Goal: Task Accomplishment & Management: Manage account settings

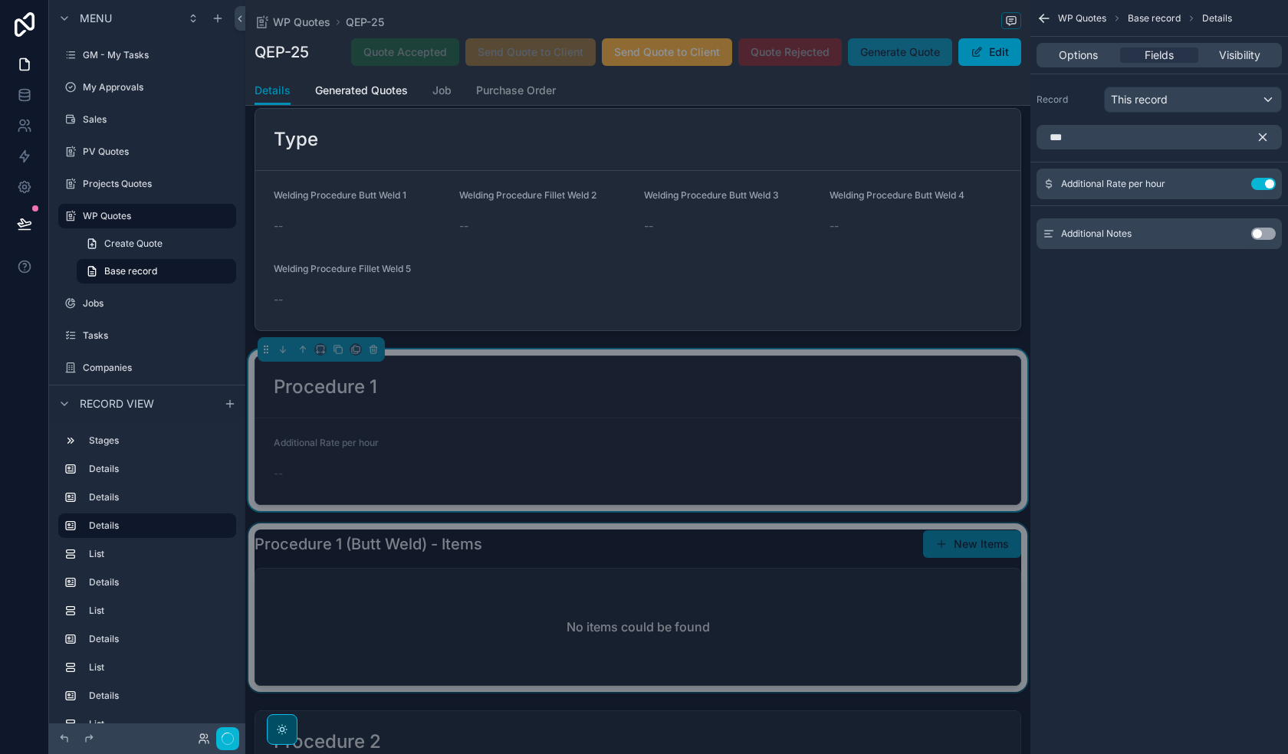
scroll to position [460, 0]
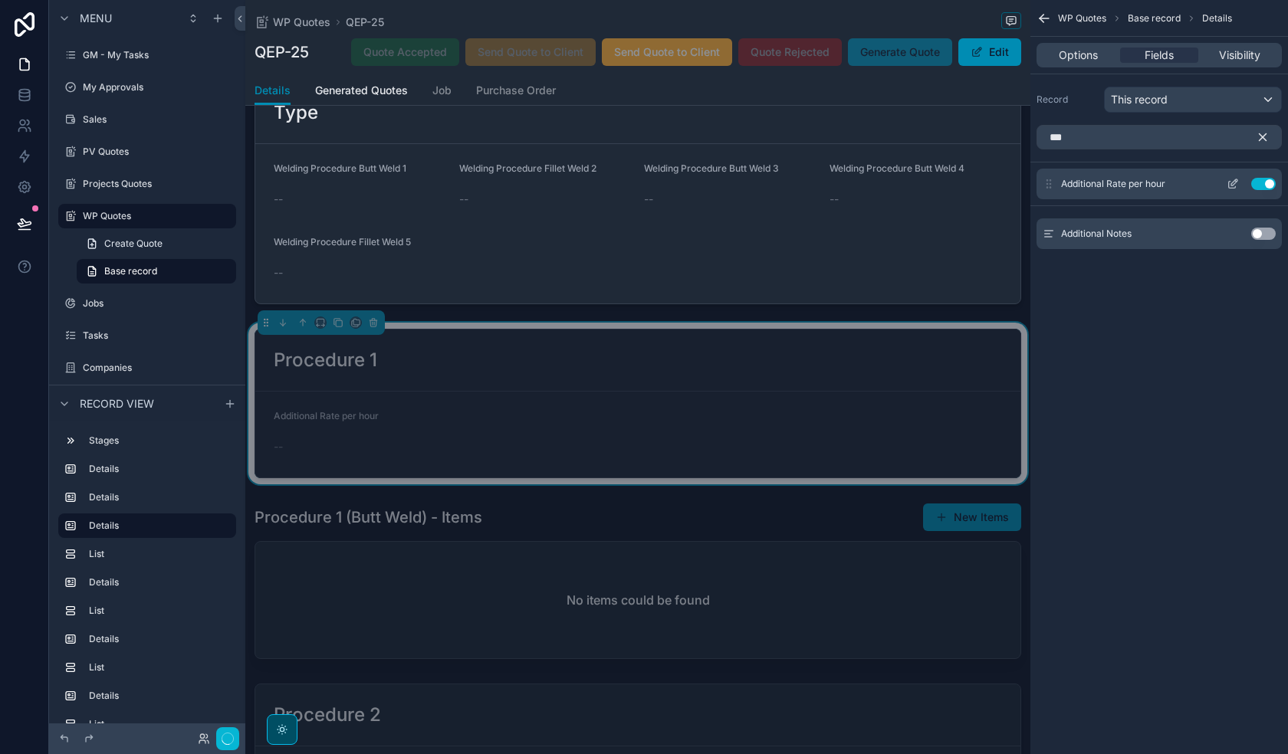
click at [1266, 183] on button "Use setting" at bounding box center [1263, 184] width 25 height 12
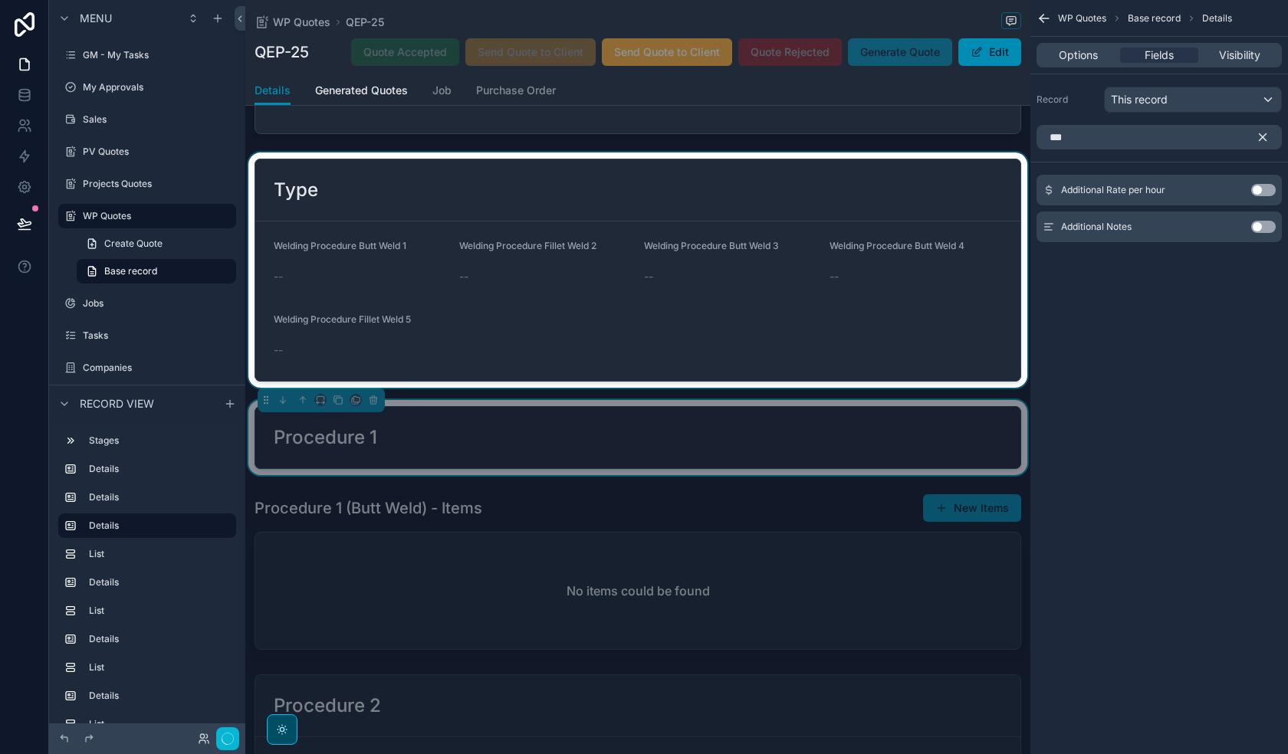
scroll to position [383, 0]
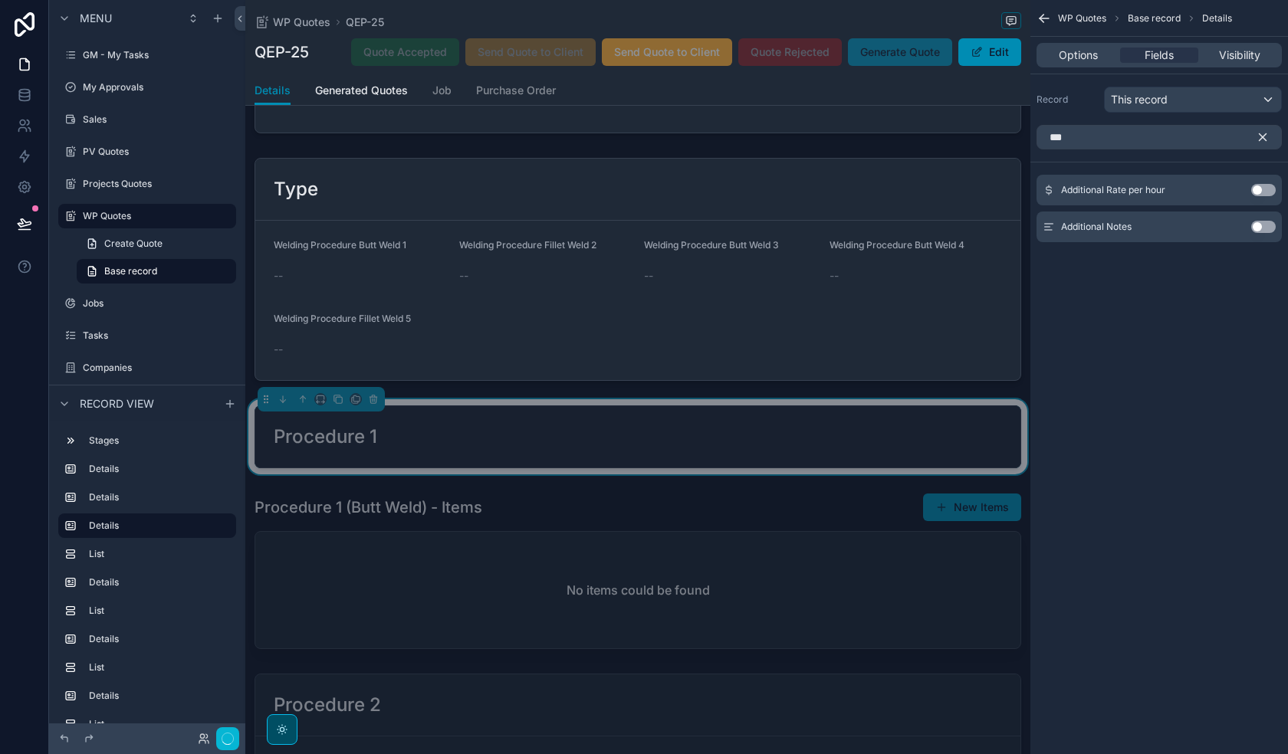
click at [1266, 137] on icon "scrollable content" at bounding box center [1263, 137] width 14 height 14
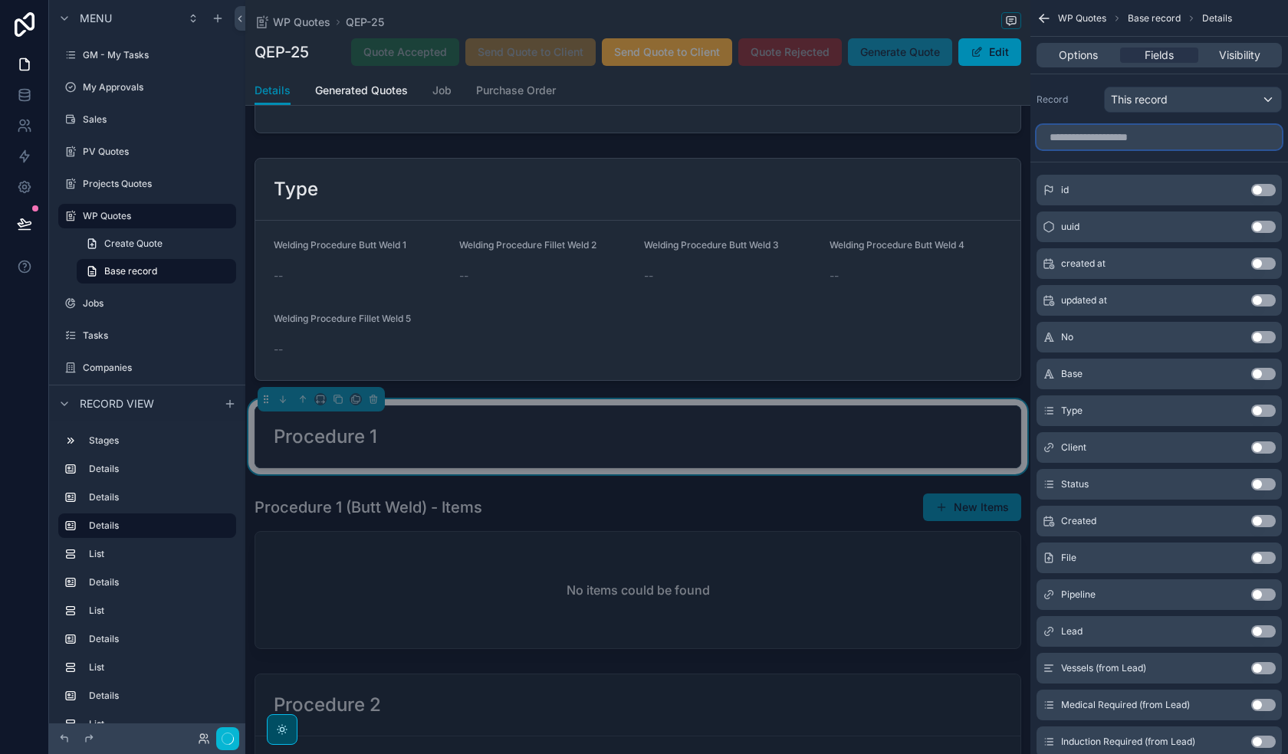
click at [1158, 143] on input "scrollable content" at bounding box center [1158, 137] width 245 height 25
type input "*"
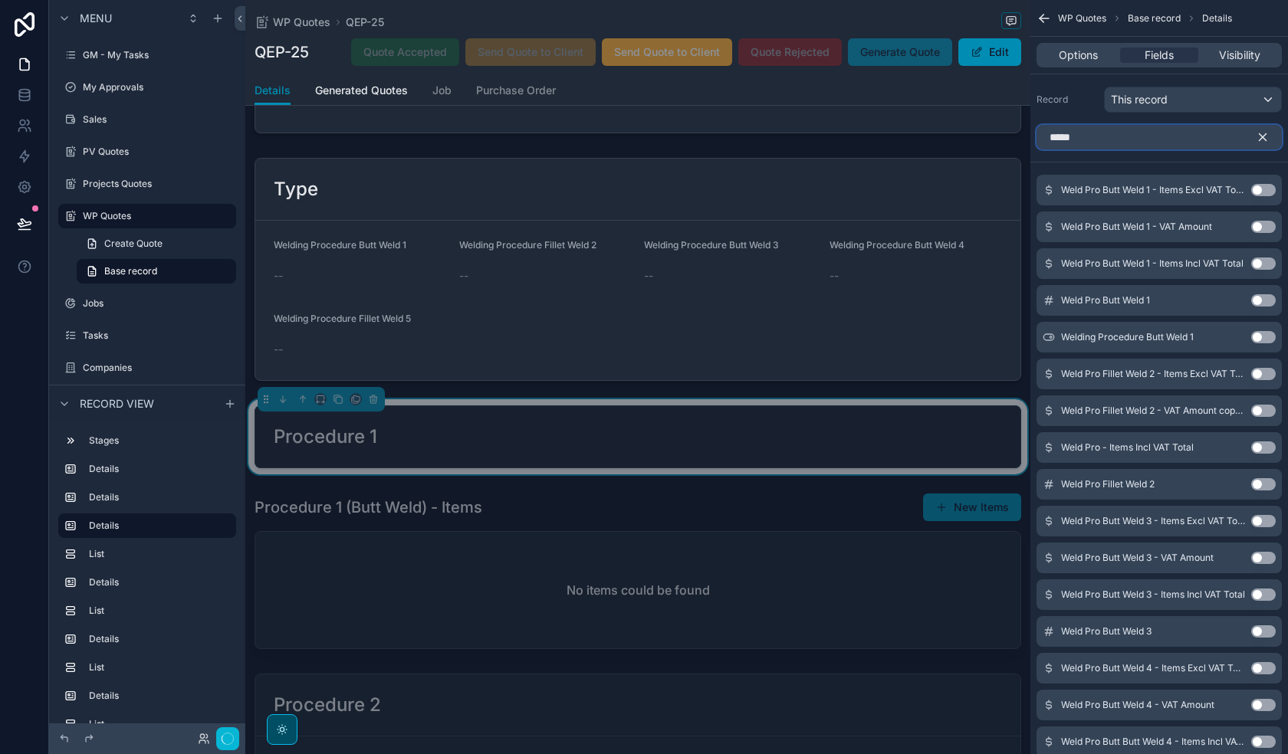
type input "****"
click at [1262, 336] on button "Use setting" at bounding box center [1263, 337] width 25 height 12
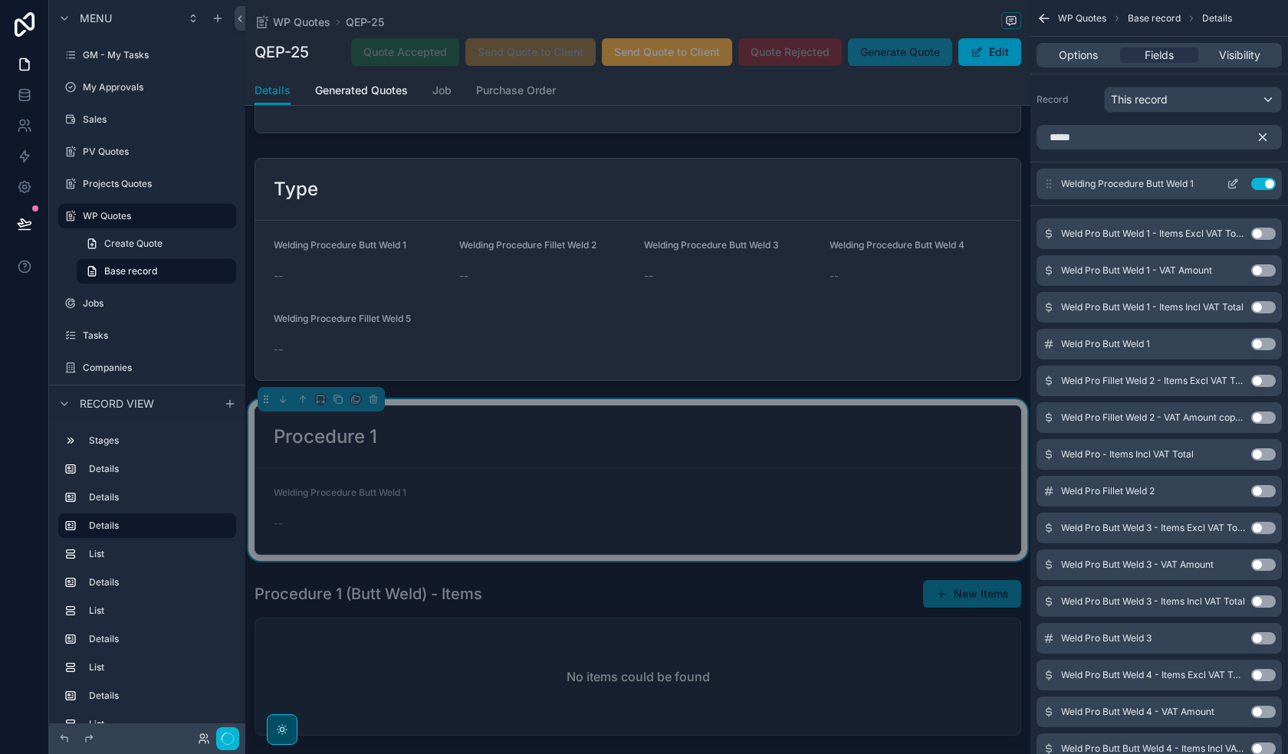
click at [1263, 179] on button "Use setting" at bounding box center [1263, 184] width 25 height 12
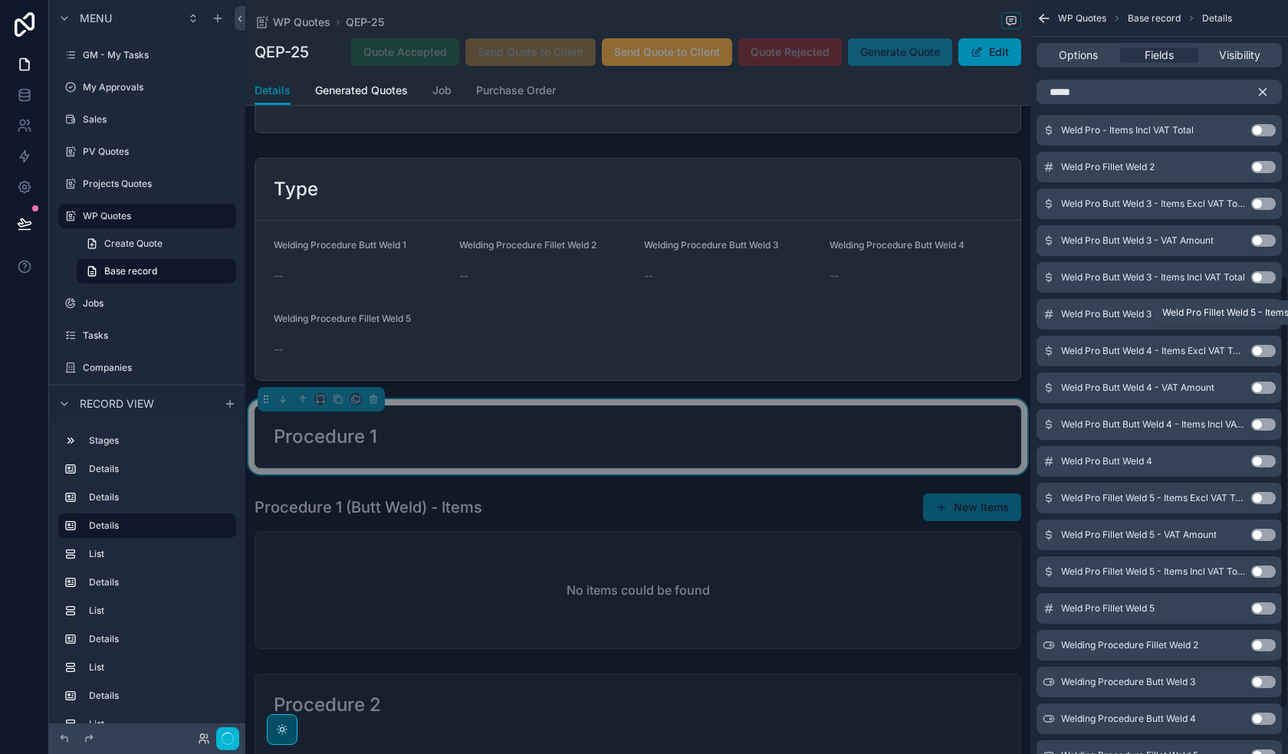
scroll to position [561, 0]
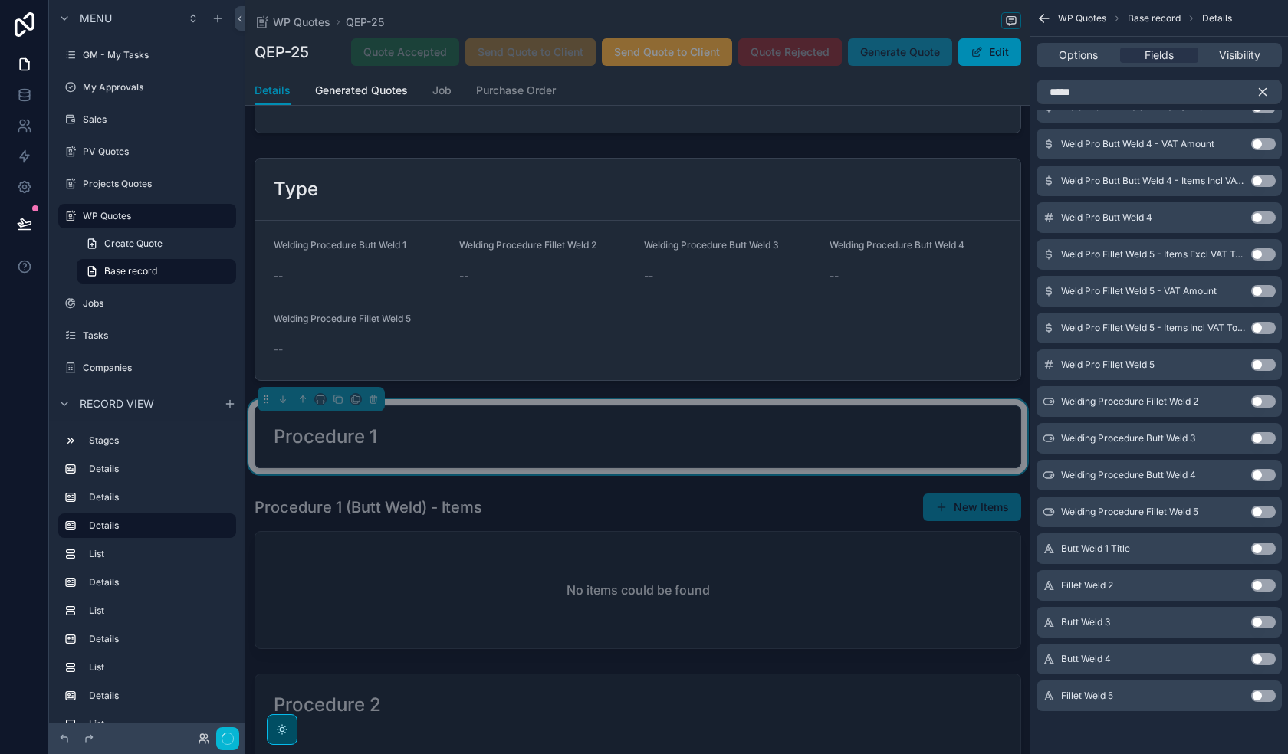
click at [1258, 550] on button "Use setting" at bounding box center [1263, 549] width 25 height 12
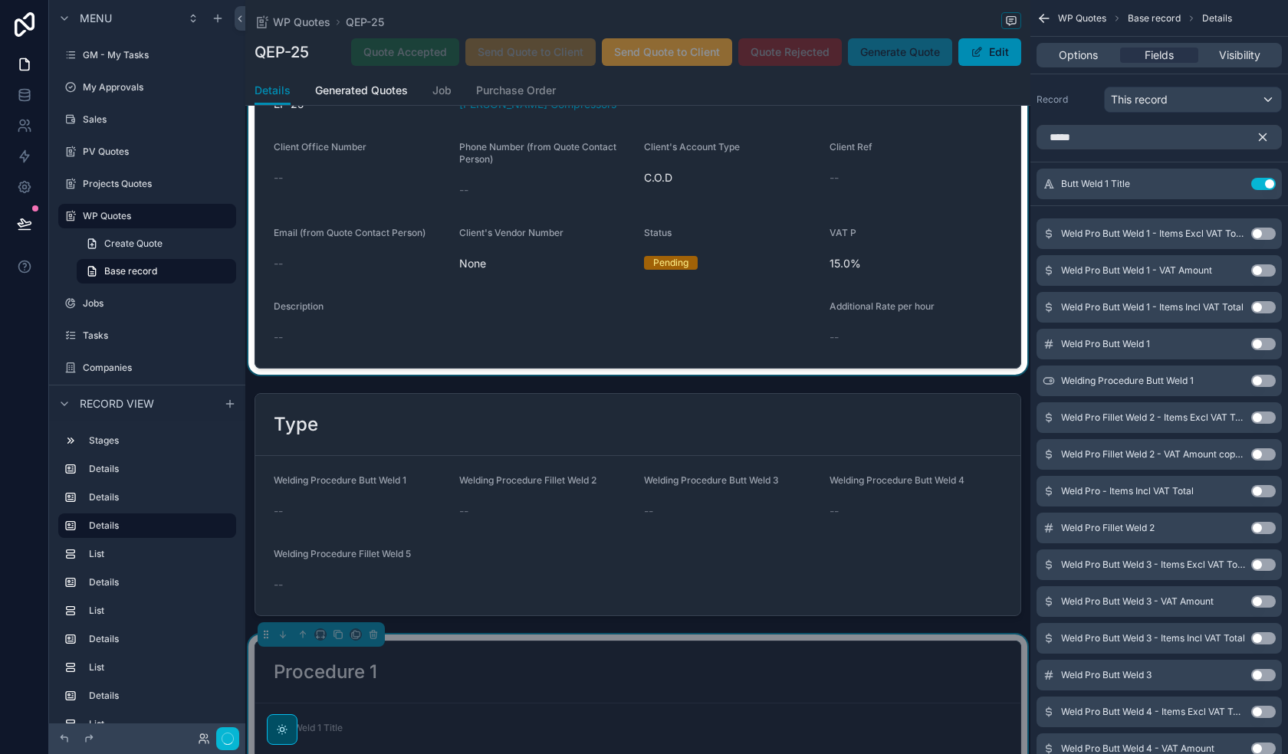
scroll to position [230, 0]
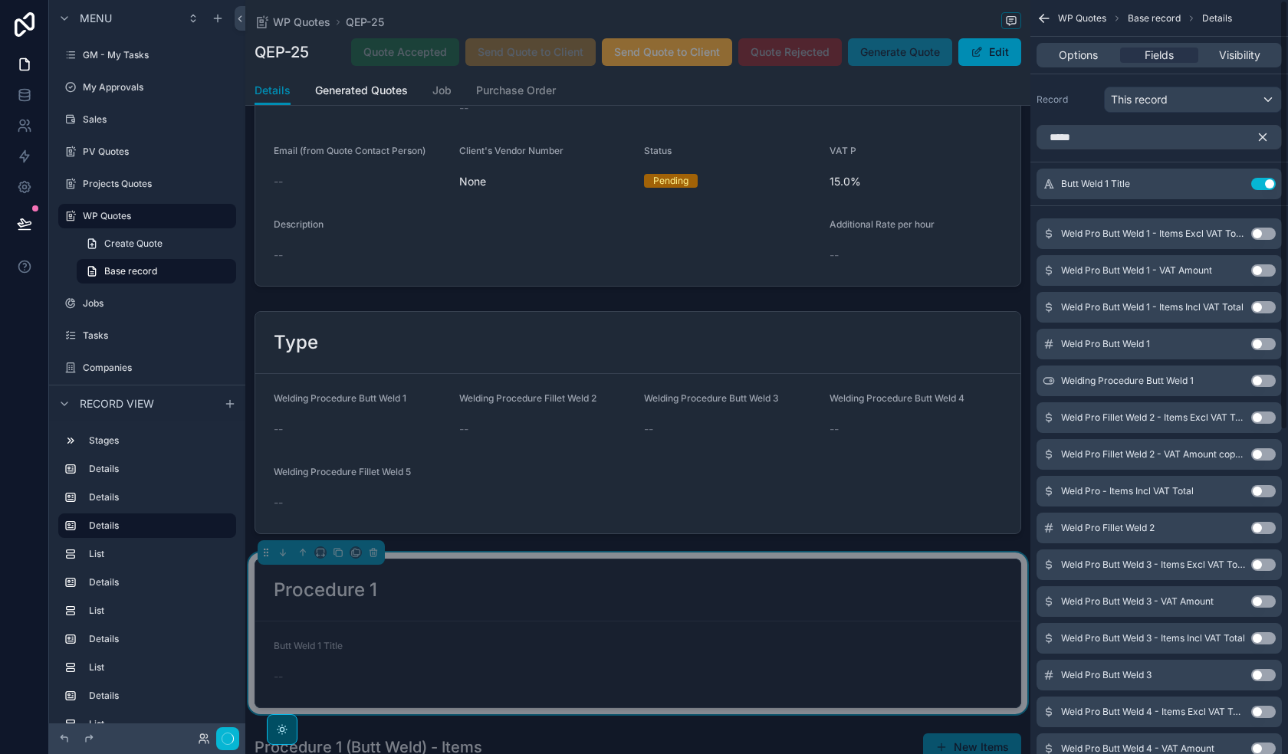
click at [1266, 232] on button "Use setting" at bounding box center [1263, 234] width 25 height 12
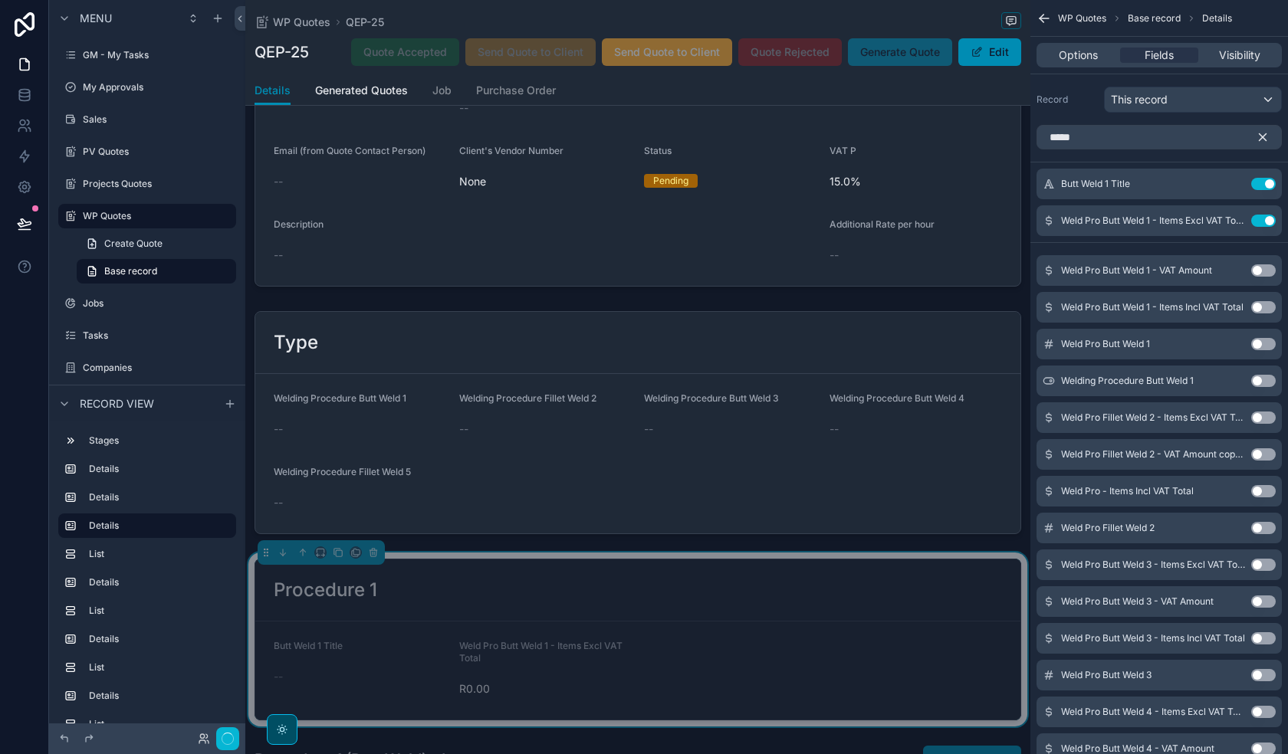
click at [1265, 272] on button "Use setting" at bounding box center [1263, 270] width 25 height 12
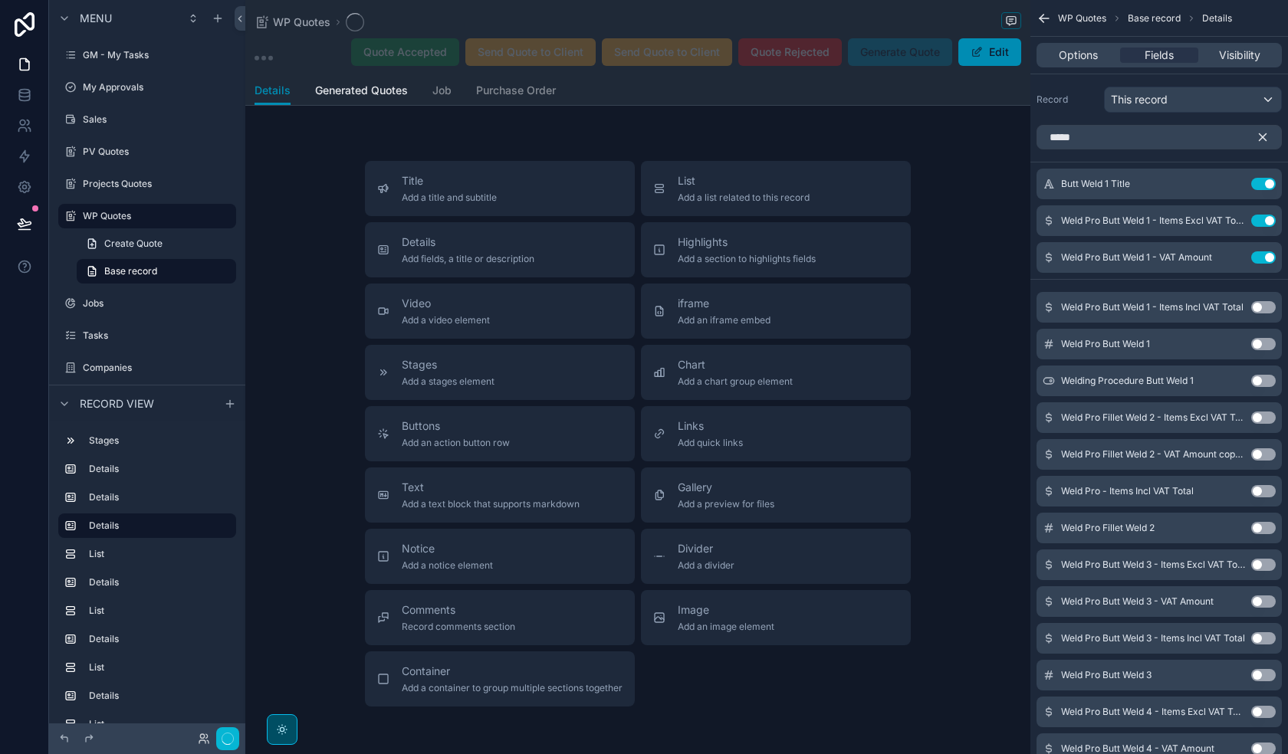
click at [1264, 307] on button "Use setting" at bounding box center [1263, 307] width 25 height 12
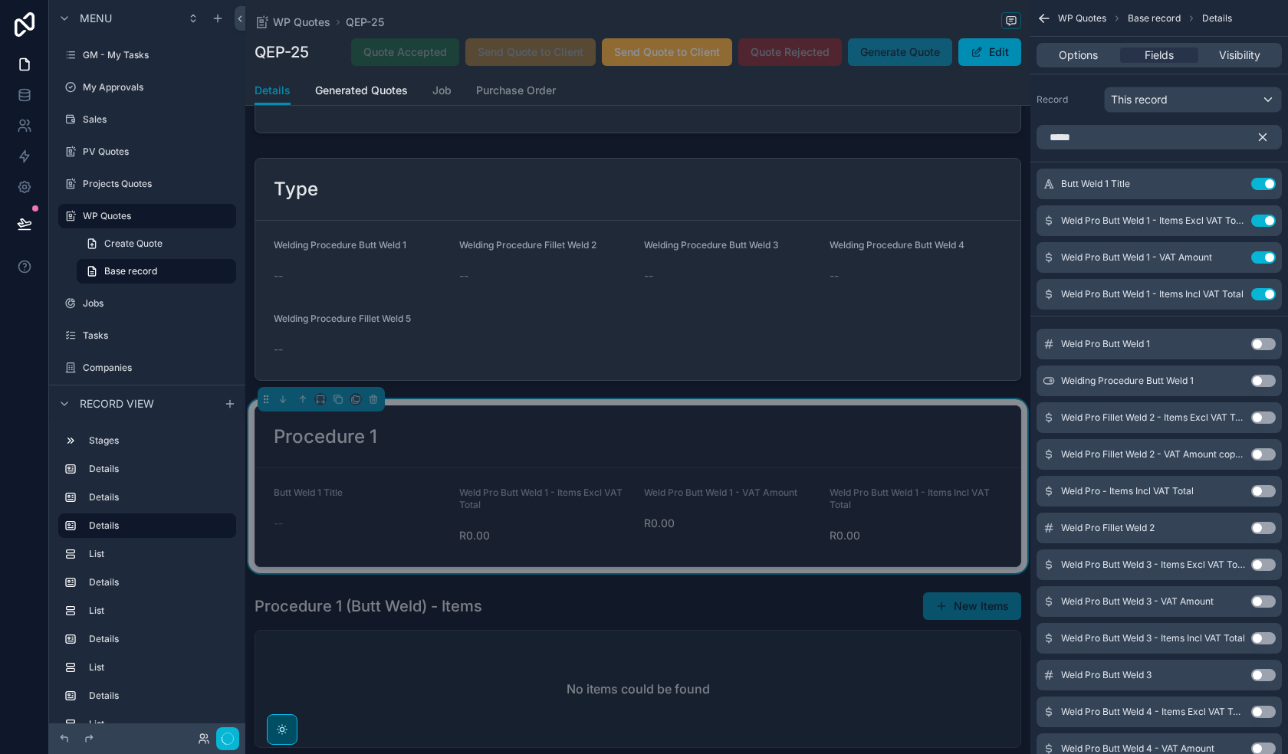
scroll to position [460, 0]
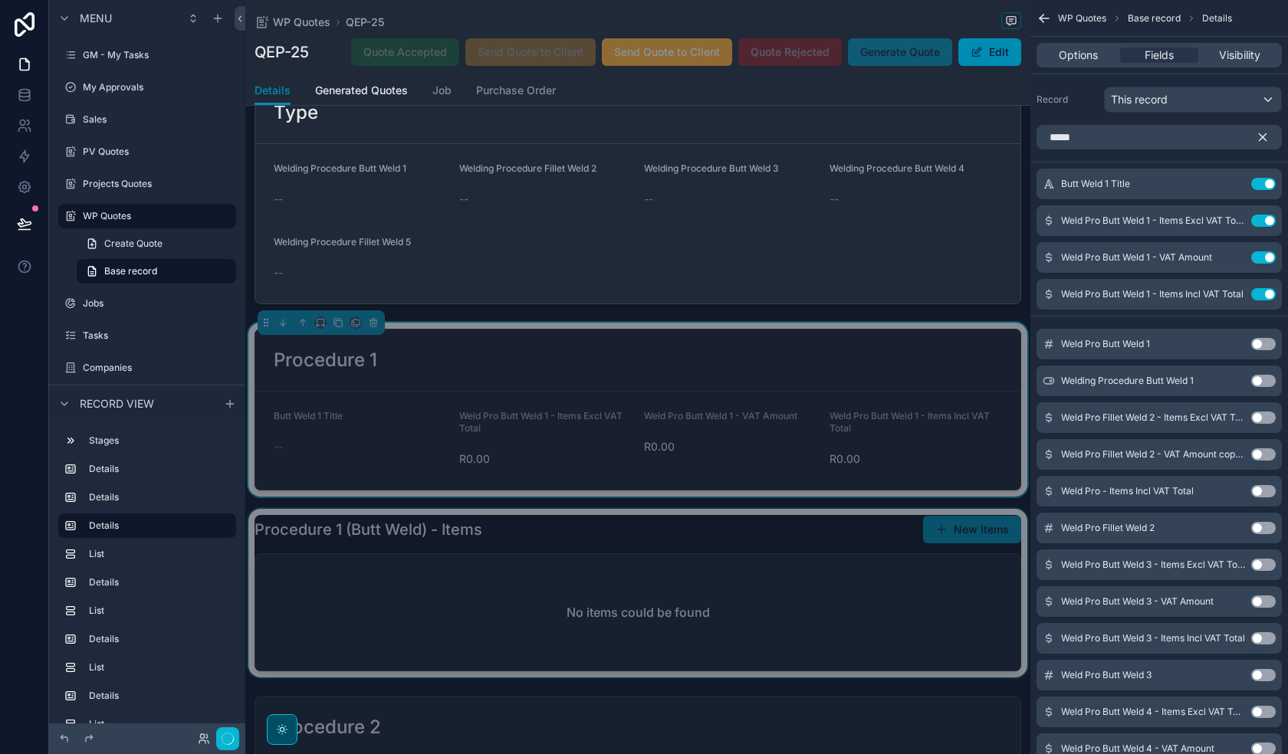
click at [656, 578] on div "scrollable content" at bounding box center [637, 593] width 785 height 169
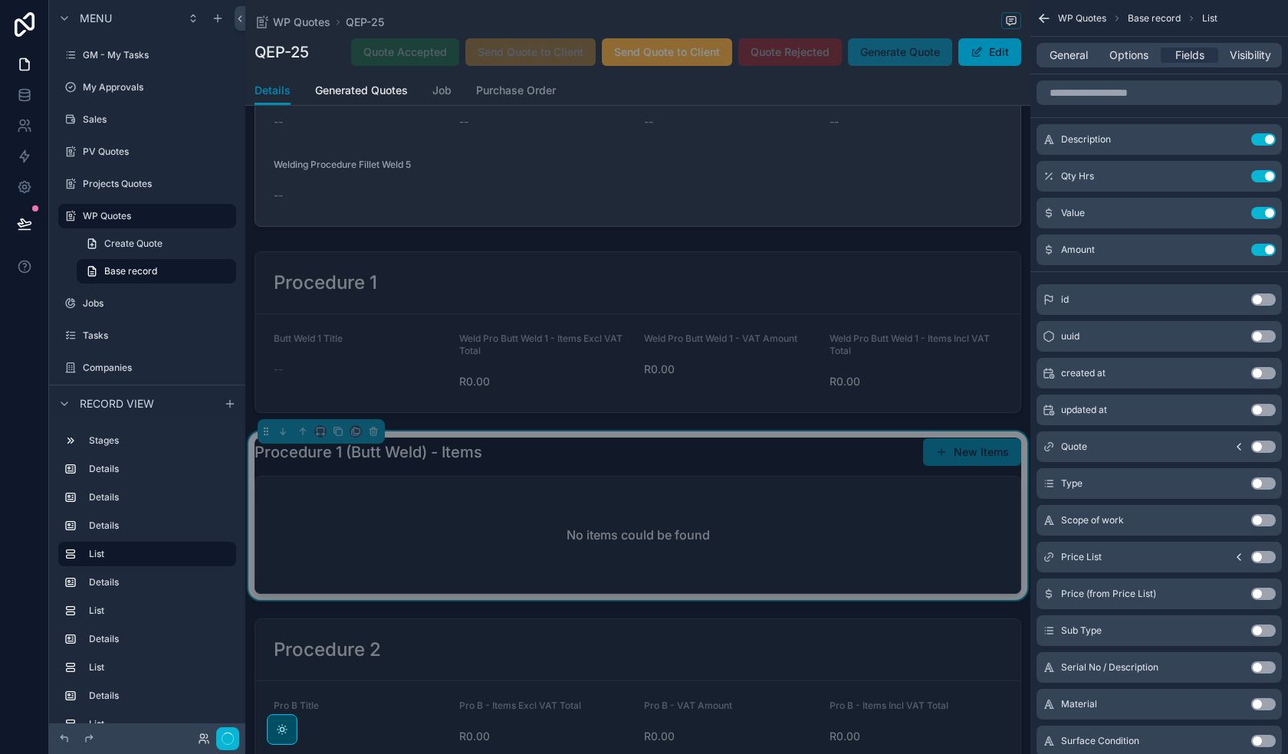
scroll to position [537, 0]
click at [1262, 55] on span "Visibility" at bounding box center [1250, 55] width 41 height 15
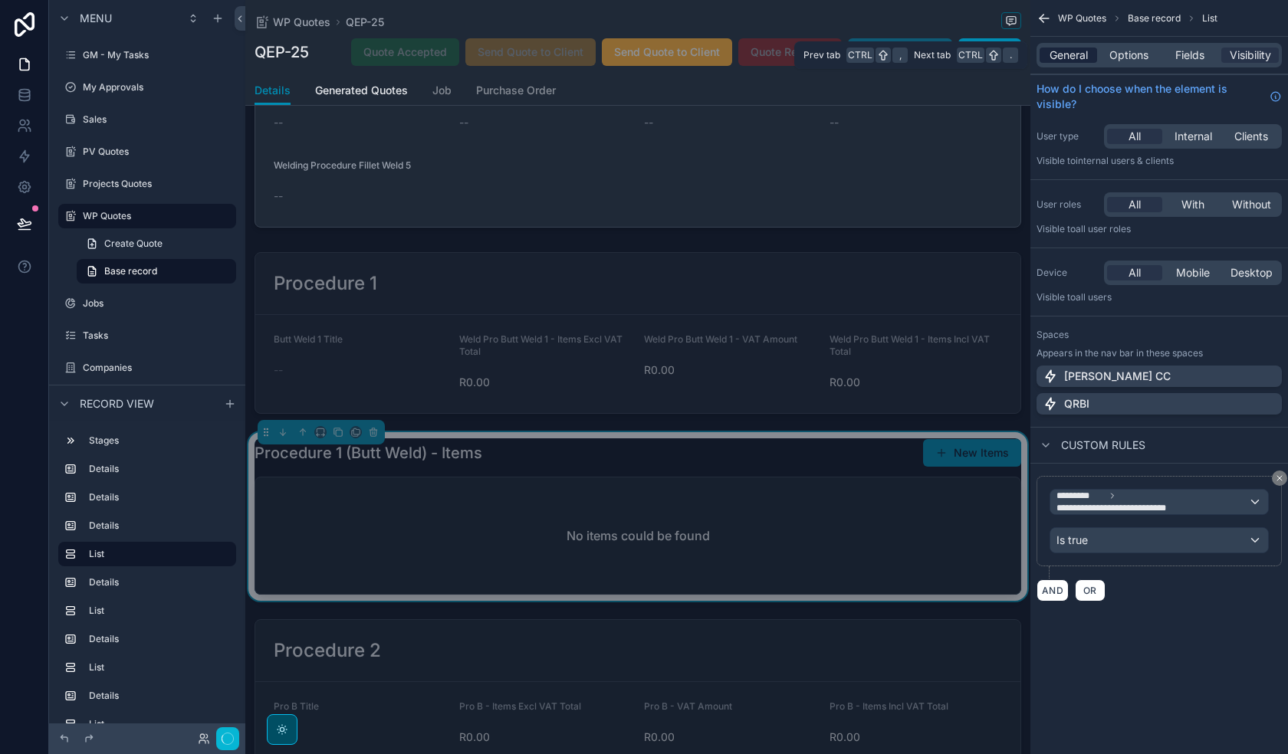
click at [1055, 55] on span "General" at bounding box center [1068, 55] width 38 height 15
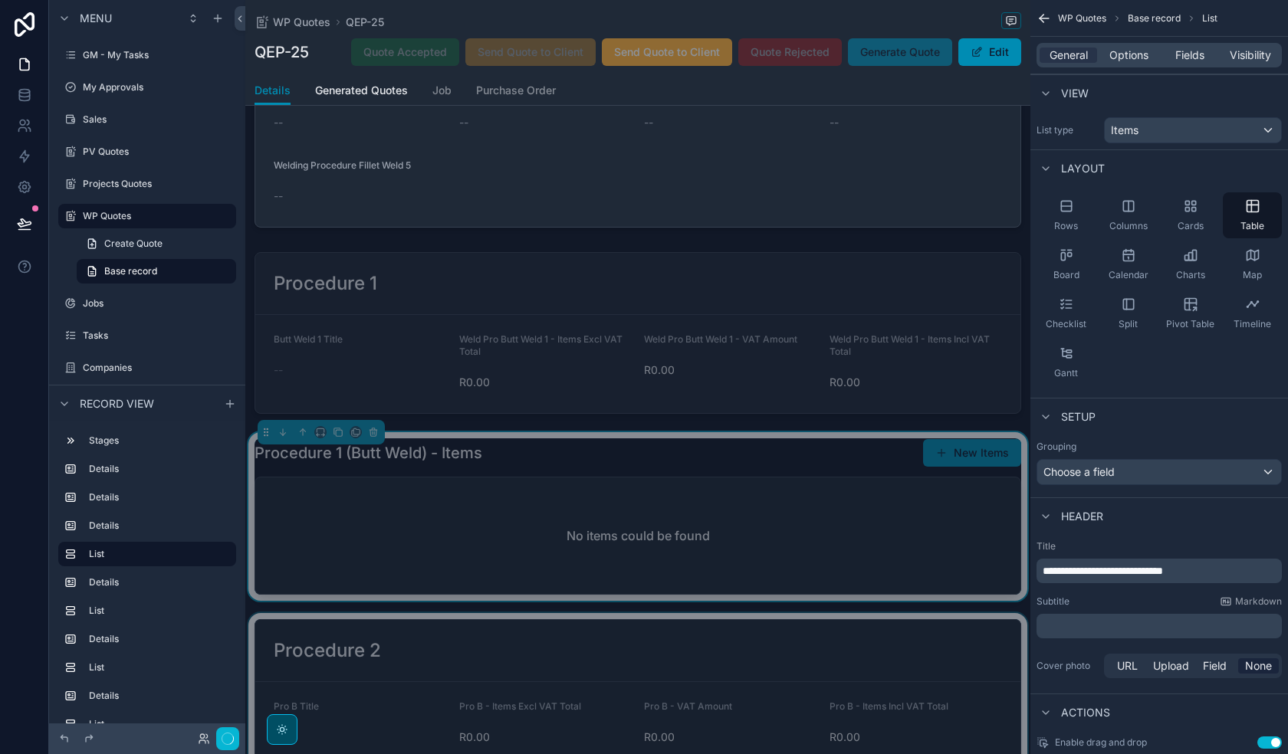
scroll to position [843, 0]
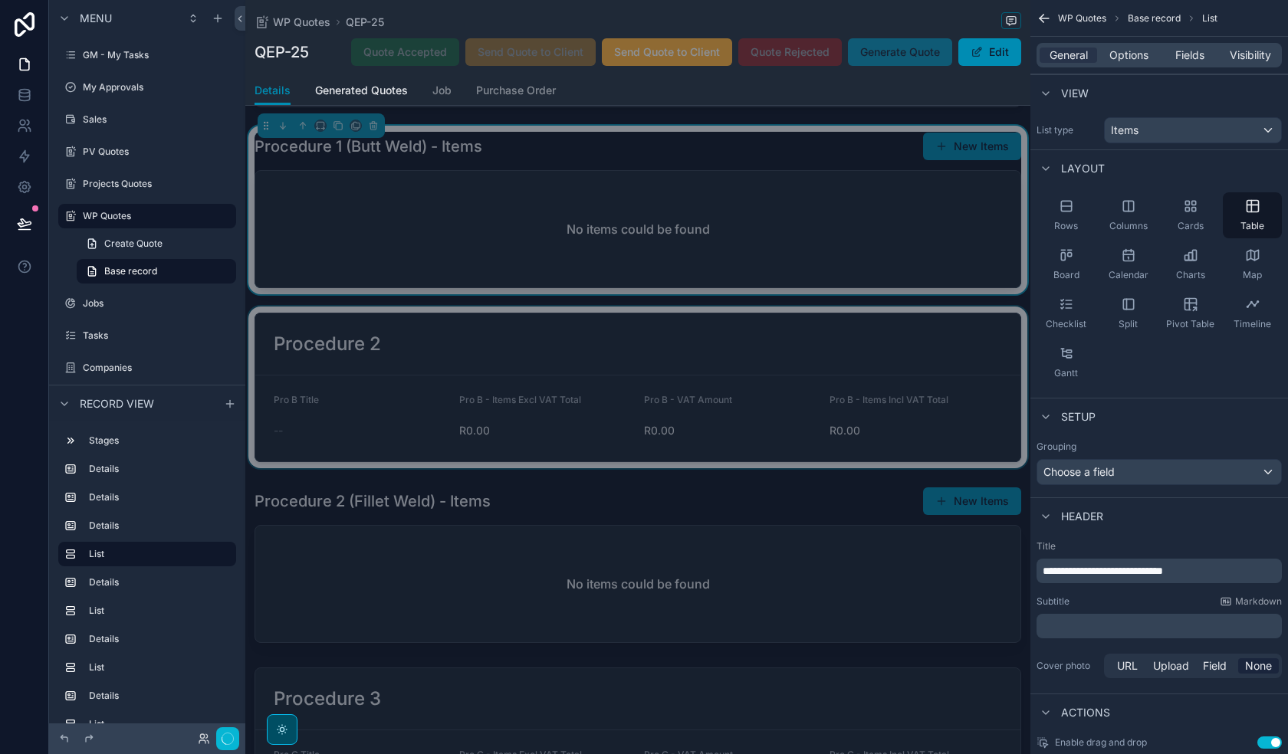
click at [786, 396] on div "scrollable content" at bounding box center [637, 388] width 785 height 162
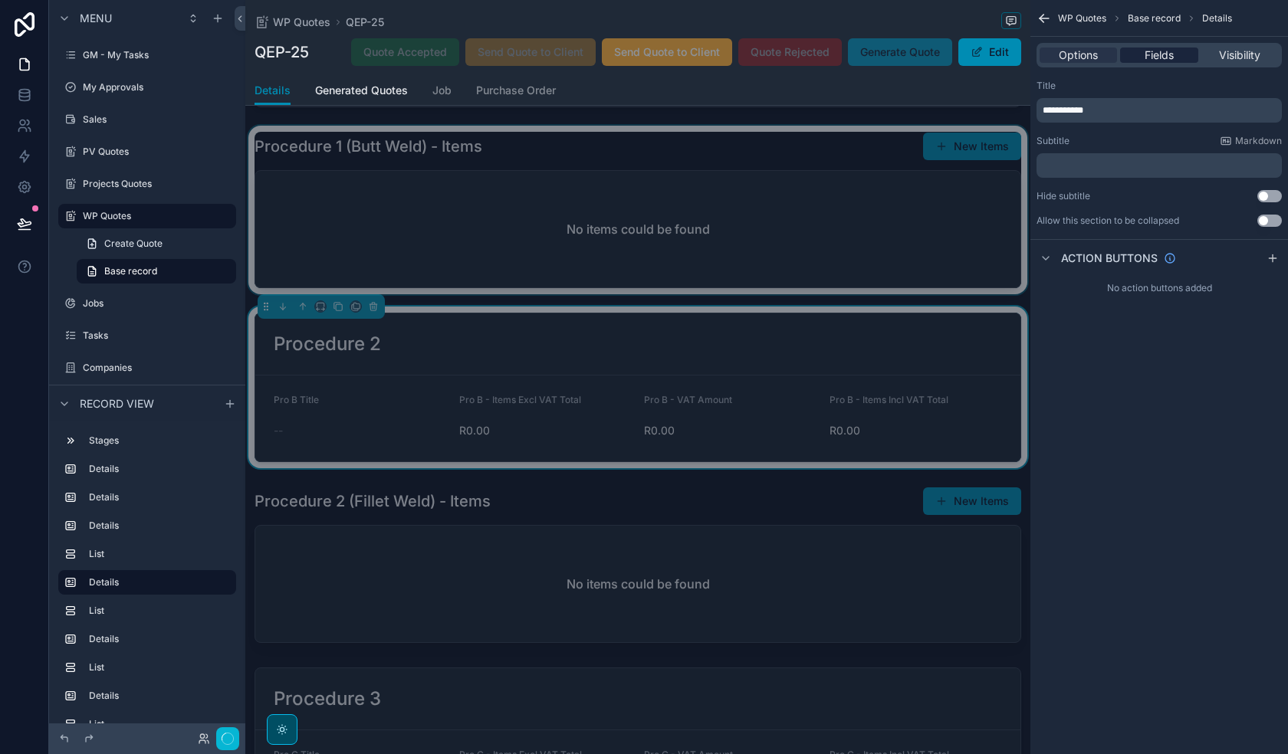
click at [1164, 61] on span "Fields" at bounding box center [1159, 55] width 29 height 15
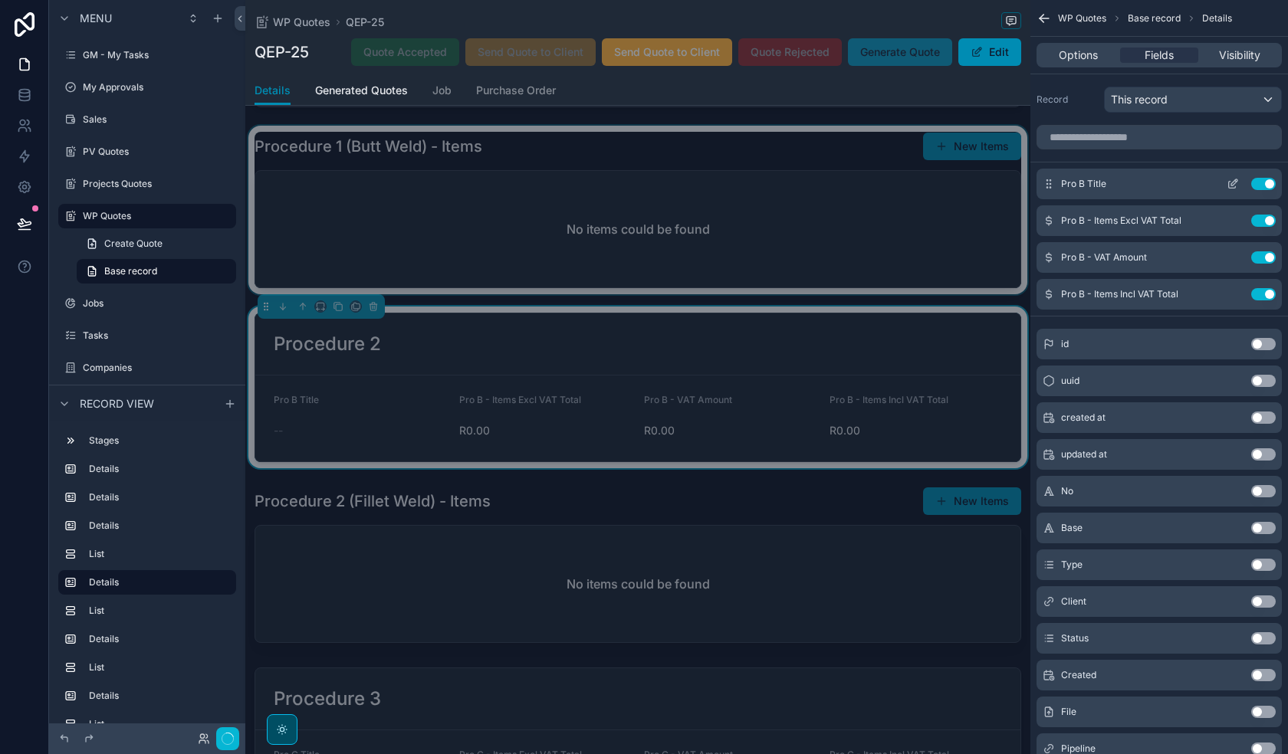
click at [1265, 180] on button "Use setting" at bounding box center [1263, 184] width 25 height 12
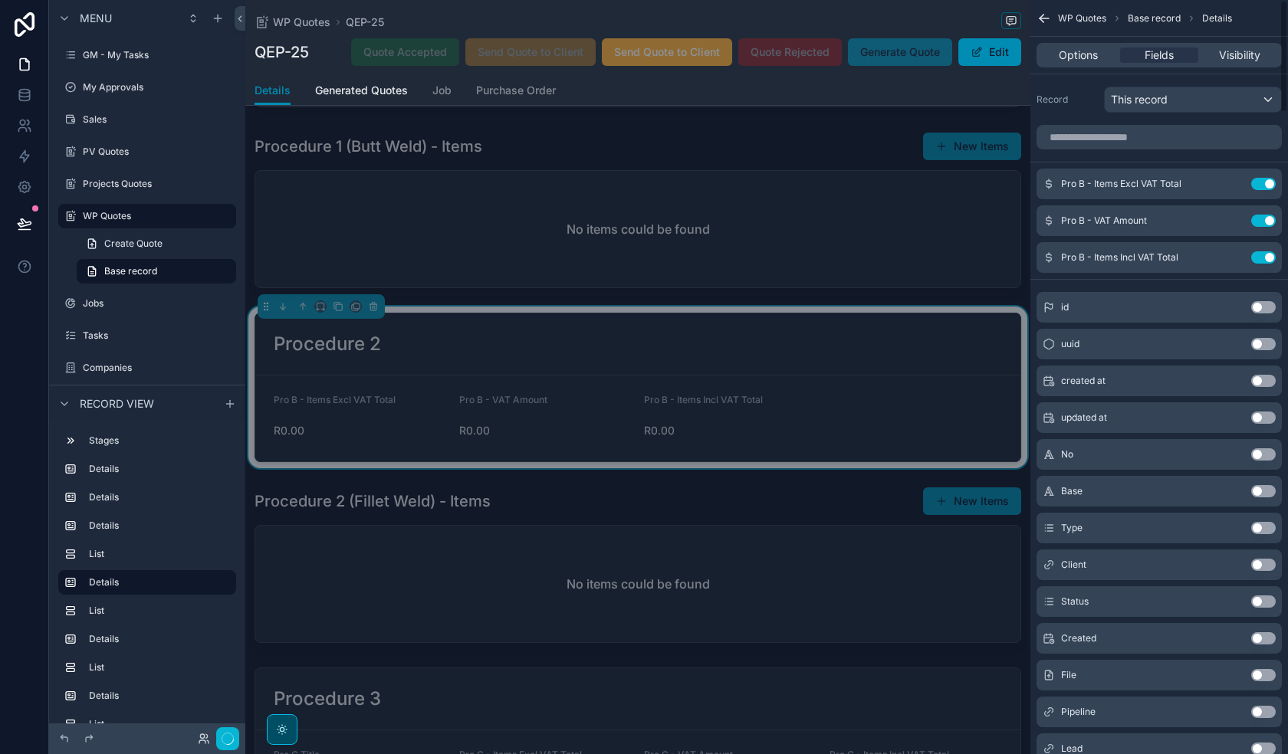
click at [1265, 180] on button "Use setting" at bounding box center [1263, 184] width 25 height 12
click at [1265, 215] on button "Use setting" at bounding box center [1263, 221] width 25 height 12
click at [1265, 251] on button "Use setting" at bounding box center [1263, 257] width 25 height 12
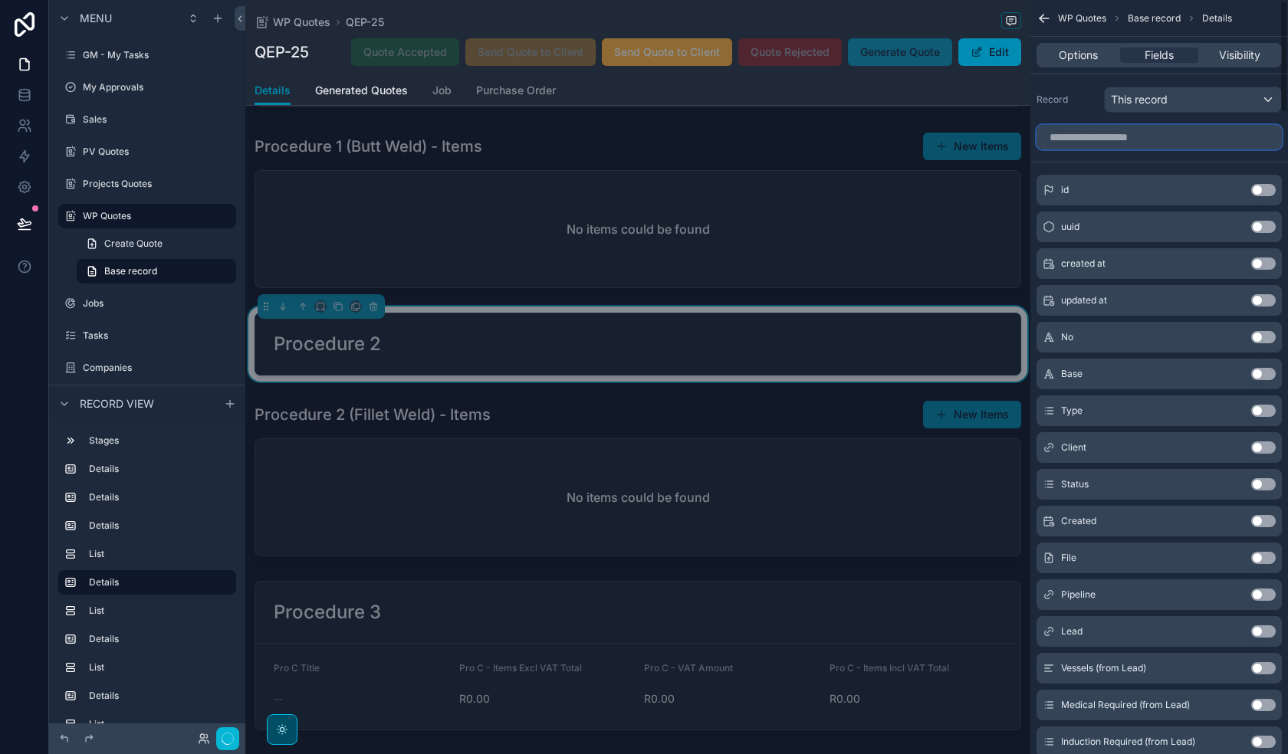
click at [1151, 138] on input "scrollable content" at bounding box center [1158, 137] width 245 height 25
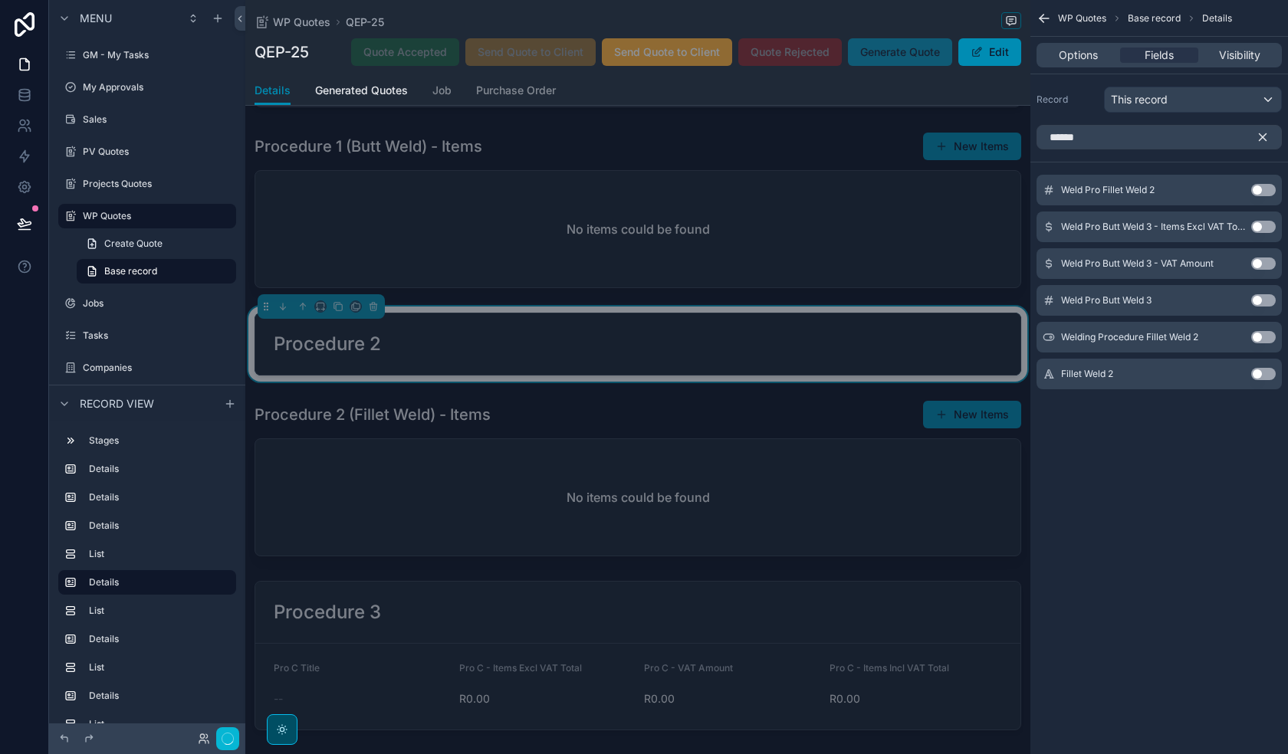
click at [1263, 374] on button "Use setting" at bounding box center [1263, 374] width 25 height 12
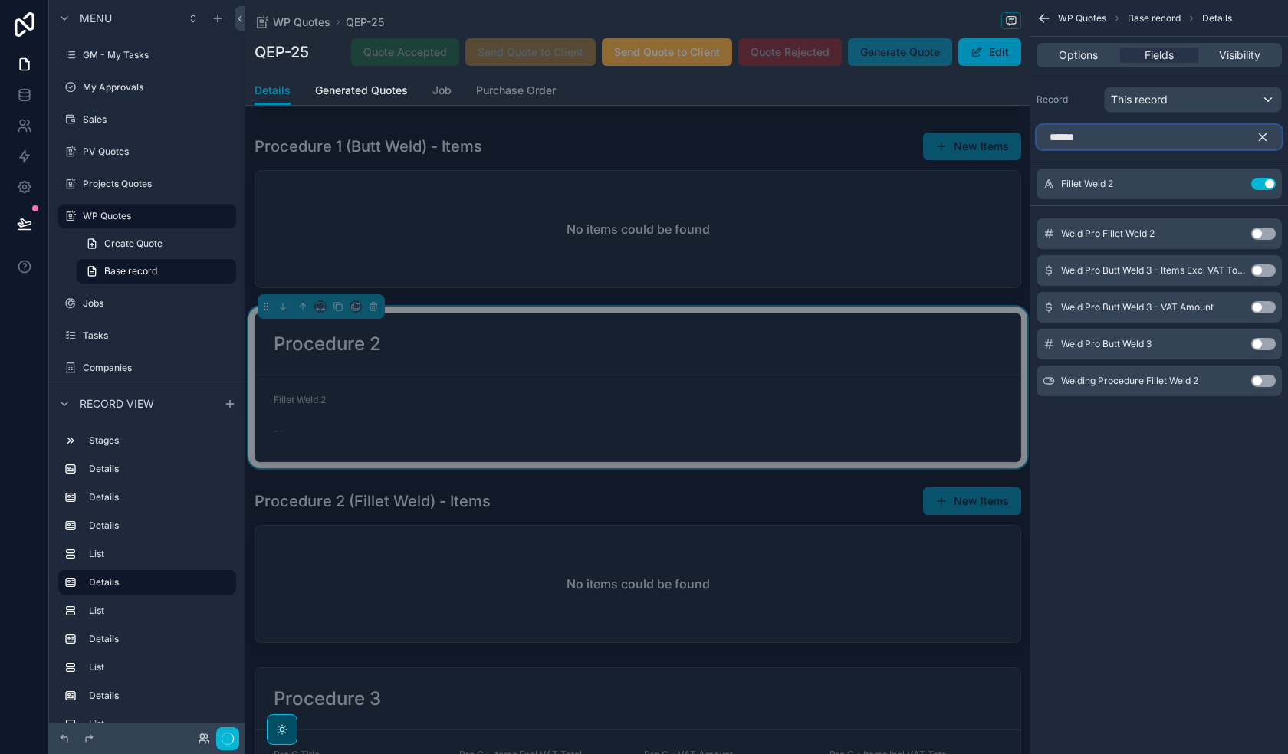
click at [1124, 147] on input "******" at bounding box center [1158, 137] width 245 height 25
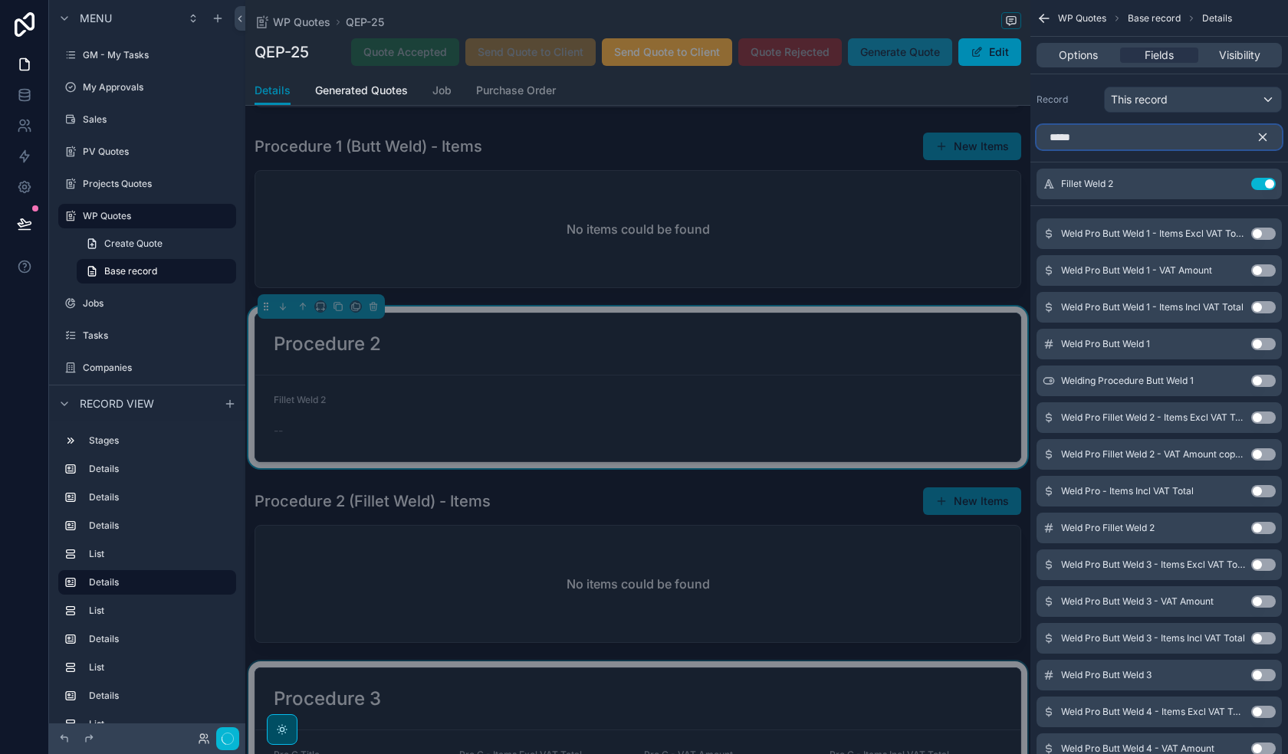
type input "****"
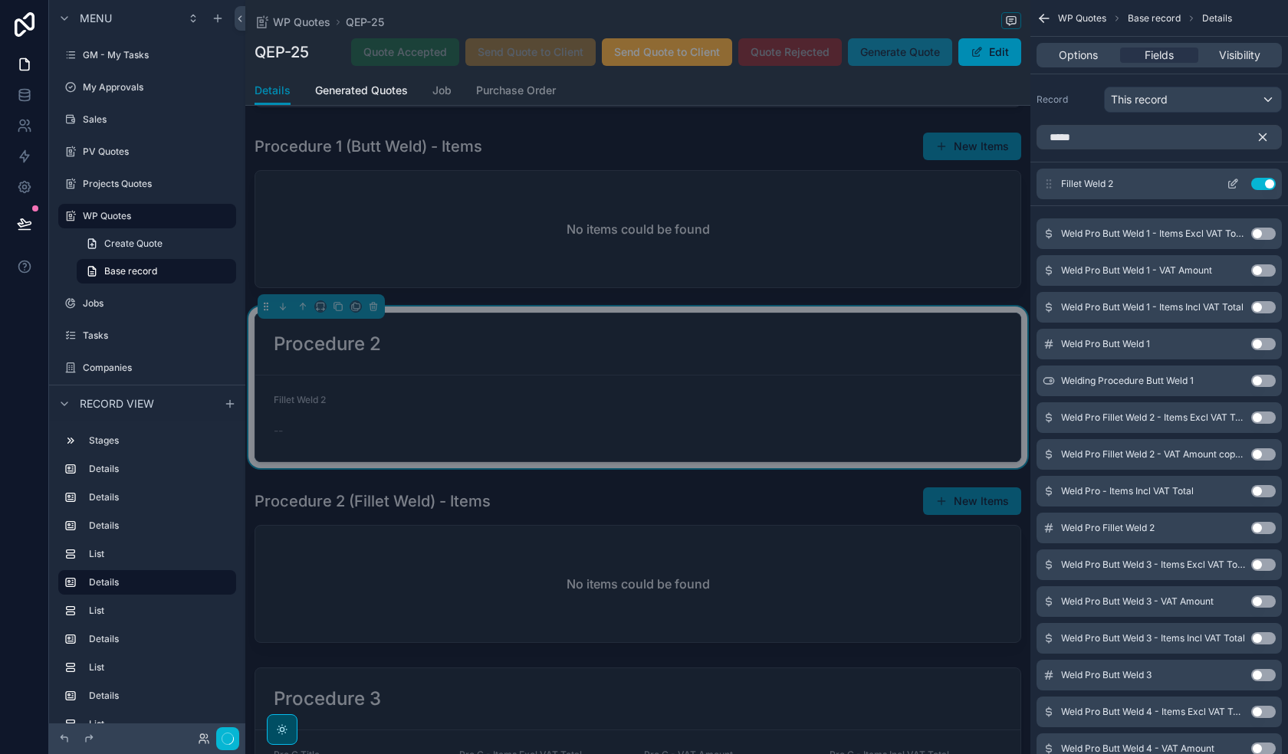
click at [1233, 184] on icon "scrollable content" at bounding box center [1233, 184] width 12 height 12
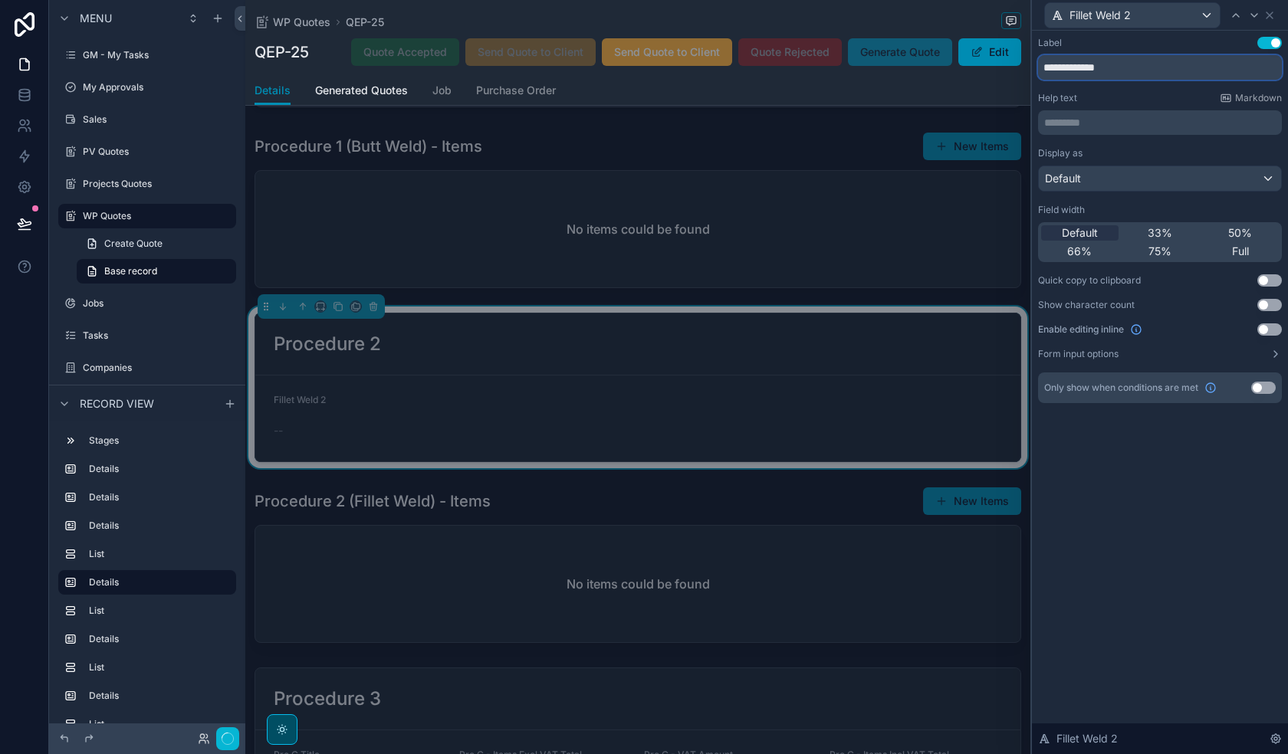
click at [1151, 73] on input "**********" at bounding box center [1160, 67] width 244 height 25
type input "**********"
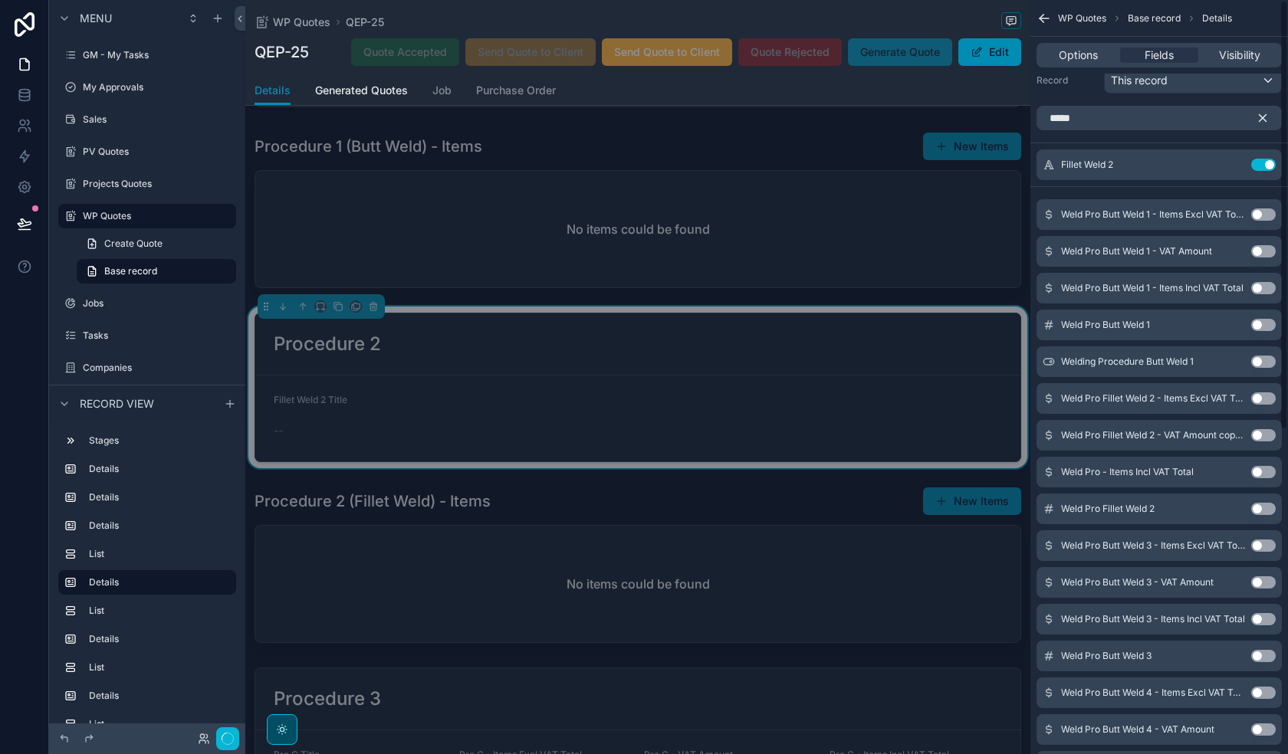
scroll to position [77, 0]
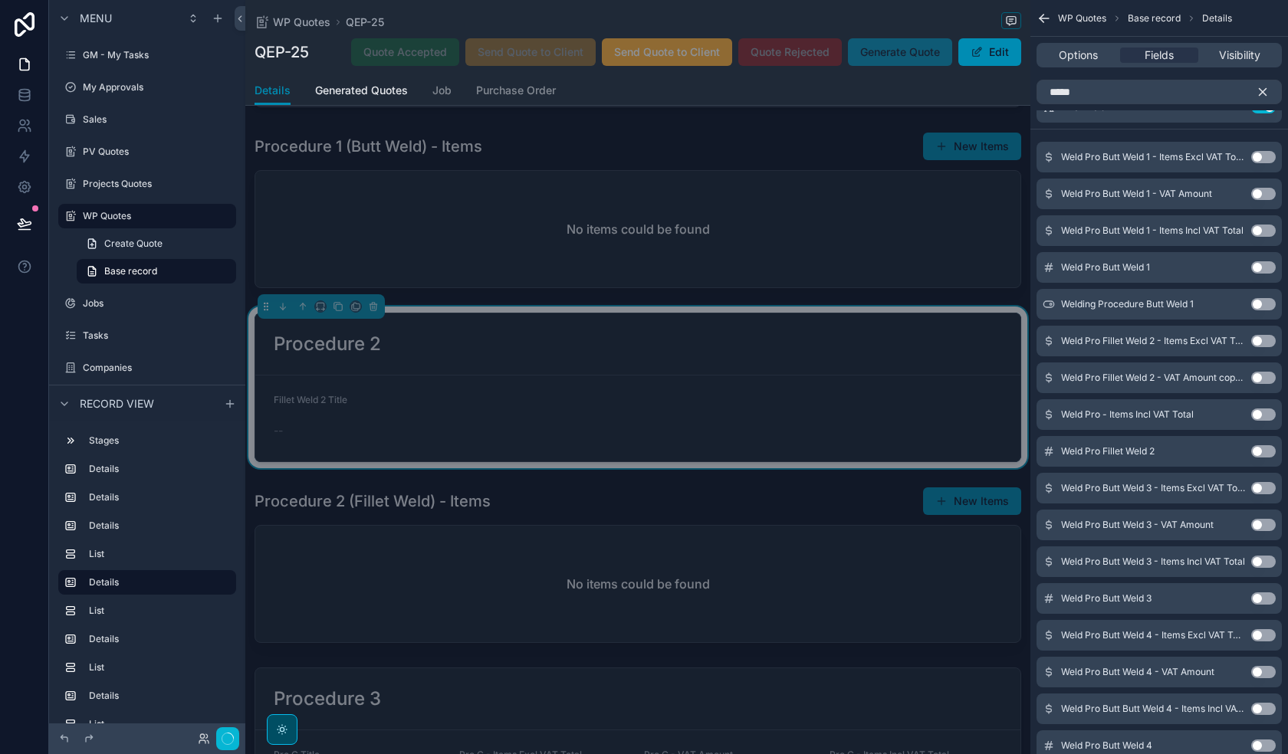
click at [1260, 341] on button "Use setting" at bounding box center [1263, 341] width 25 height 12
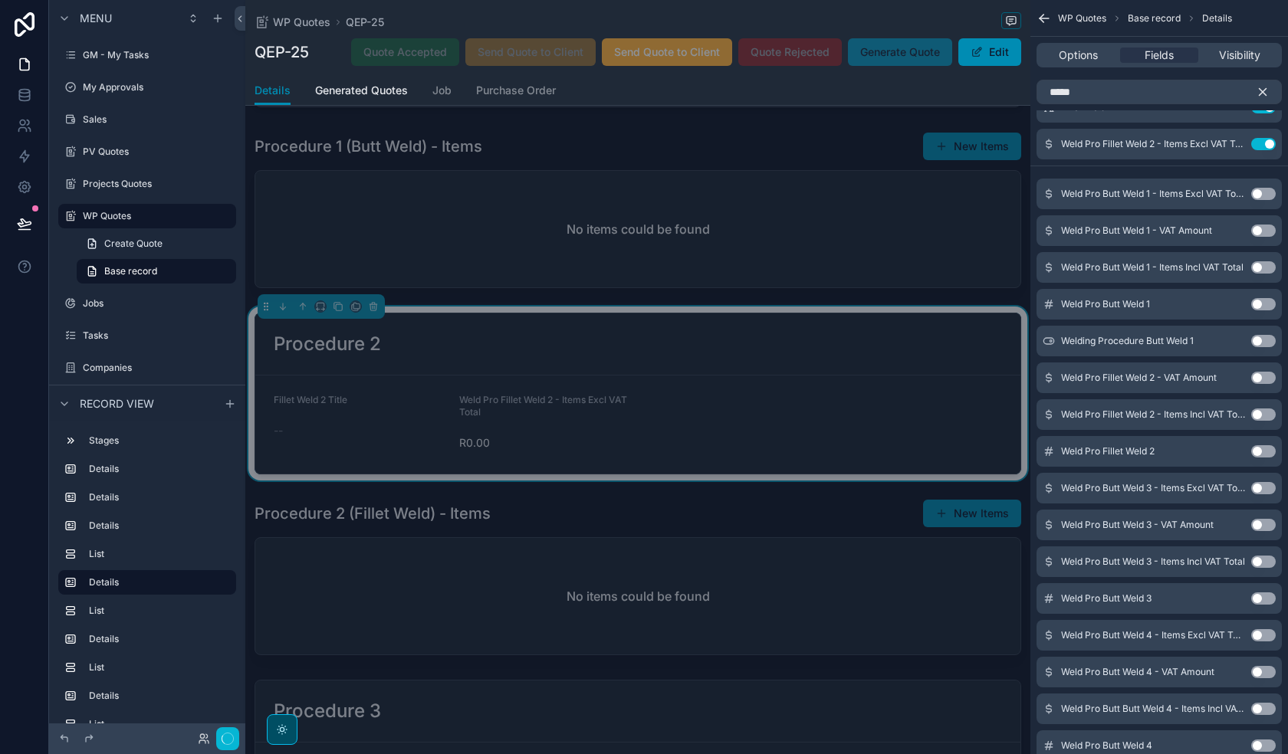
click at [1259, 376] on button "Use setting" at bounding box center [1263, 378] width 25 height 12
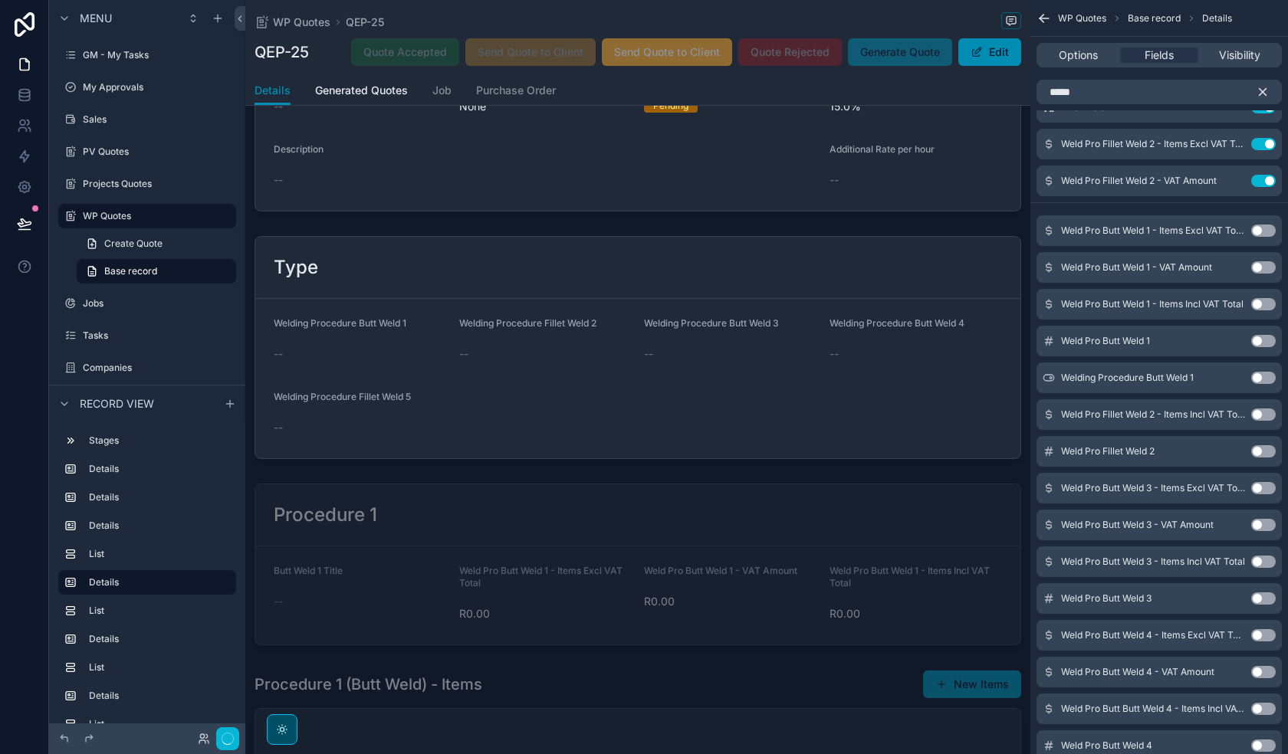
scroll to position [843, 0]
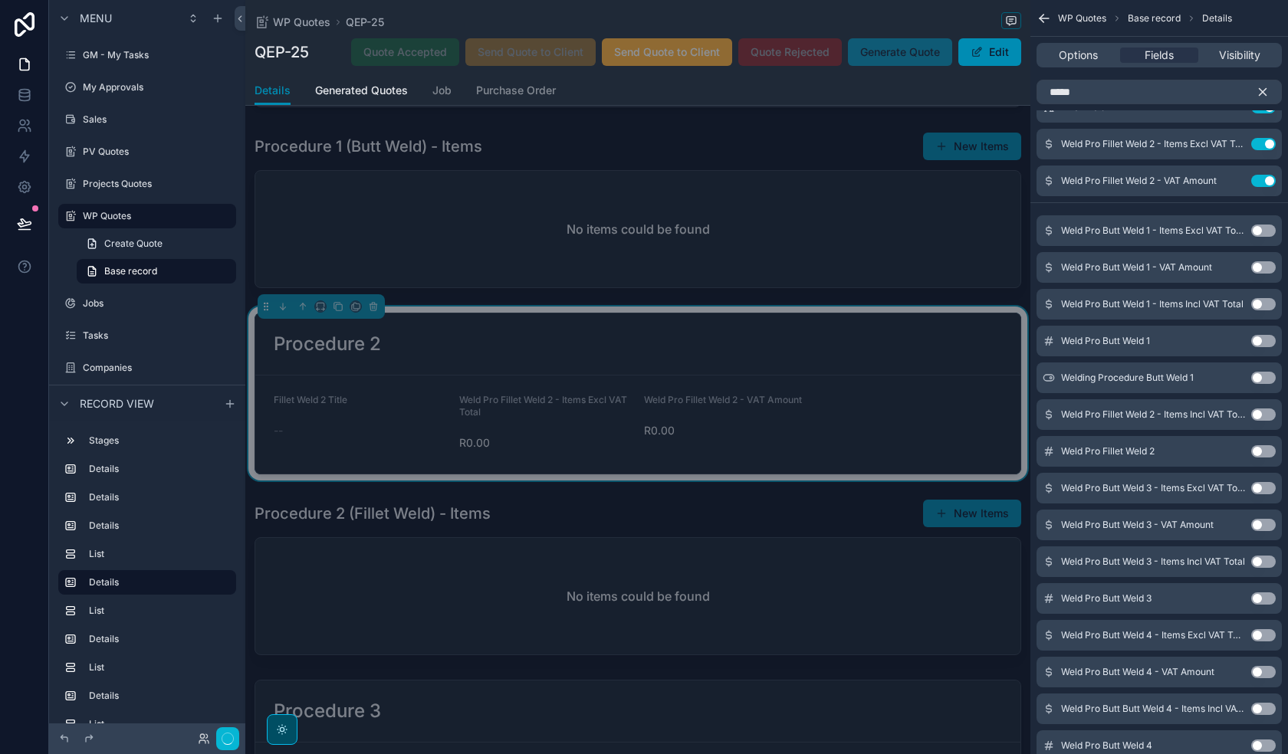
click at [1269, 421] on div "Weld Pro Fillet Weld 2 - Items Incl VAT Total Use setting" at bounding box center [1158, 414] width 245 height 31
click at [1270, 414] on button "Use setting" at bounding box center [1263, 415] width 25 height 12
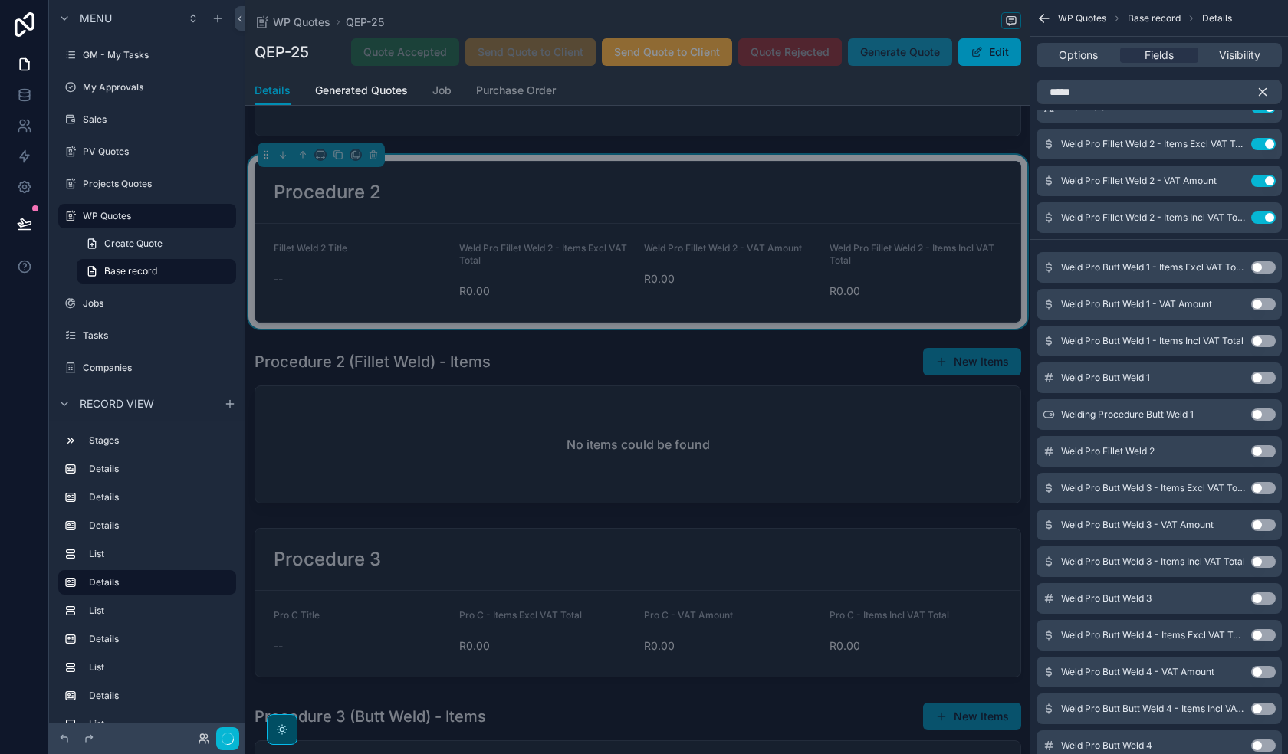
scroll to position [997, 0]
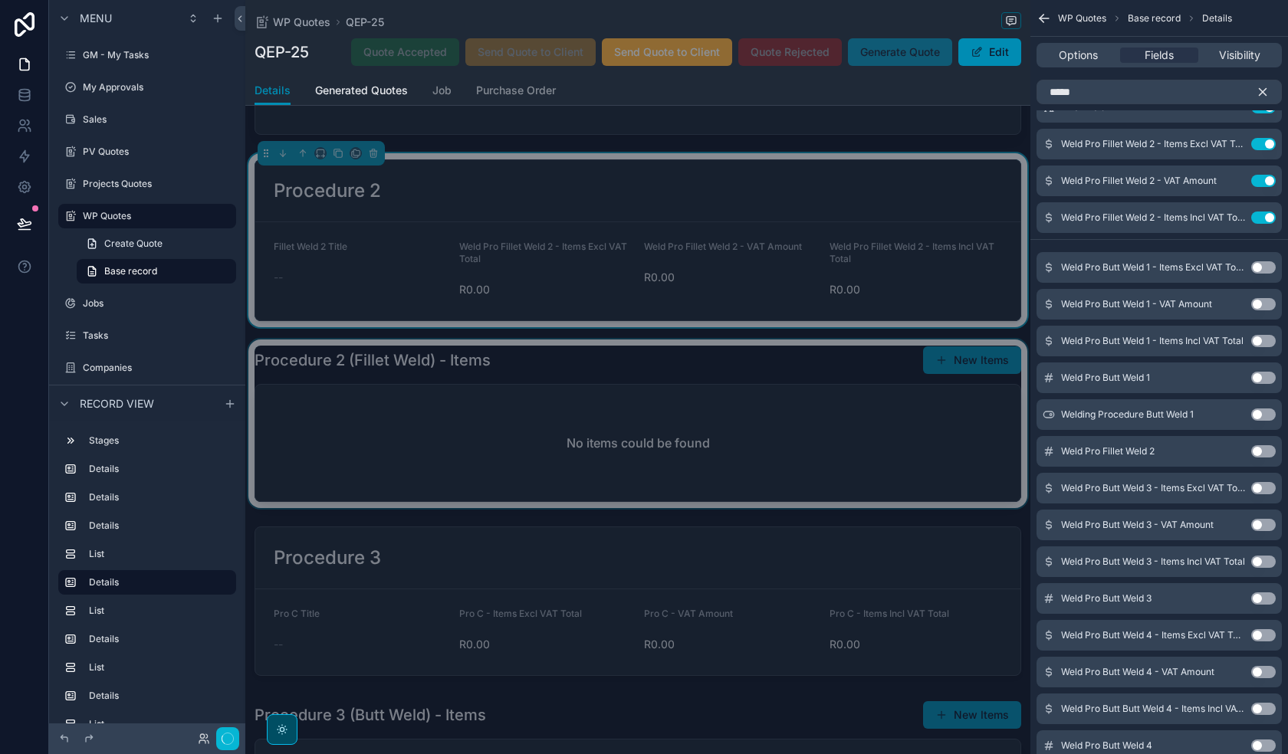
click at [638, 420] on div "scrollable content" at bounding box center [637, 424] width 785 height 169
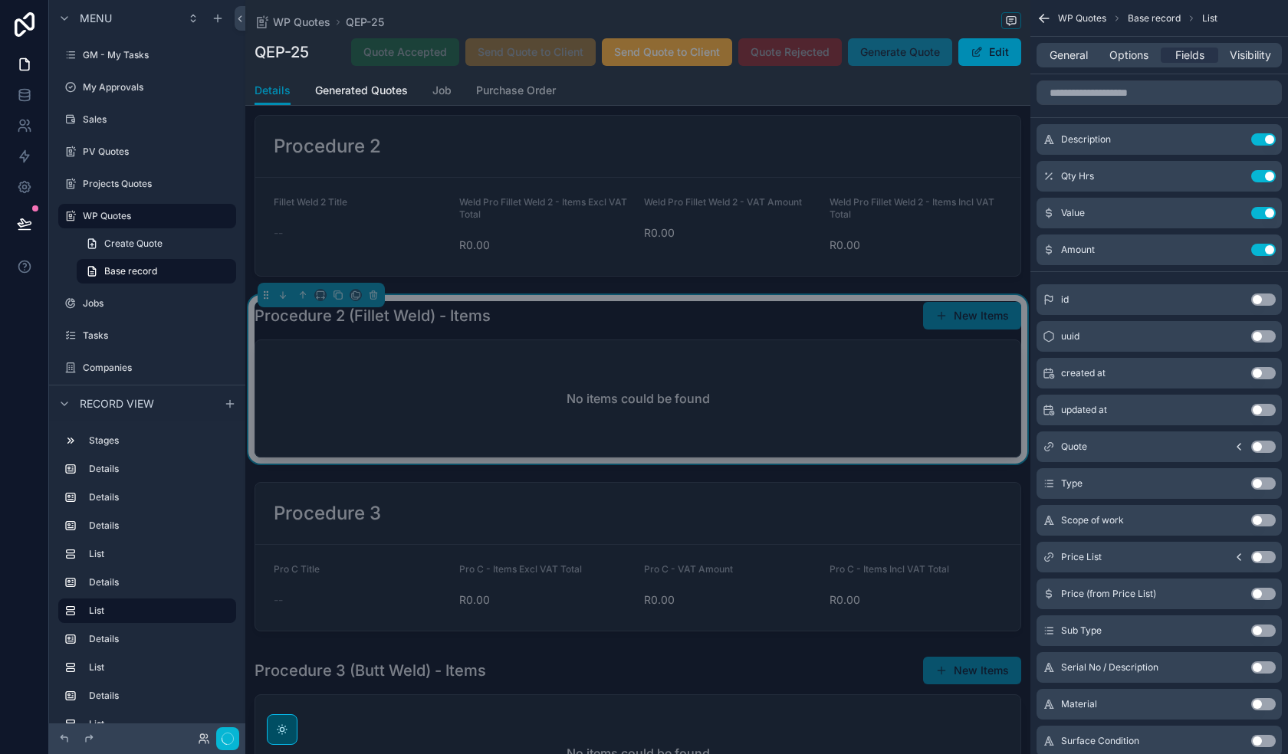
scroll to position [1073, 0]
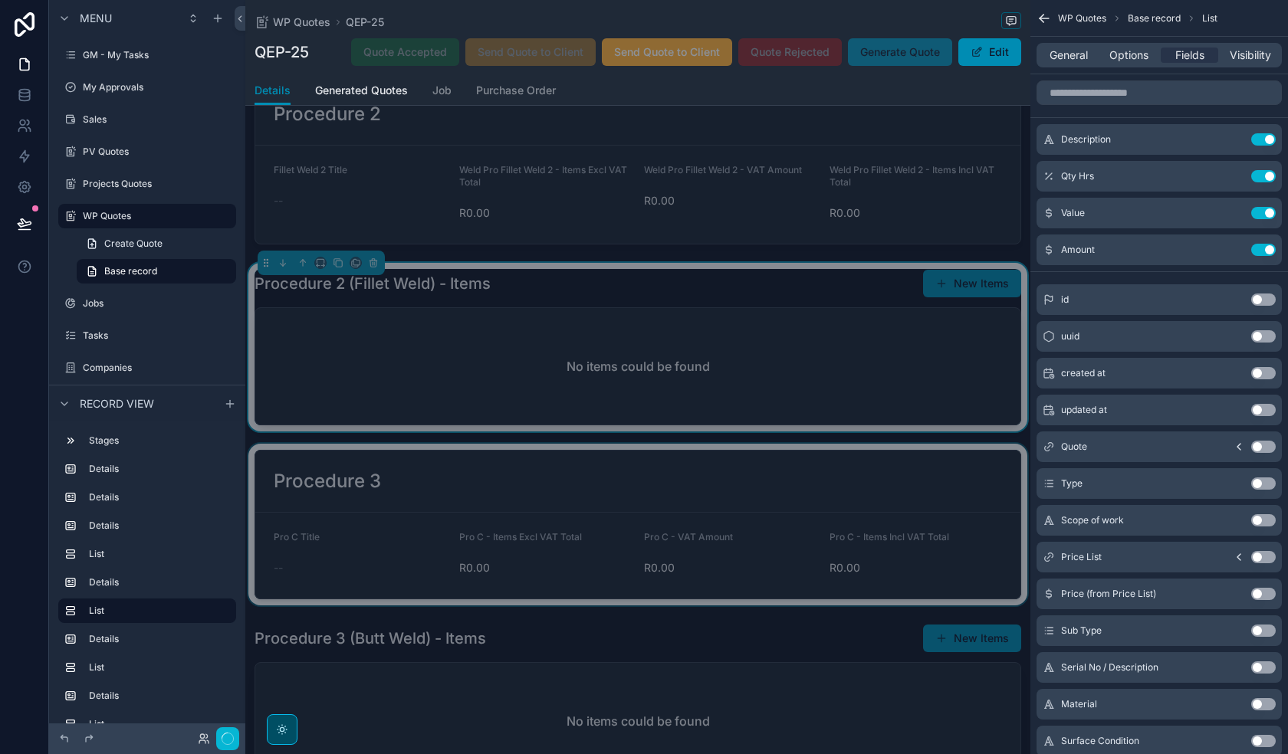
click at [576, 514] on div "scrollable content" at bounding box center [637, 525] width 785 height 162
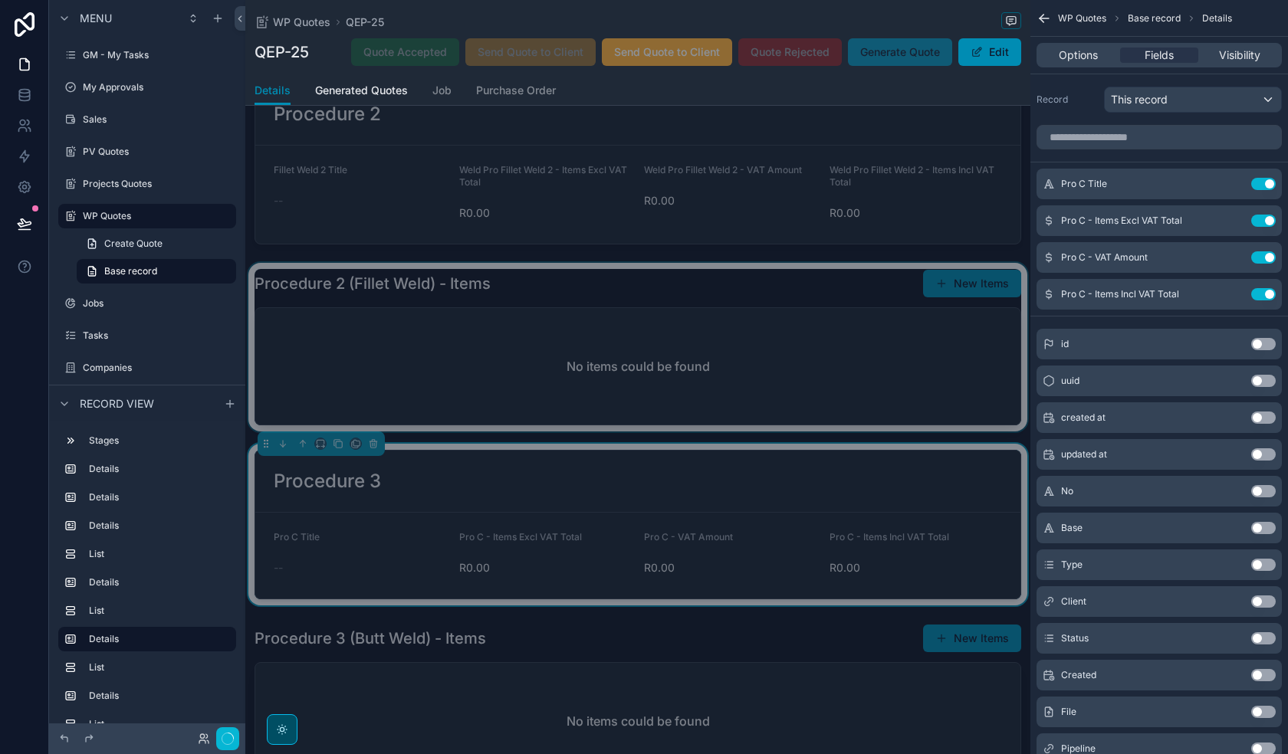
click at [630, 367] on div "scrollable content" at bounding box center [637, 347] width 785 height 169
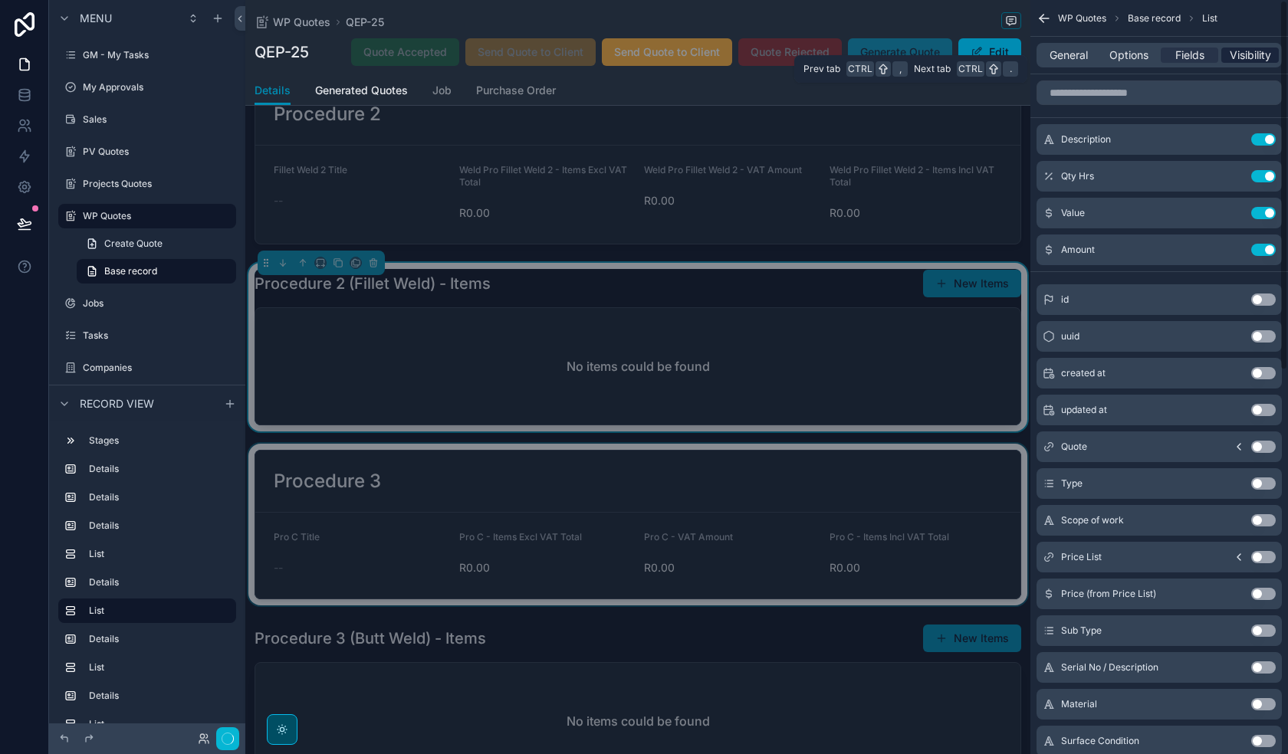
click at [1244, 53] on span "Visibility" at bounding box center [1250, 55] width 41 height 15
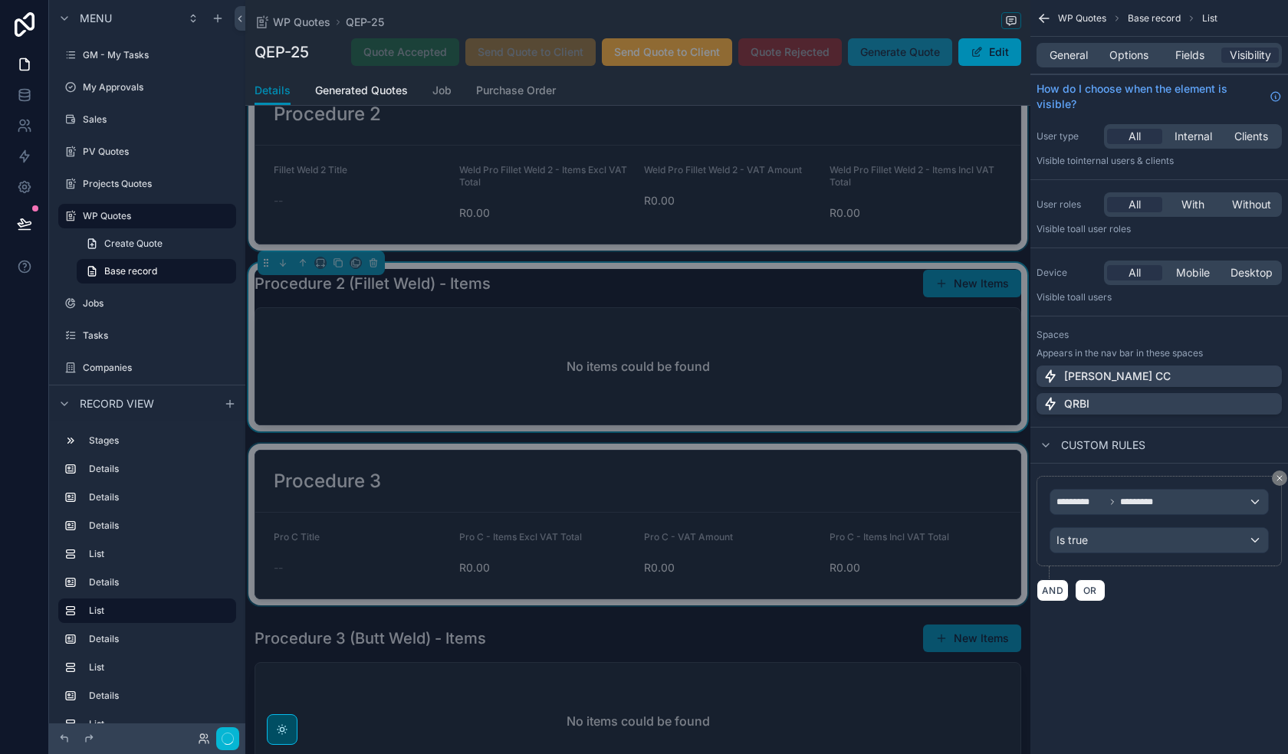
click at [595, 168] on div "scrollable content" at bounding box center [637, 164] width 785 height 174
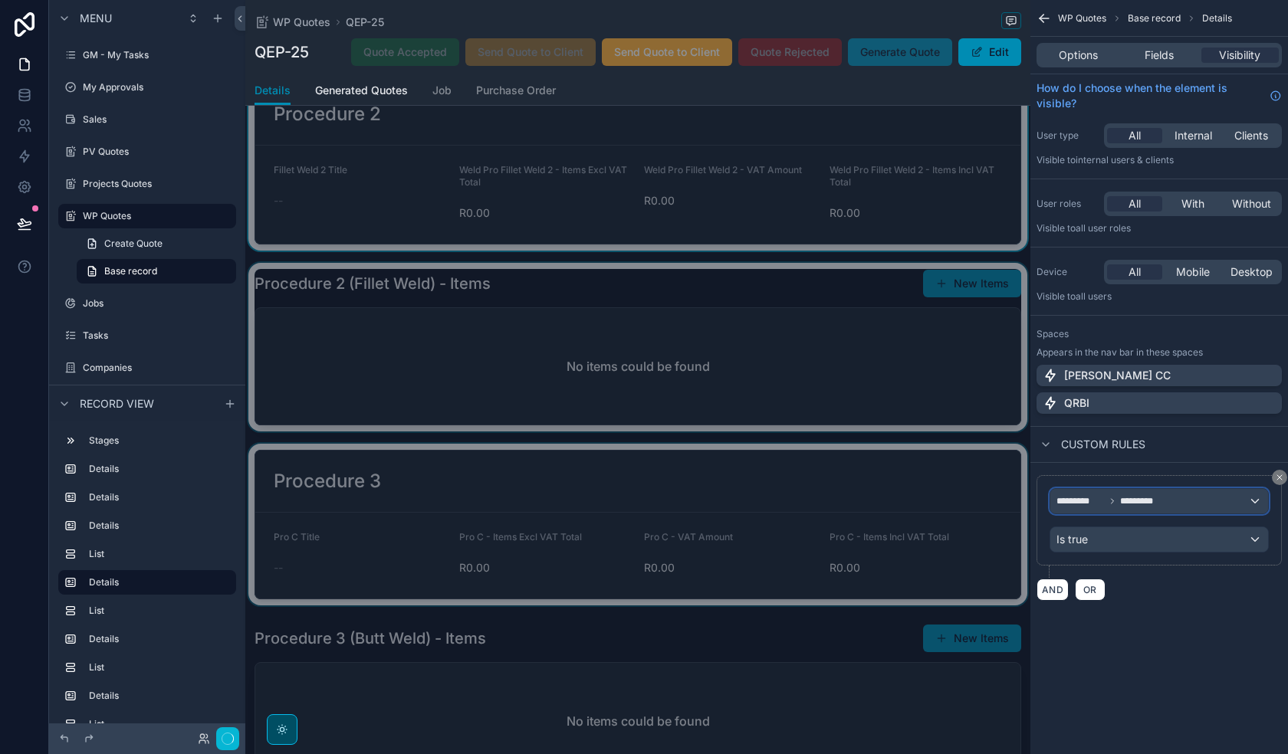
click at [1159, 507] on span "*********" at bounding box center [1140, 501] width 41 height 12
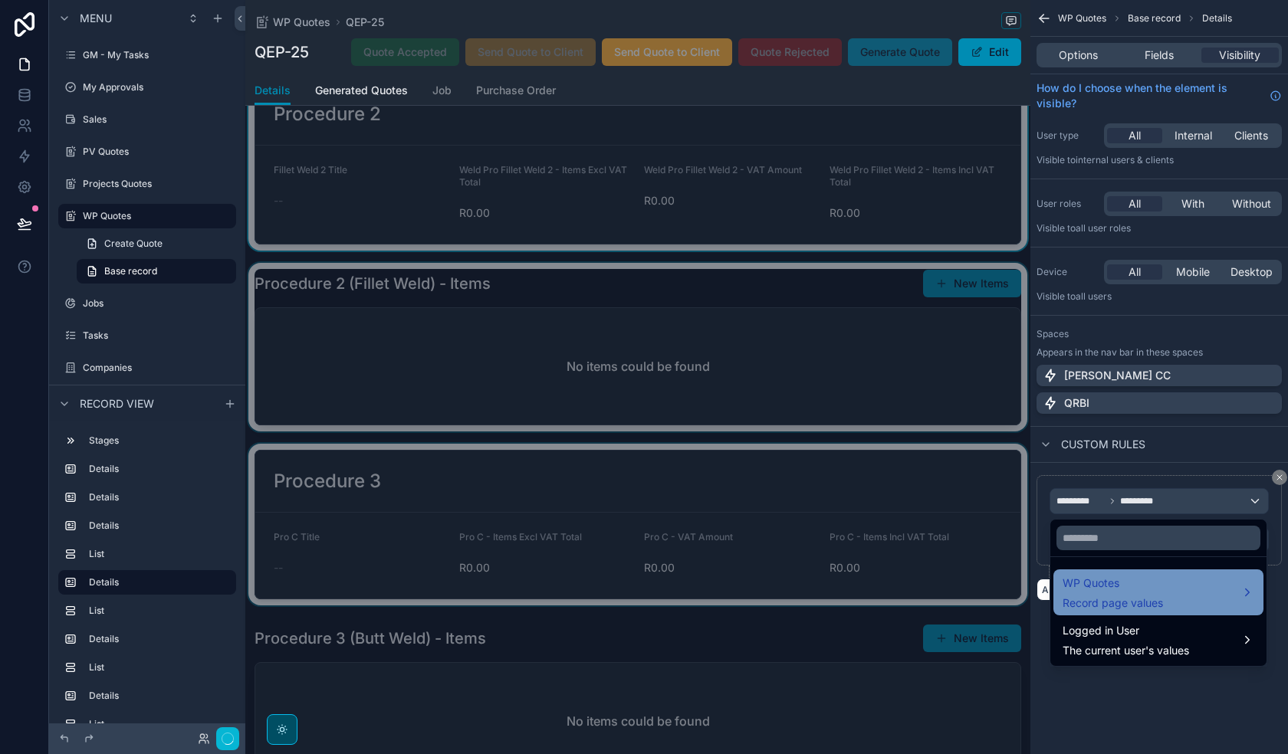
click at [1140, 576] on span "WP Quotes" at bounding box center [1113, 583] width 100 height 18
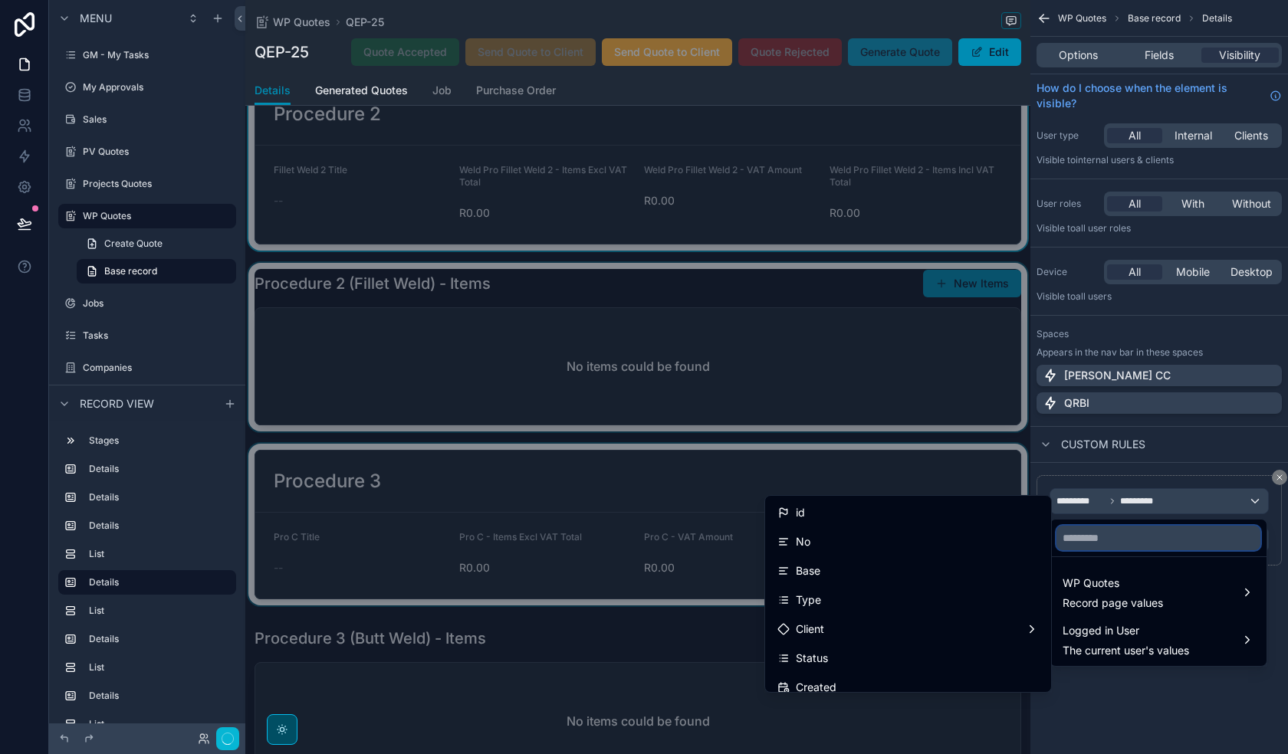
click at [1127, 535] on input "text" at bounding box center [1158, 538] width 204 height 25
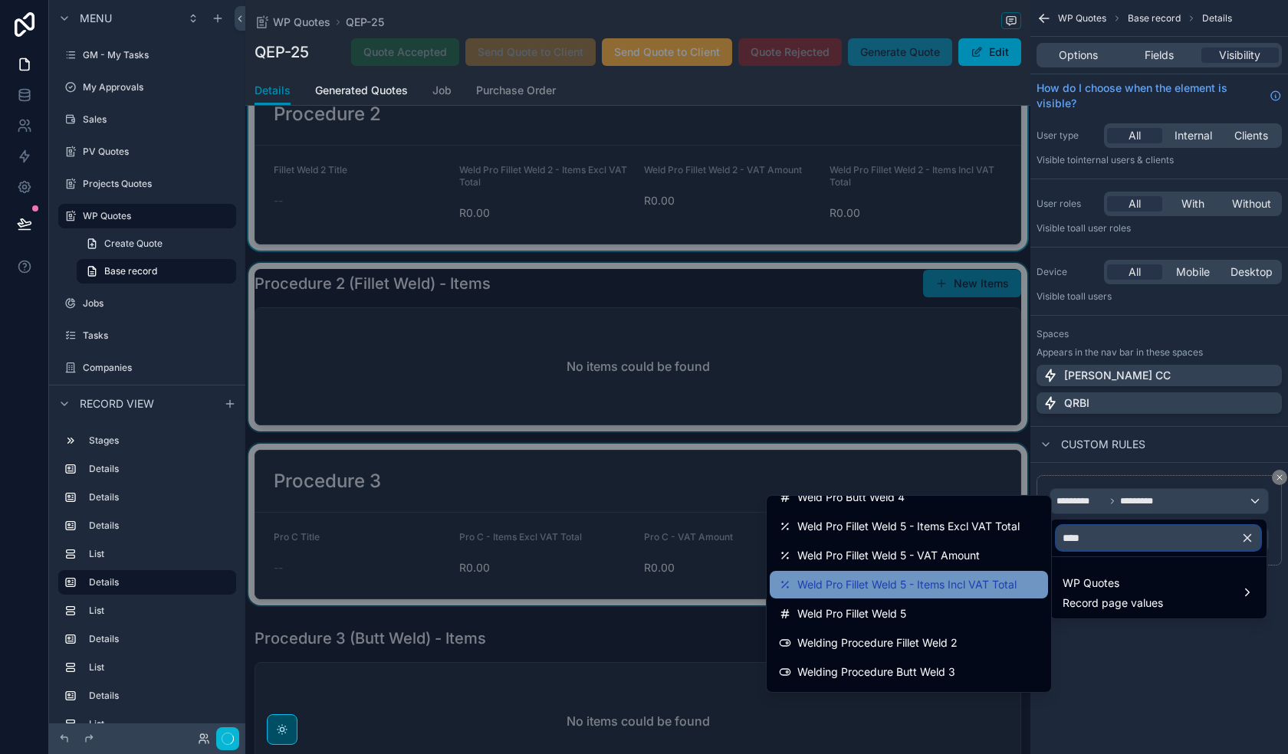
scroll to position [558, 0]
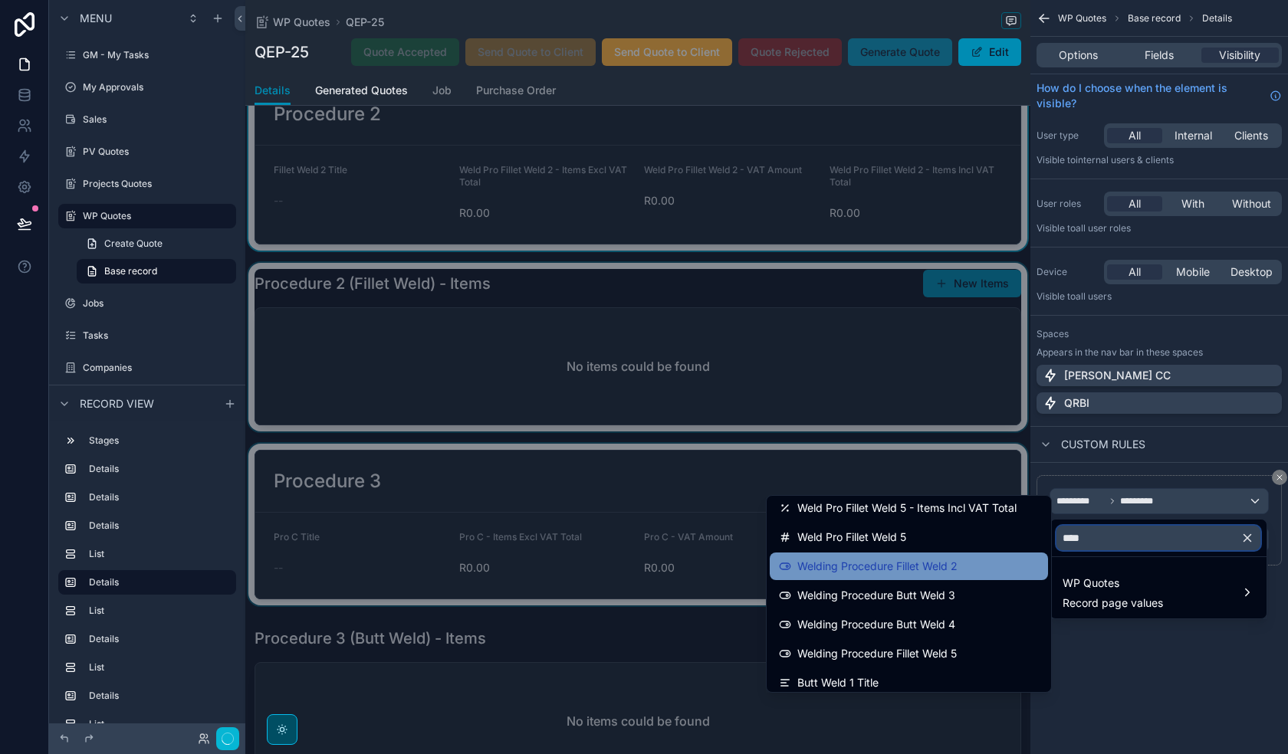
type input "****"
click at [959, 566] on div "Welding Procedure Fillet Weld 2" at bounding box center [909, 566] width 260 height 18
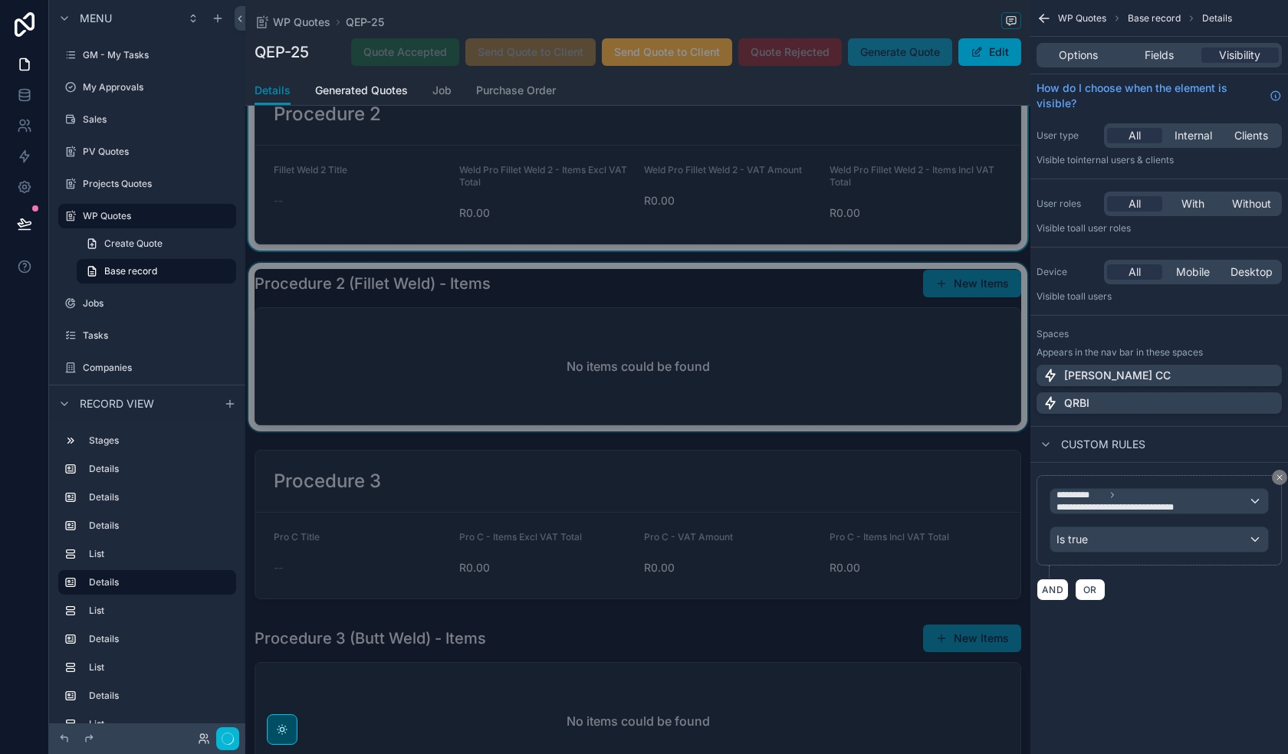
click at [723, 373] on div "scrollable content" at bounding box center [637, 347] width 785 height 169
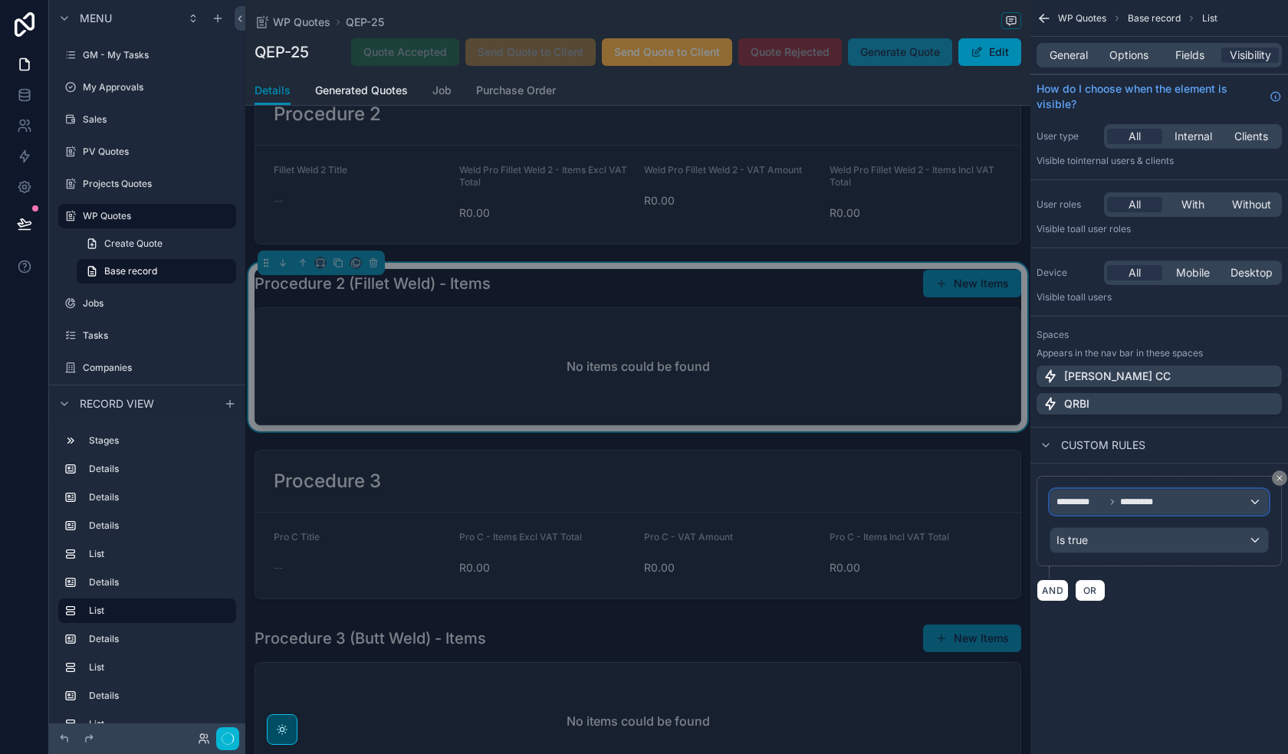
click at [1155, 509] on div "********* *********" at bounding box center [1159, 502] width 218 height 25
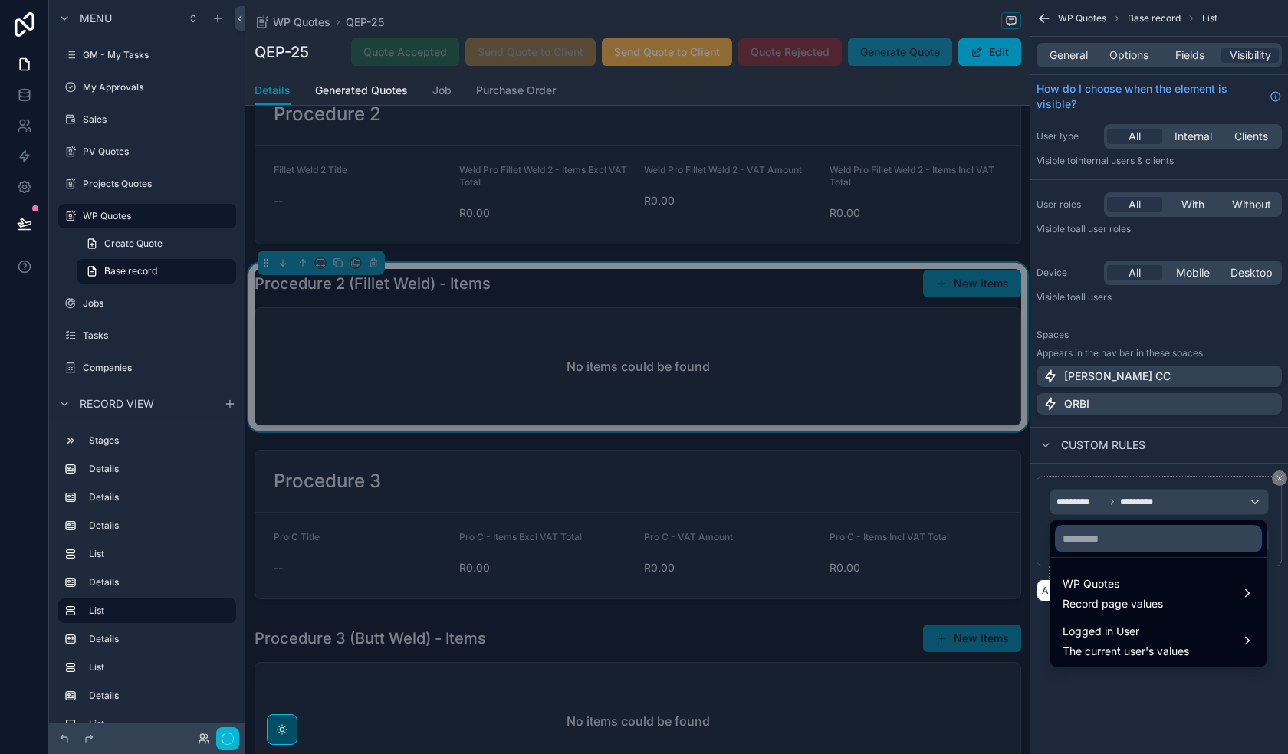
click at [1135, 547] on input "text" at bounding box center [1158, 539] width 204 height 25
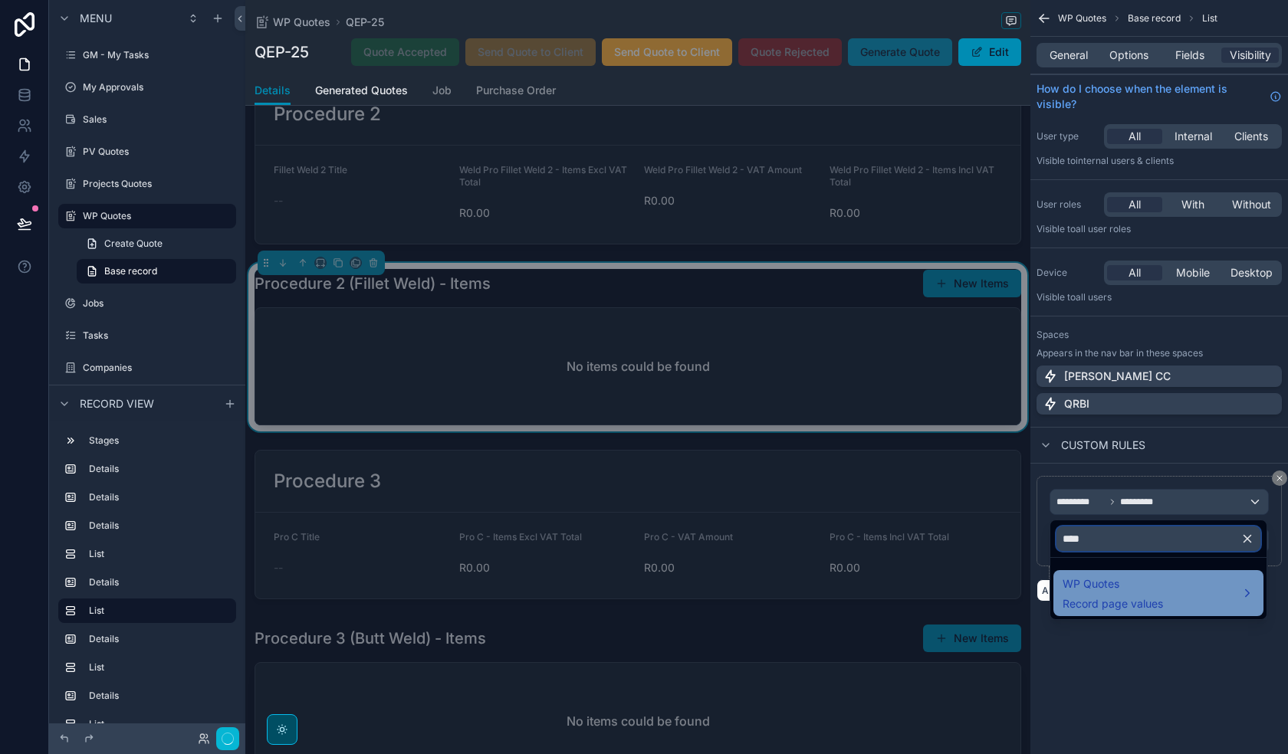
type input "****"
click at [1132, 596] on div "WP Quotes Record page values" at bounding box center [1113, 593] width 100 height 37
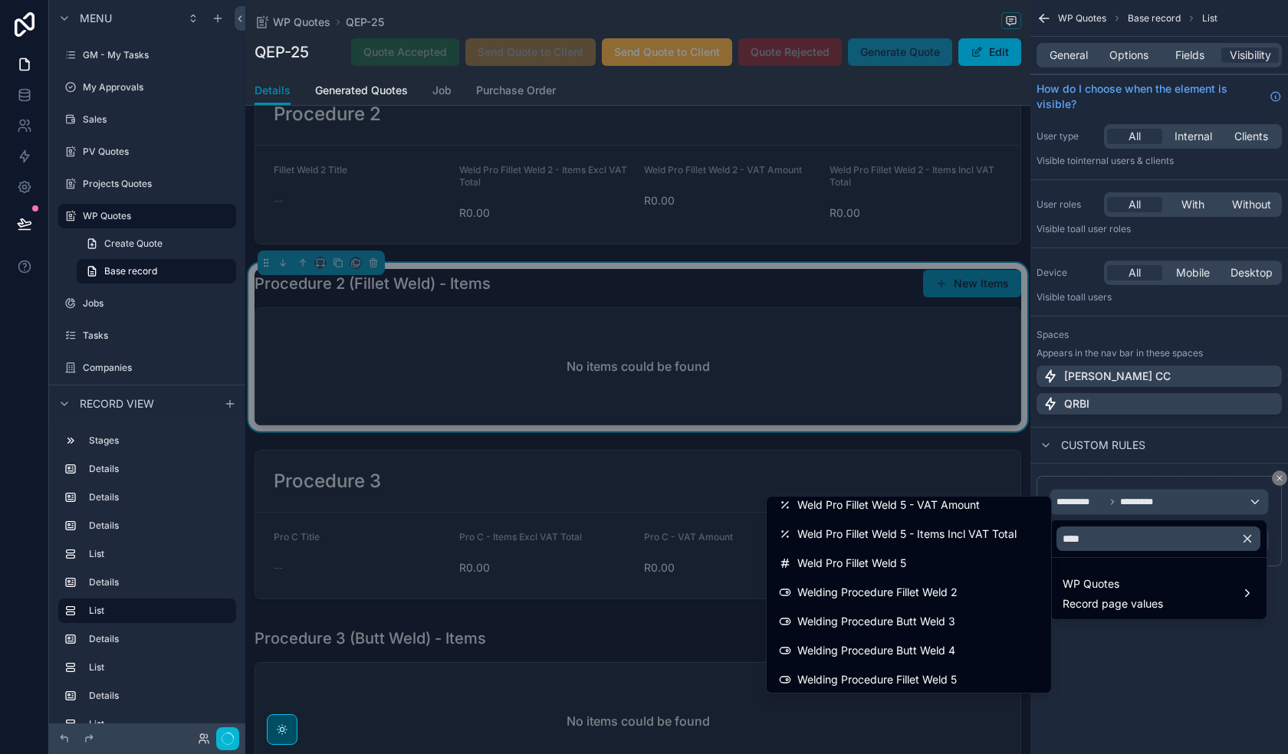
scroll to position [613, 0]
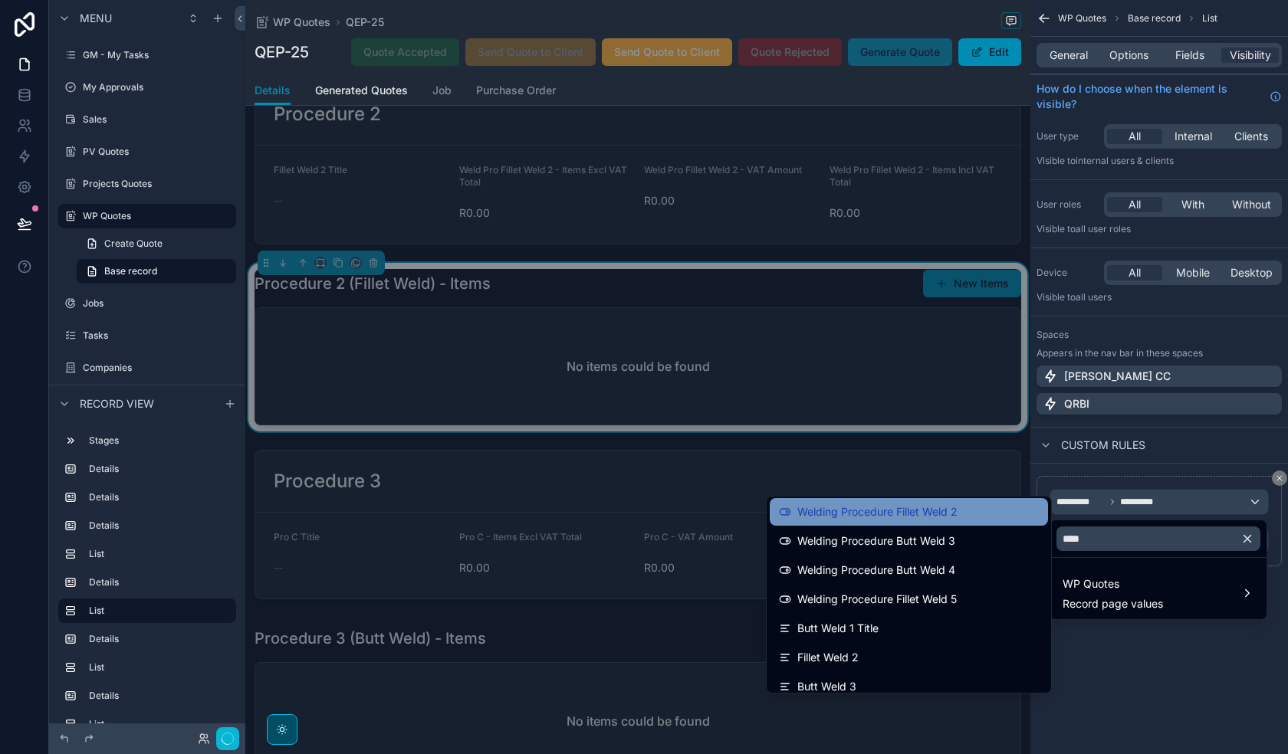
click at [971, 517] on div "Welding Procedure Fillet Weld 2" at bounding box center [909, 512] width 260 height 18
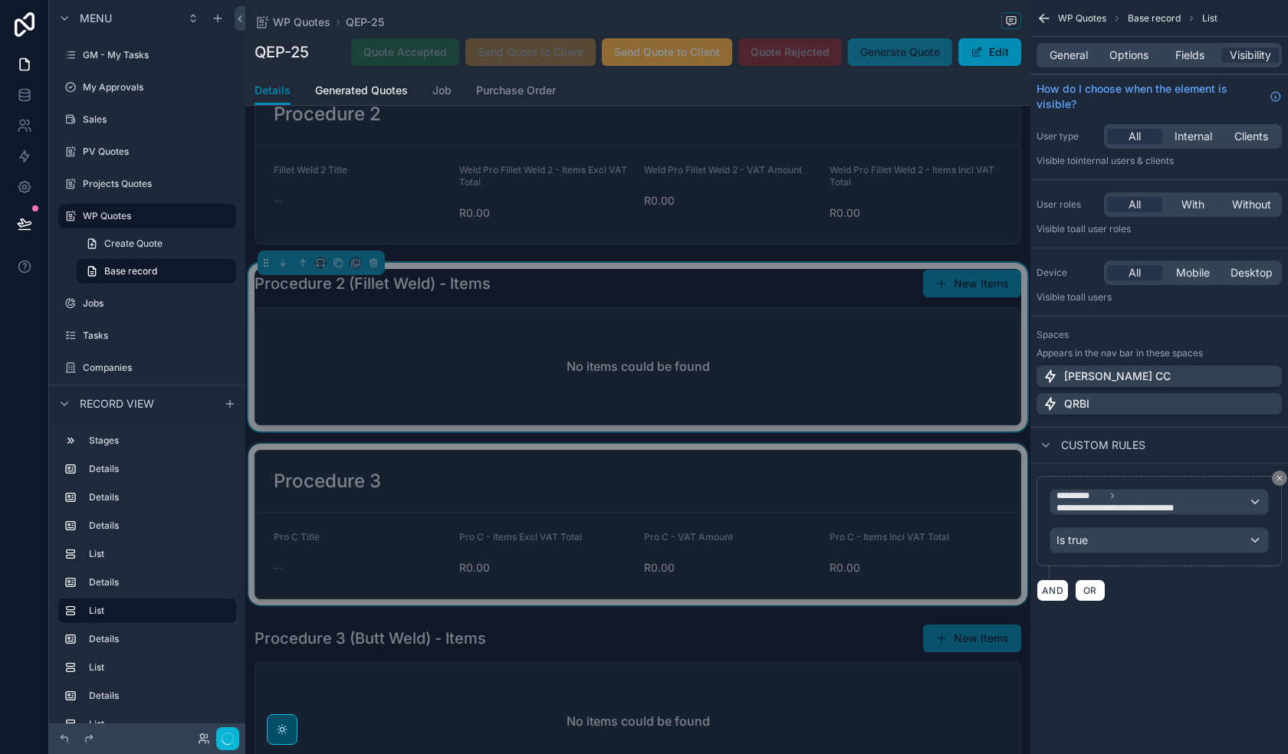
click at [787, 517] on div "scrollable content" at bounding box center [637, 525] width 785 height 162
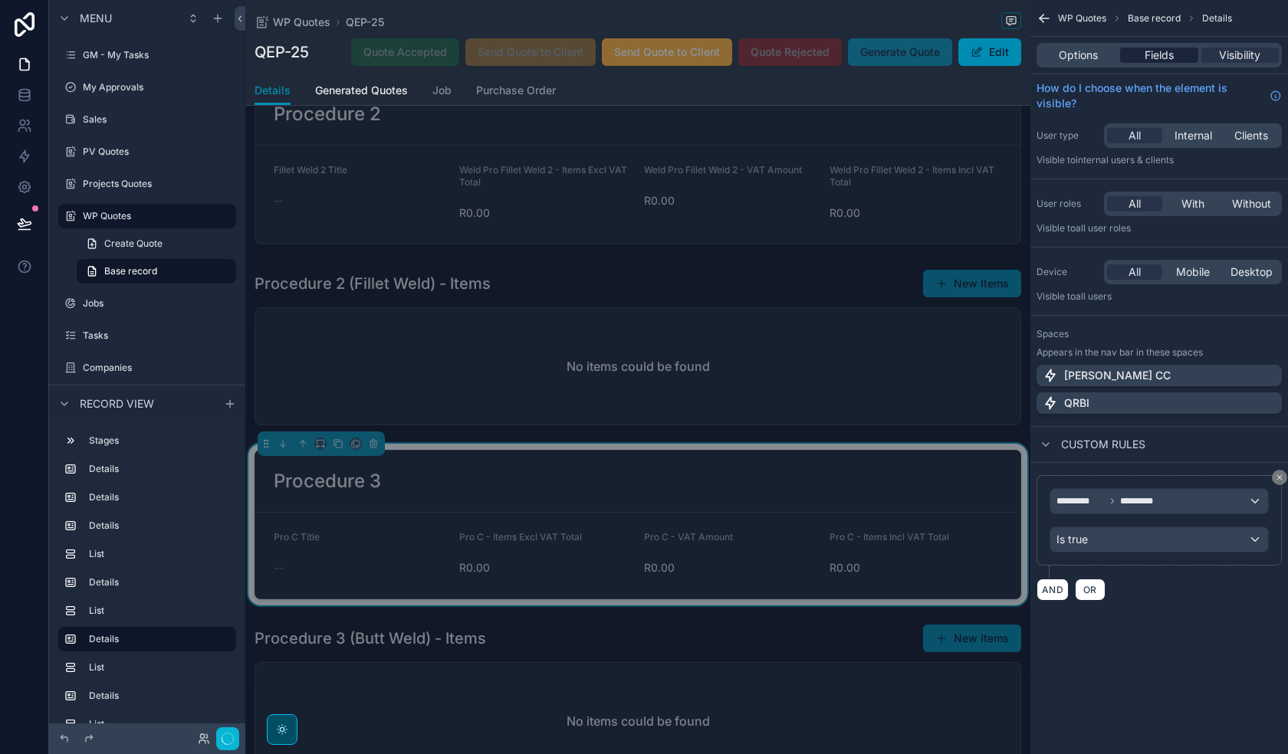
click at [1163, 55] on span "Fields" at bounding box center [1159, 55] width 29 height 15
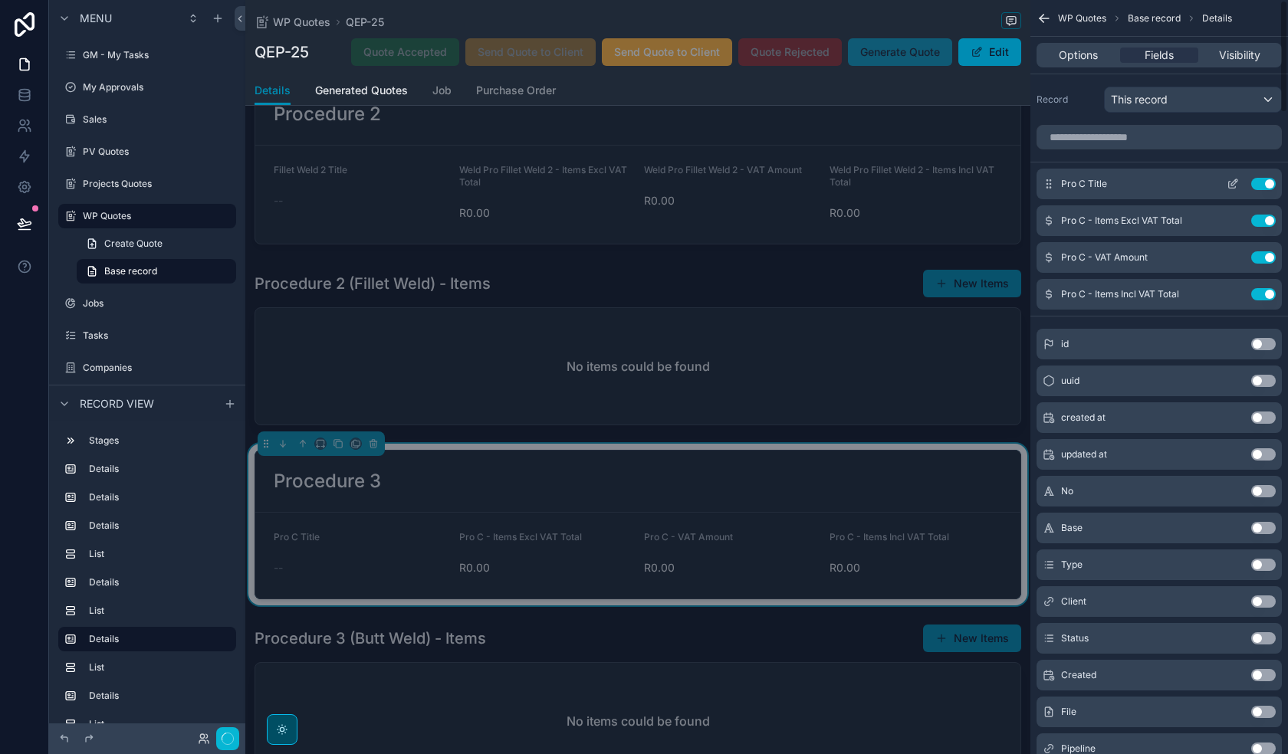
click at [1265, 182] on button "Use setting" at bounding box center [1263, 184] width 25 height 12
click at [1263, 182] on button "Use setting" at bounding box center [1263, 184] width 25 height 12
click at [1263, 215] on button "Use setting" at bounding box center [1263, 221] width 25 height 12
click at [1263, 251] on button "Use setting" at bounding box center [1263, 257] width 25 height 12
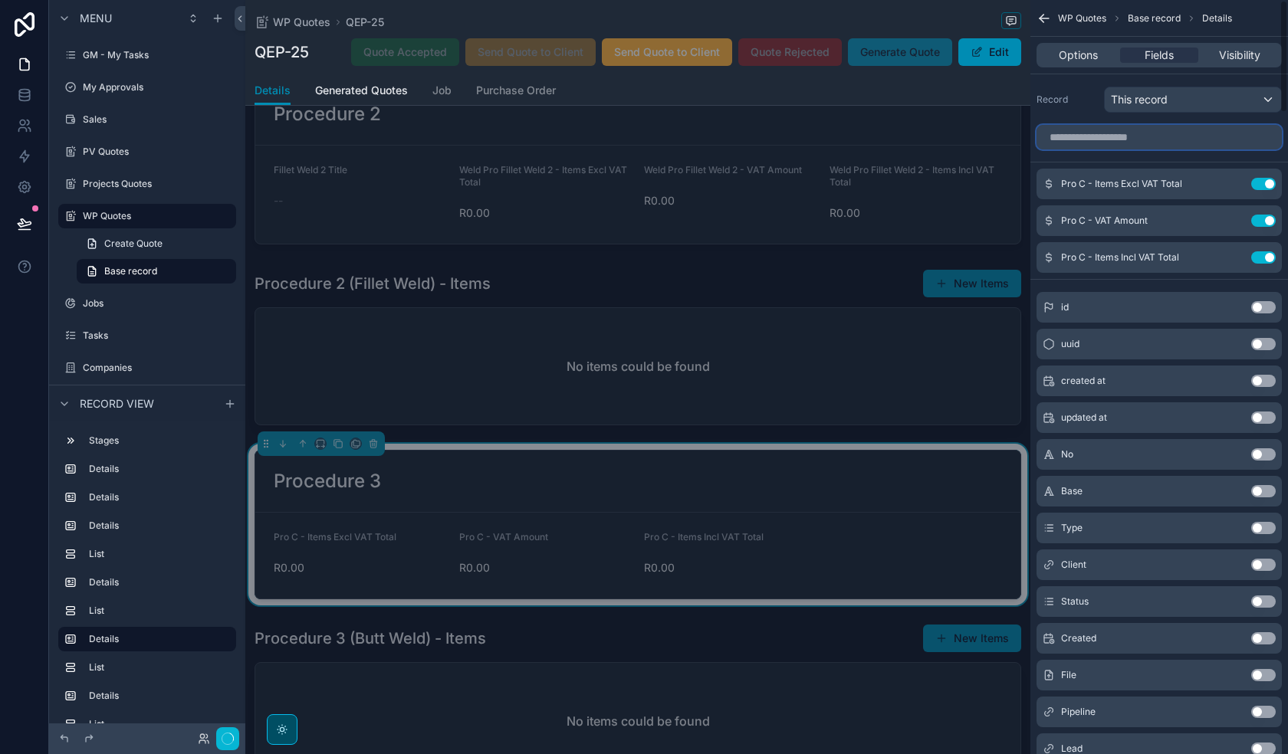
click at [1131, 137] on input "scrollable content" at bounding box center [1158, 137] width 245 height 25
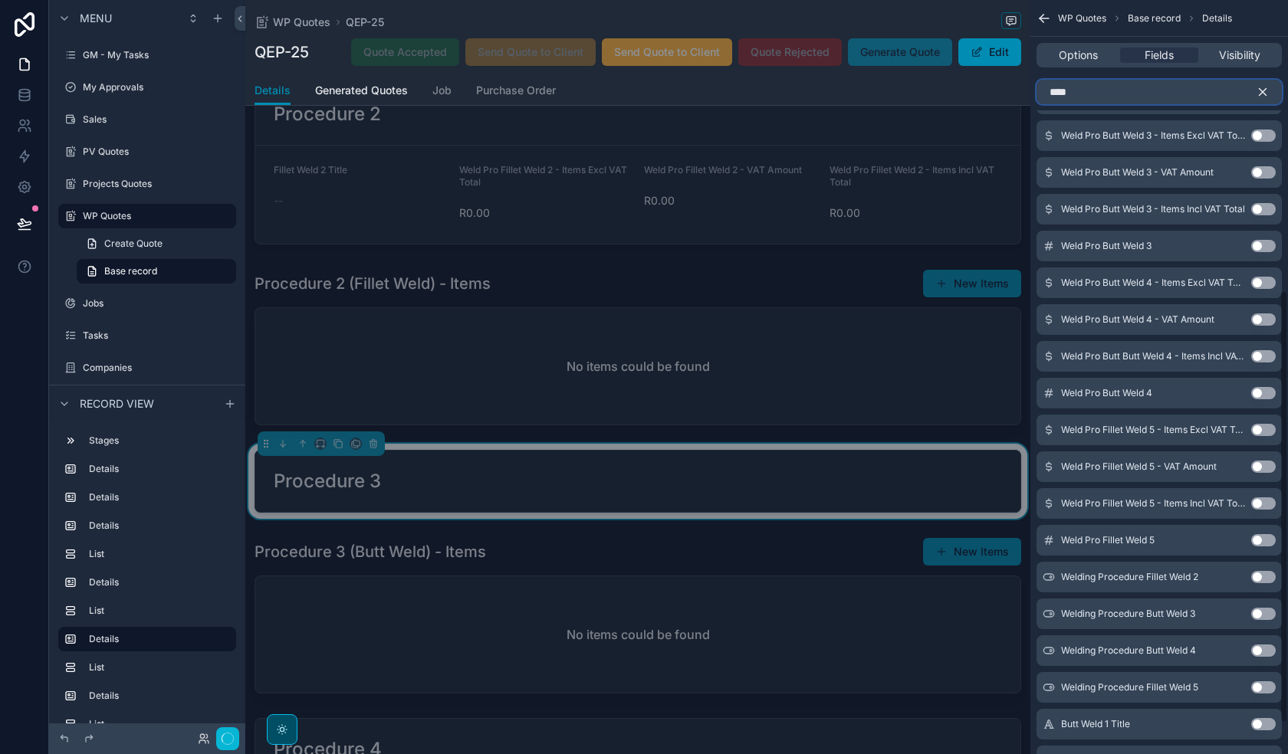
scroll to position [537, 0]
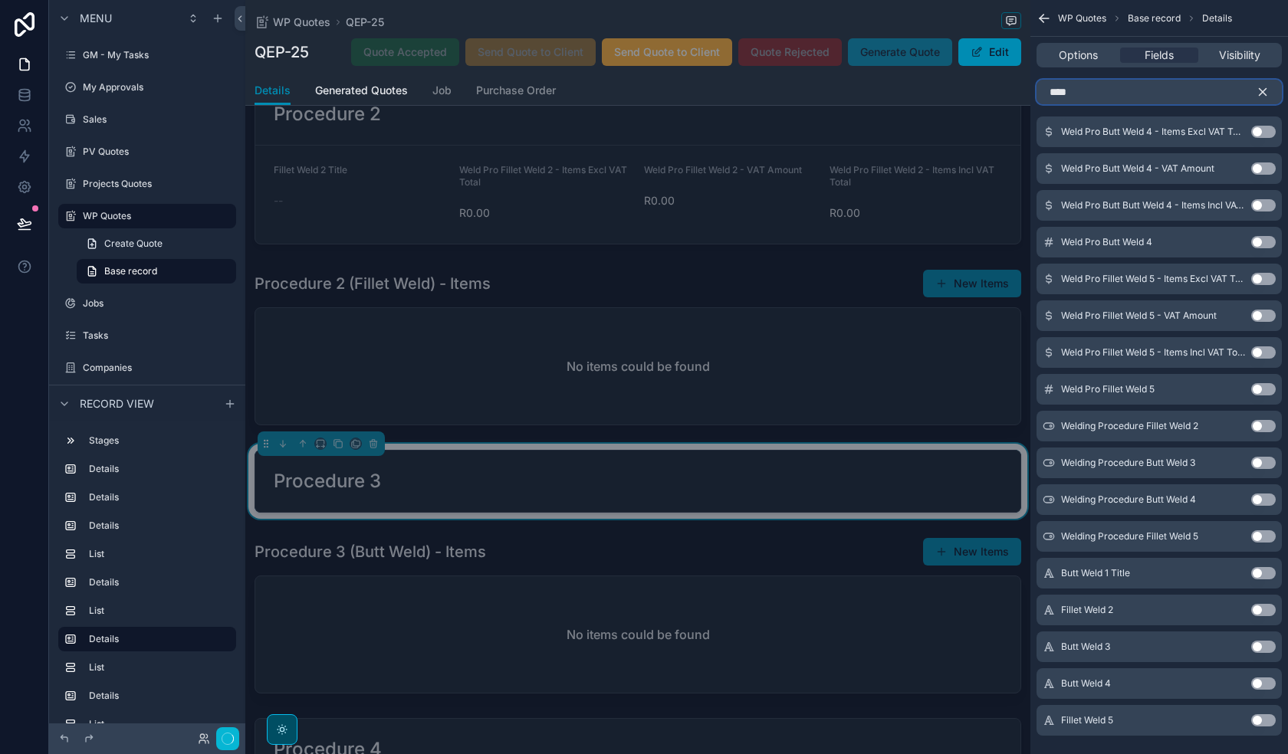
type input "****"
click at [1263, 649] on button "Use setting" at bounding box center [1263, 647] width 25 height 12
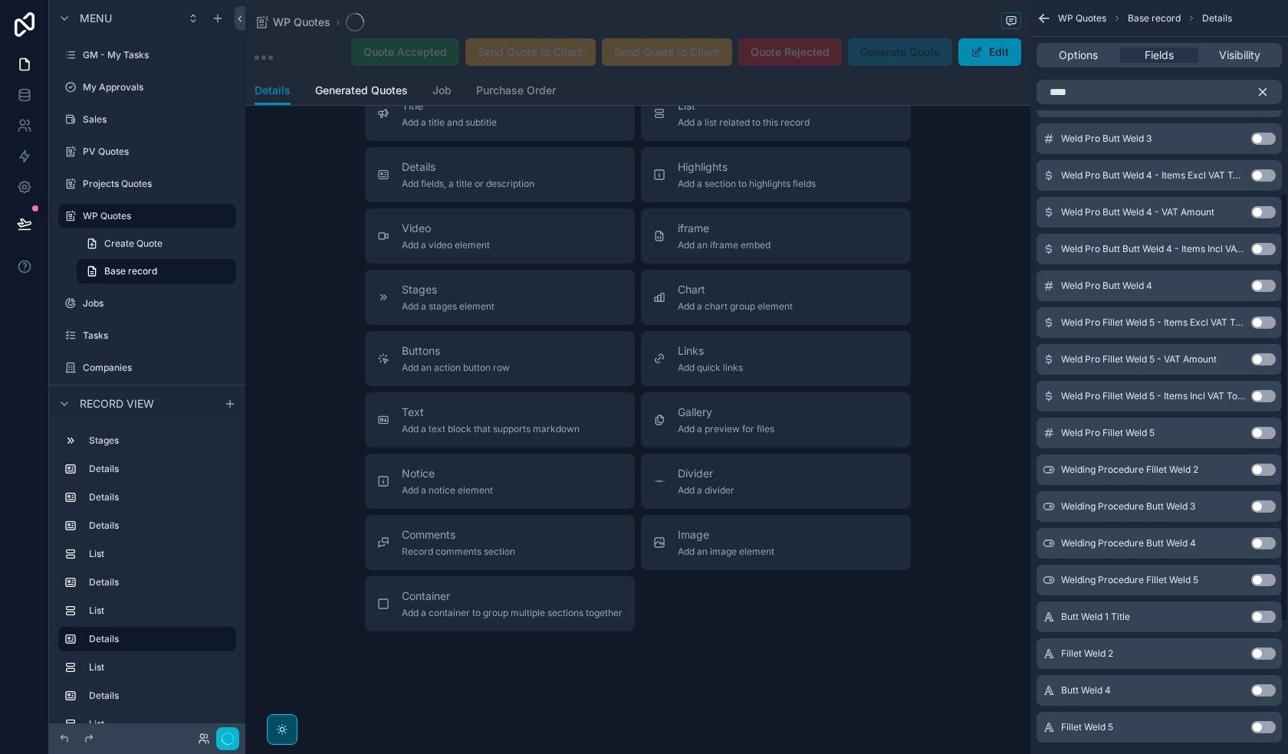
scroll to position [338, 0]
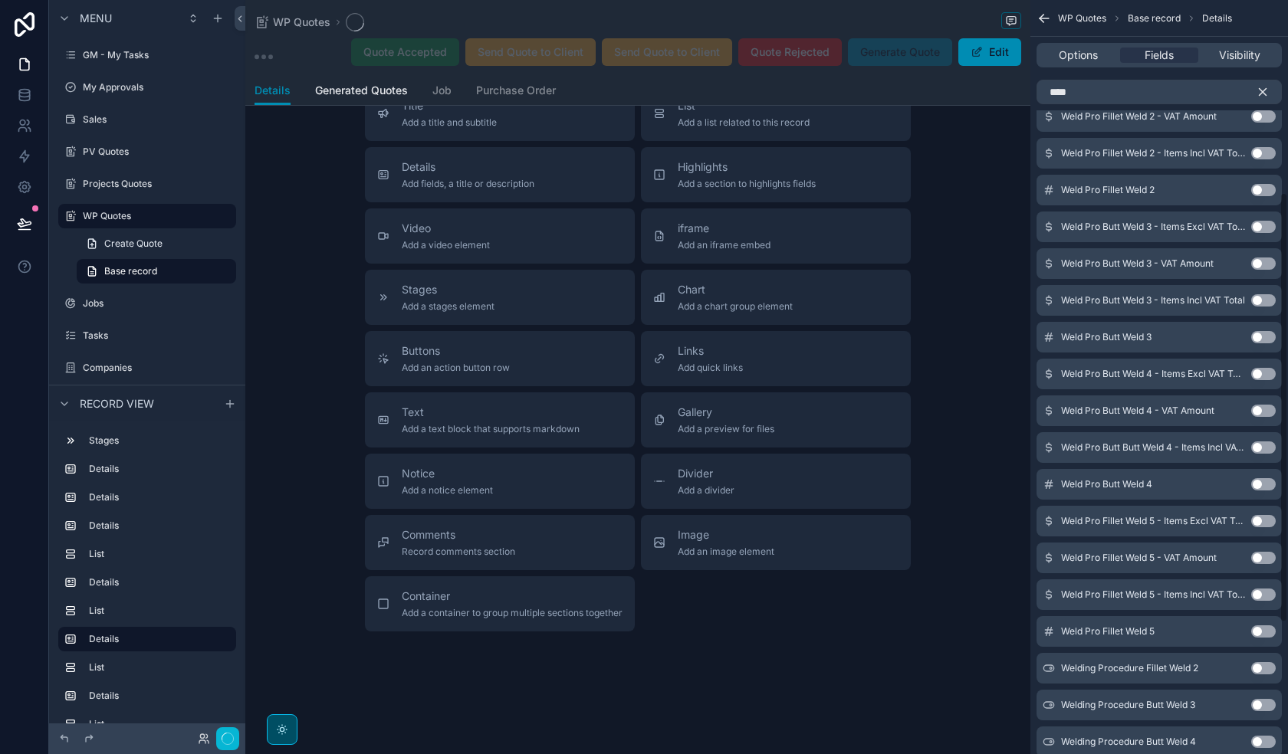
click at [1262, 223] on button "Use setting" at bounding box center [1263, 227] width 25 height 12
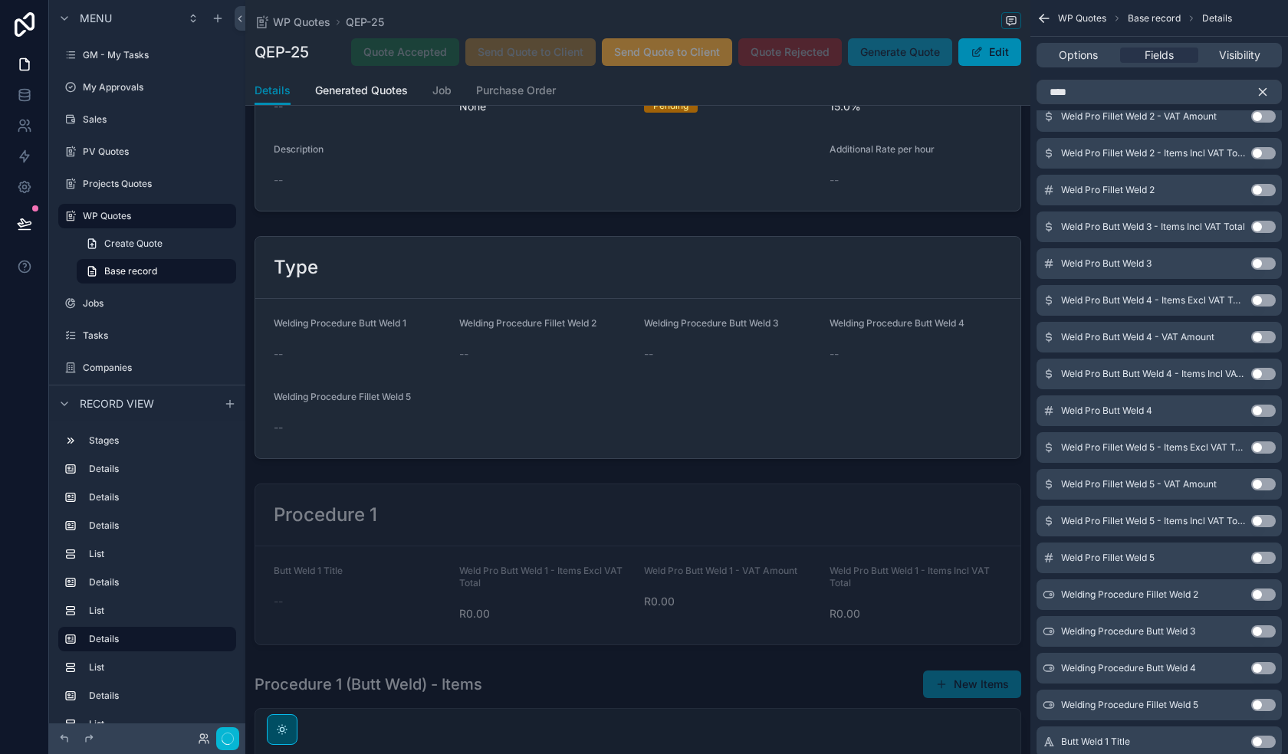
click at [1262, 225] on button "Use setting" at bounding box center [1263, 227] width 25 height 12
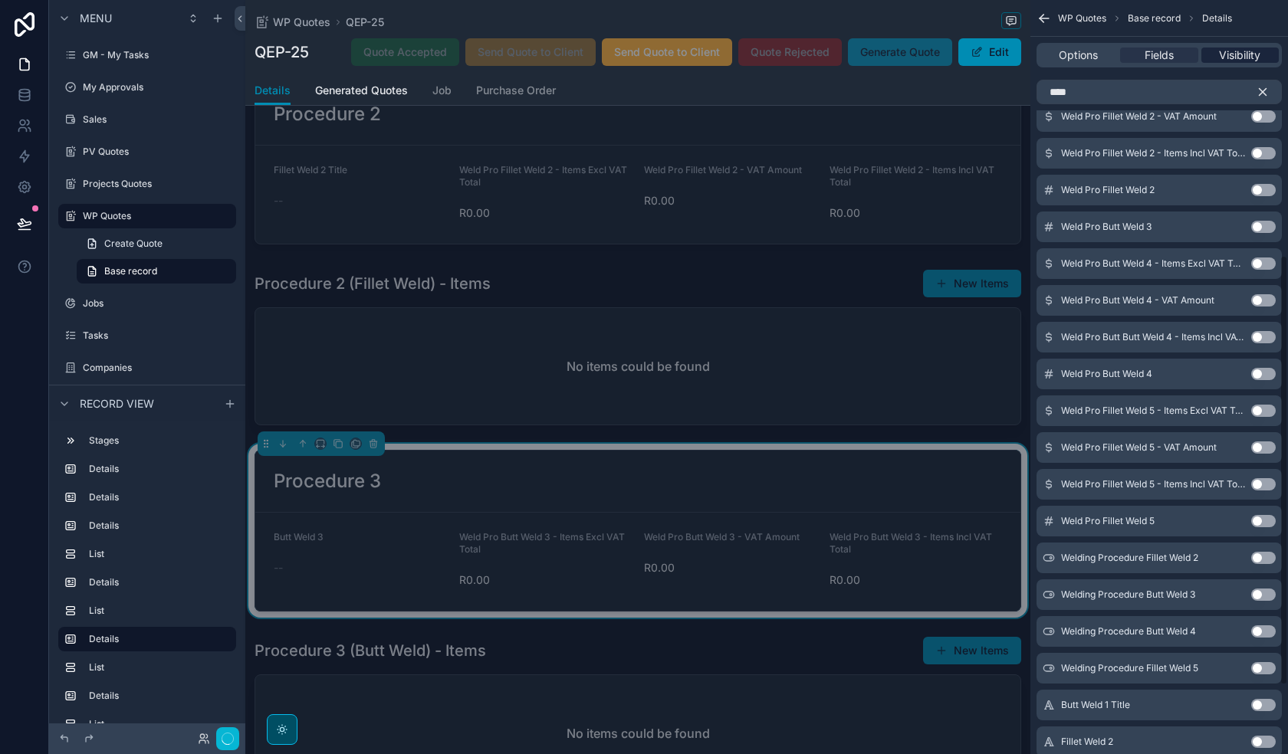
click at [1233, 54] on span "Visibility" at bounding box center [1239, 55] width 41 height 15
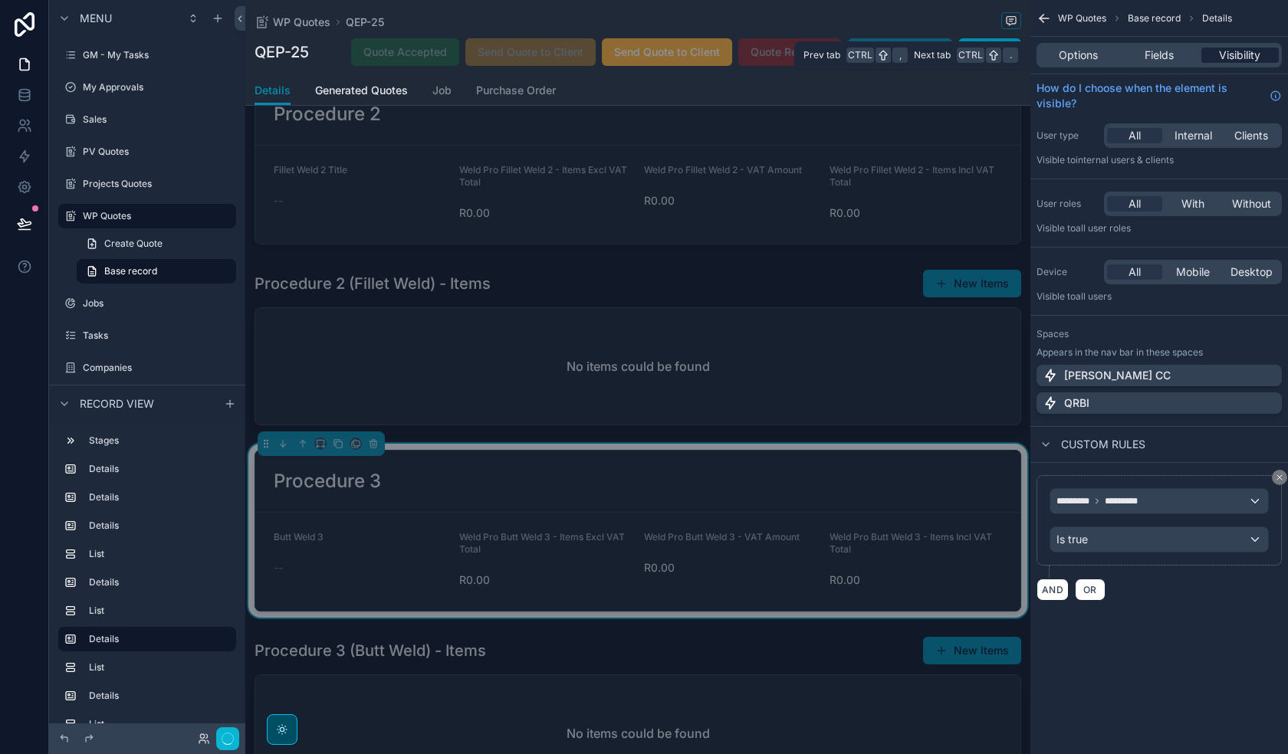
scroll to position [0, 0]
click at [1127, 504] on span "*********" at bounding box center [1141, 501] width 42 height 12
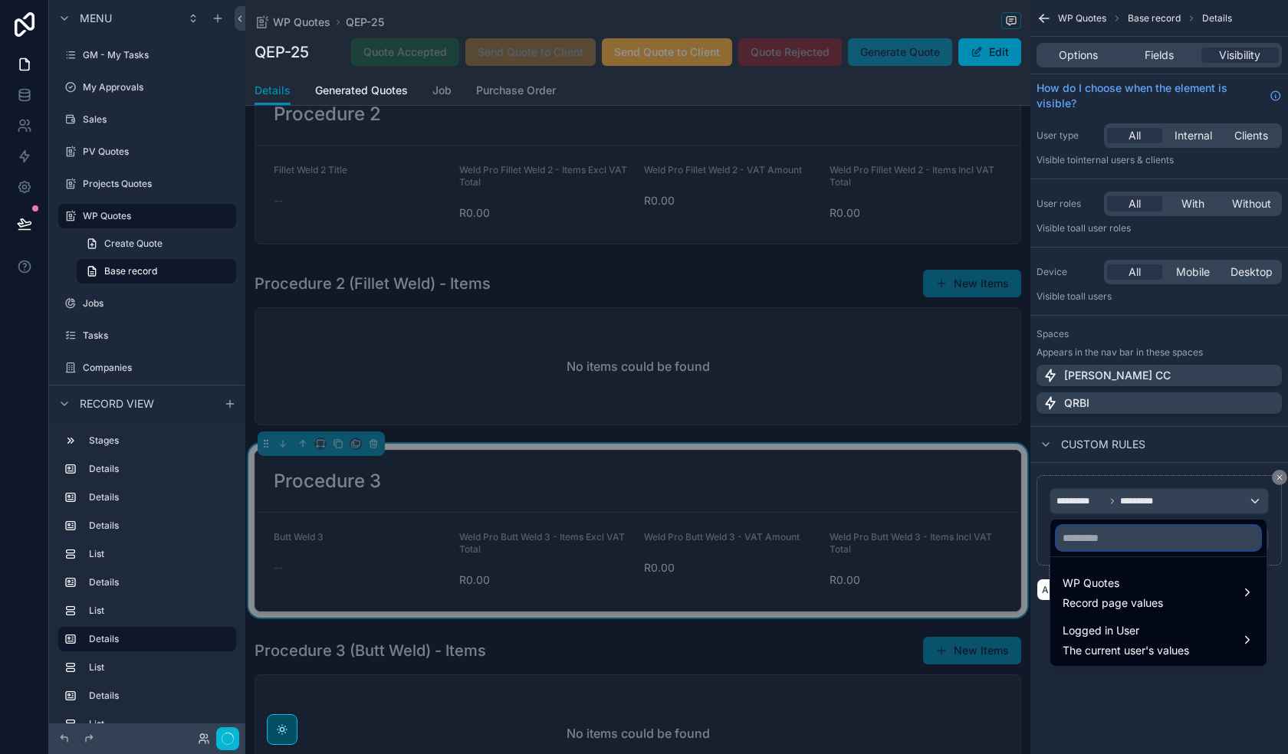
click at [1122, 545] on input "text" at bounding box center [1158, 538] width 204 height 25
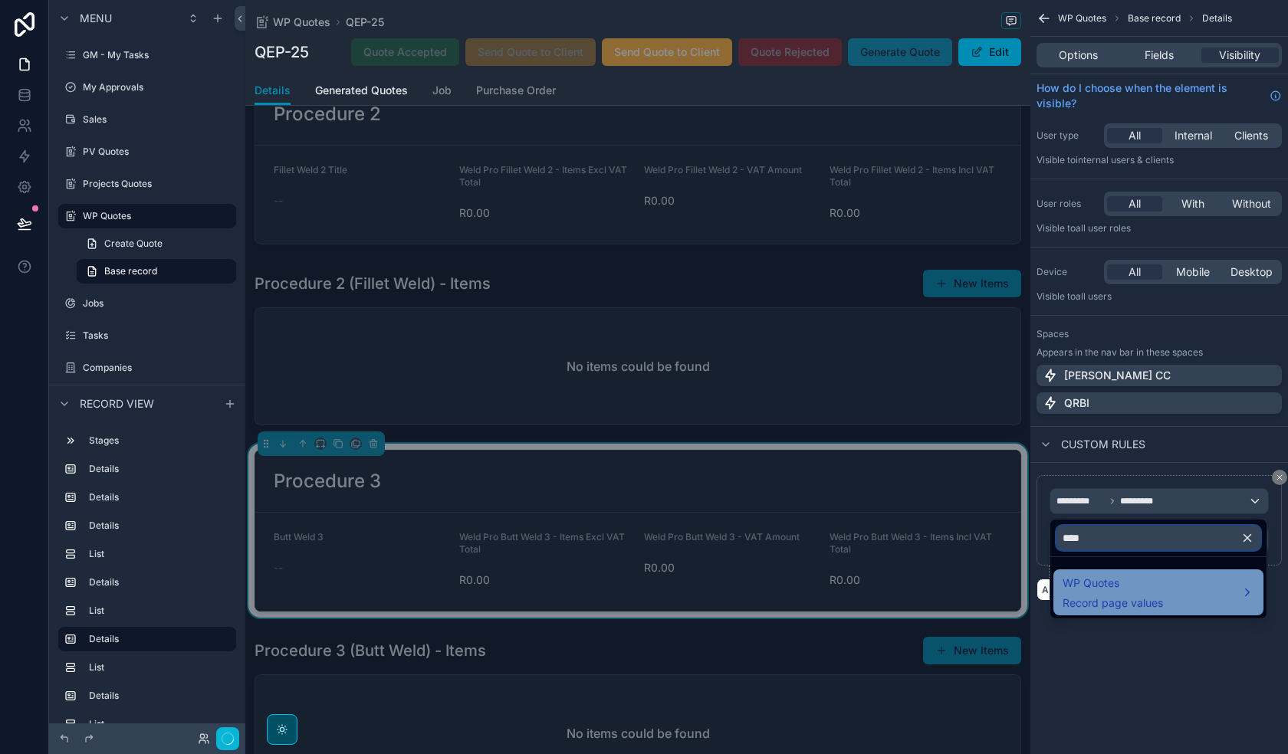
type input "****"
click at [1208, 603] on div "WP Quotes Record page values" at bounding box center [1159, 592] width 192 height 37
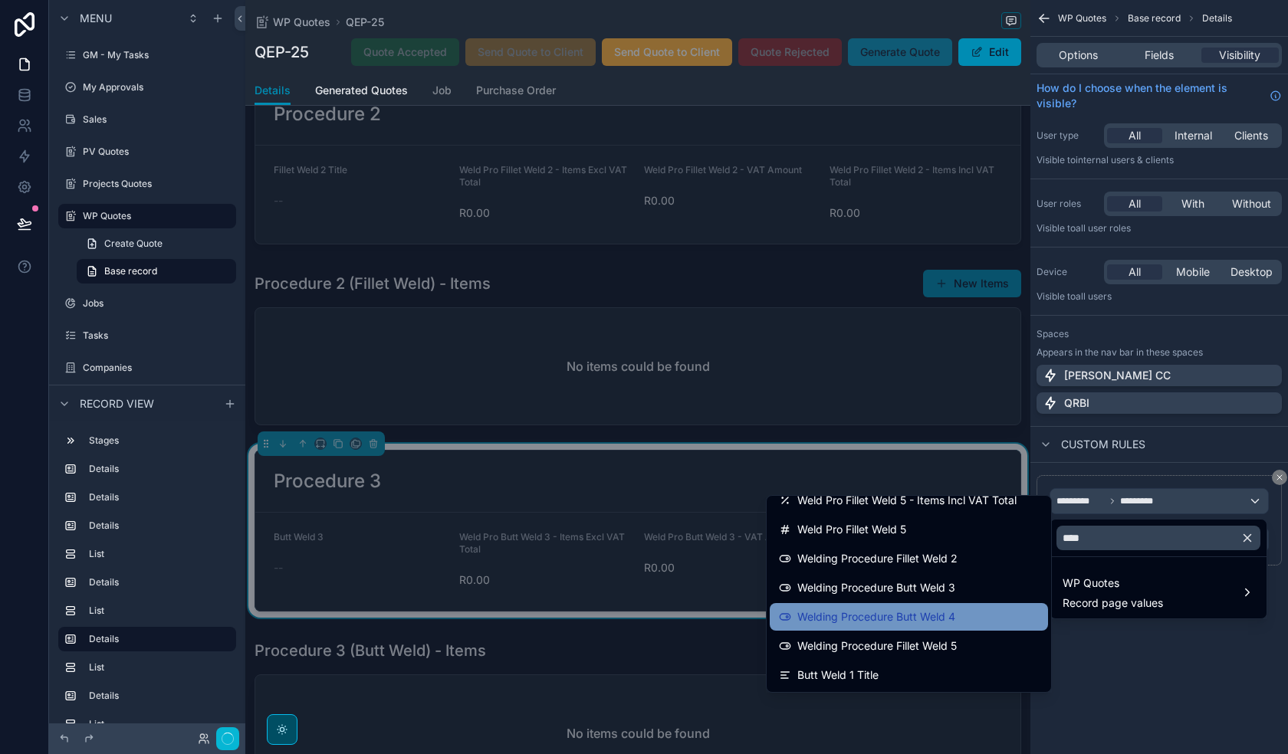
scroll to position [711, 0]
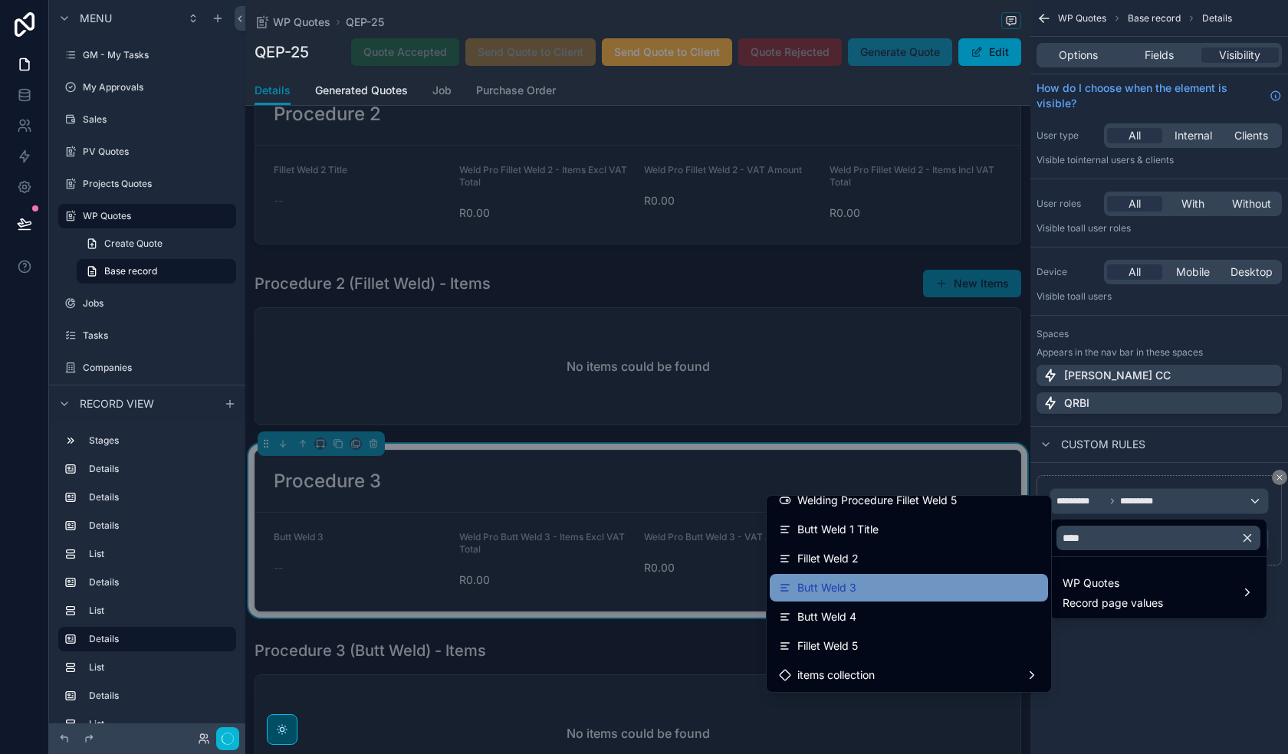
click at [960, 584] on div "Butt Weld 3" at bounding box center [909, 588] width 260 height 18
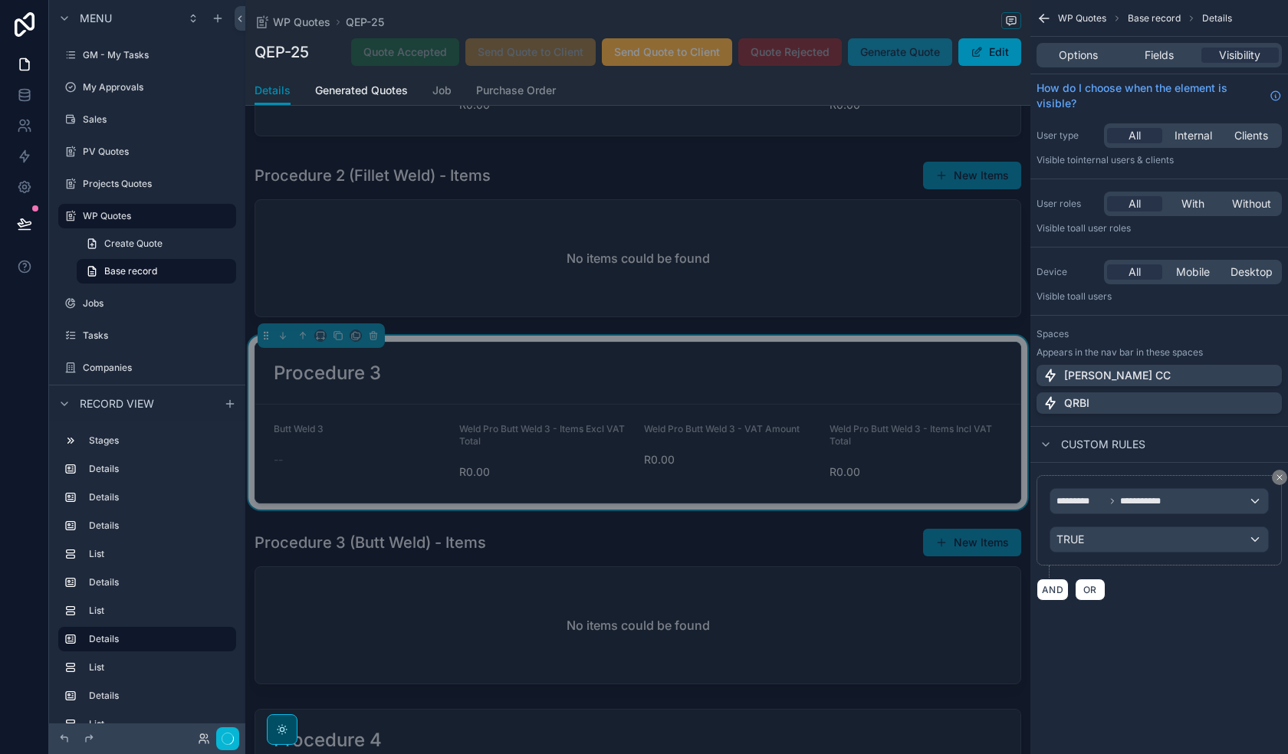
scroll to position [1227, 0]
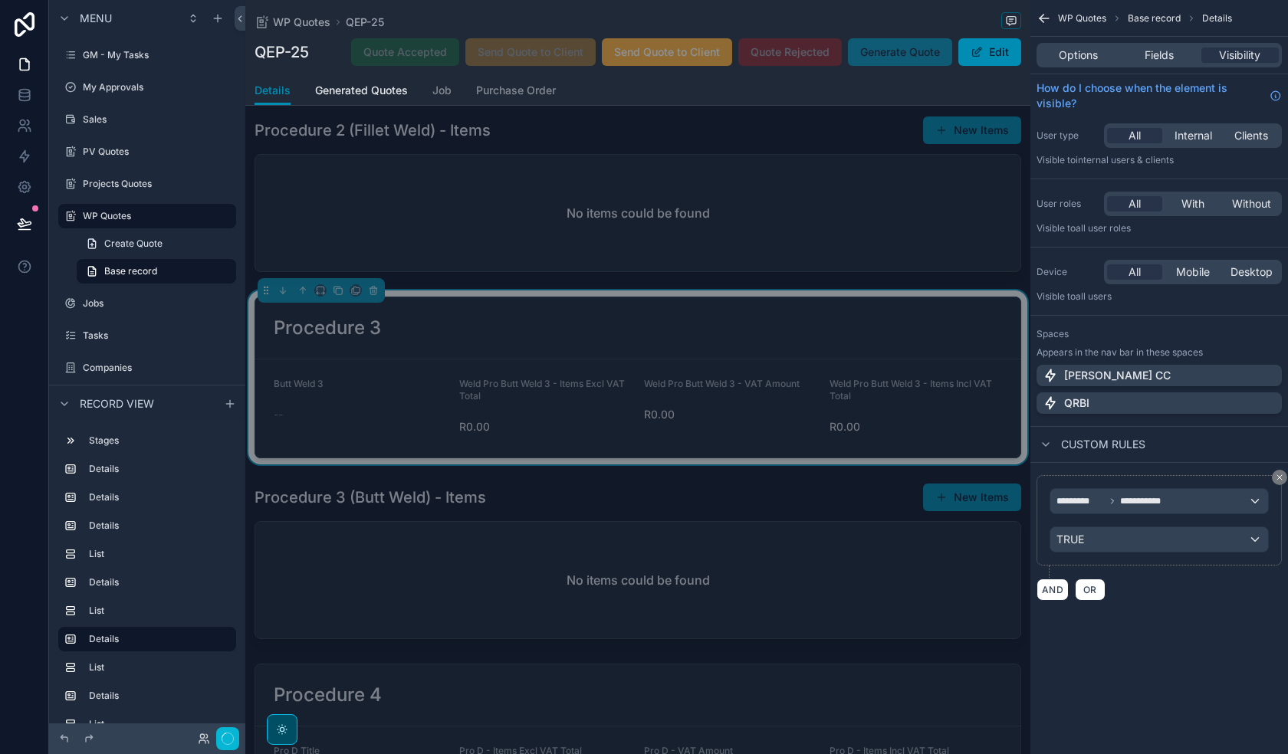
click at [777, 581] on div "scrollable content" at bounding box center [637, 561] width 785 height 169
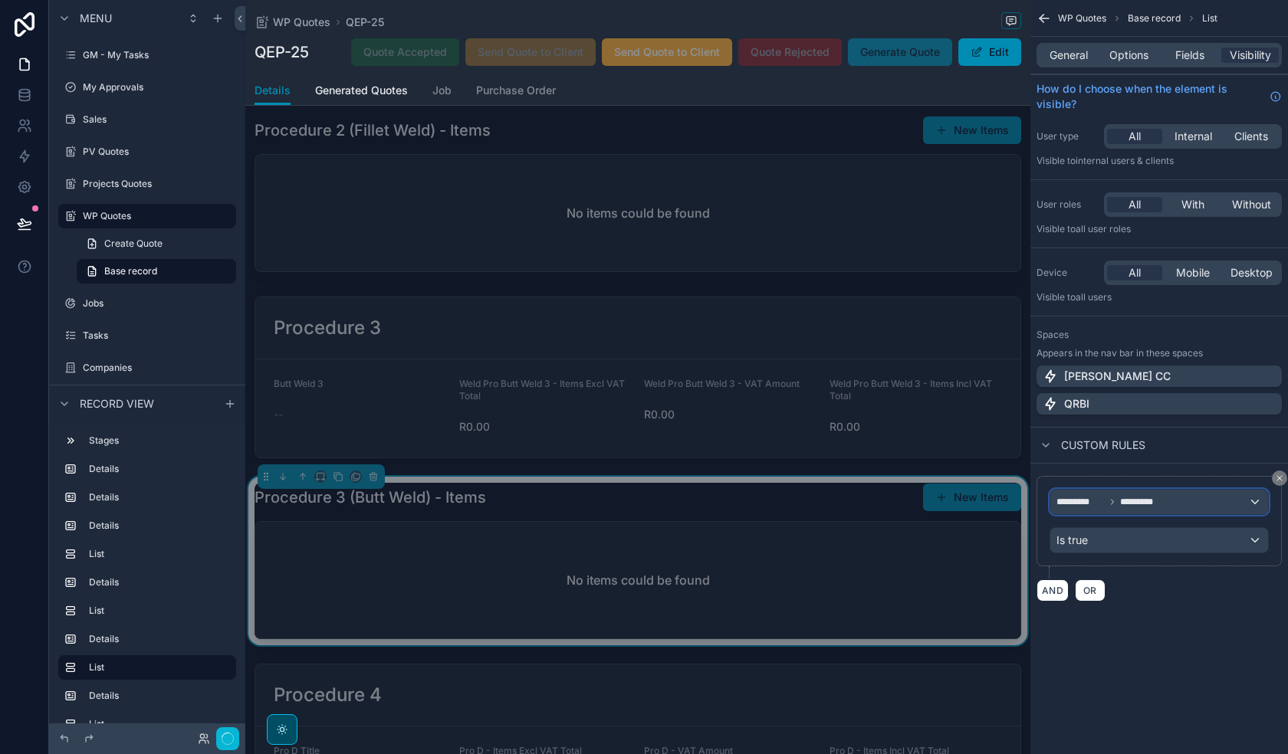
click at [1148, 507] on span "*********" at bounding box center [1141, 502] width 42 height 12
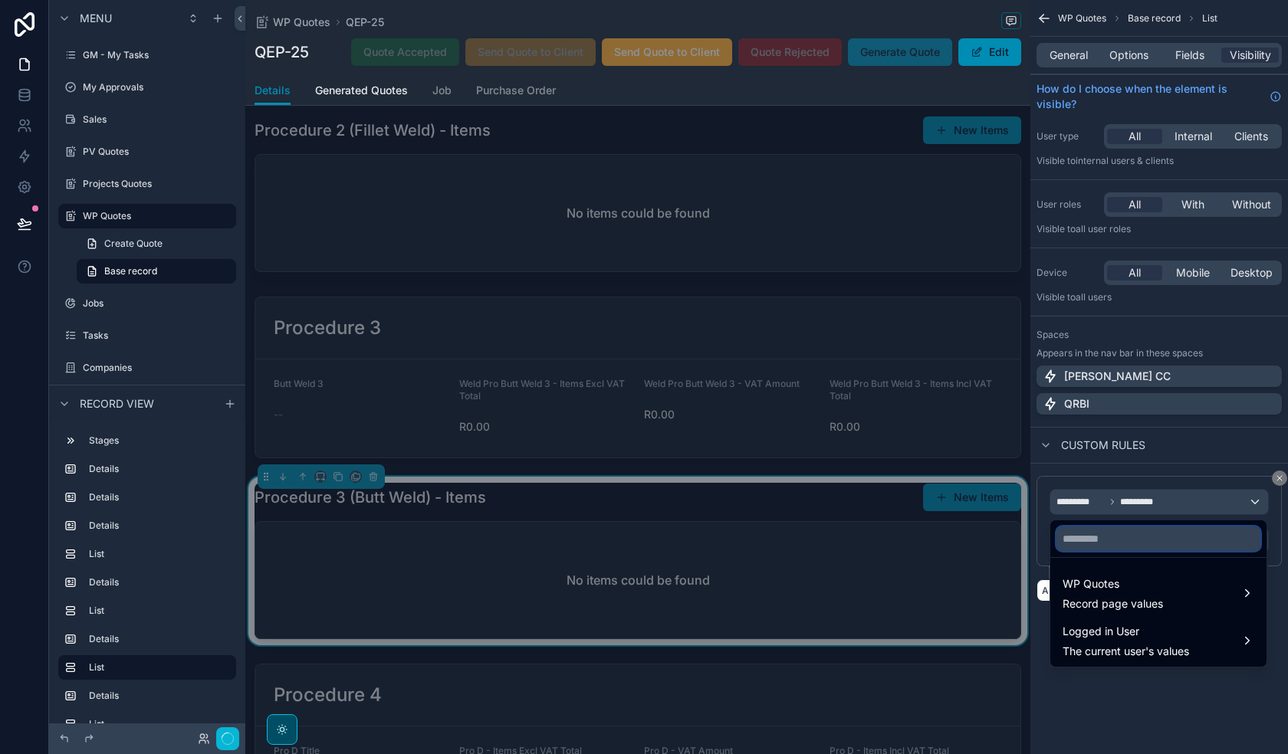
click at [1134, 541] on input "text" at bounding box center [1158, 539] width 204 height 25
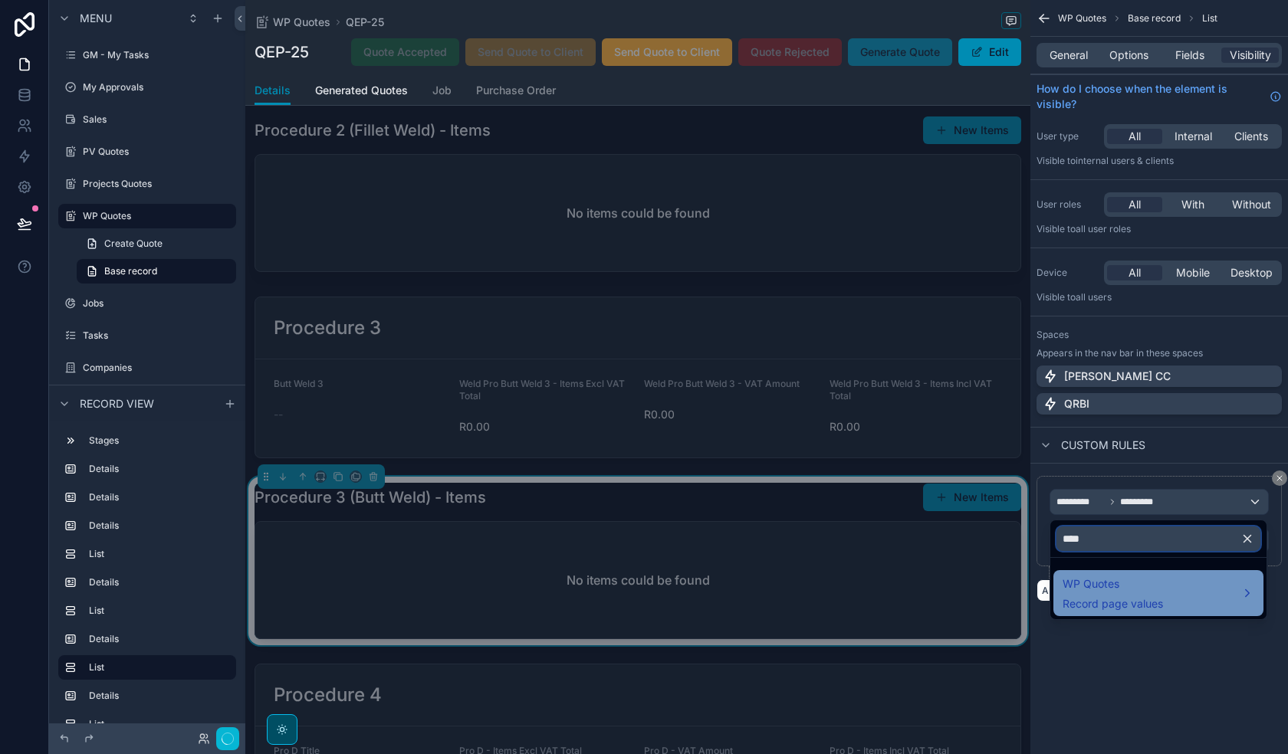
type input "****"
click at [1143, 584] on span "WP Quotes" at bounding box center [1113, 584] width 100 height 18
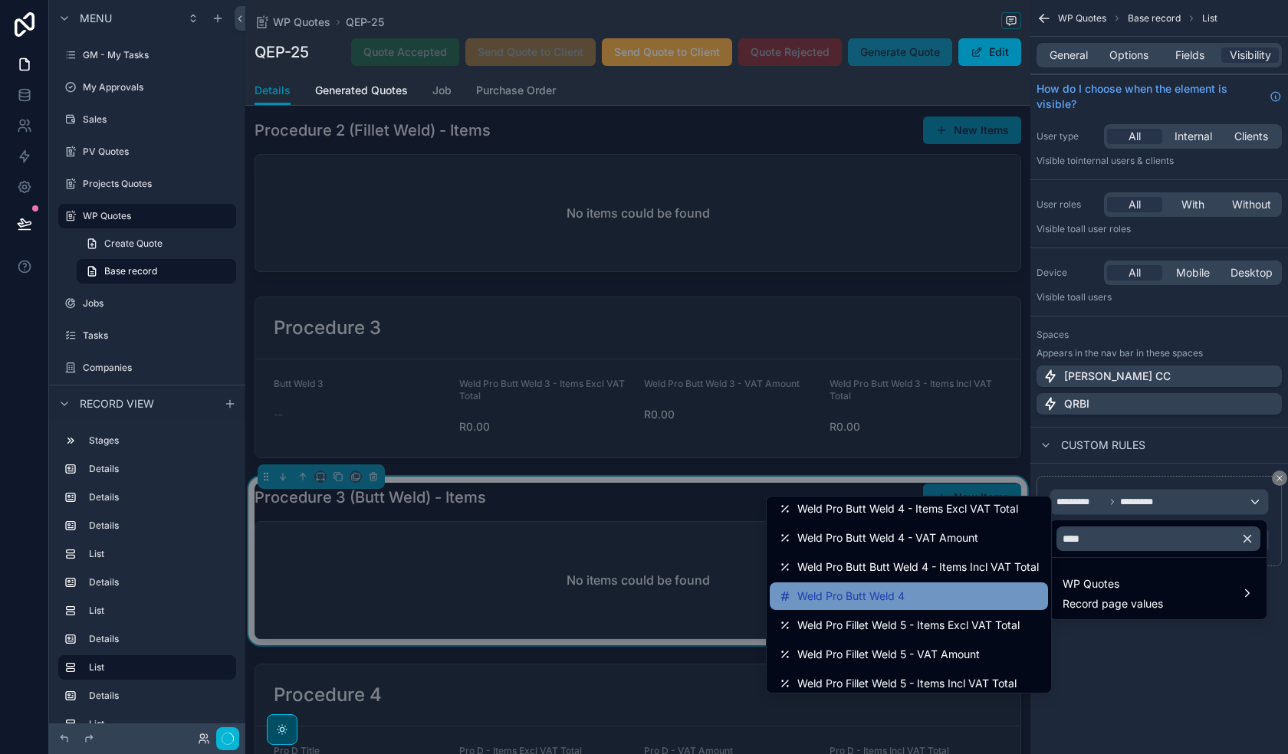
scroll to position [711, 0]
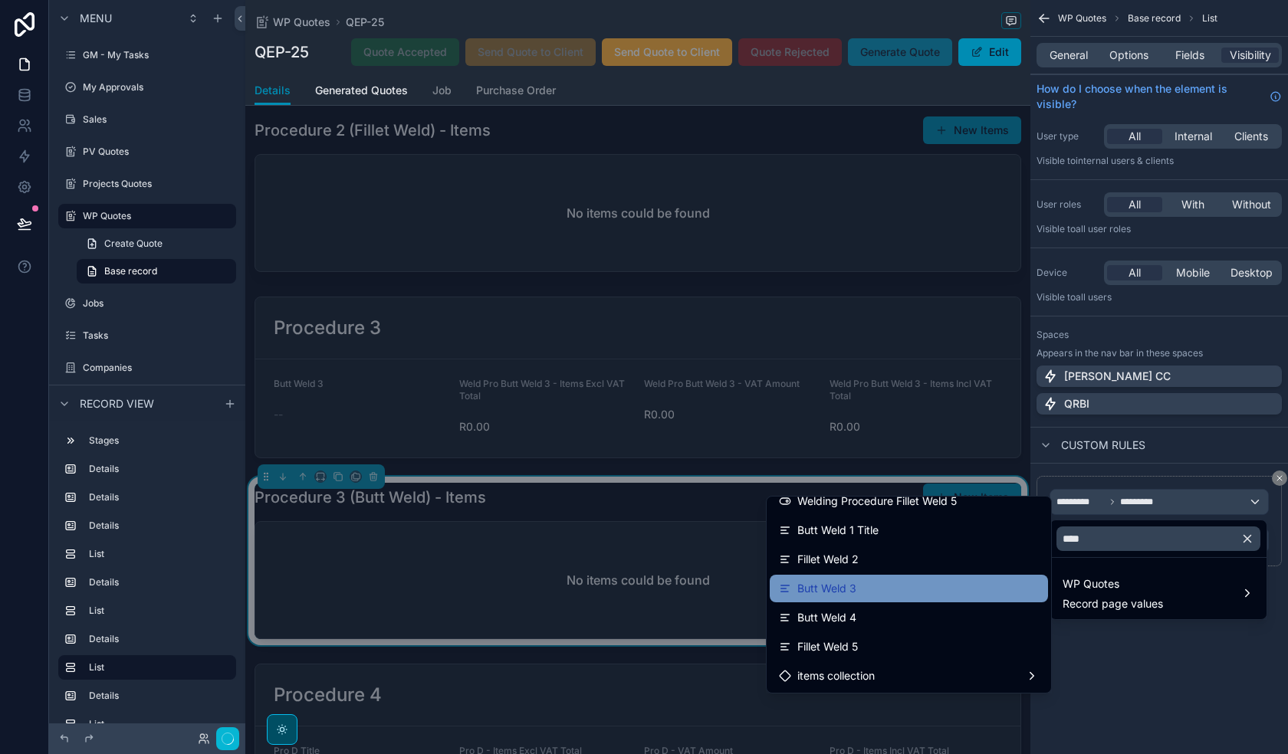
click at [920, 593] on div "Butt Weld 3" at bounding box center [909, 589] width 260 height 18
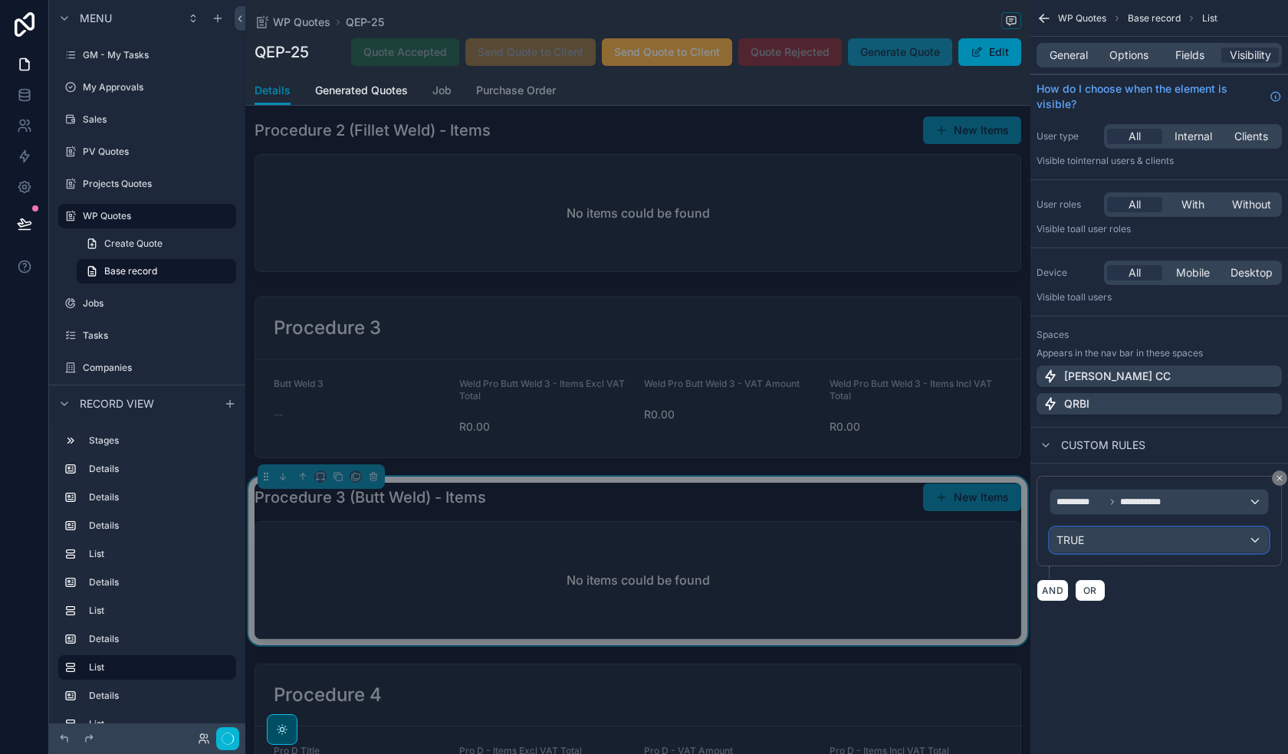
click at [1194, 539] on div "TRUE" at bounding box center [1159, 540] width 218 height 25
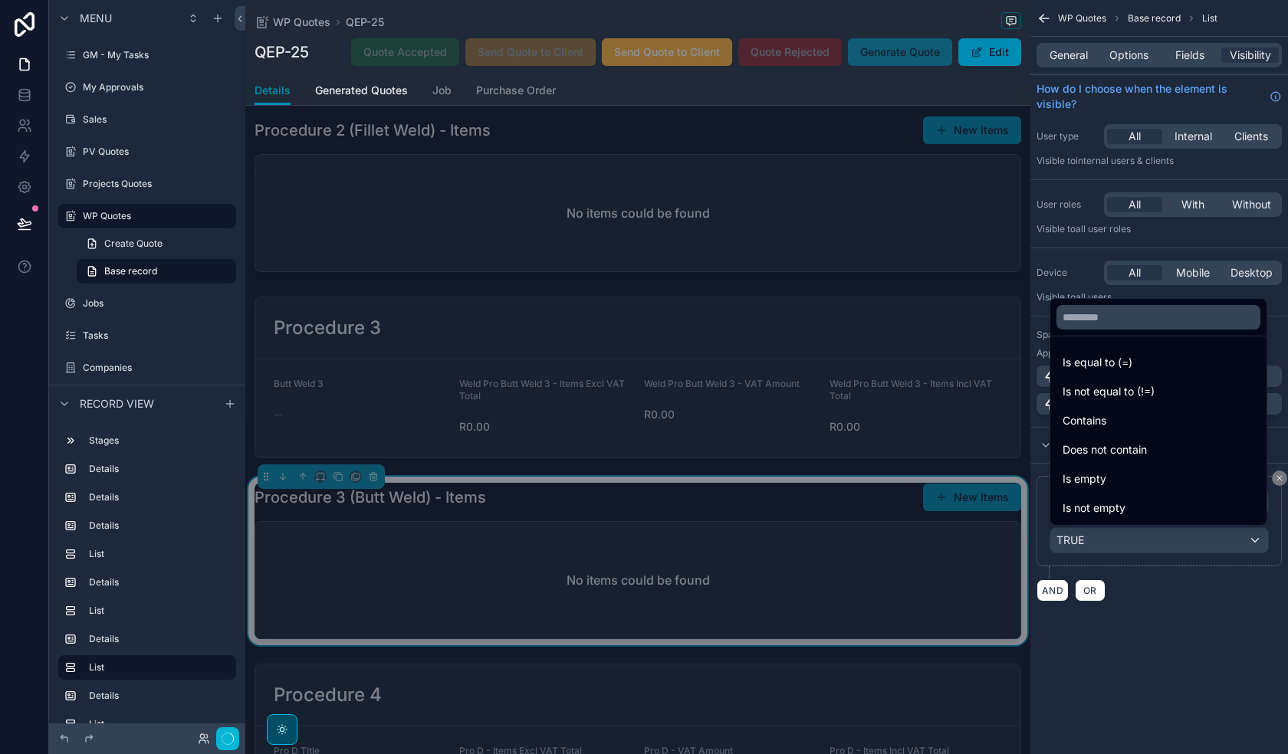
click at [1194, 539] on div "scrollable content" at bounding box center [644, 377] width 1288 height 754
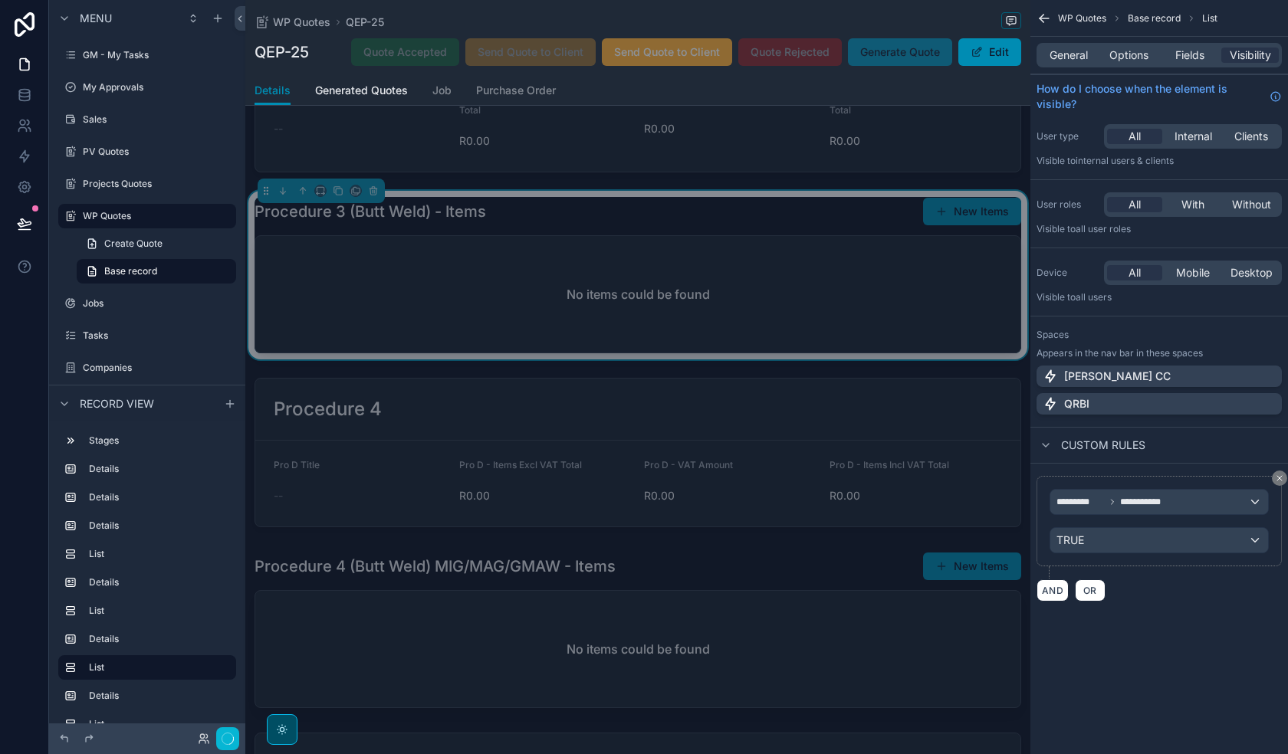
scroll to position [1533, 0]
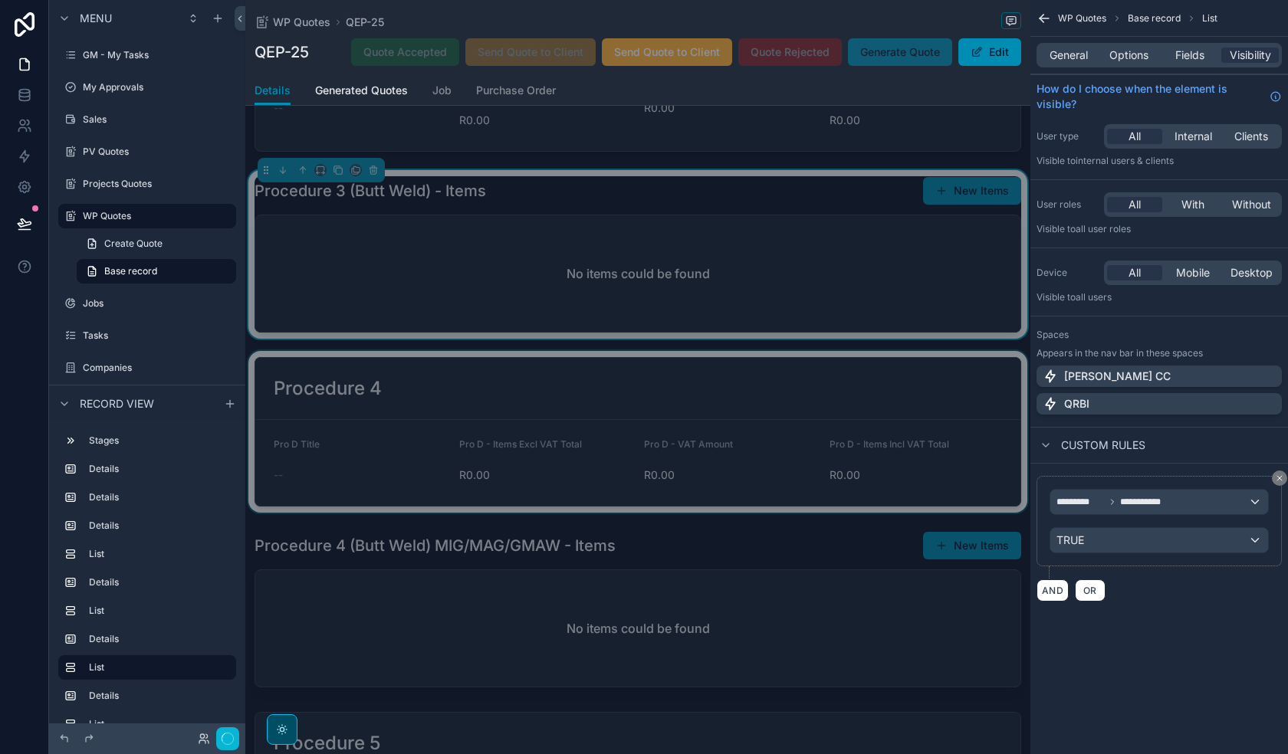
click at [816, 478] on div "scrollable content" at bounding box center [637, 432] width 785 height 162
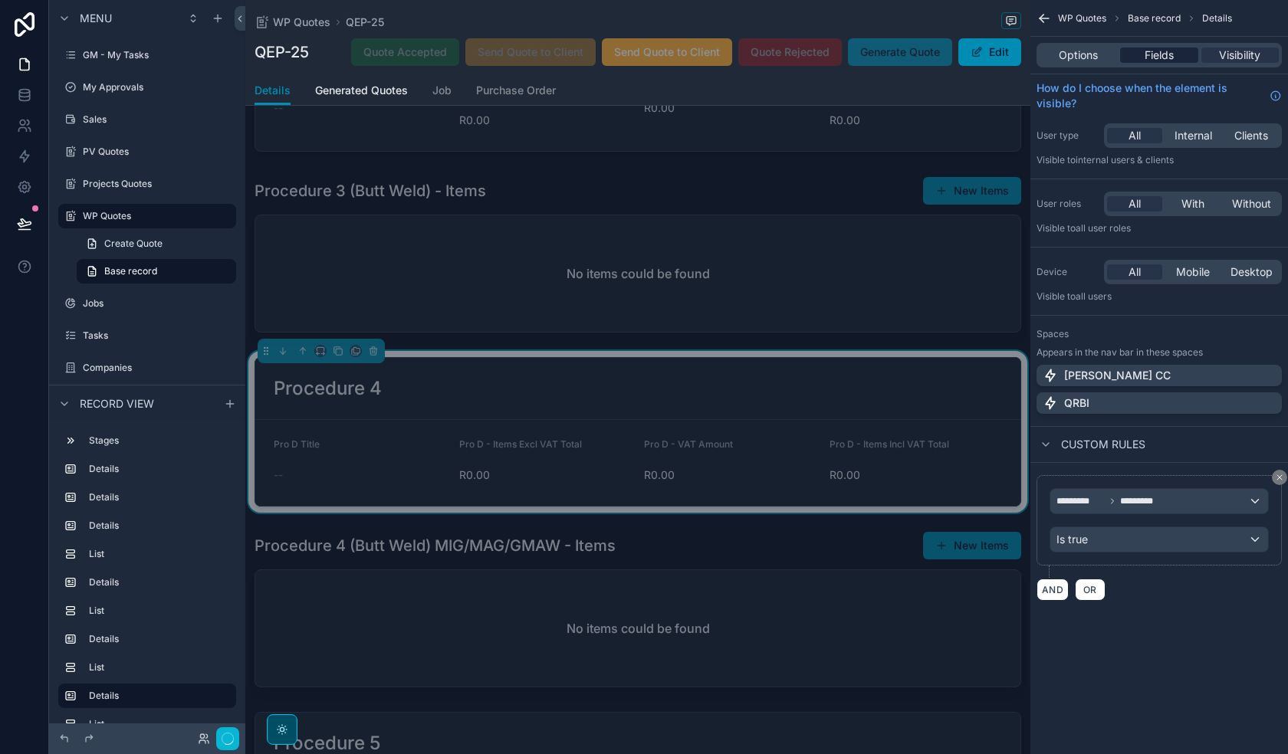
click at [1160, 51] on span "Fields" at bounding box center [1159, 55] width 29 height 15
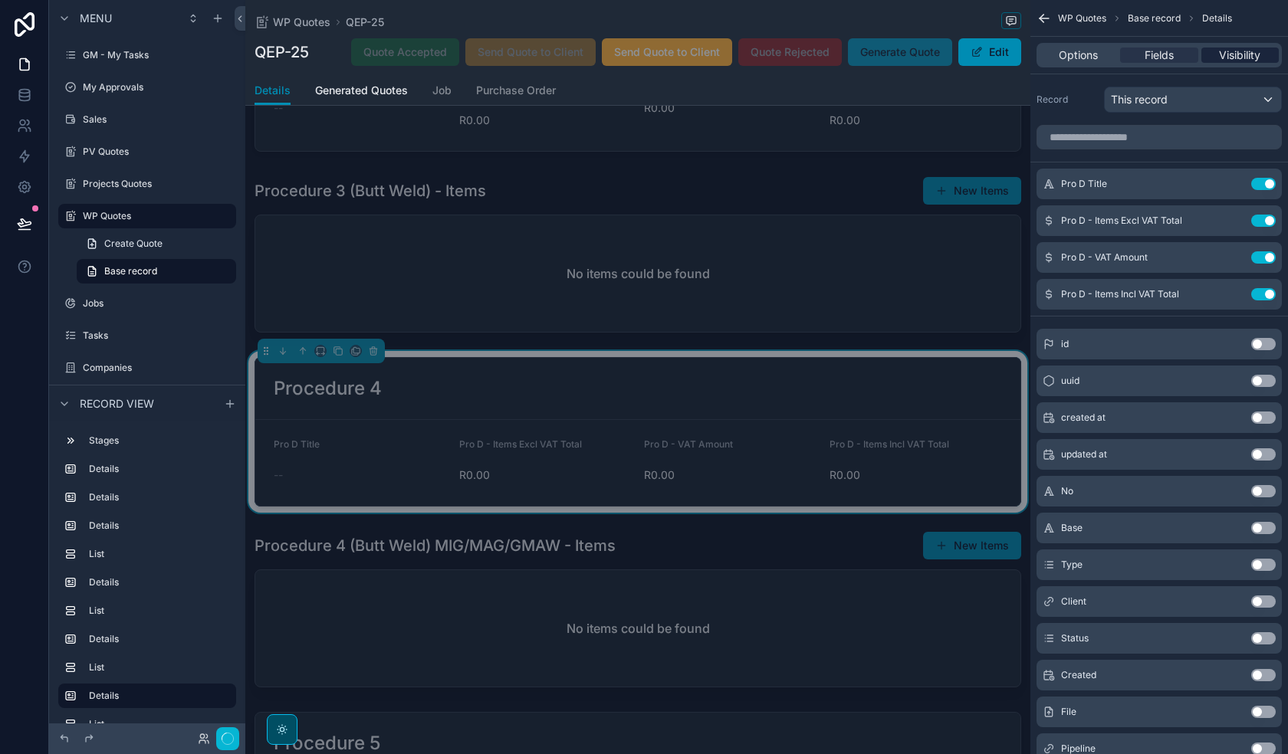
click at [1241, 53] on span "Visibility" at bounding box center [1239, 55] width 41 height 15
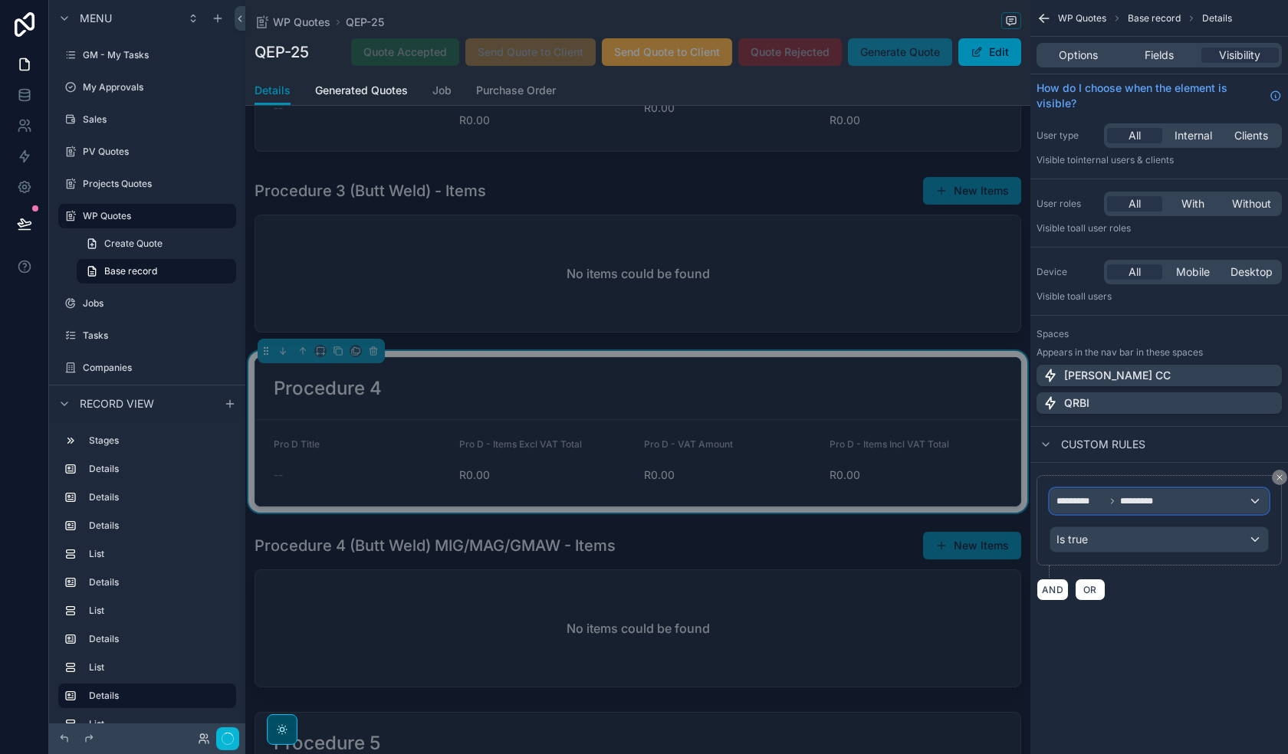
click at [1164, 489] on div "********* *********" at bounding box center [1159, 501] width 218 height 25
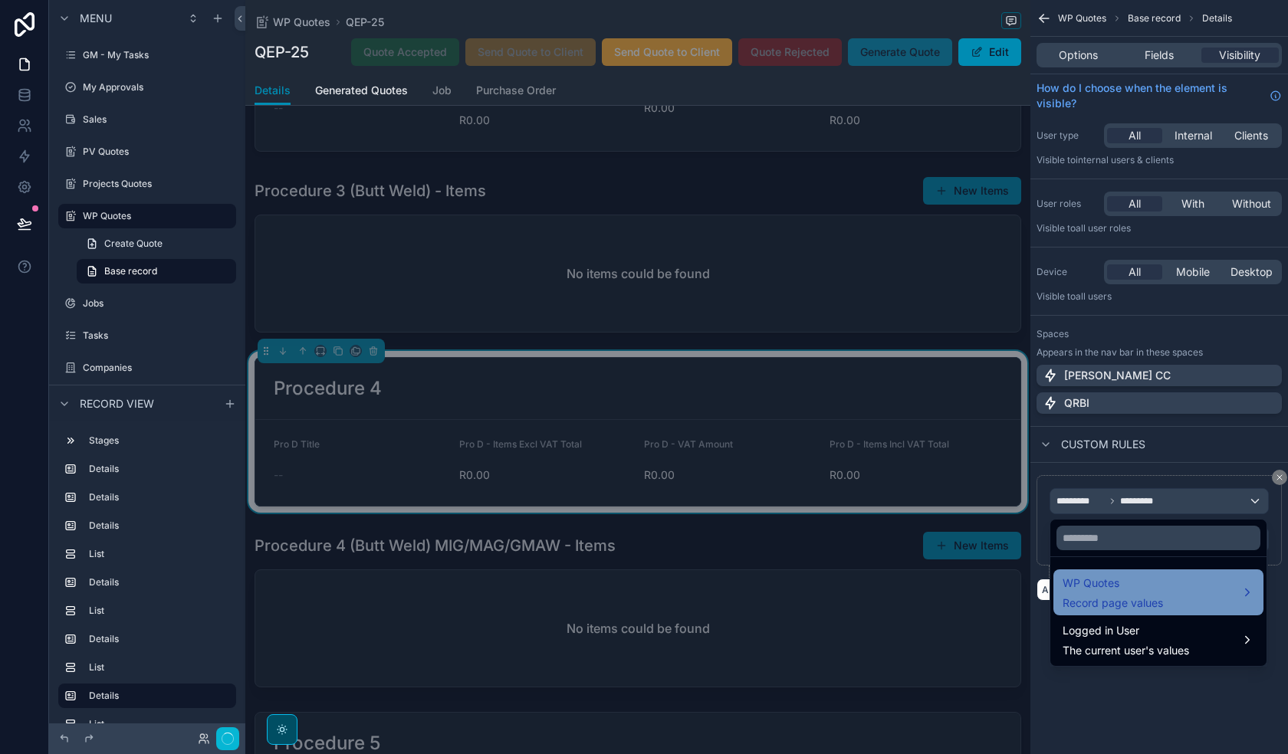
drag, startPoint x: 1190, startPoint y: 588, endPoint x: 1171, endPoint y: 580, distance: 20.9
click at [1190, 588] on div "WP Quotes Record page values" at bounding box center [1159, 592] width 192 height 37
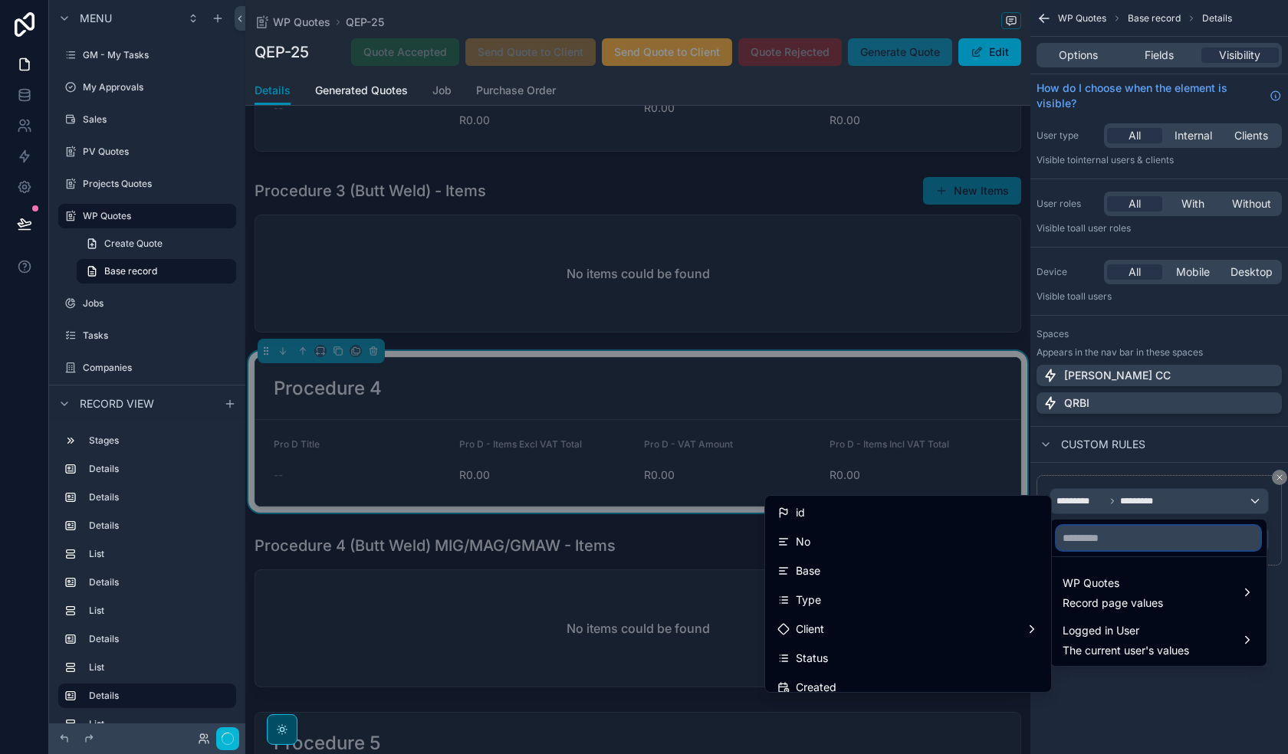
click at [1102, 535] on input "text" at bounding box center [1158, 538] width 204 height 25
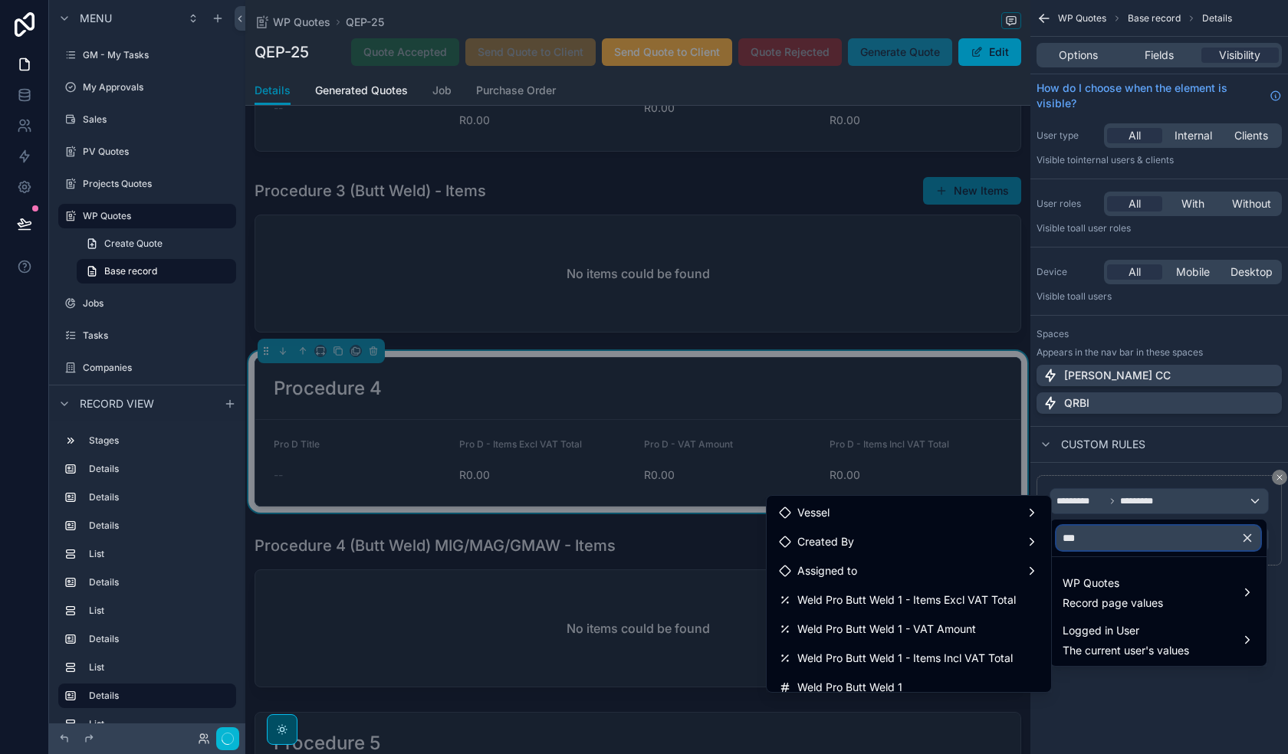
type input "****"
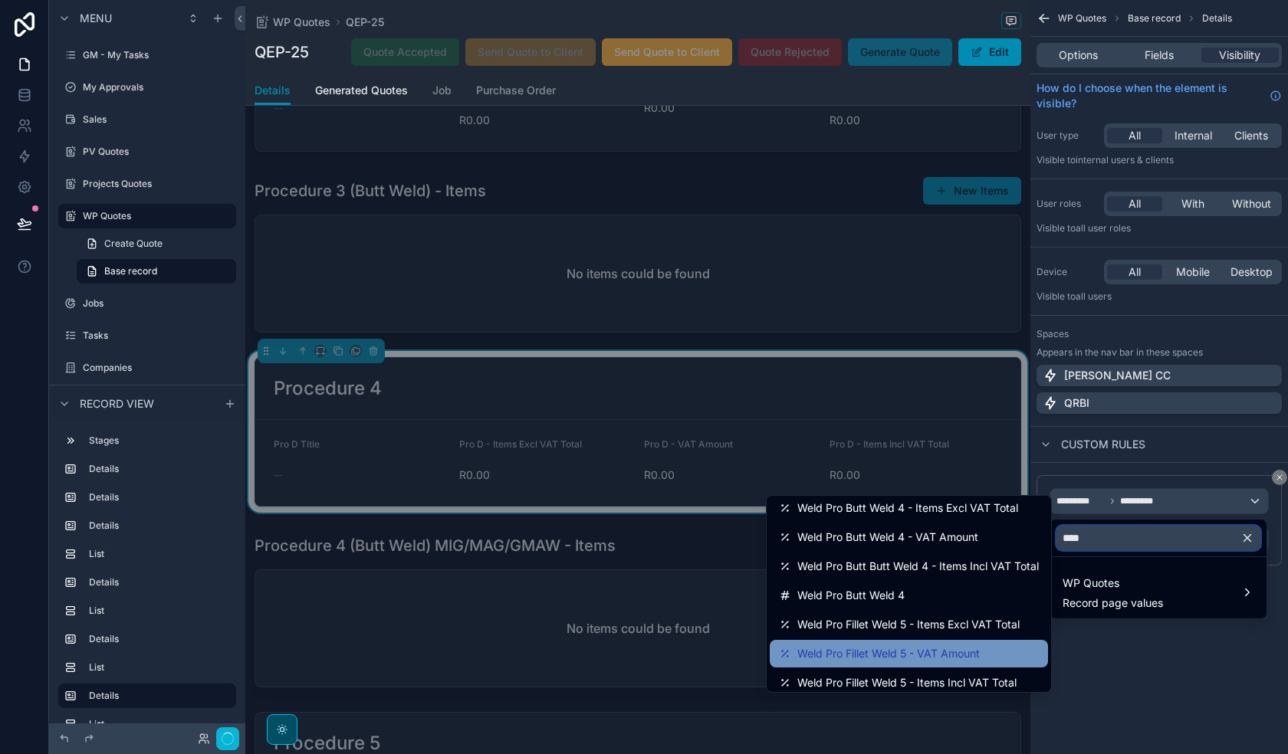
scroll to position [711, 0]
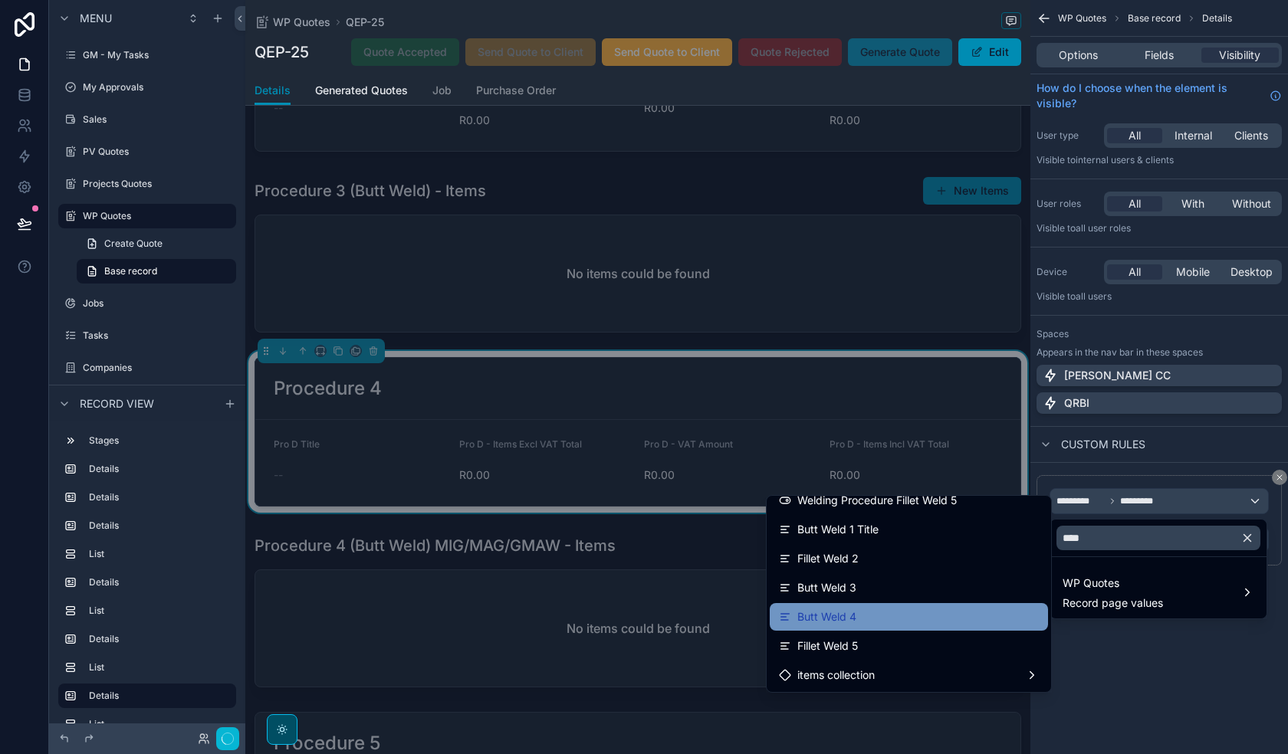
click at [900, 611] on div "Butt Weld 4" at bounding box center [909, 617] width 260 height 18
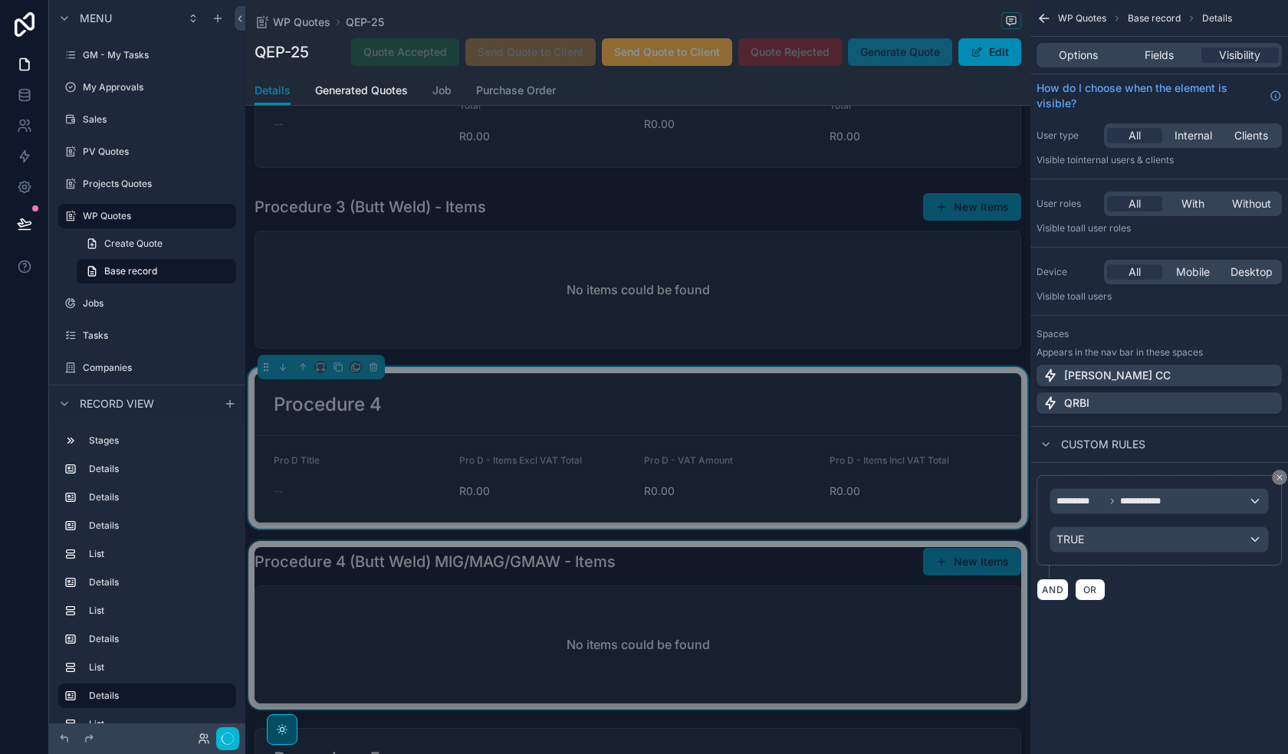
scroll to position [1535, 0]
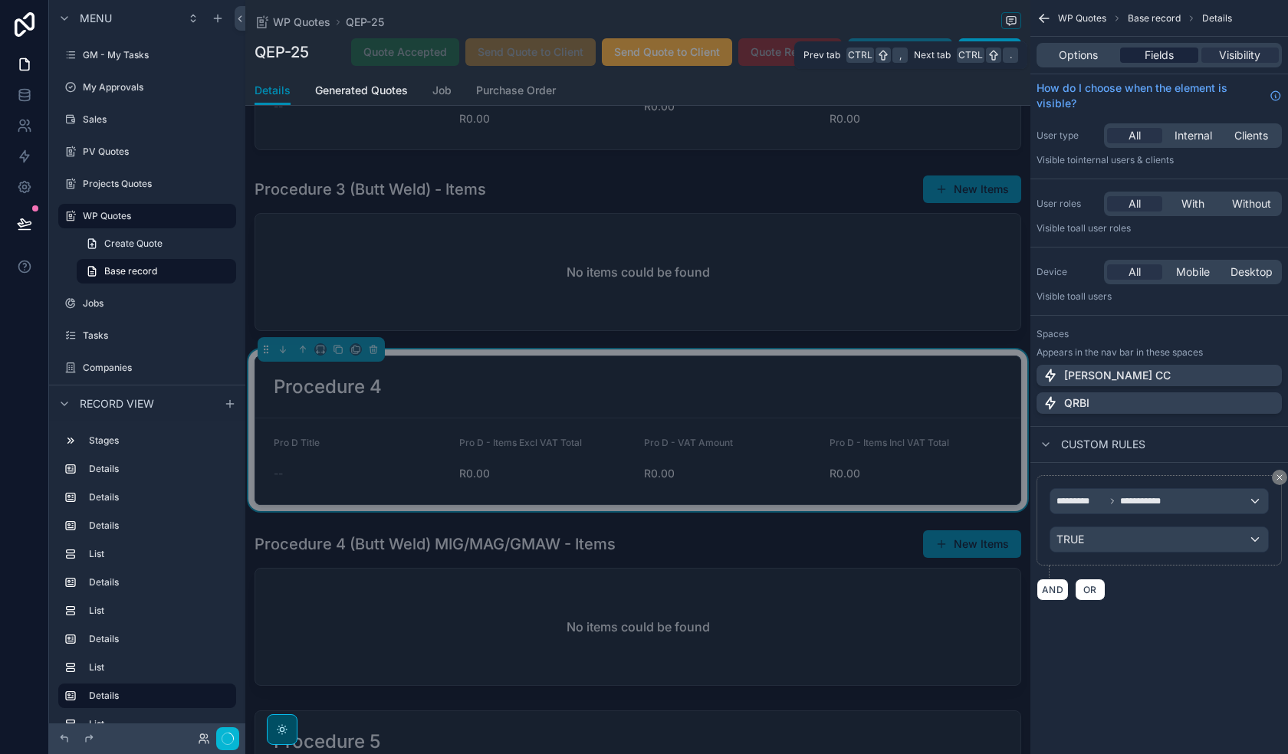
click at [1172, 55] on span "Fields" at bounding box center [1159, 55] width 29 height 15
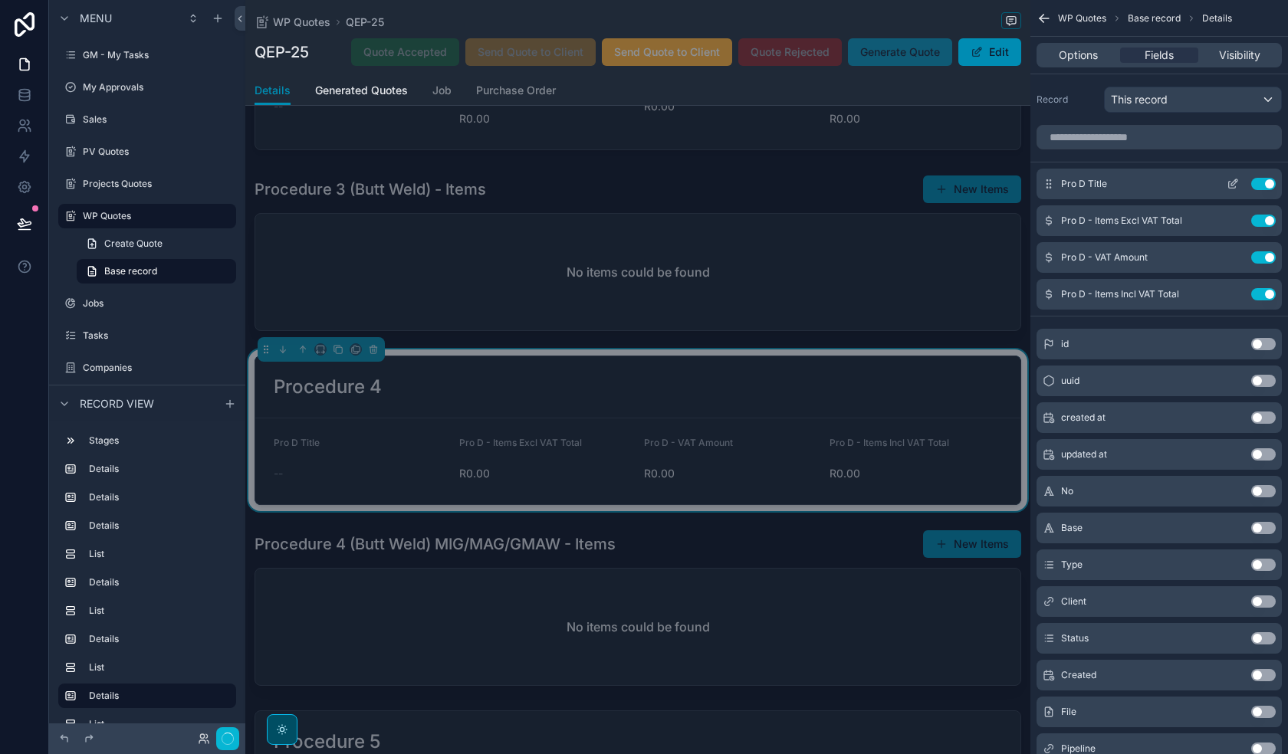
click at [1268, 182] on button "Use setting" at bounding box center [1263, 184] width 25 height 12
click at [1268, 215] on button "Use setting" at bounding box center [1263, 221] width 25 height 12
click at [1268, 251] on button "Use setting" at bounding box center [1263, 257] width 25 height 12
click at [1268, 288] on button "Use setting" at bounding box center [1263, 294] width 25 height 12
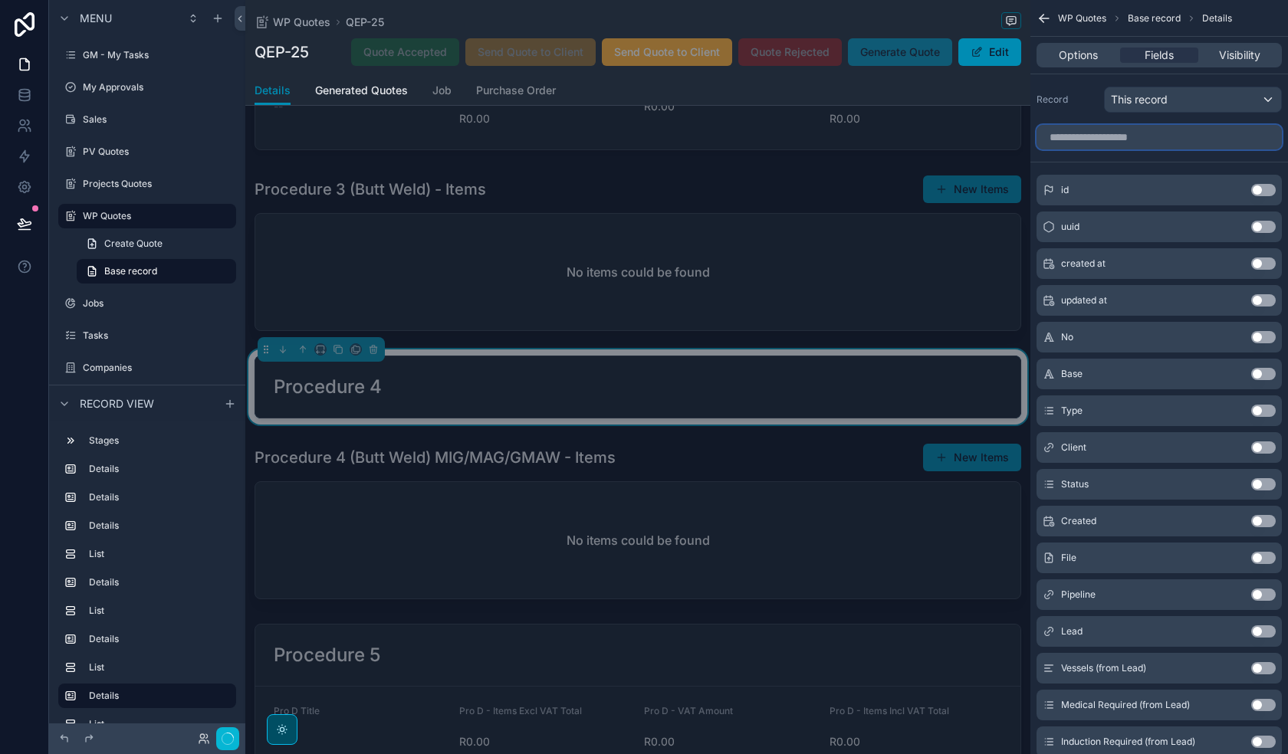
click at [1159, 144] on input "scrollable content" at bounding box center [1158, 137] width 245 height 25
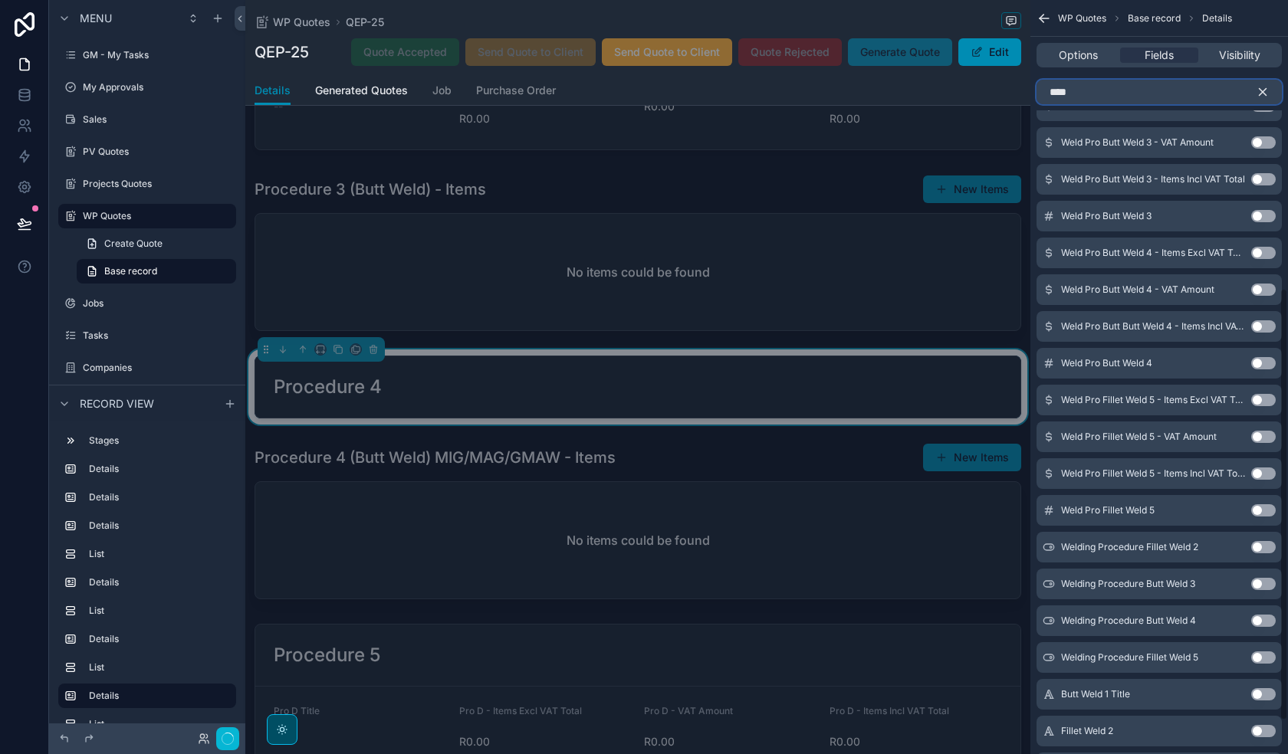
scroll to position [561, 0]
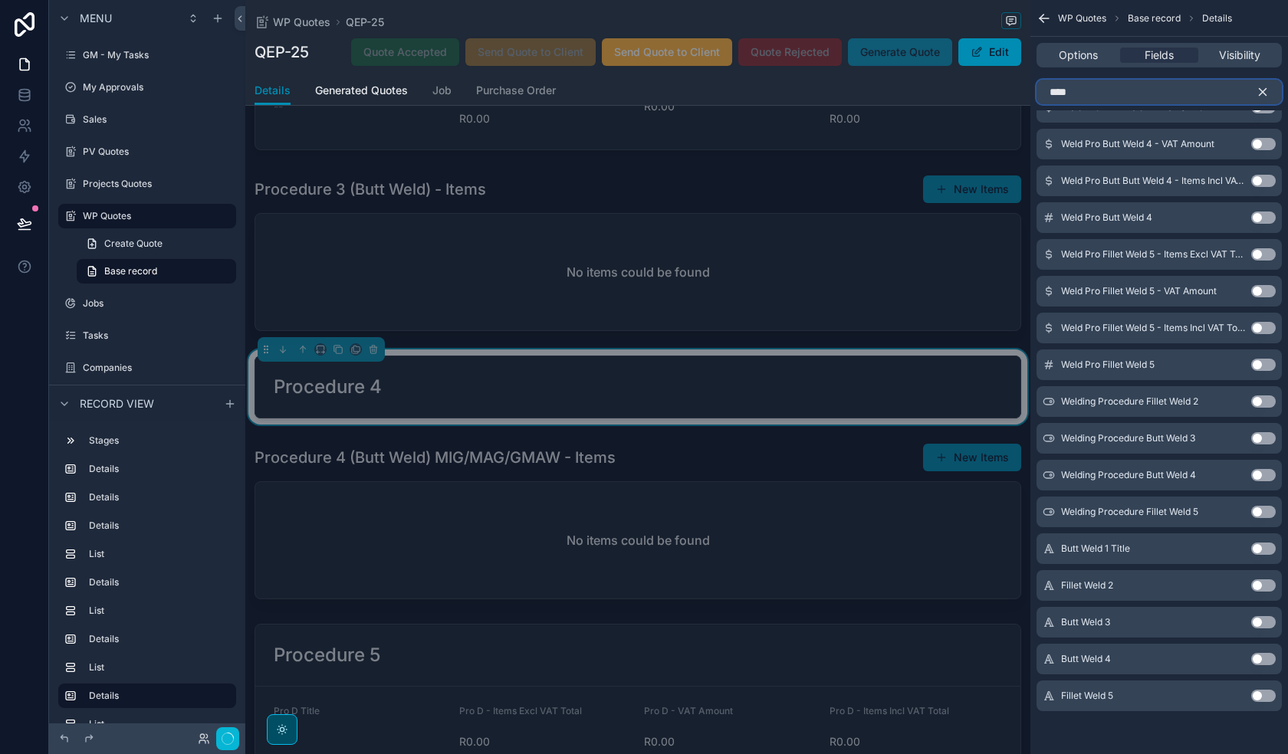
type input "****"
click at [1269, 659] on button "Use setting" at bounding box center [1263, 659] width 25 height 12
click at [1265, 77] on button "Use setting" at bounding box center [1263, 70] width 25 height 12
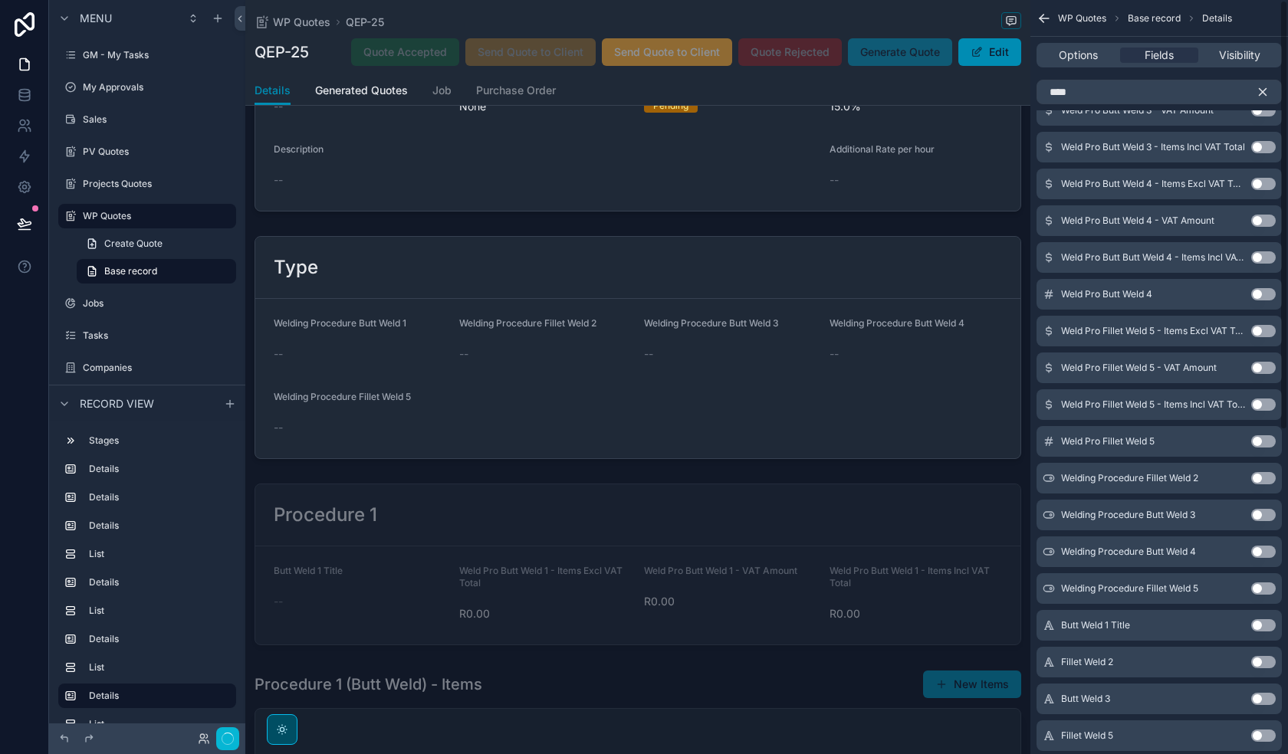
scroll to position [0, 0]
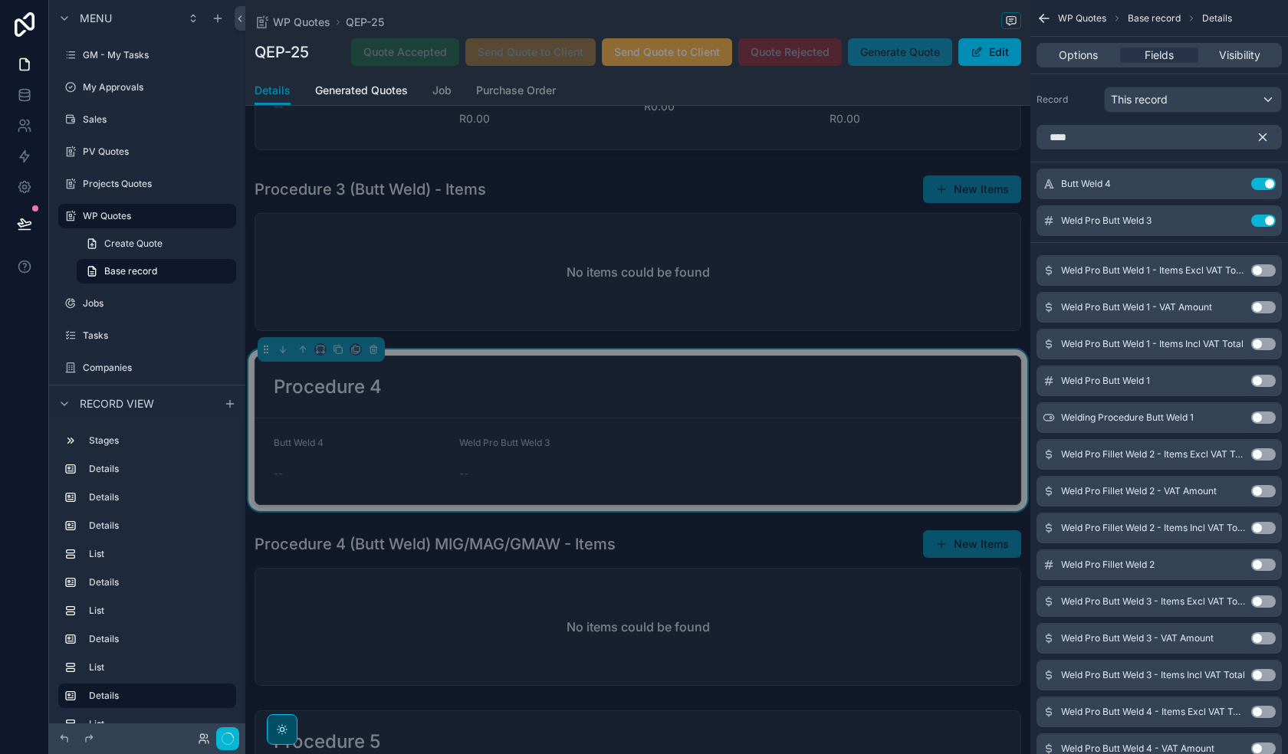
drag, startPoint x: 1262, startPoint y: 215, endPoint x: 1198, endPoint y: 386, distance: 182.4
click at [1263, 215] on button "Use setting" at bounding box center [1263, 221] width 25 height 12
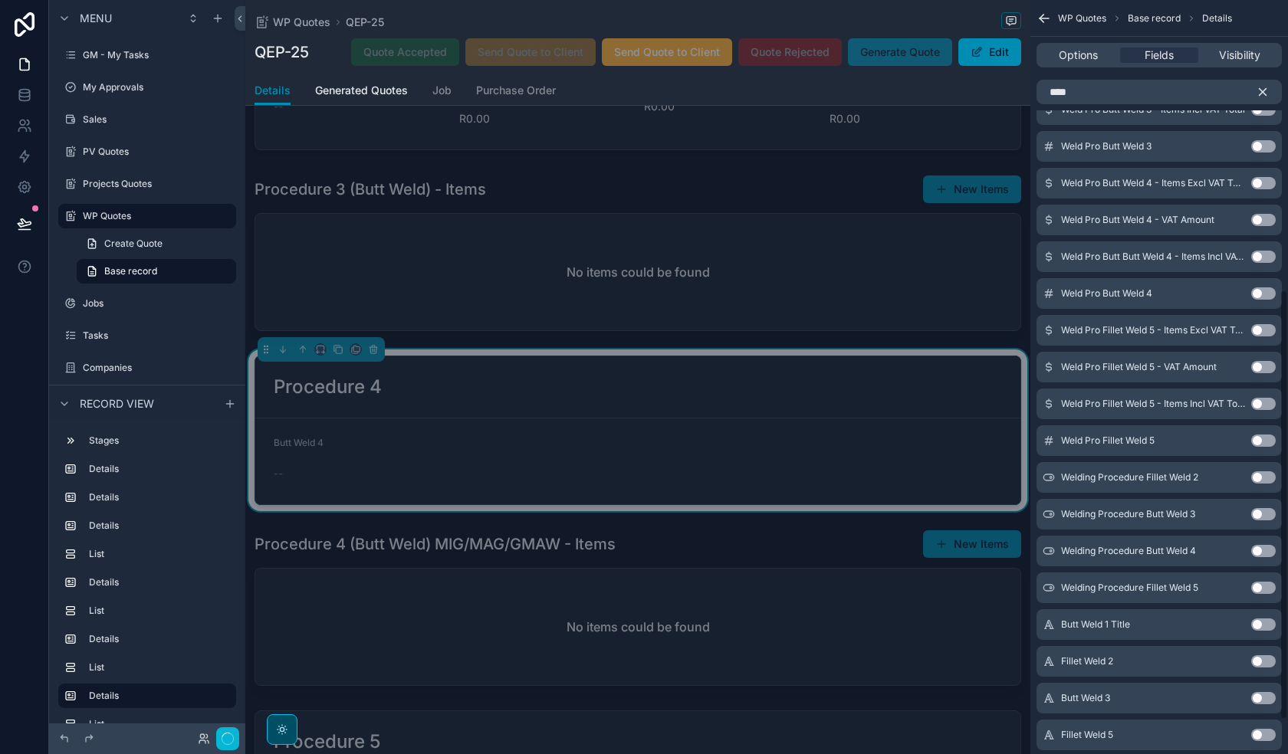
scroll to position [491, 0]
click at [1262, 223] on button "Use setting" at bounding box center [1263, 221] width 25 height 12
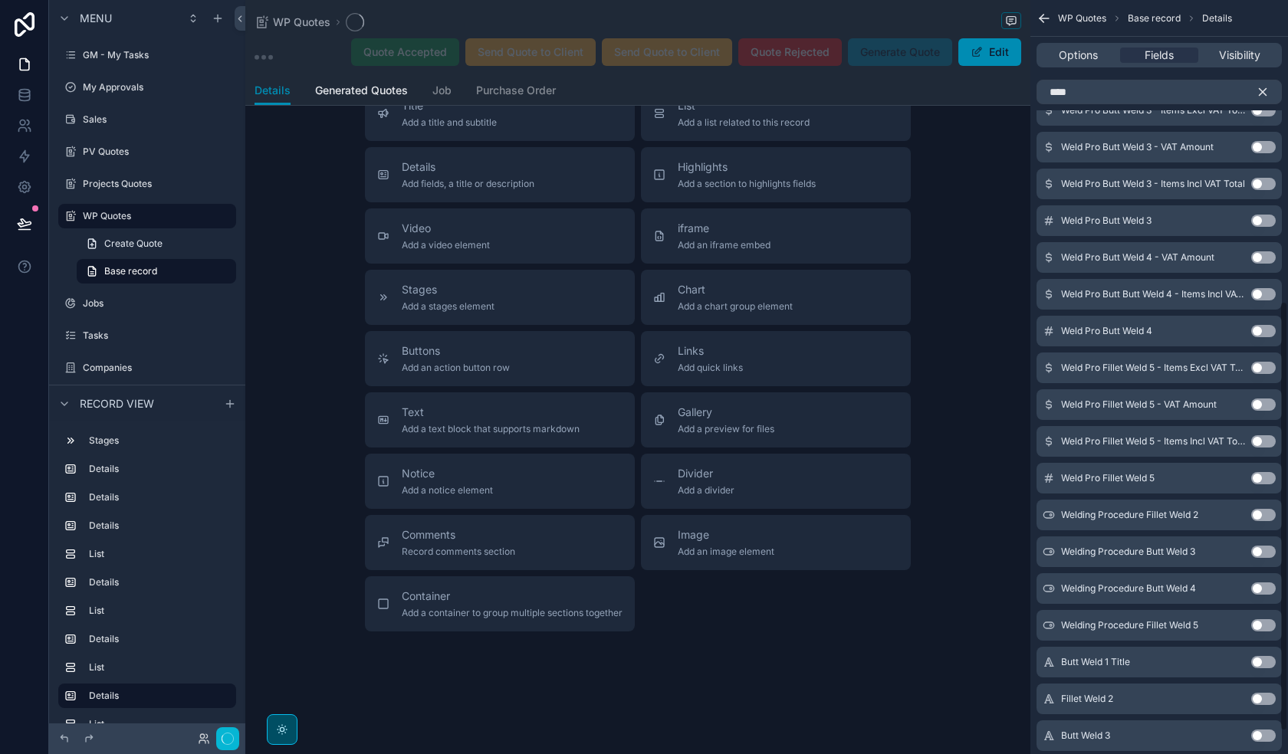
scroll to position [528, 0]
click at [1265, 222] on button "Use setting" at bounding box center [1263, 221] width 25 height 12
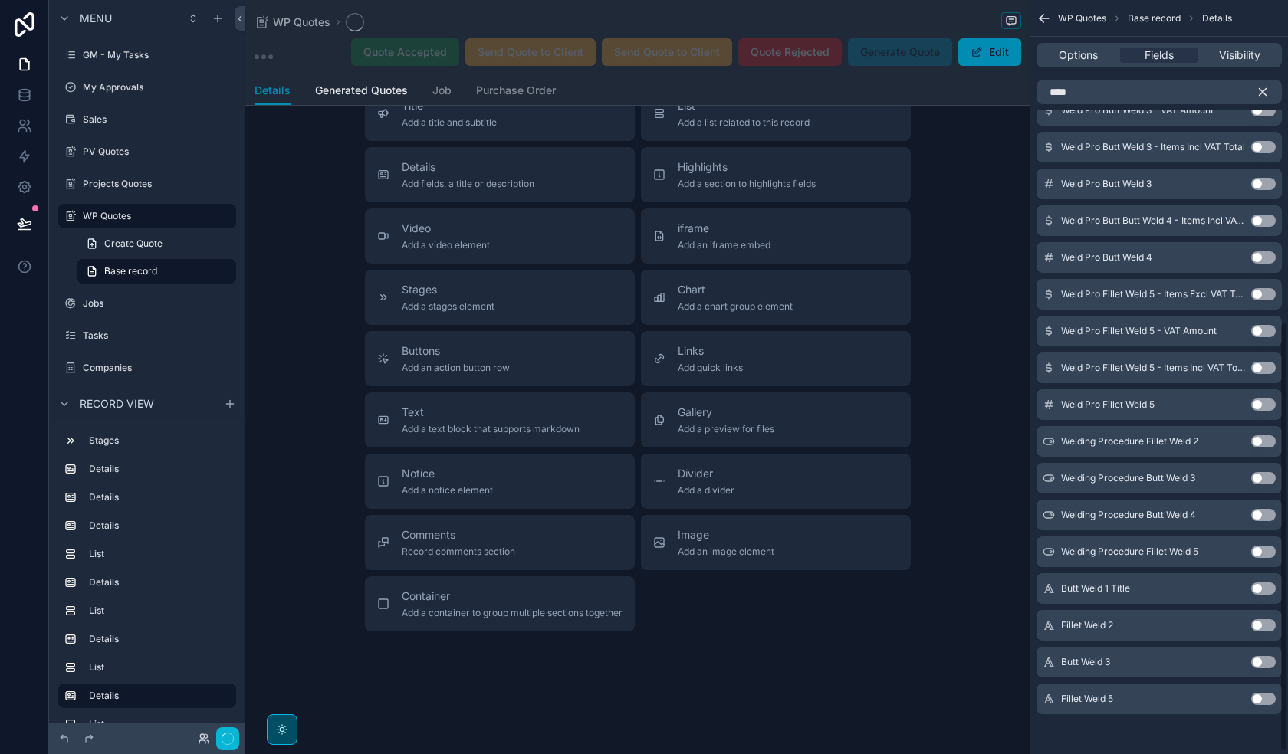
click at [1265, 222] on button "Use setting" at bounding box center [1263, 221] width 25 height 12
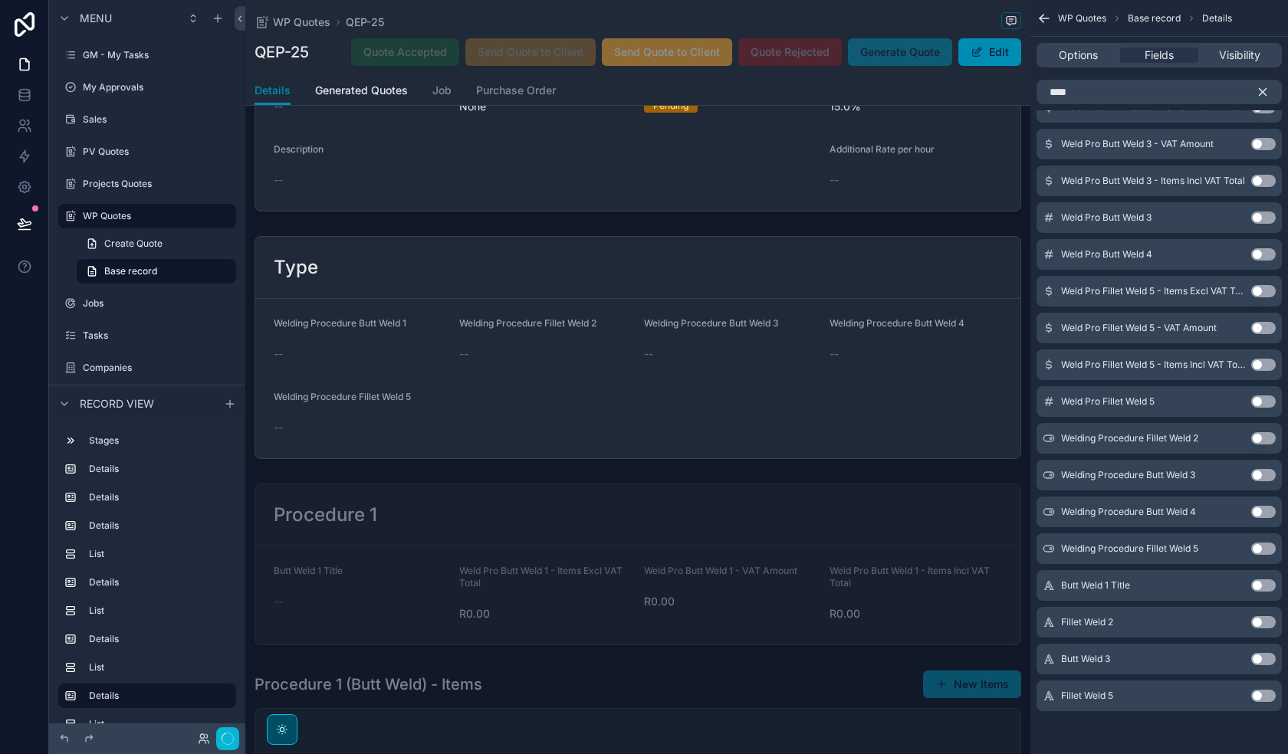
scroll to position [1535, 0]
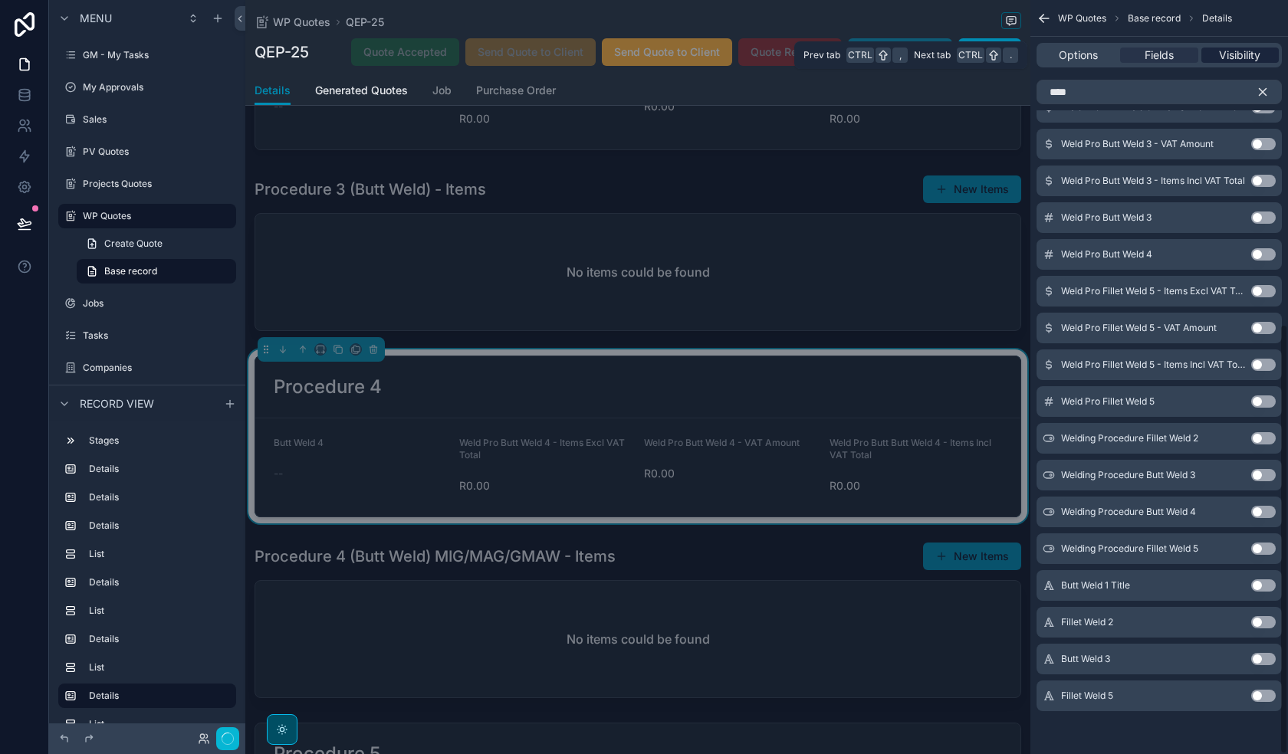
click at [1244, 62] on span "Visibility" at bounding box center [1239, 55] width 41 height 15
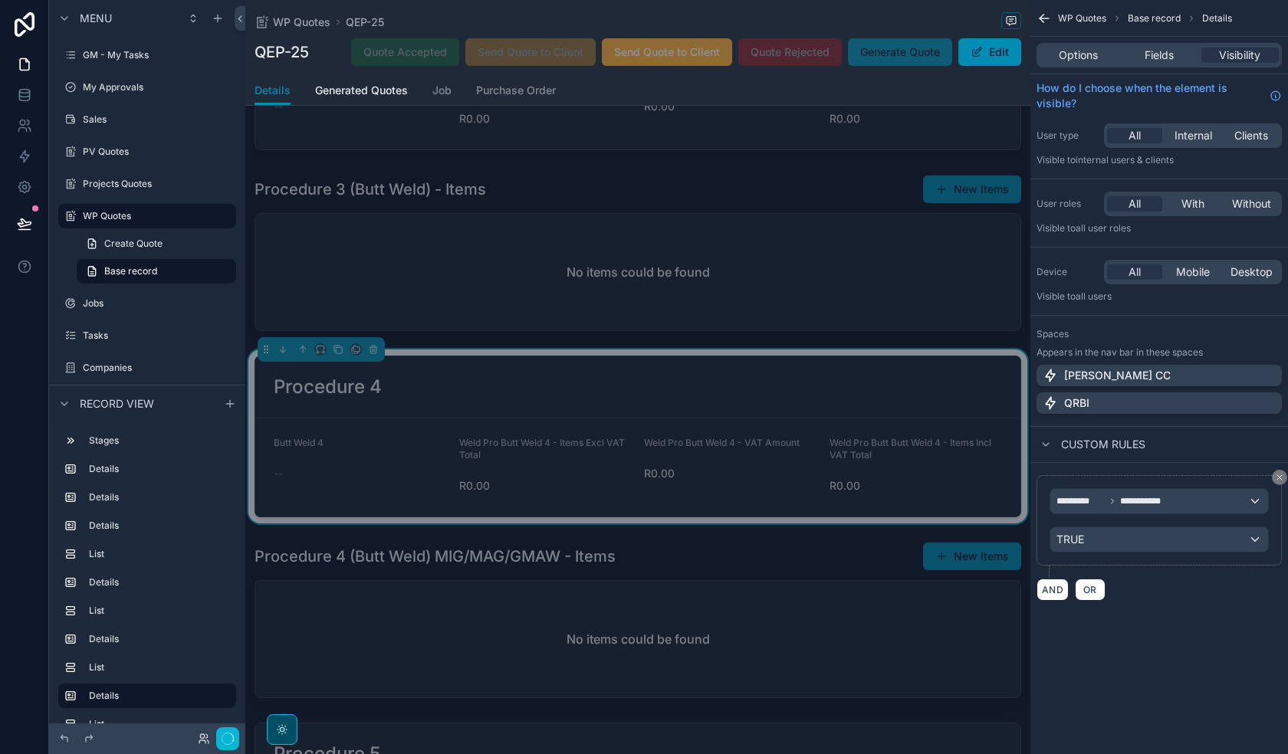
scroll to position [1765, 0]
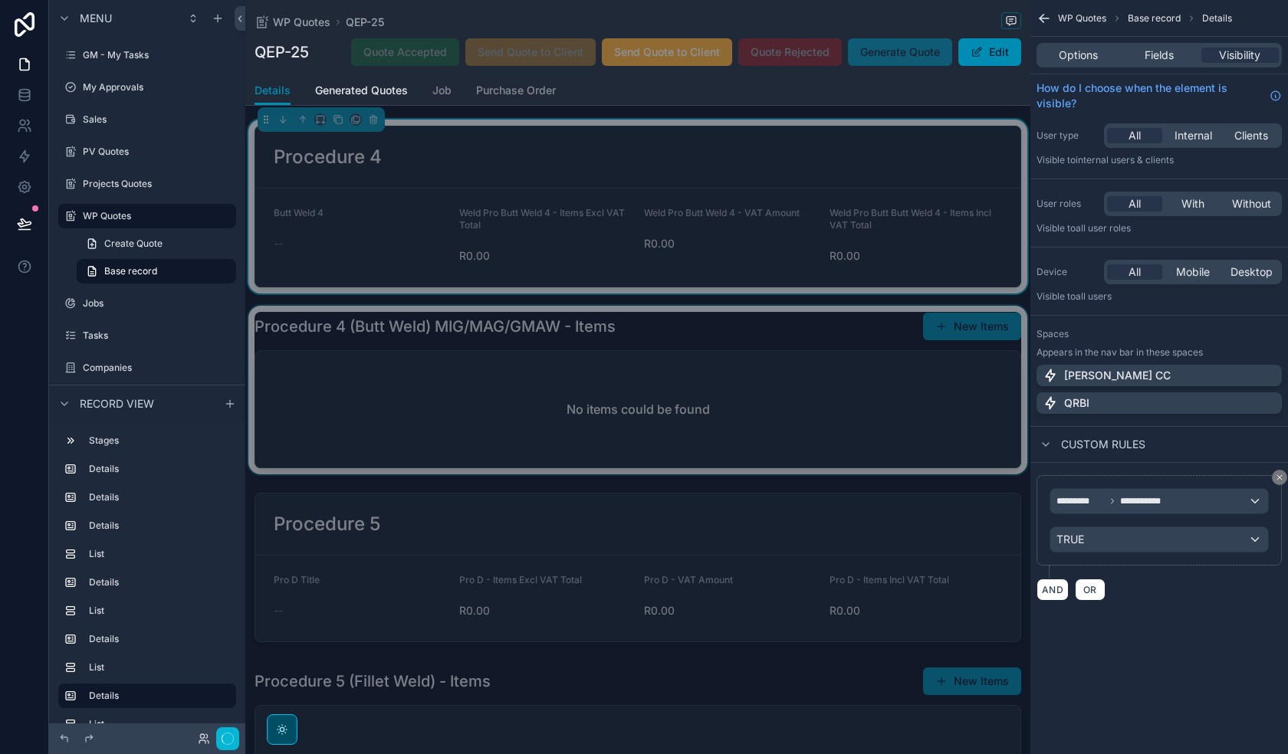
click at [645, 433] on div "scrollable content" at bounding box center [637, 390] width 785 height 169
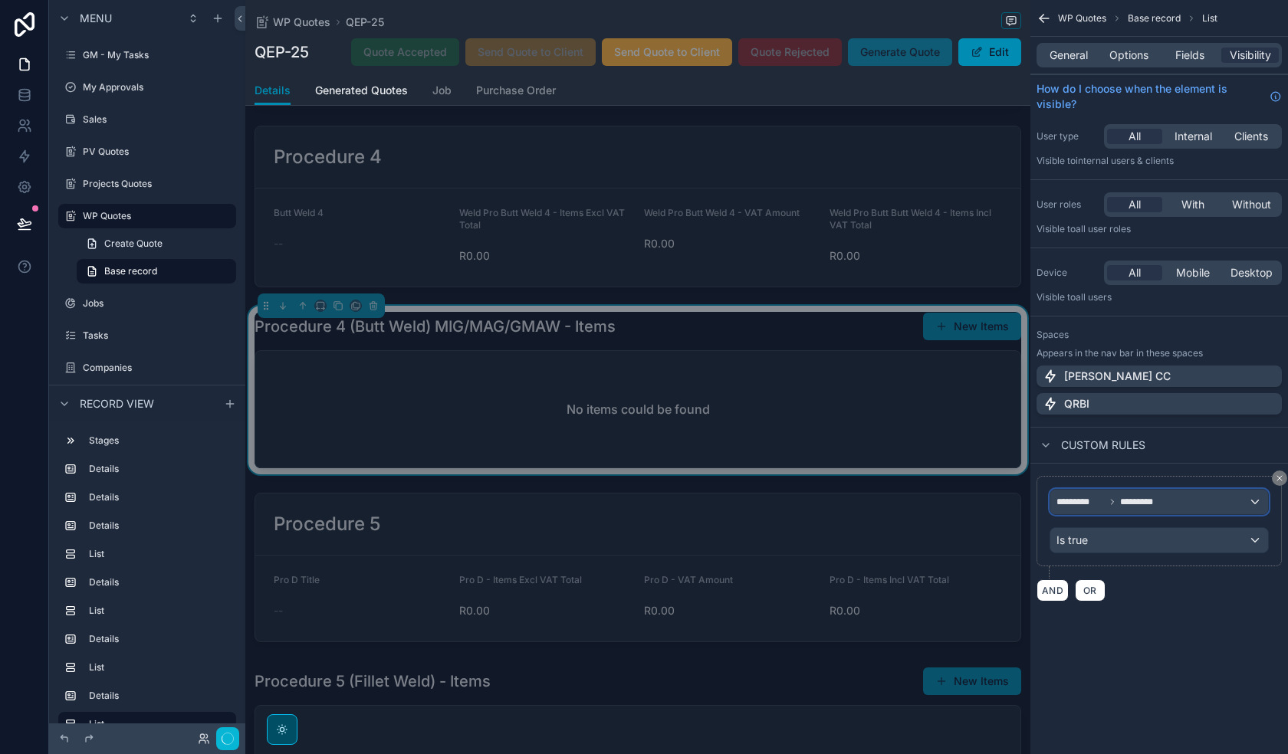
click at [1184, 507] on div "********* *********" at bounding box center [1159, 502] width 218 height 25
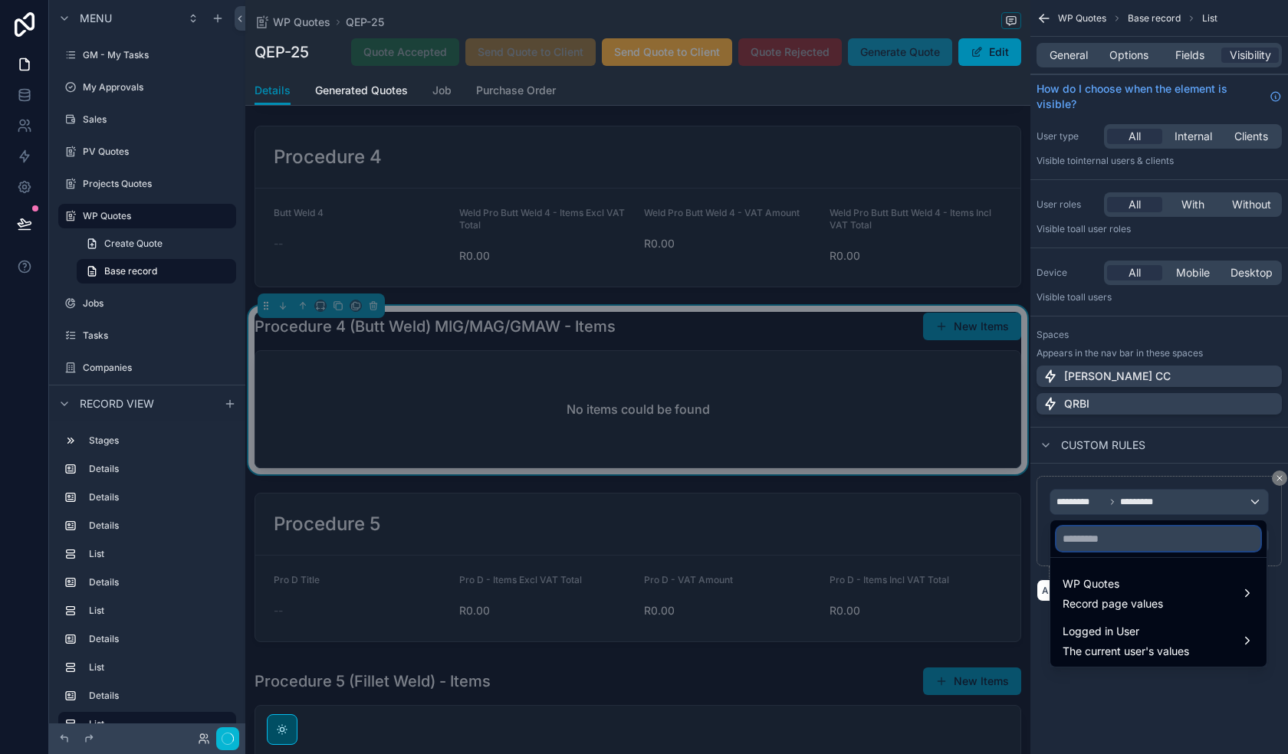
click at [1171, 550] on input "text" at bounding box center [1158, 539] width 204 height 25
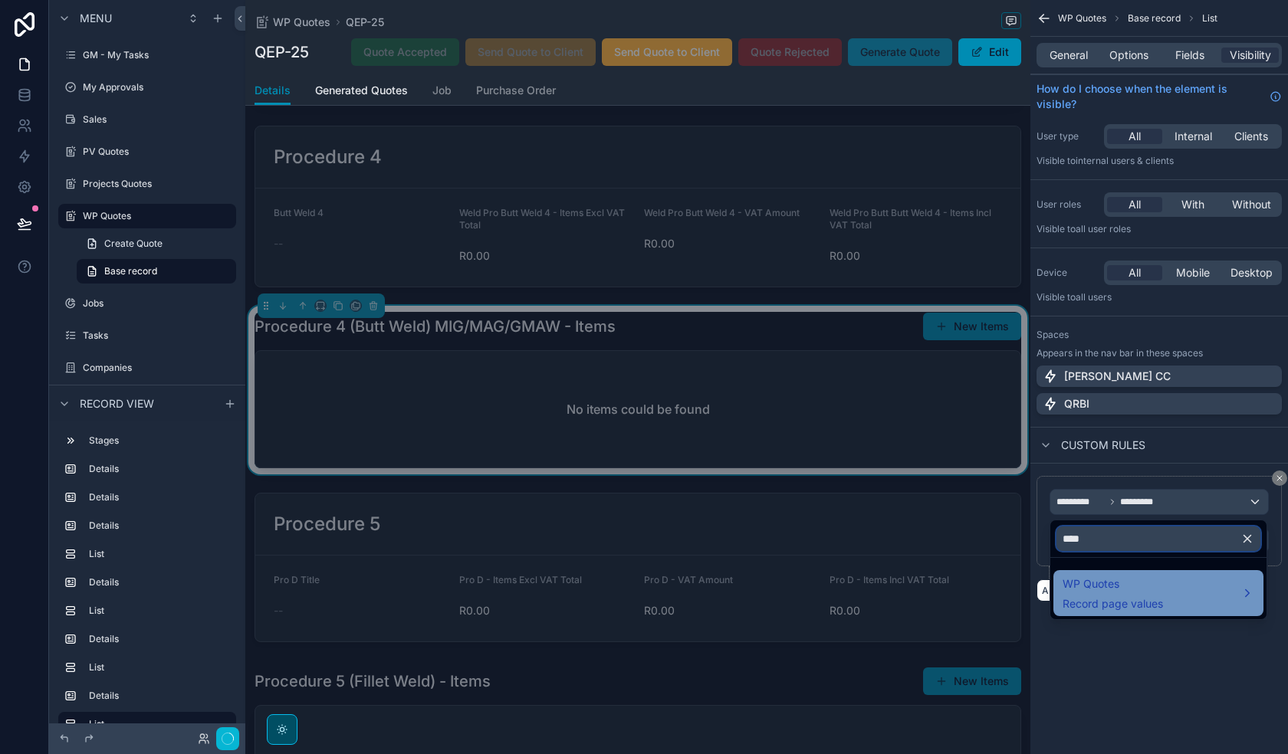
type input "****"
click at [1125, 586] on span "WP Quotes" at bounding box center [1113, 584] width 100 height 18
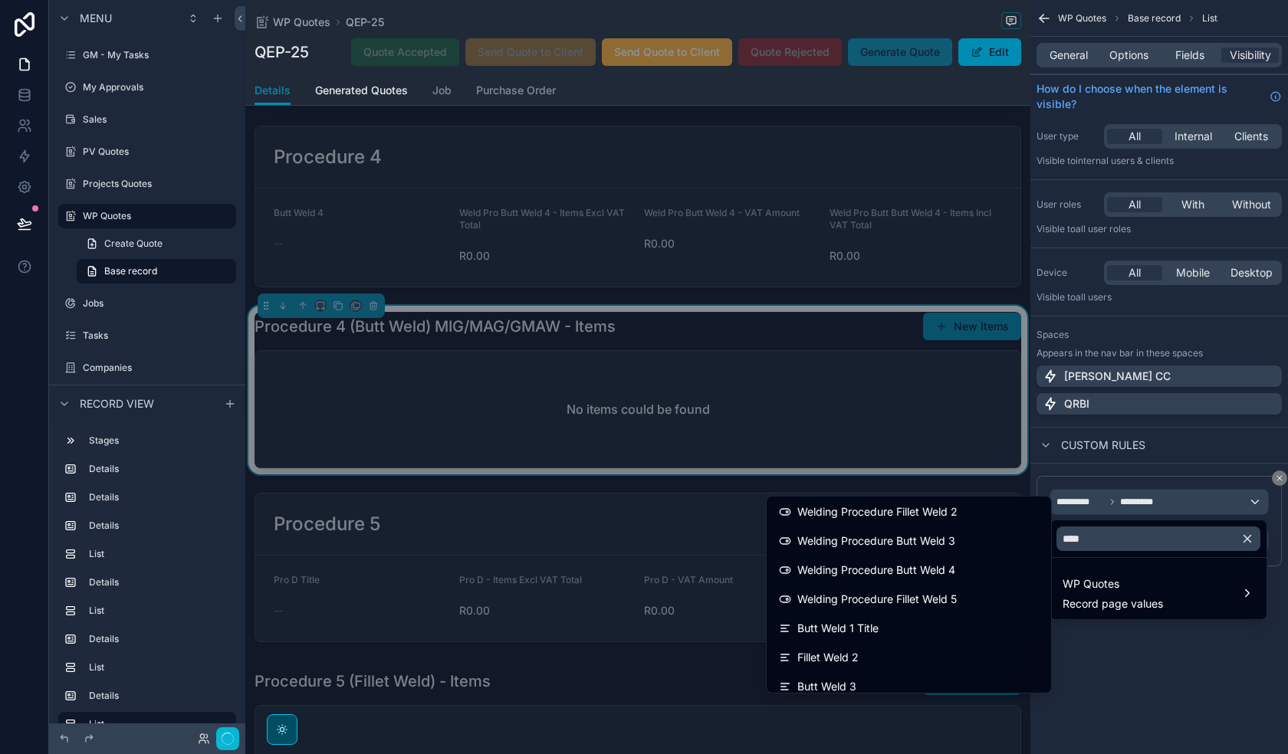
scroll to position [558, 0]
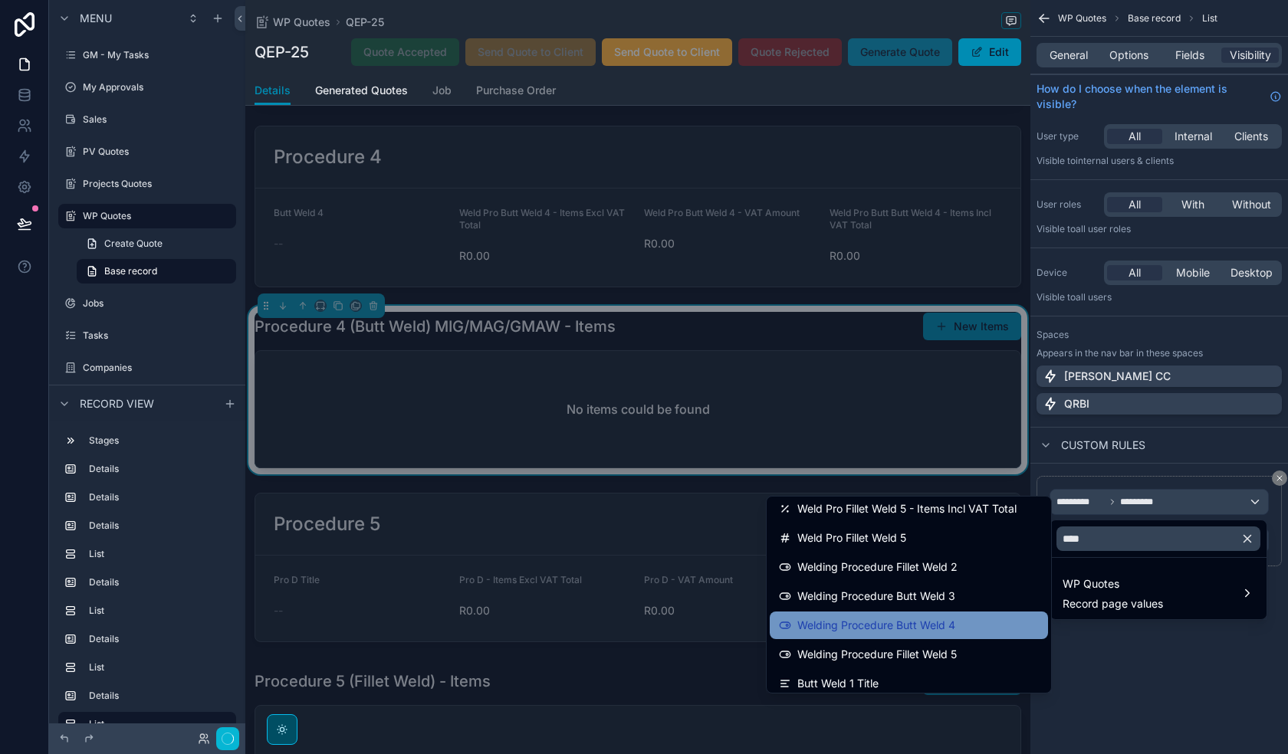
click at [940, 632] on span "Welding Procedure Butt Weld 4" at bounding box center [876, 625] width 158 height 18
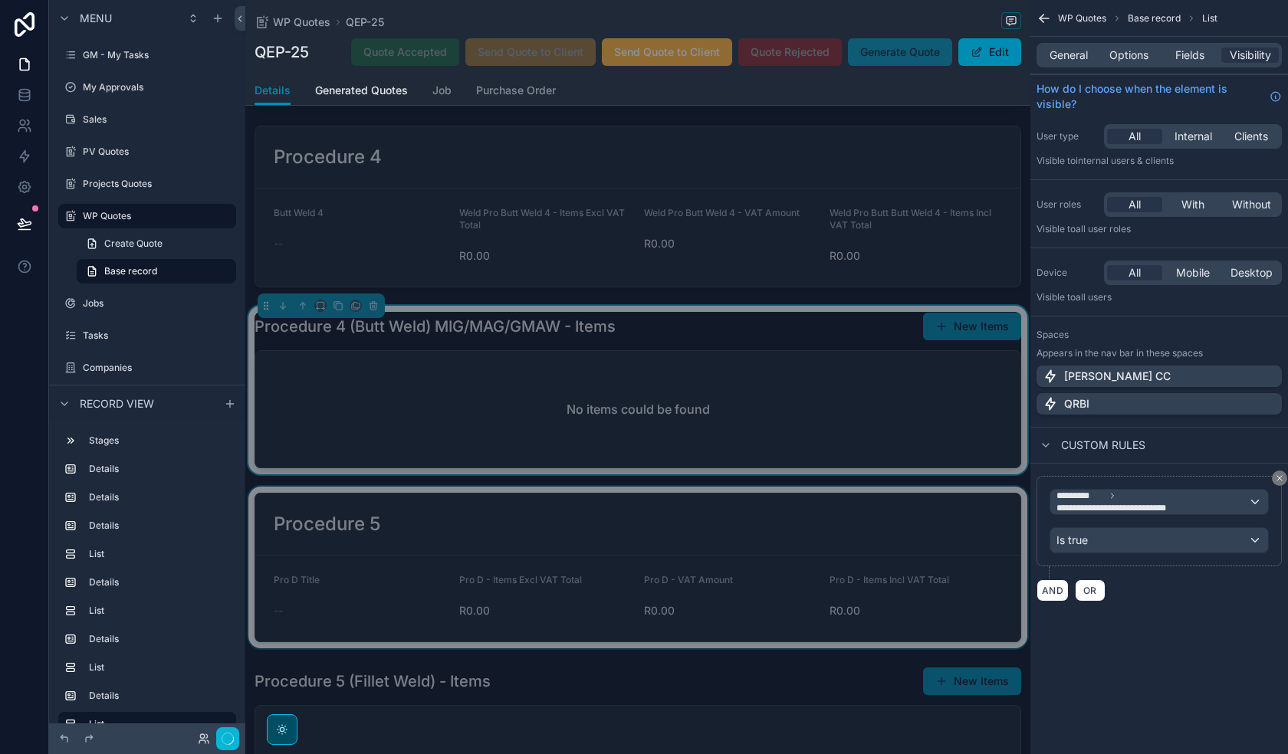
click at [635, 594] on div "scrollable content" at bounding box center [637, 568] width 785 height 162
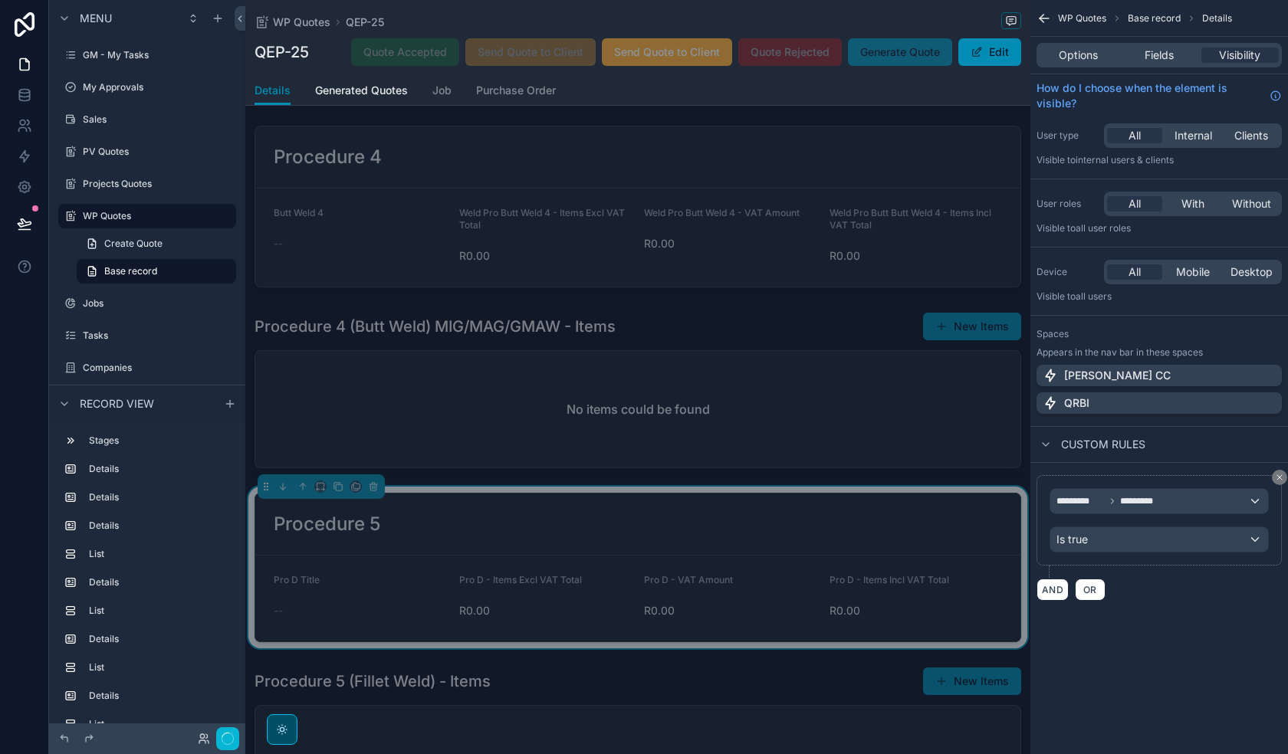
scroll to position [1841, 0]
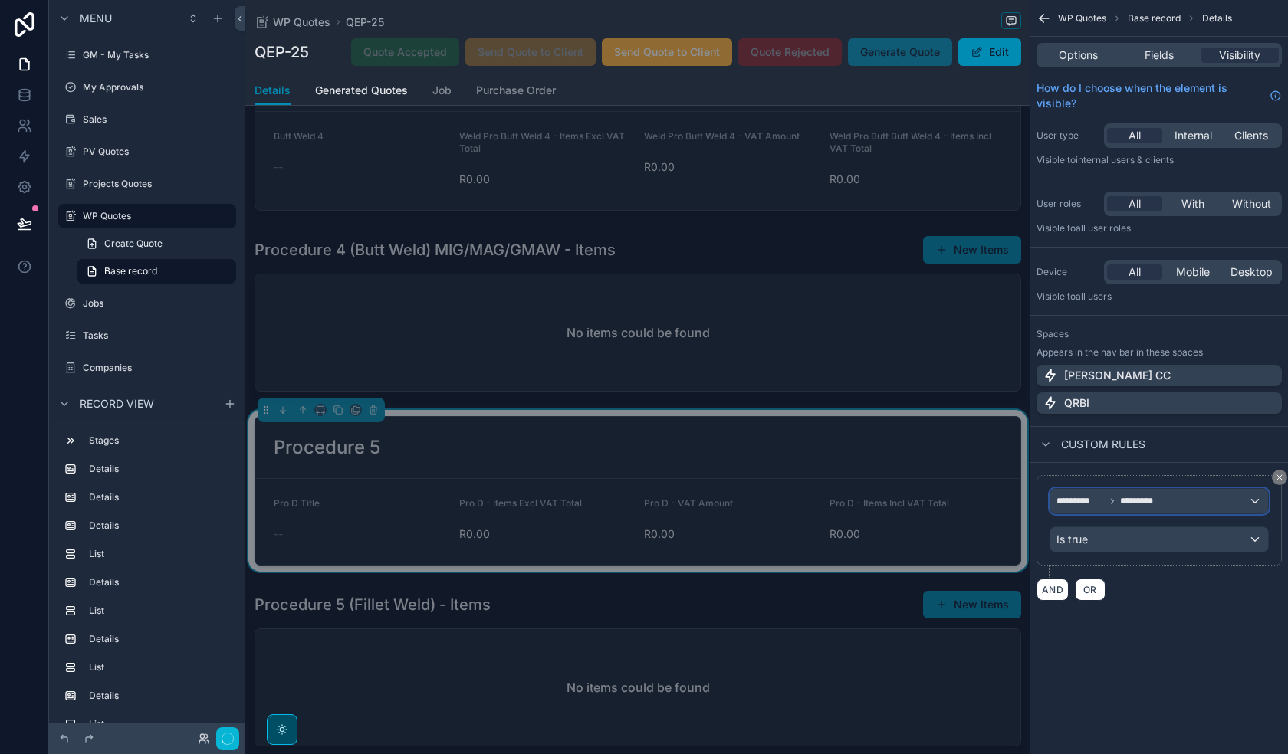
click at [1105, 490] on div "********* *********" at bounding box center [1159, 501] width 218 height 25
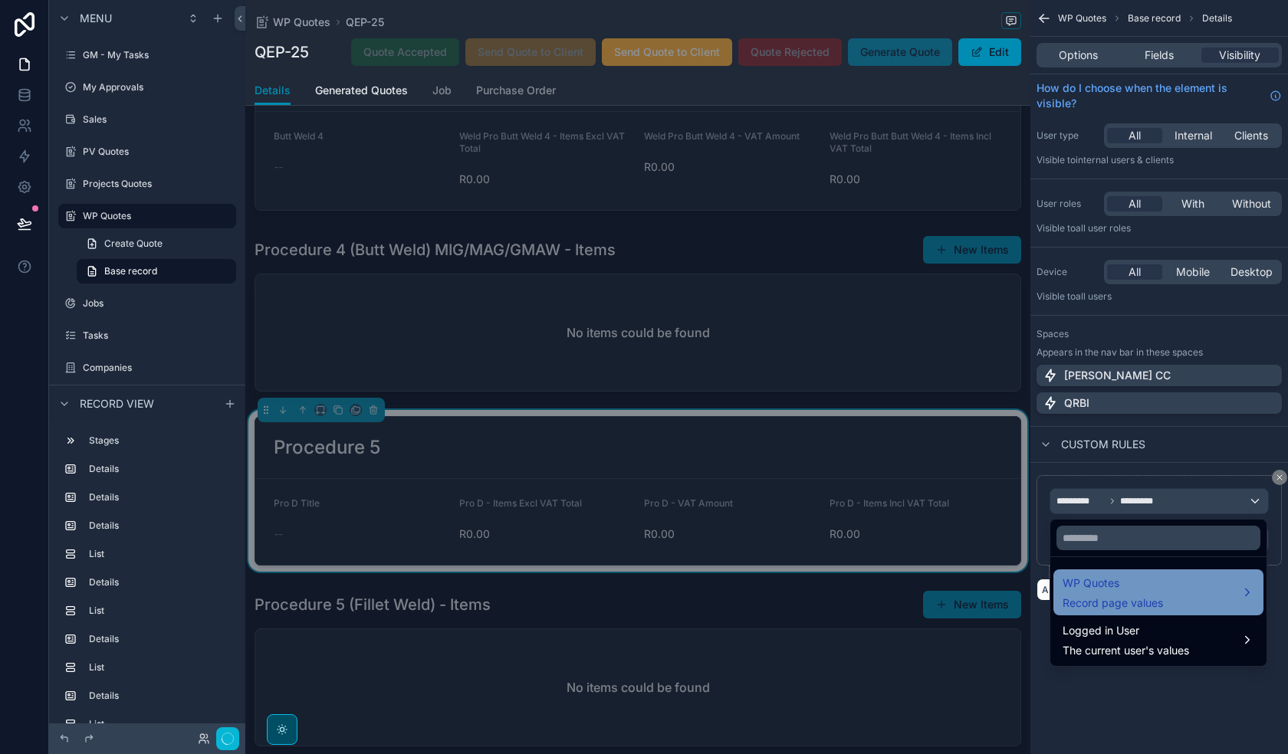
click at [1128, 597] on span "Record page values" at bounding box center [1113, 603] width 100 height 15
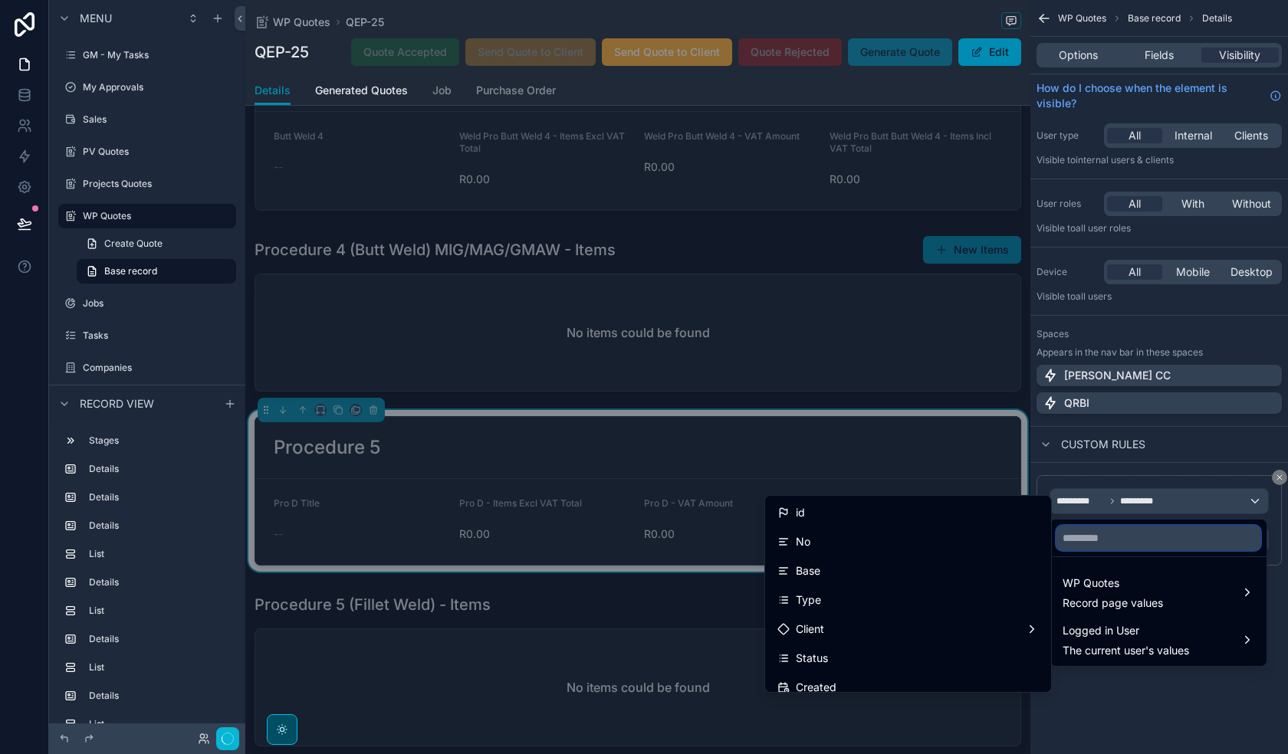
click at [1139, 537] on input "text" at bounding box center [1158, 538] width 204 height 25
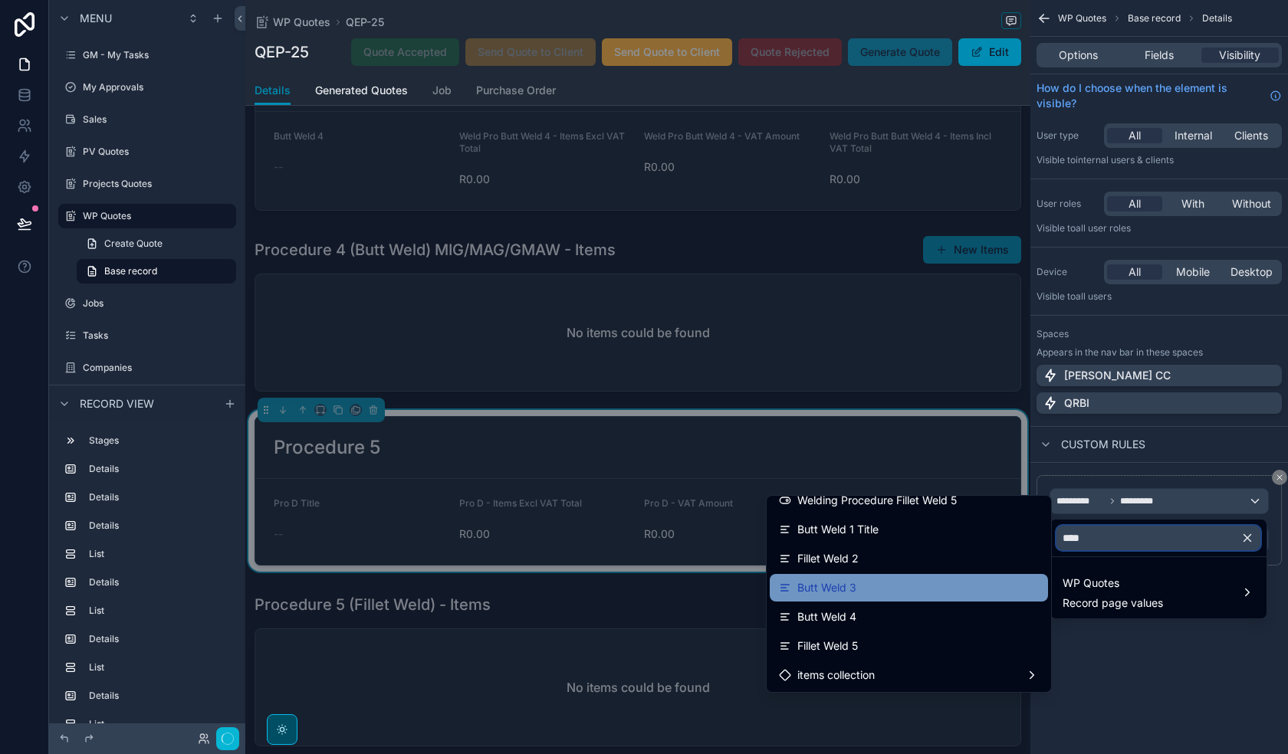
scroll to position [635, 0]
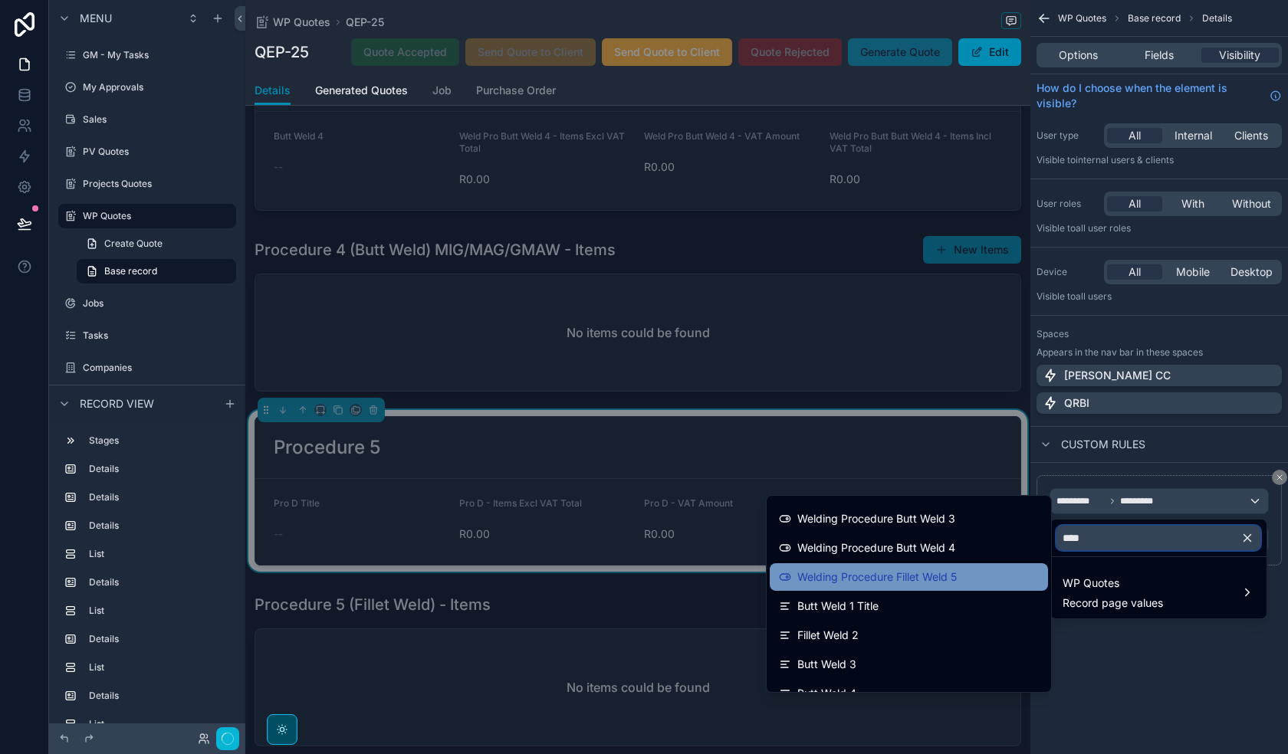
type input "****"
click at [942, 577] on span "Welding Procedure Fillet Weld 5" at bounding box center [876, 577] width 159 height 18
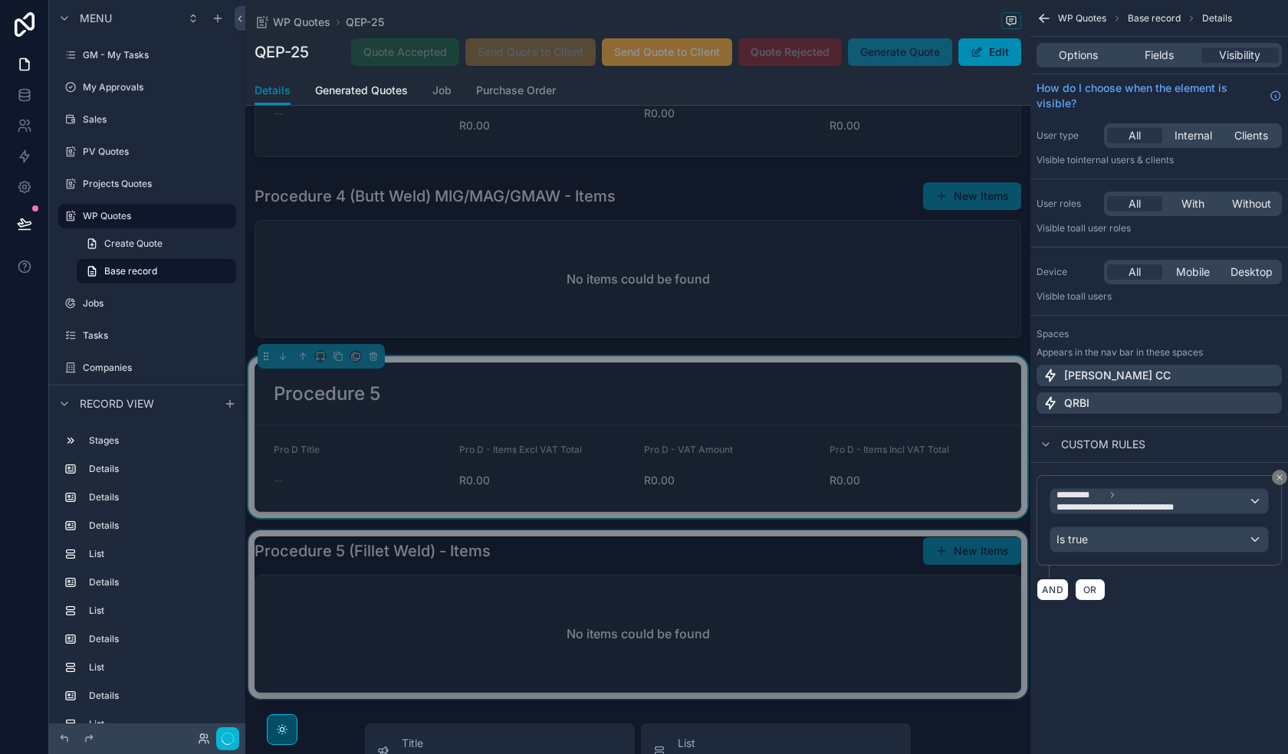
scroll to position [1918, 0]
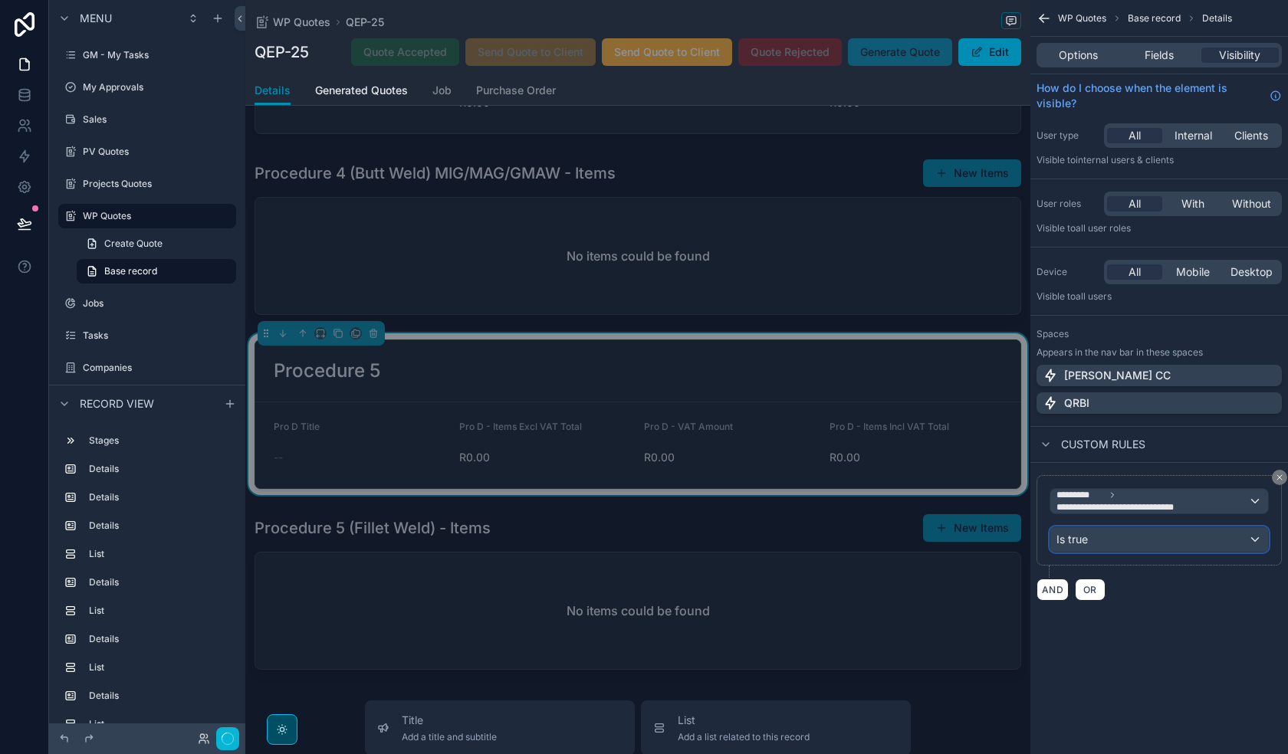
click at [1146, 544] on div "Is true" at bounding box center [1159, 539] width 218 height 25
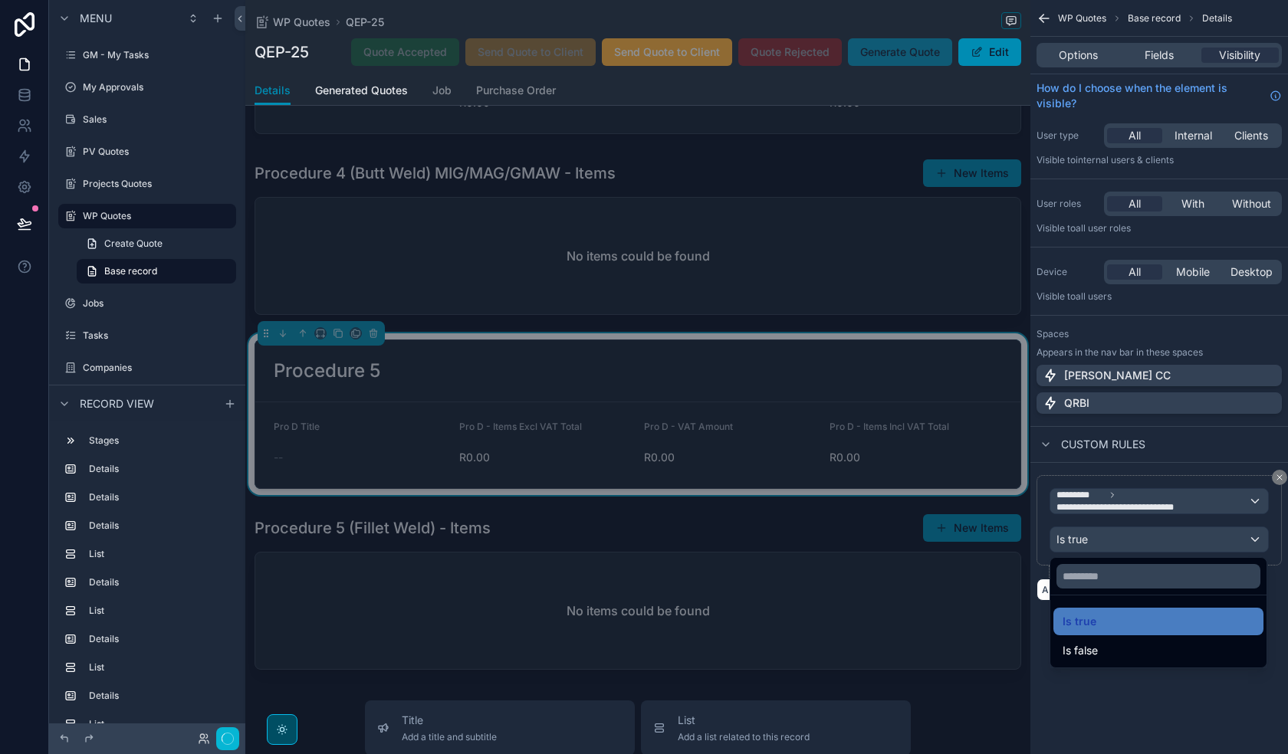
click at [1146, 544] on div "scrollable content" at bounding box center [644, 377] width 1288 height 754
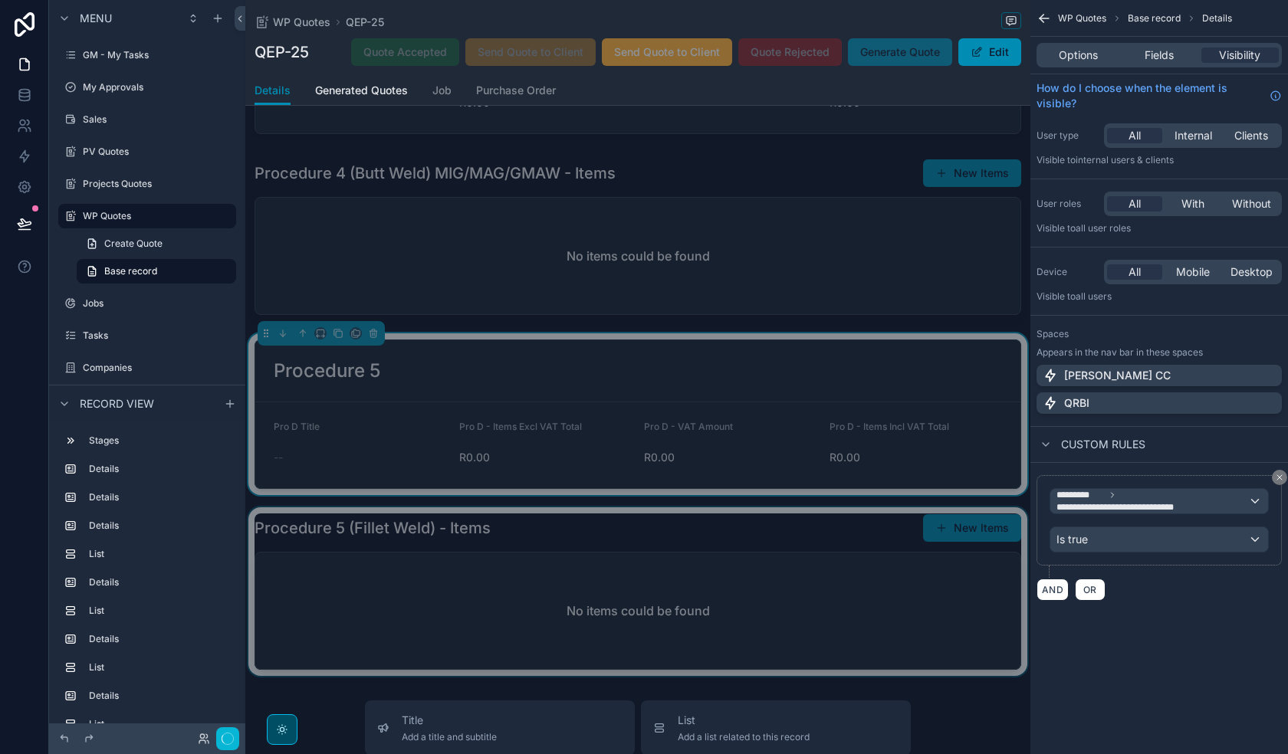
click at [761, 625] on div "scrollable content" at bounding box center [637, 591] width 785 height 169
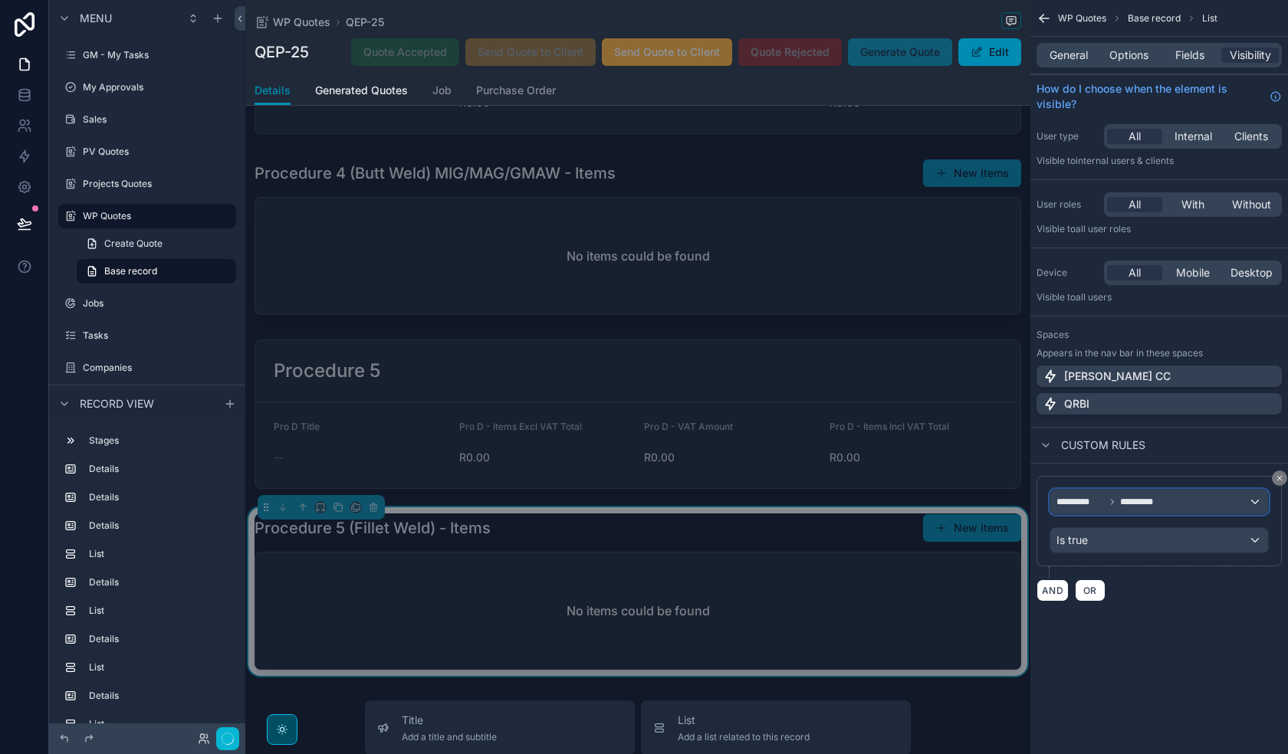
click at [1160, 509] on div "********* *********" at bounding box center [1159, 502] width 218 height 25
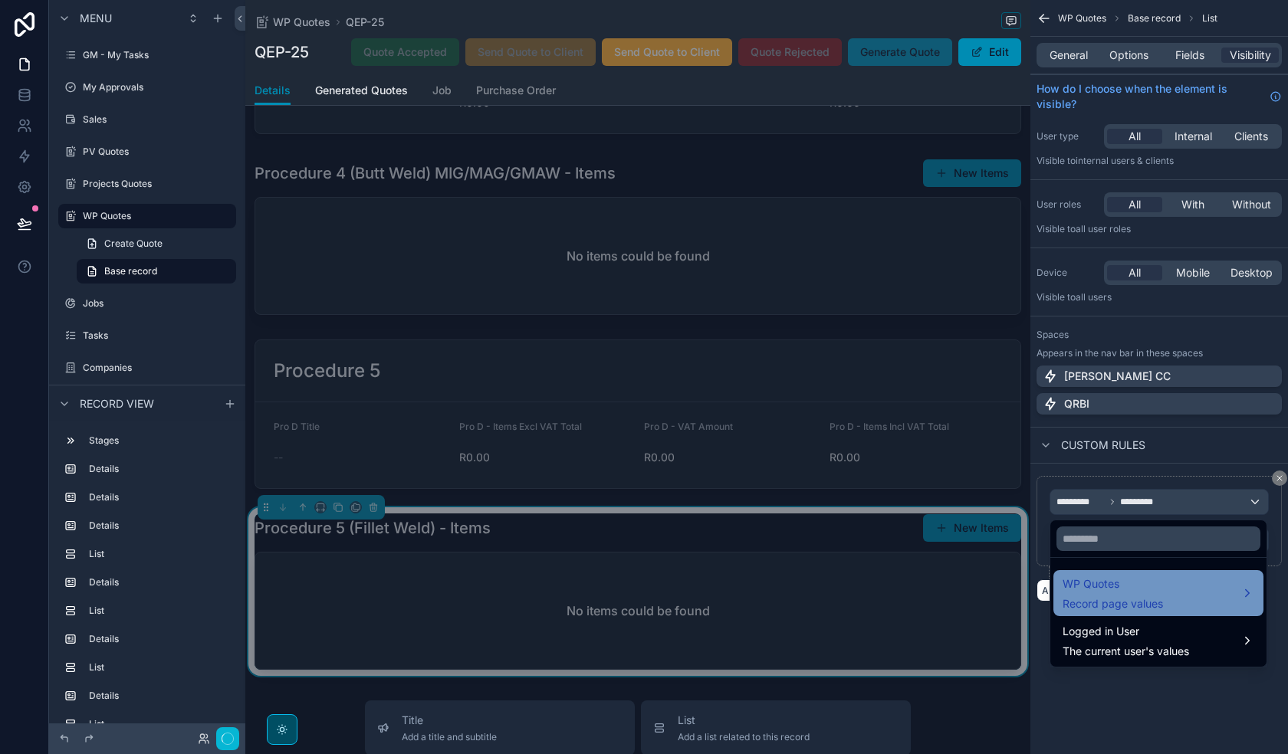
click at [1127, 579] on span "WP Quotes" at bounding box center [1113, 584] width 100 height 18
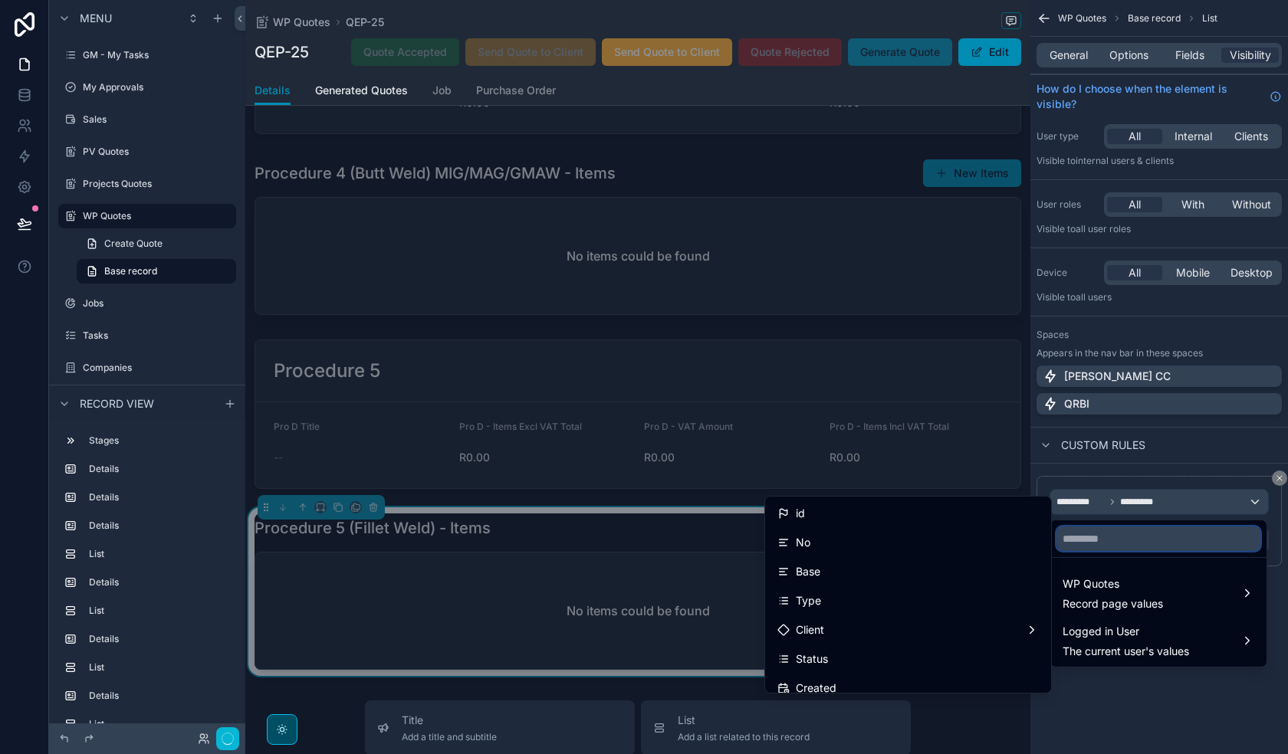
click at [1107, 540] on input "text" at bounding box center [1158, 539] width 204 height 25
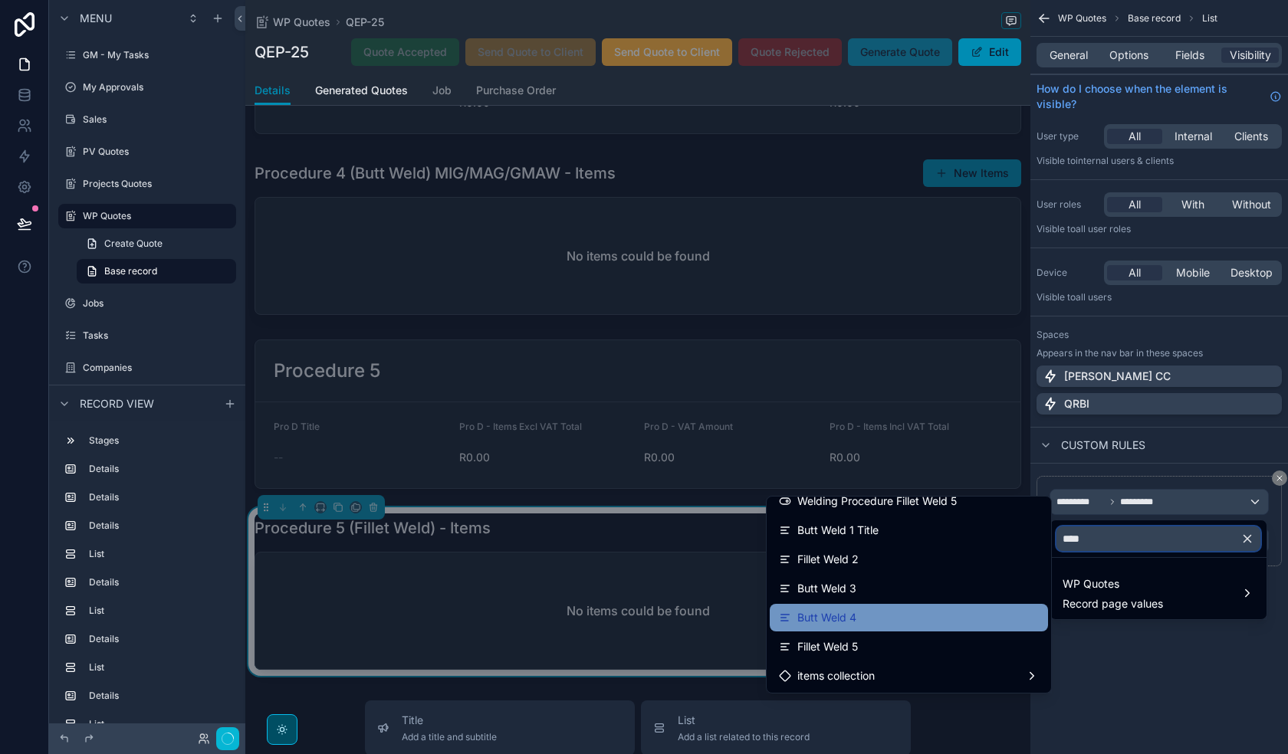
scroll to position [635, 0]
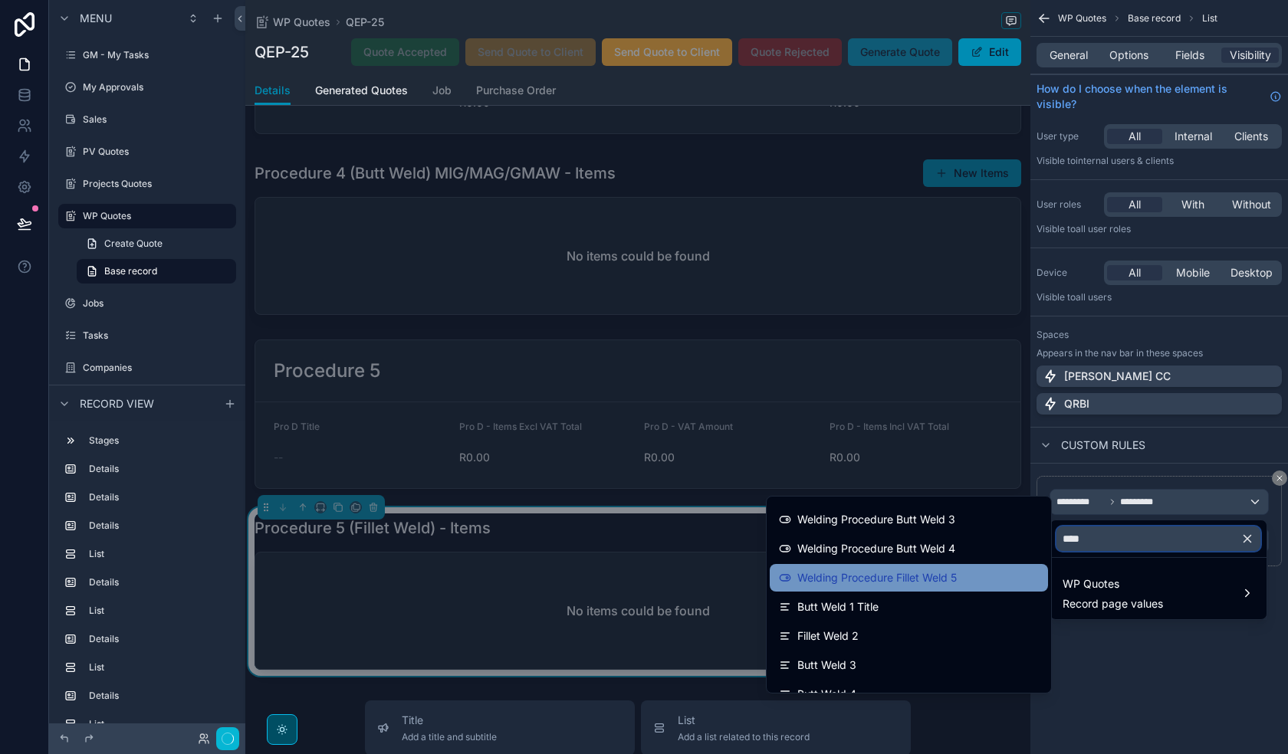
type input "****"
click at [943, 570] on span "Welding Procedure Fillet Weld 5" at bounding box center [876, 578] width 159 height 18
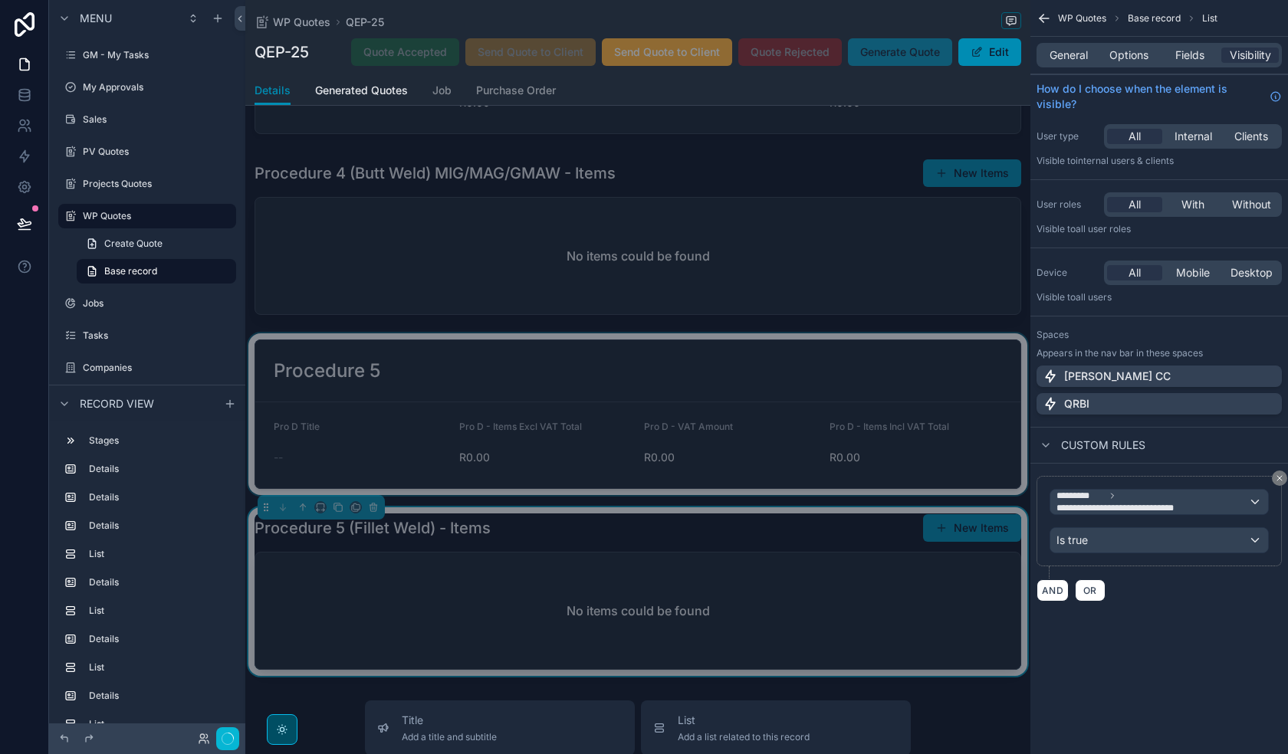
click at [747, 420] on div "scrollable content" at bounding box center [637, 414] width 785 height 162
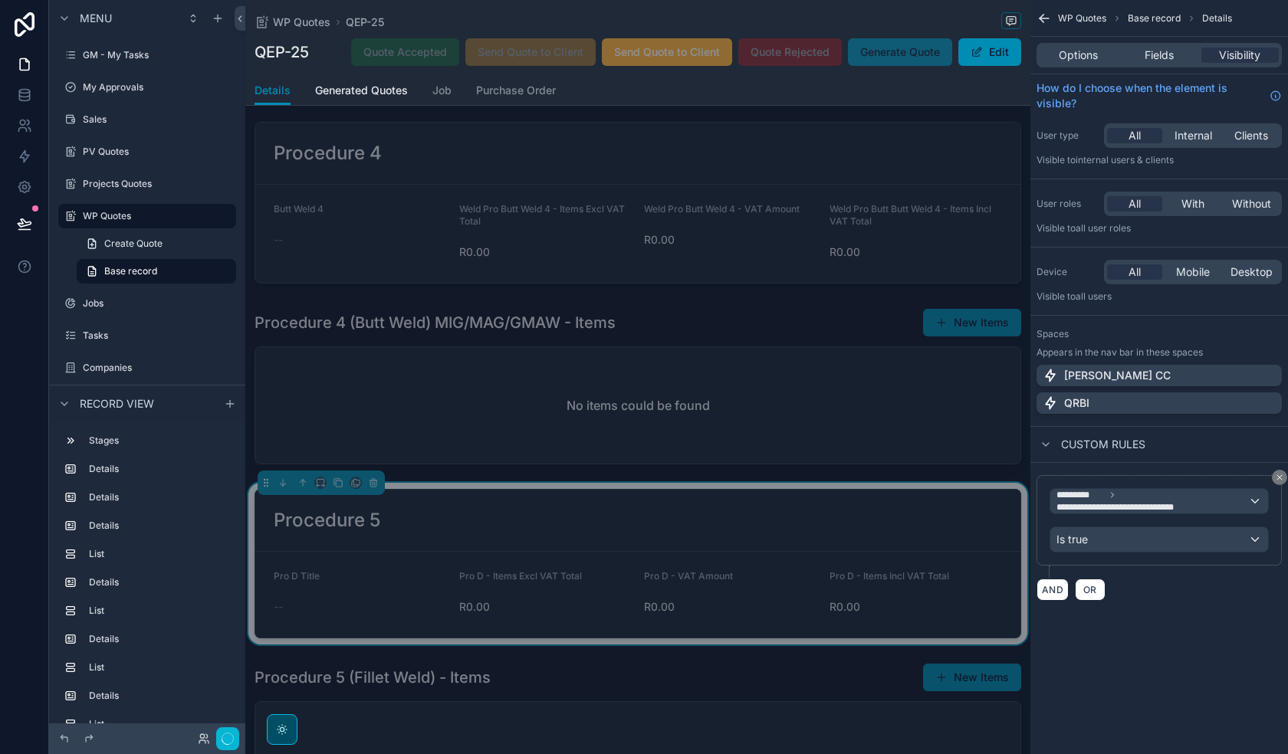
scroll to position [1765, 0]
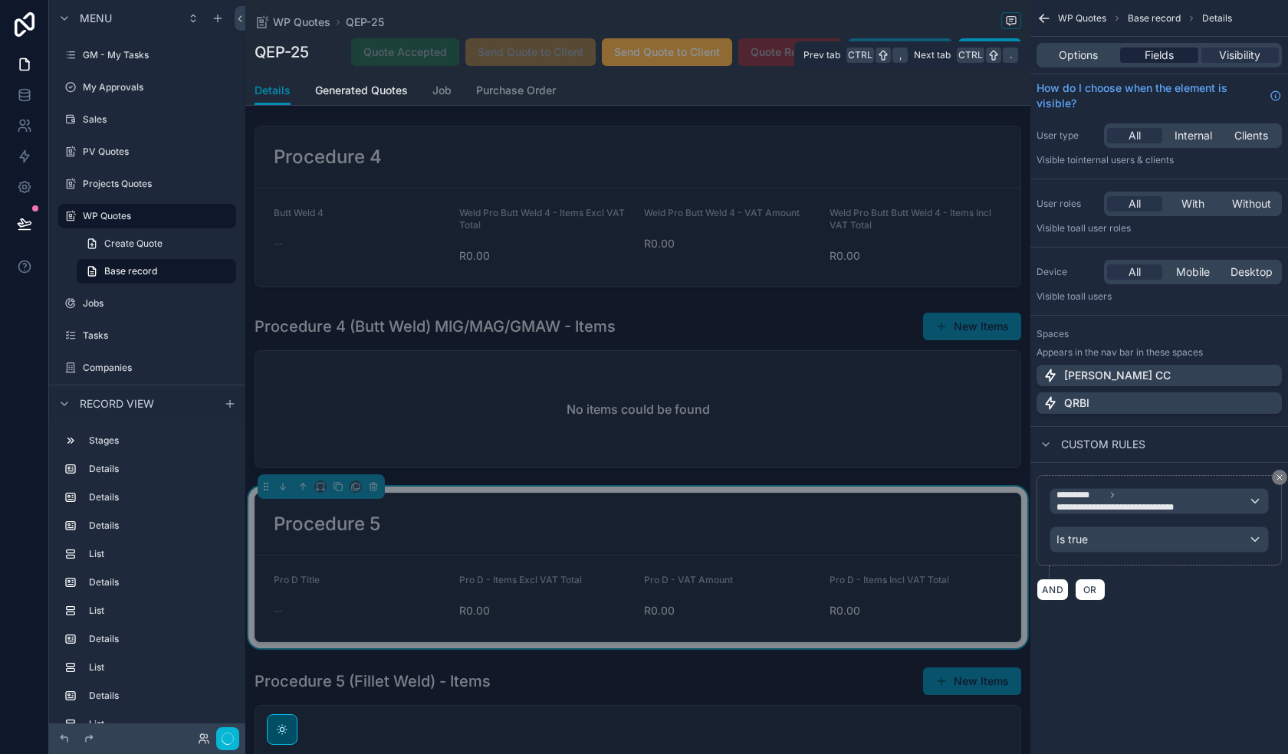
click at [1170, 54] on span "Fields" at bounding box center [1159, 55] width 29 height 15
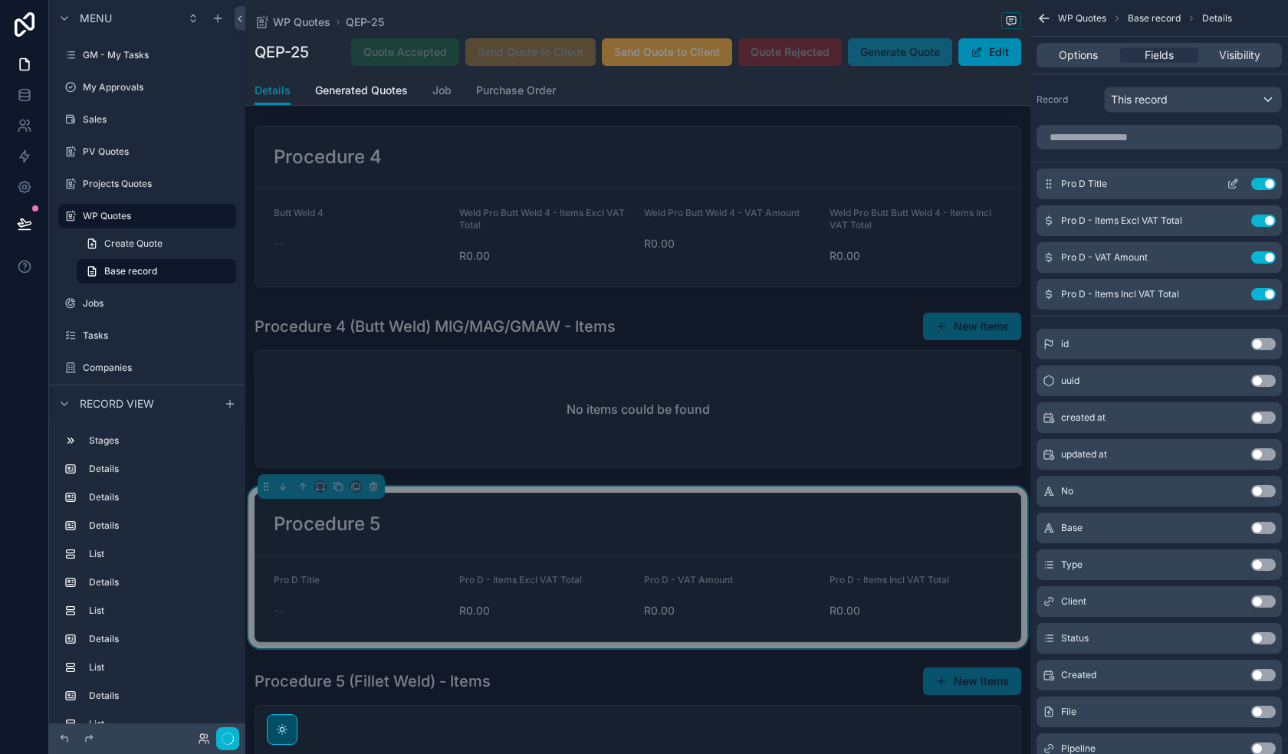
click at [1263, 181] on button "Use setting" at bounding box center [1263, 184] width 25 height 12
click at [1263, 215] on button "Use setting" at bounding box center [1263, 221] width 25 height 12
click at [1263, 251] on button "Use setting" at bounding box center [1263, 257] width 25 height 12
click at [1263, 288] on button "Use setting" at bounding box center [1263, 294] width 25 height 12
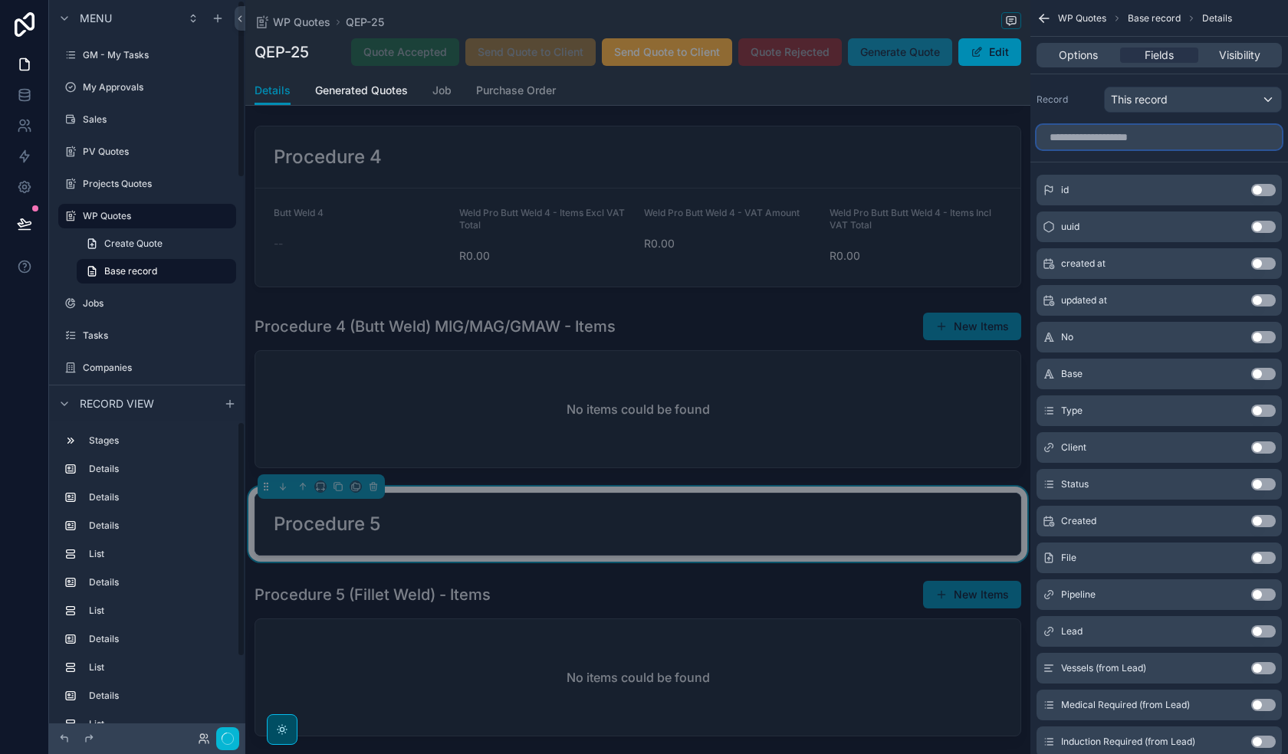
click at [1158, 140] on input "scrollable content" at bounding box center [1158, 137] width 245 height 25
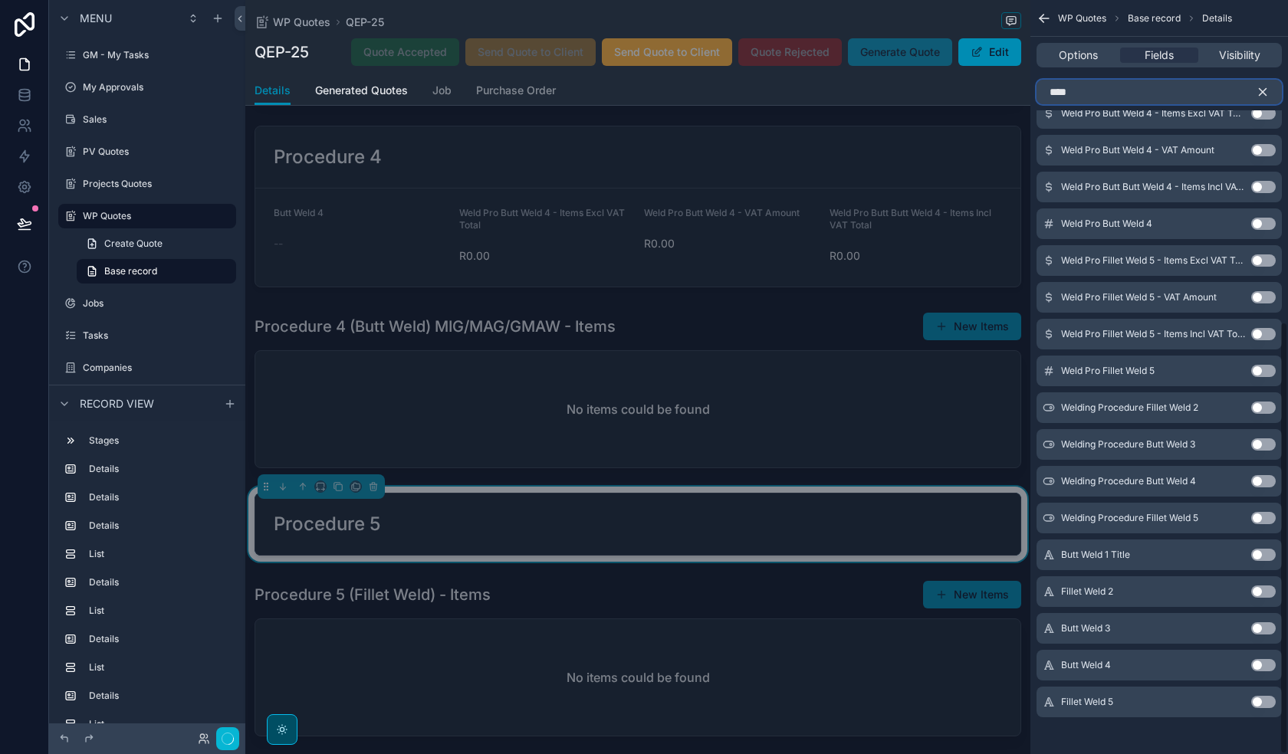
scroll to position [561, 0]
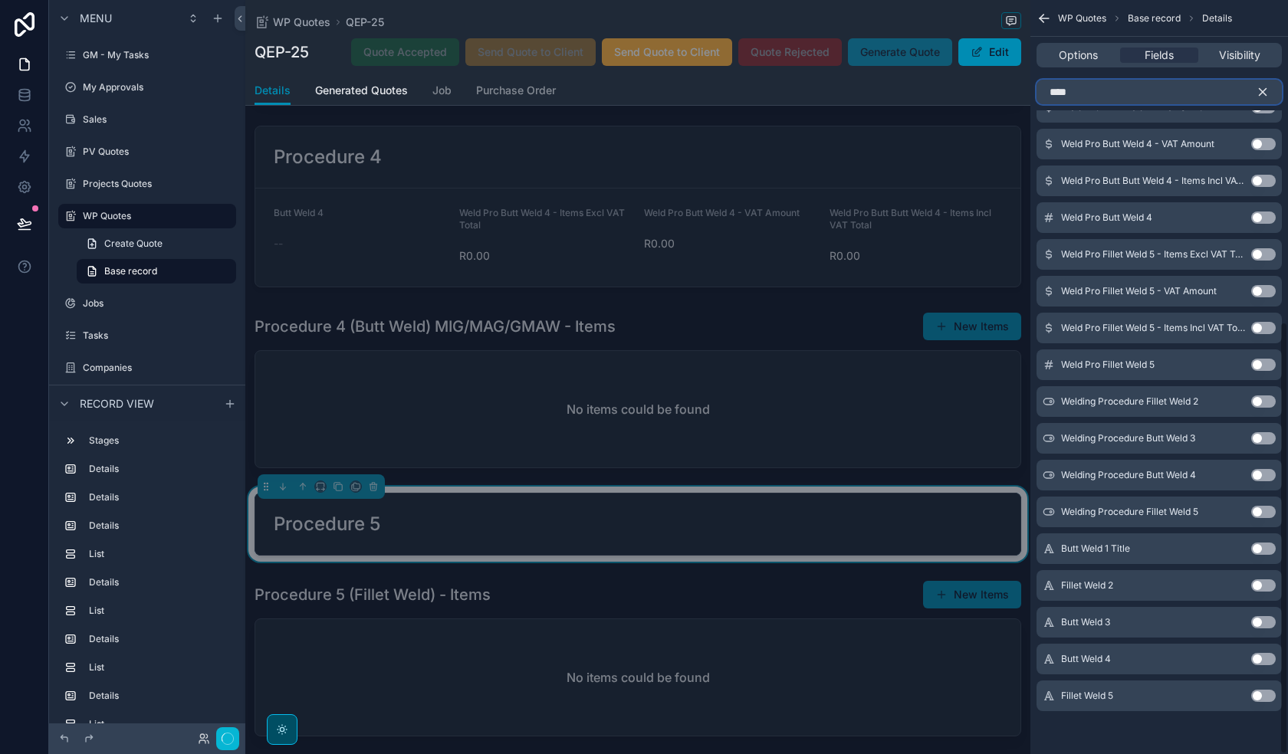
type input "****"
click at [1263, 513] on button "Use setting" at bounding box center [1263, 512] width 25 height 12
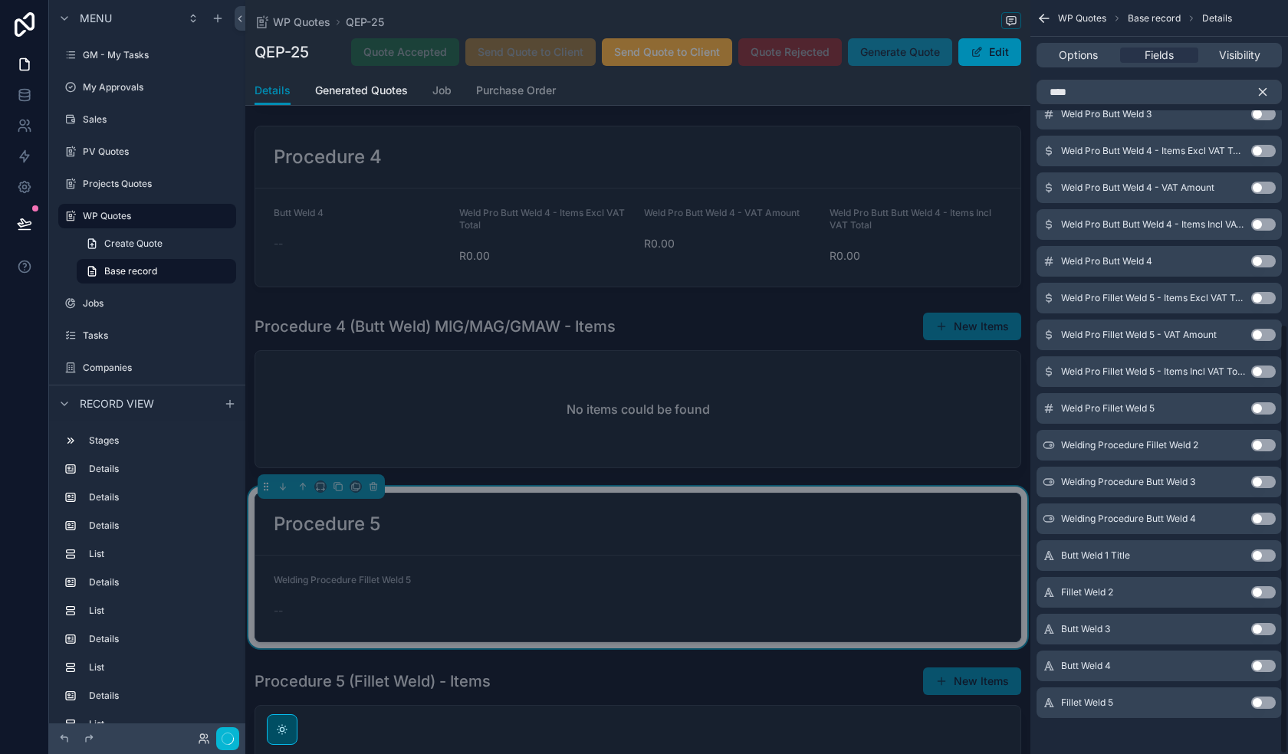
scroll to position [568, 0]
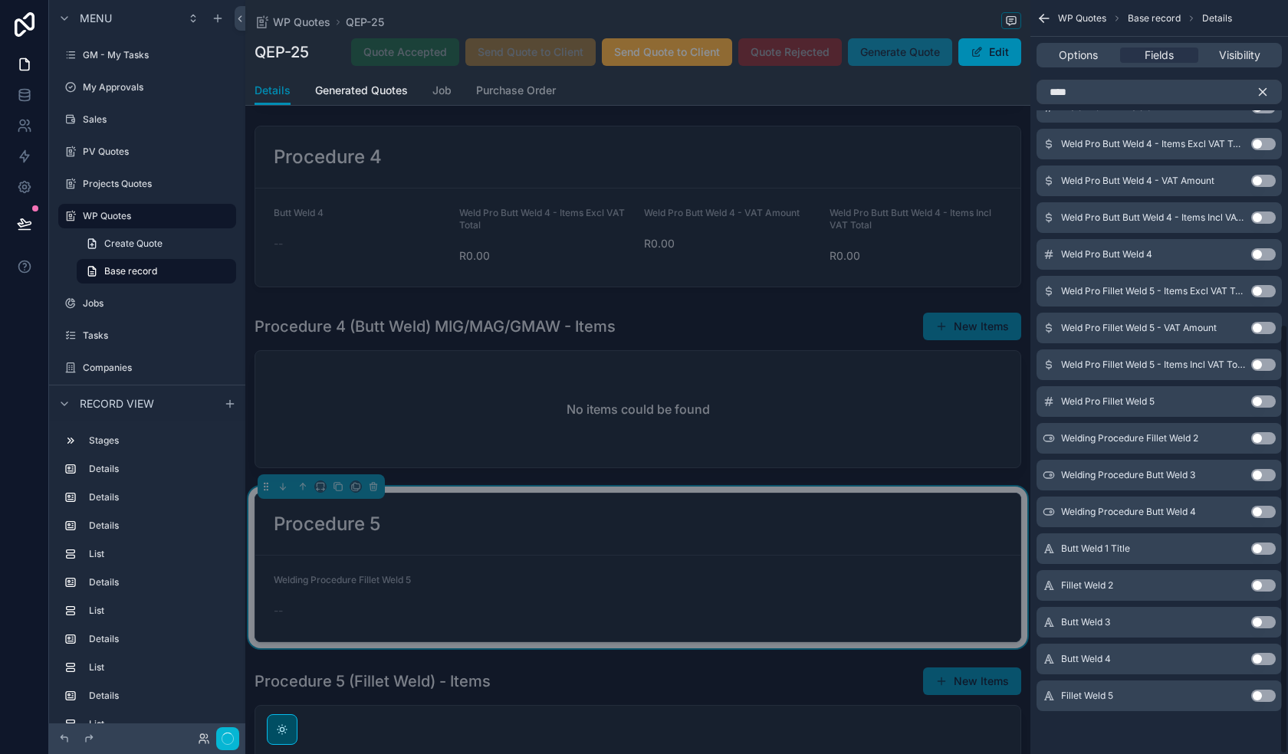
click at [1267, 291] on button "Use setting" at bounding box center [1263, 291] width 25 height 12
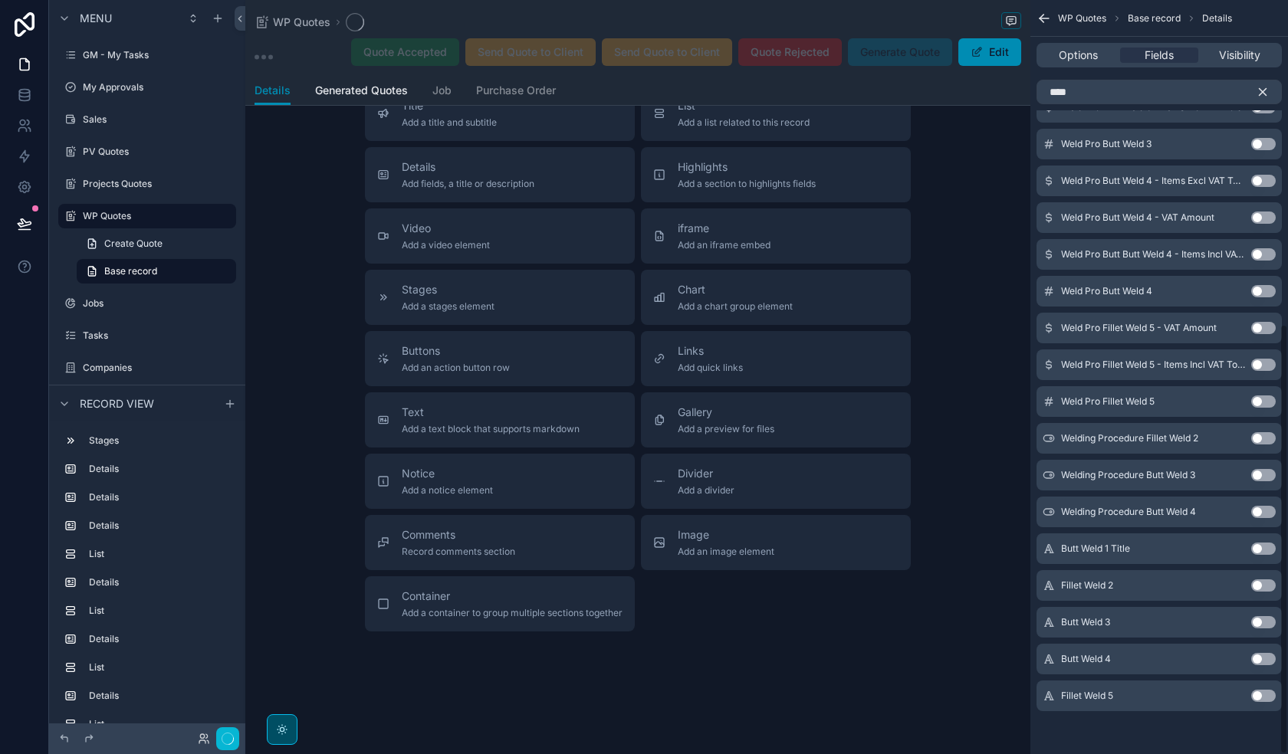
scroll to position [305, 0]
drag, startPoint x: 1260, startPoint y: 327, endPoint x: 1264, endPoint y: 364, distance: 37.8
click at [1261, 327] on button "Use setting" at bounding box center [1263, 328] width 25 height 12
click at [1264, 364] on button "Use setting" at bounding box center [1263, 365] width 25 height 12
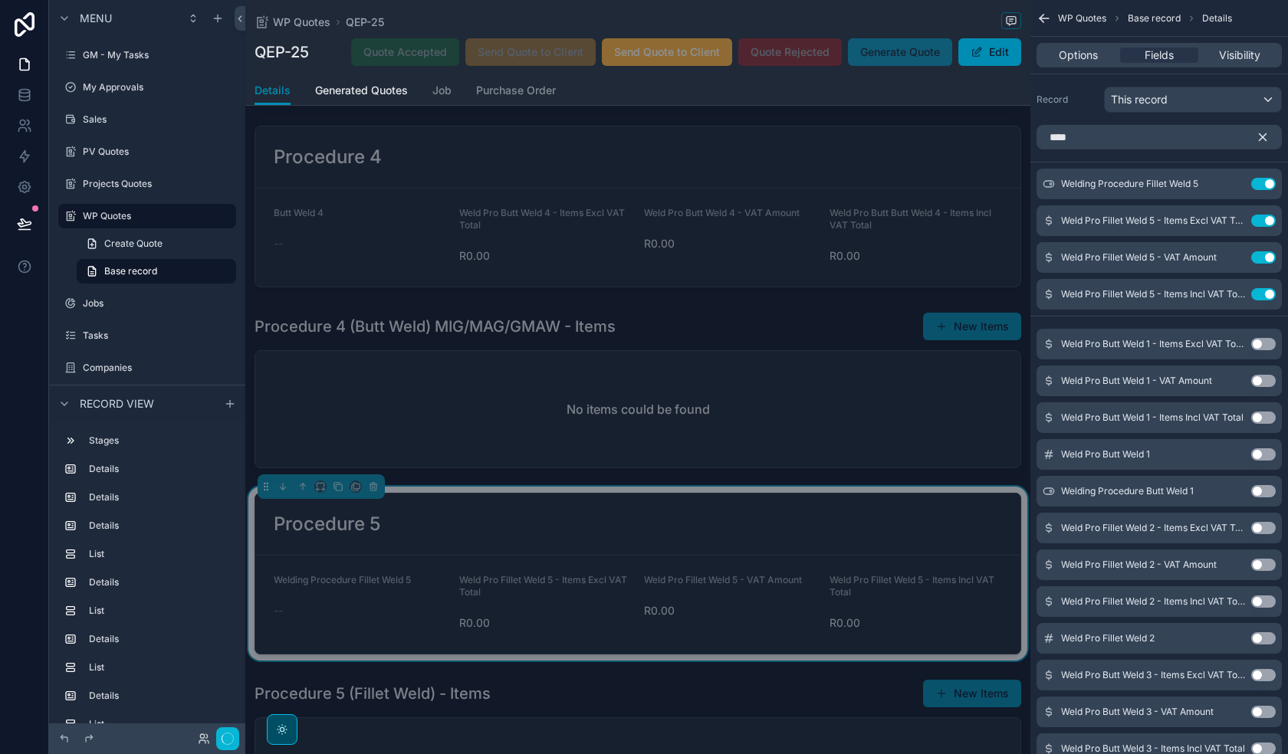
scroll to position [1995, 0]
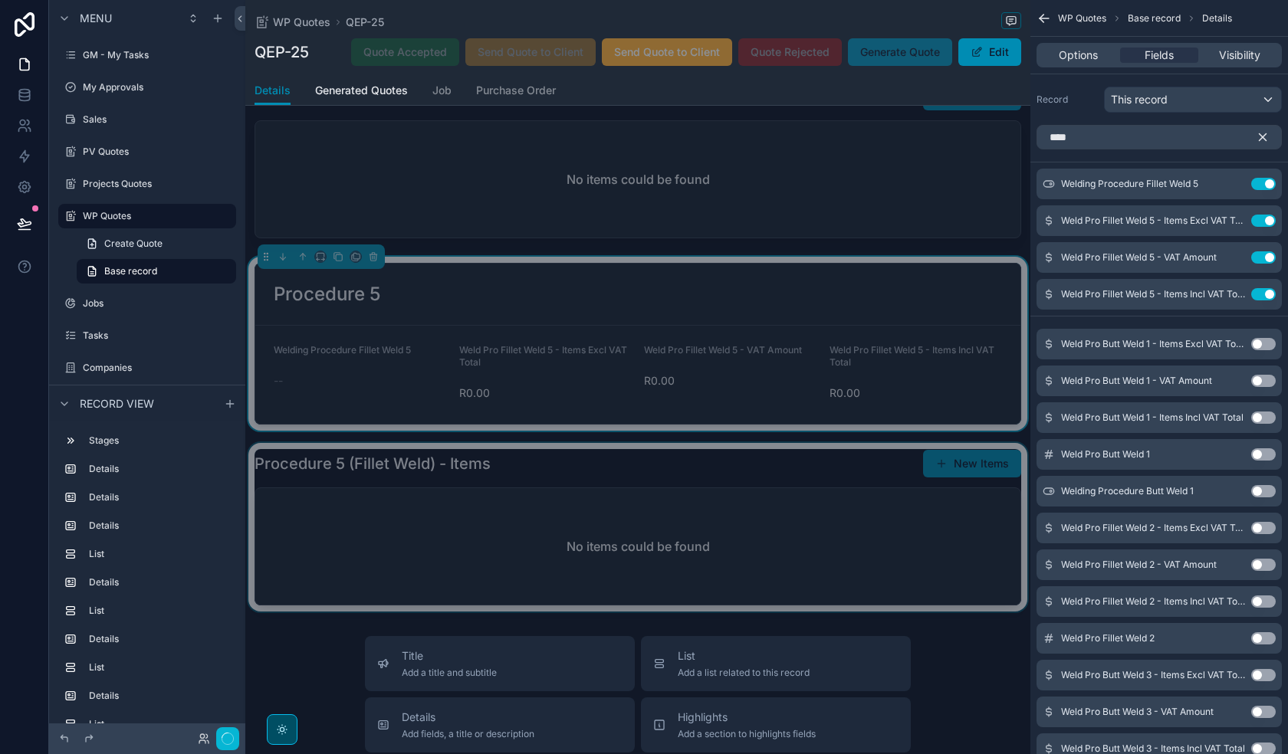
click at [708, 561] on div "scrollable content" at bounding box center [637, 527] width 785 height 169
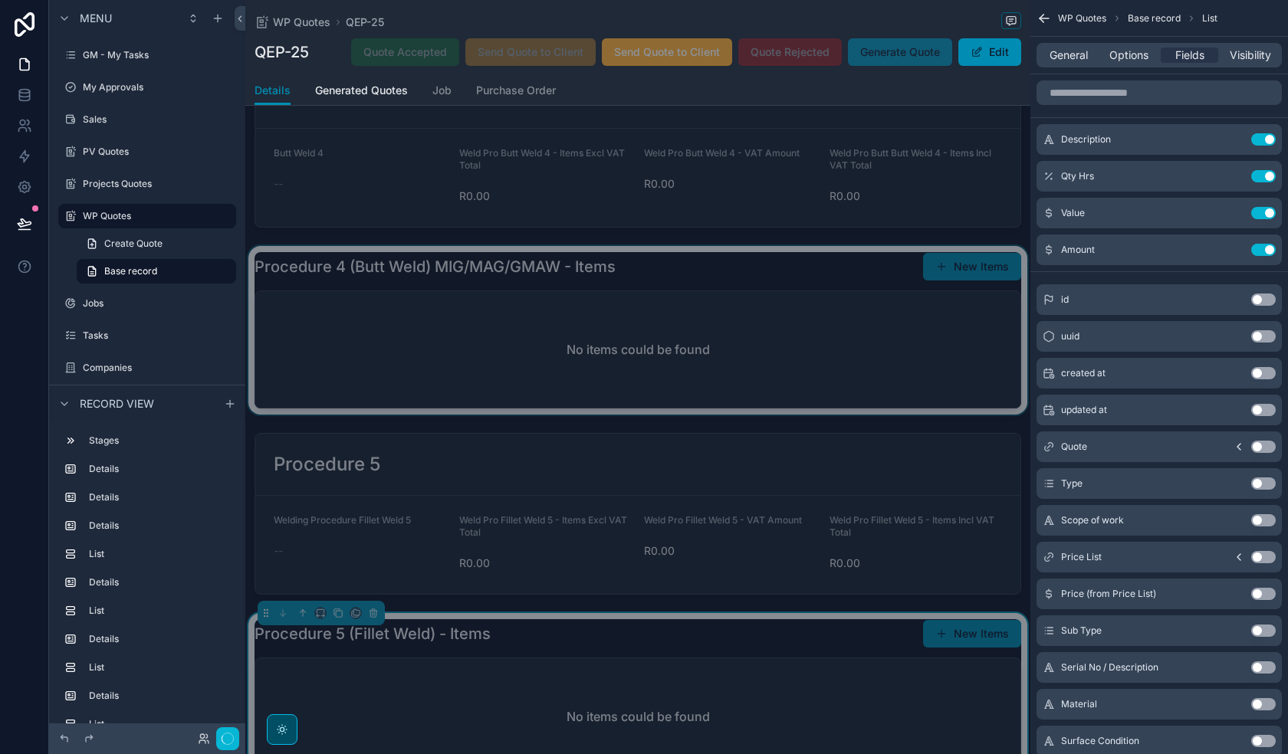
scroll to position [1918, 0]
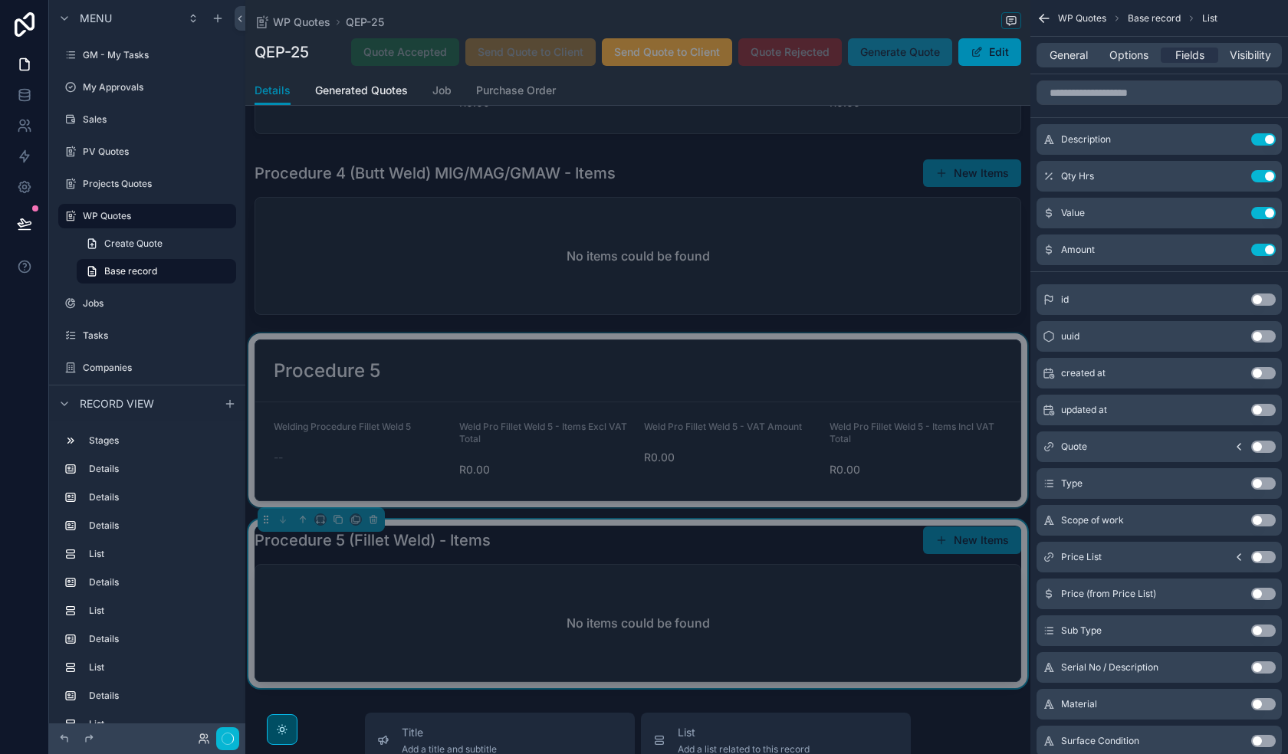
click at [858, 461] on div "scrollable content" at bounding box center [637, 420] width 785 height 174
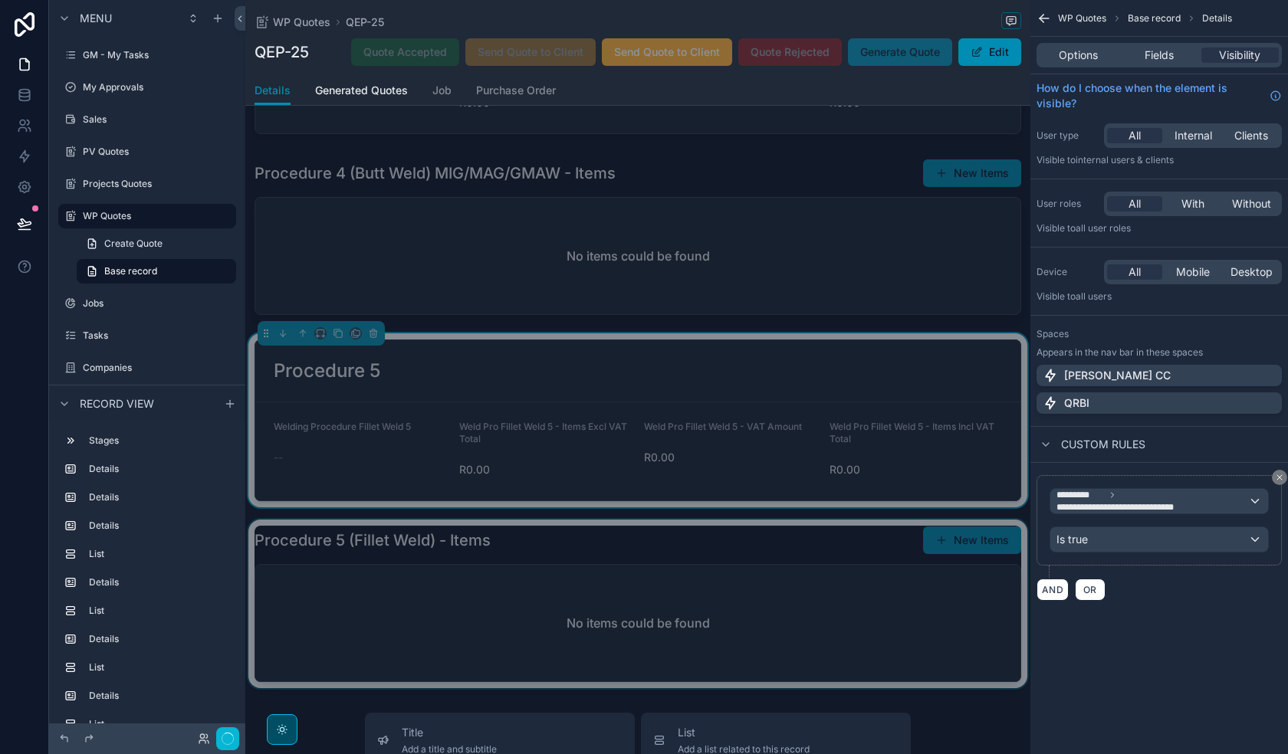
click at [774, 595] on div "scrollable content" at bounding box center [637, 604] width 785 height 169
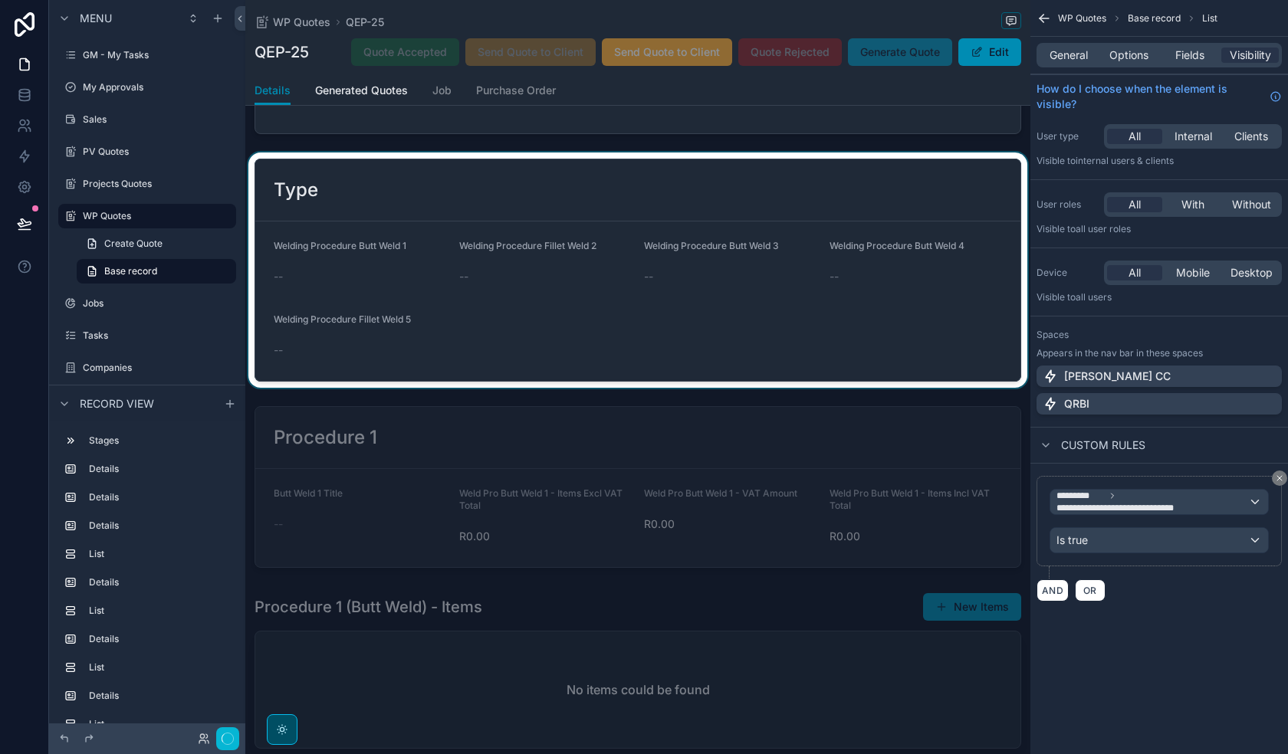
scroll to position [383, 0]
click at [727, 322] on div "scrollable content" at bounding box center [637, 269] width 785 height 235
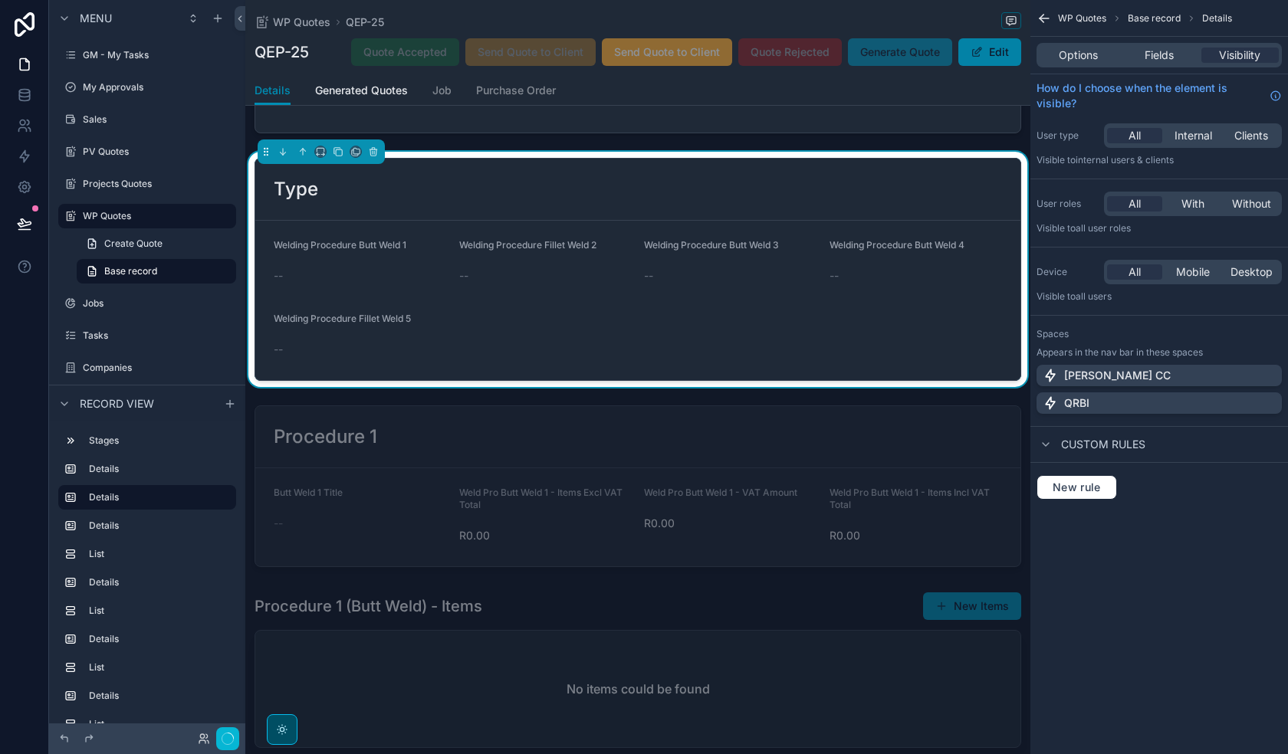
click at [967, 60] on button "Edit" at bounding box center [989, 52] width 63 height 28
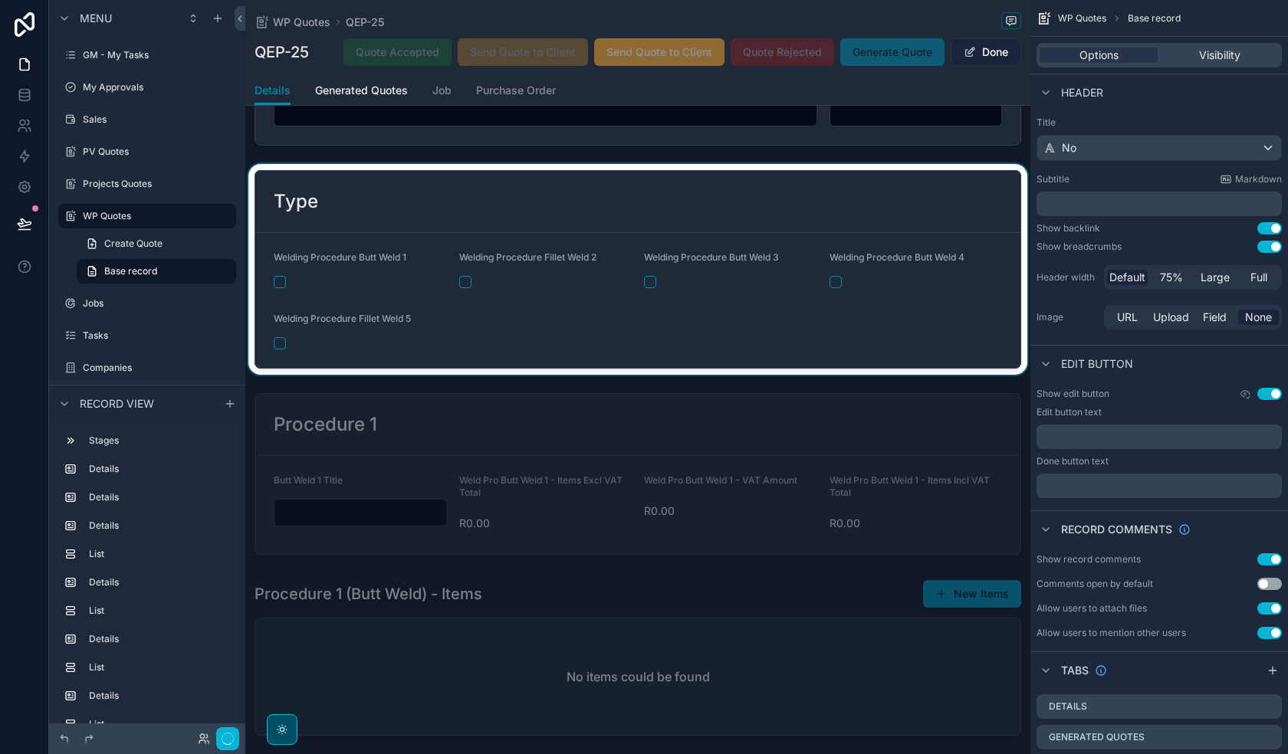
scroll to position [388, 0]
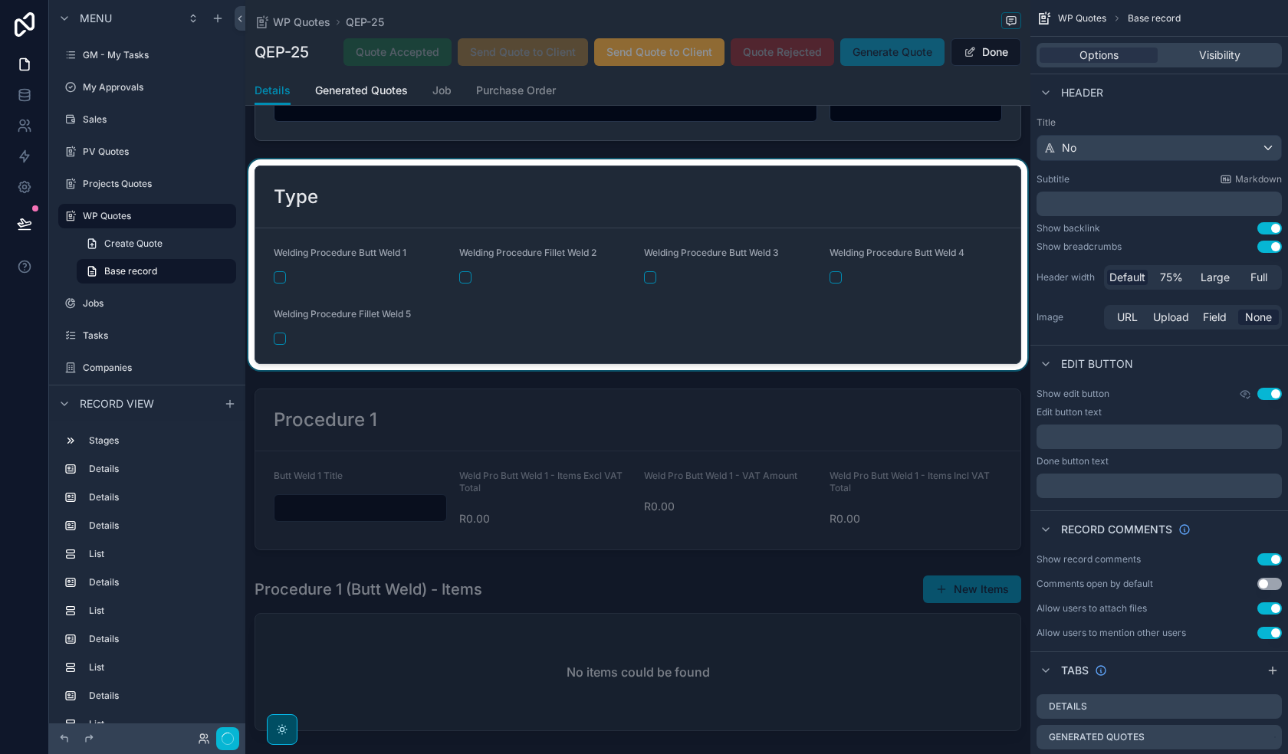
click at [278, 277] on div "scrollable content" at bounding box center [637, 264] width 785 height 211
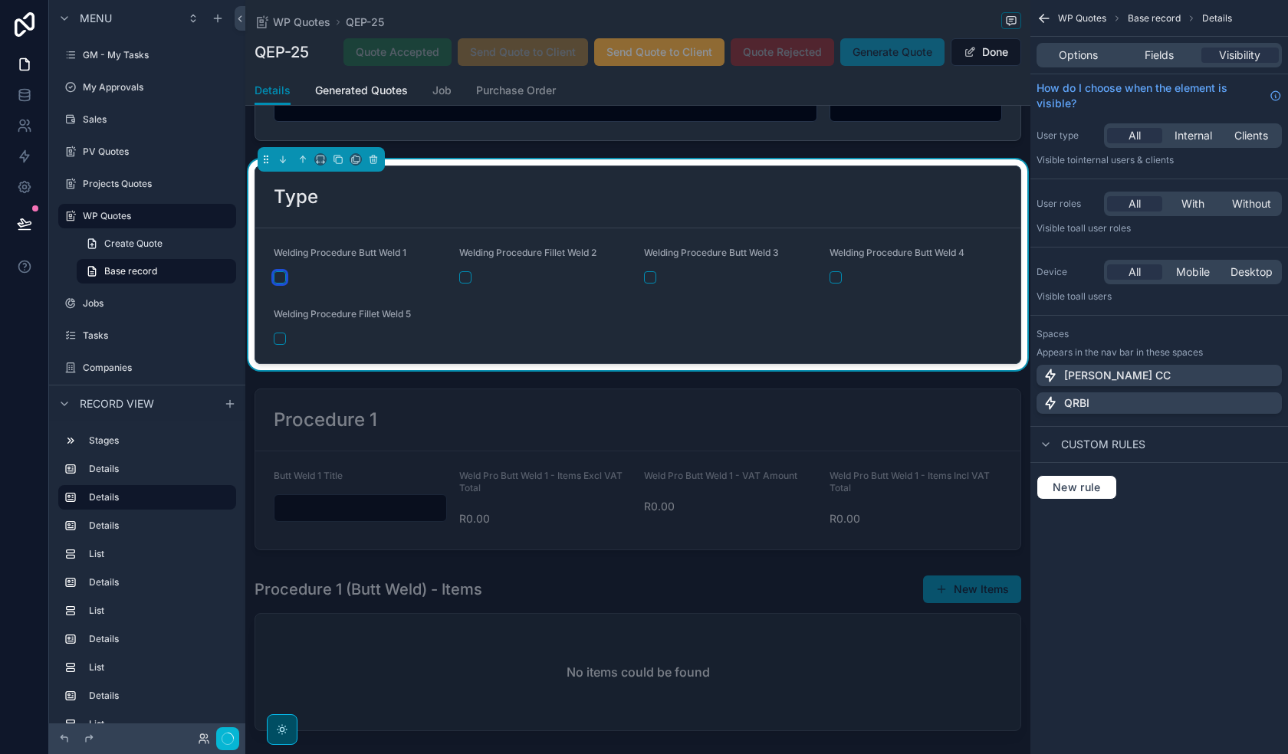
click at [280, 279] on button "scrollable content" at bounding box center [280, 277] width 12 height 12
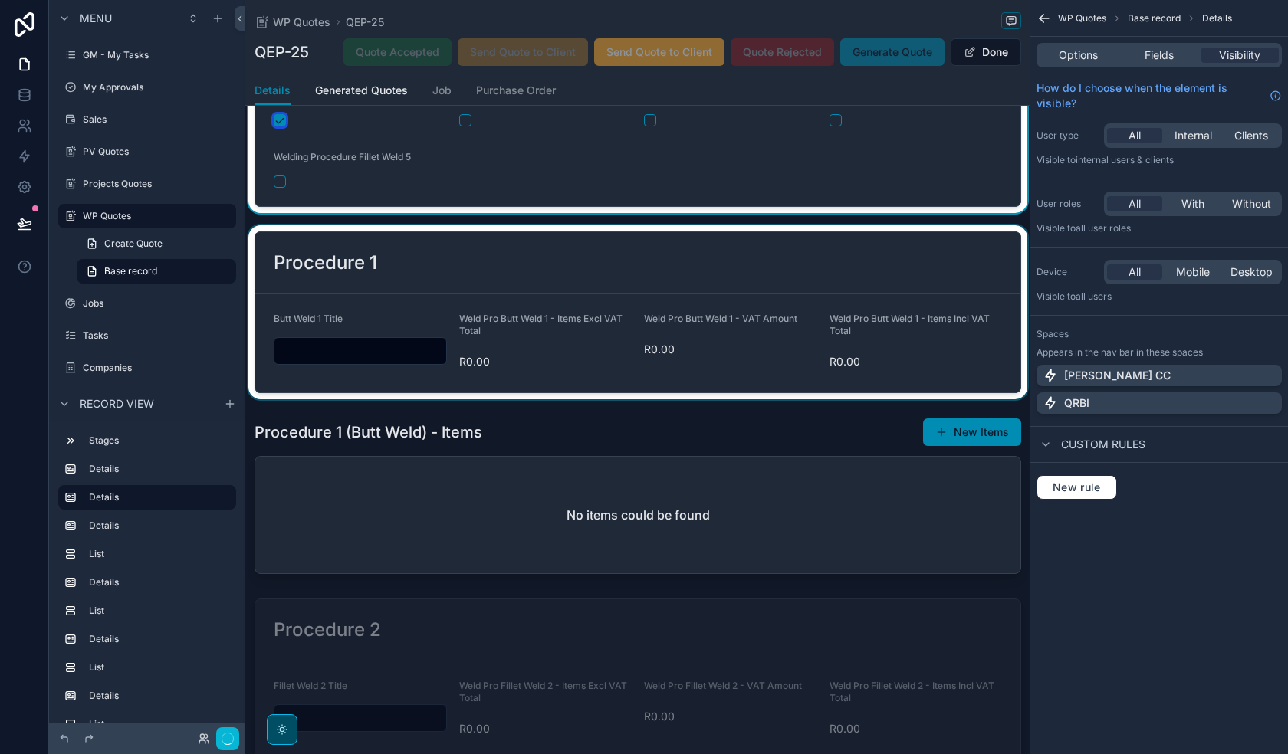
scroll to position [465, 0]
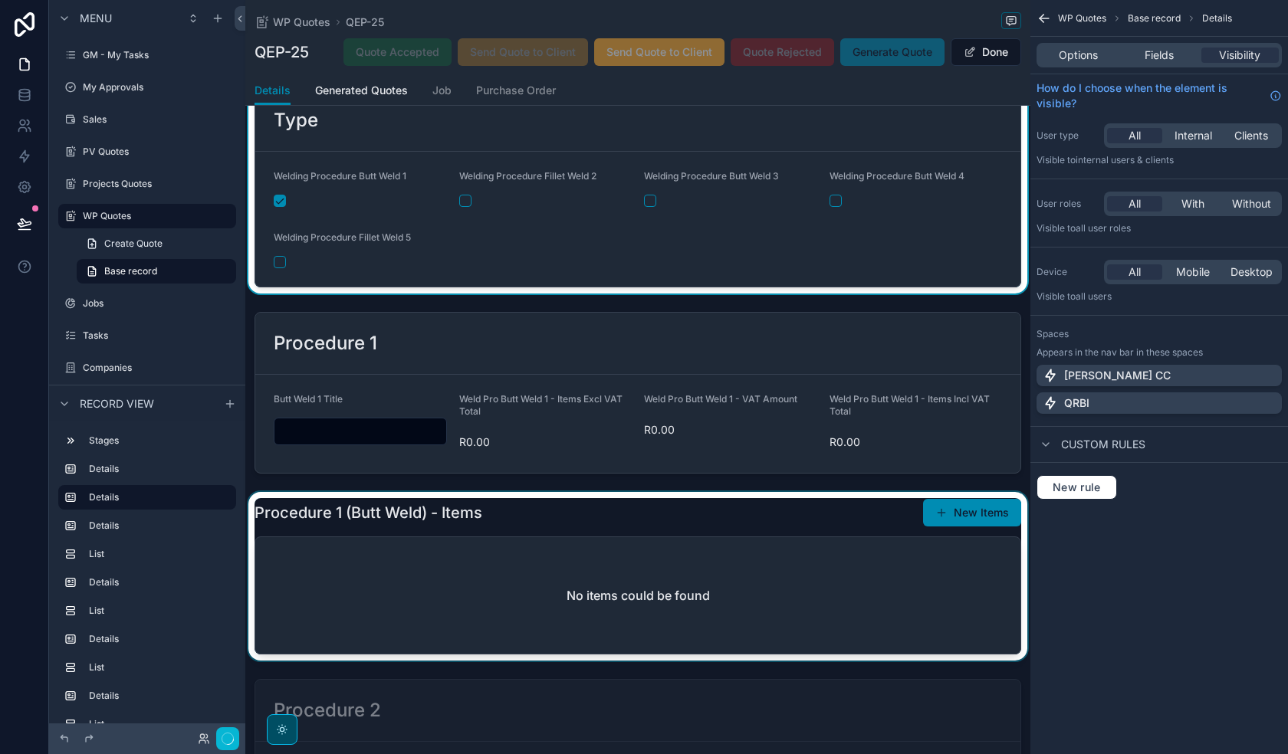
click at [936, 514] on div "scrollable content" at bounding box center [637, 576] width 785 height 169
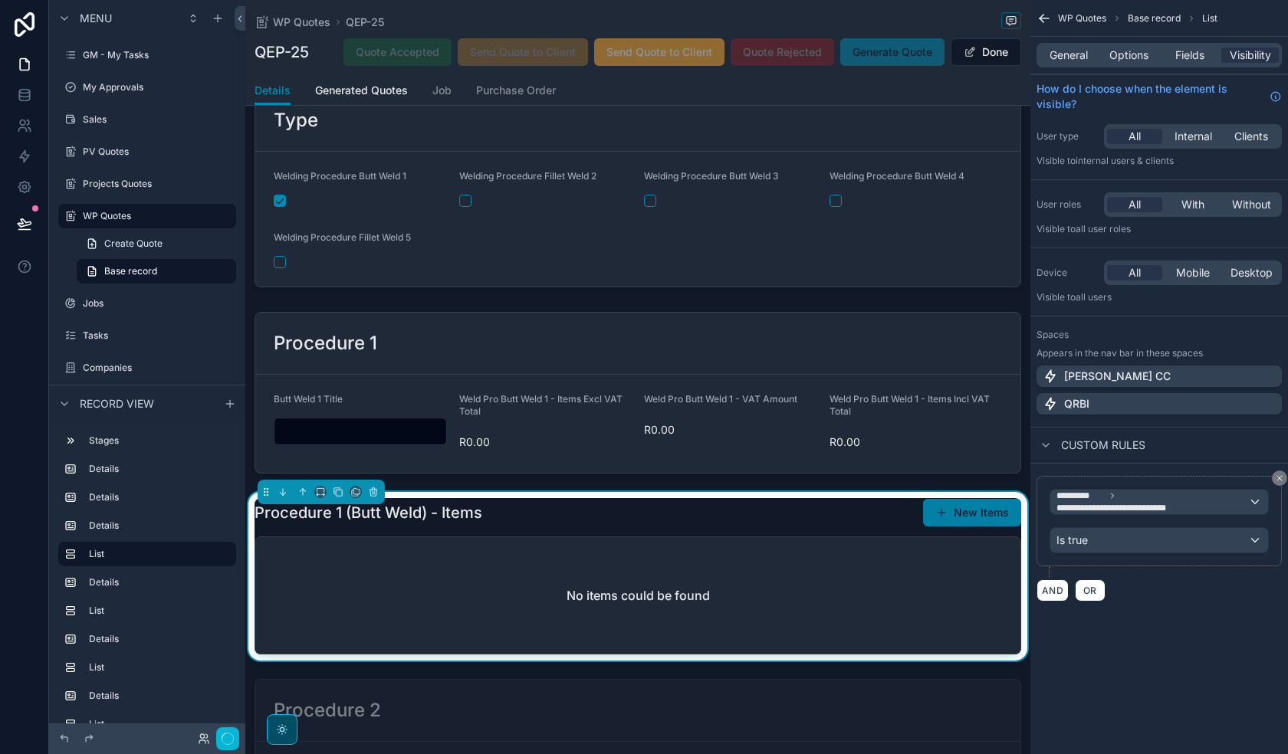
click at [941, 518] on span "scrollable content" at bounding box center [941, 513] width 12 height 12
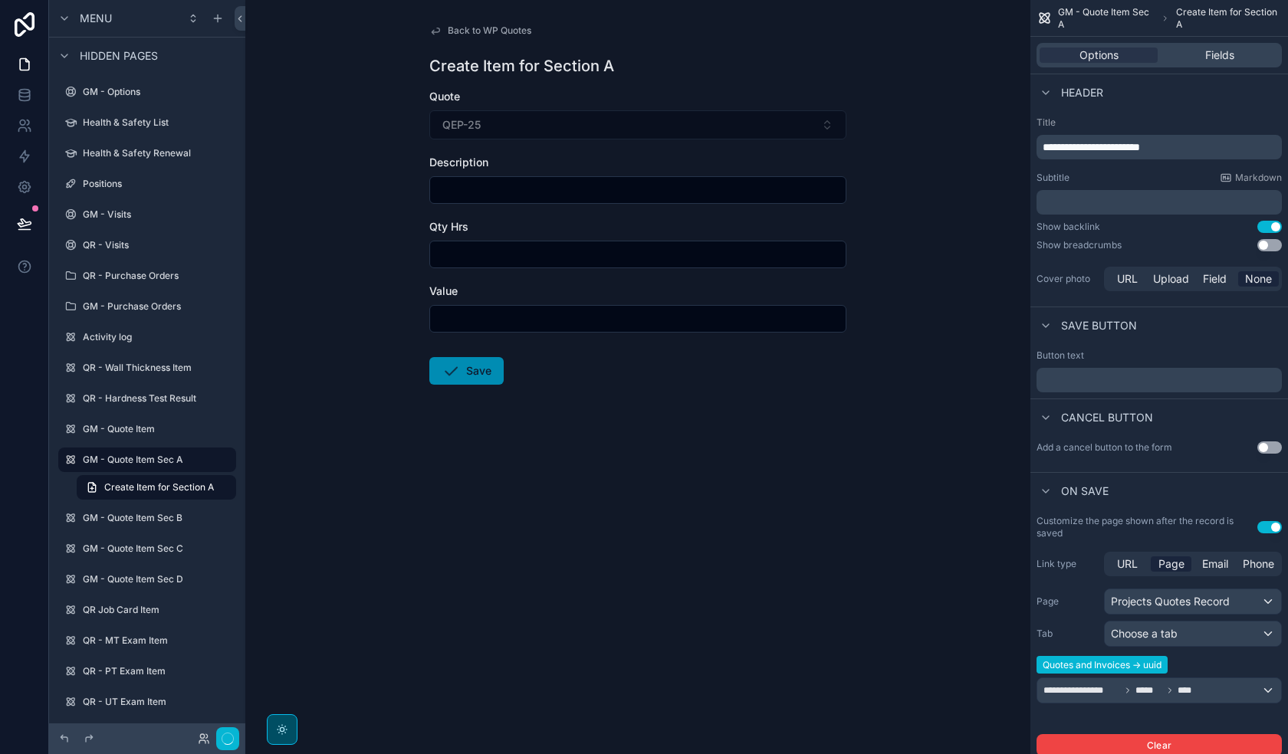
scroll to position [1604, 0]
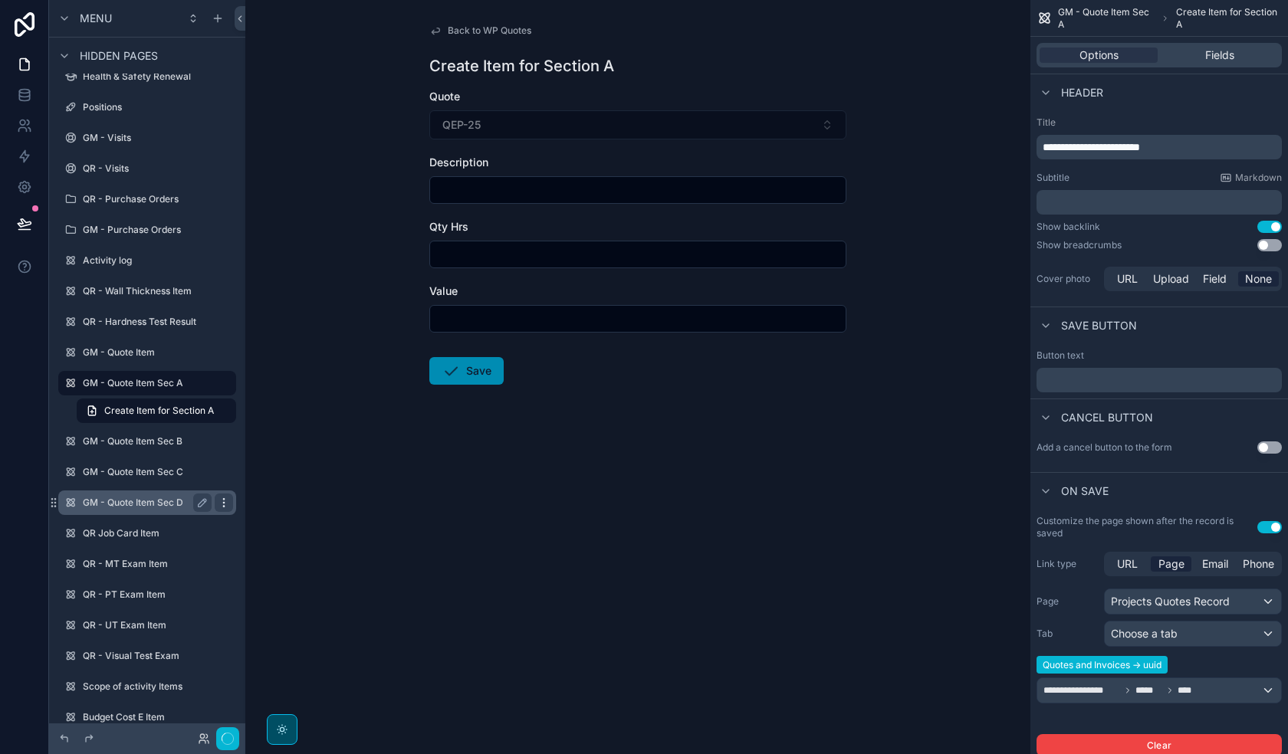
click at [221, 502] on icon "scrollable content" at bounding box center [224, 503] width 12 height 12
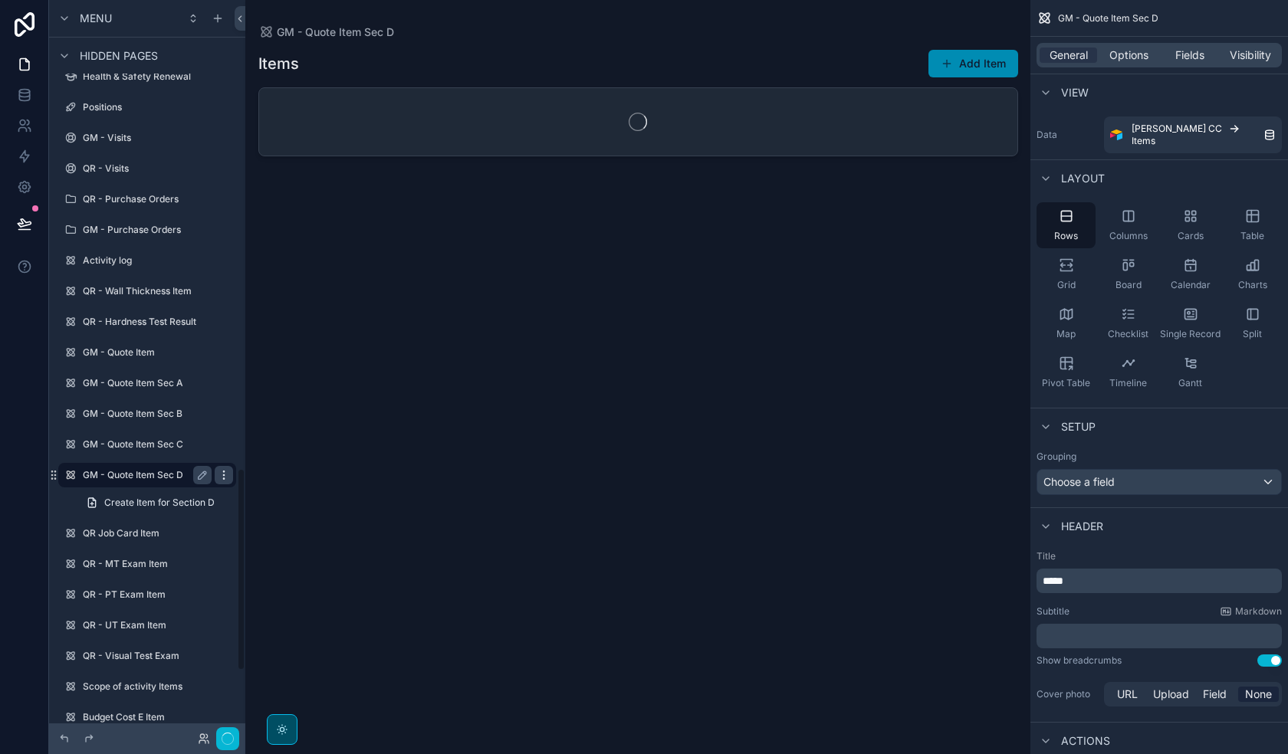
scroll to position [1696, 0]
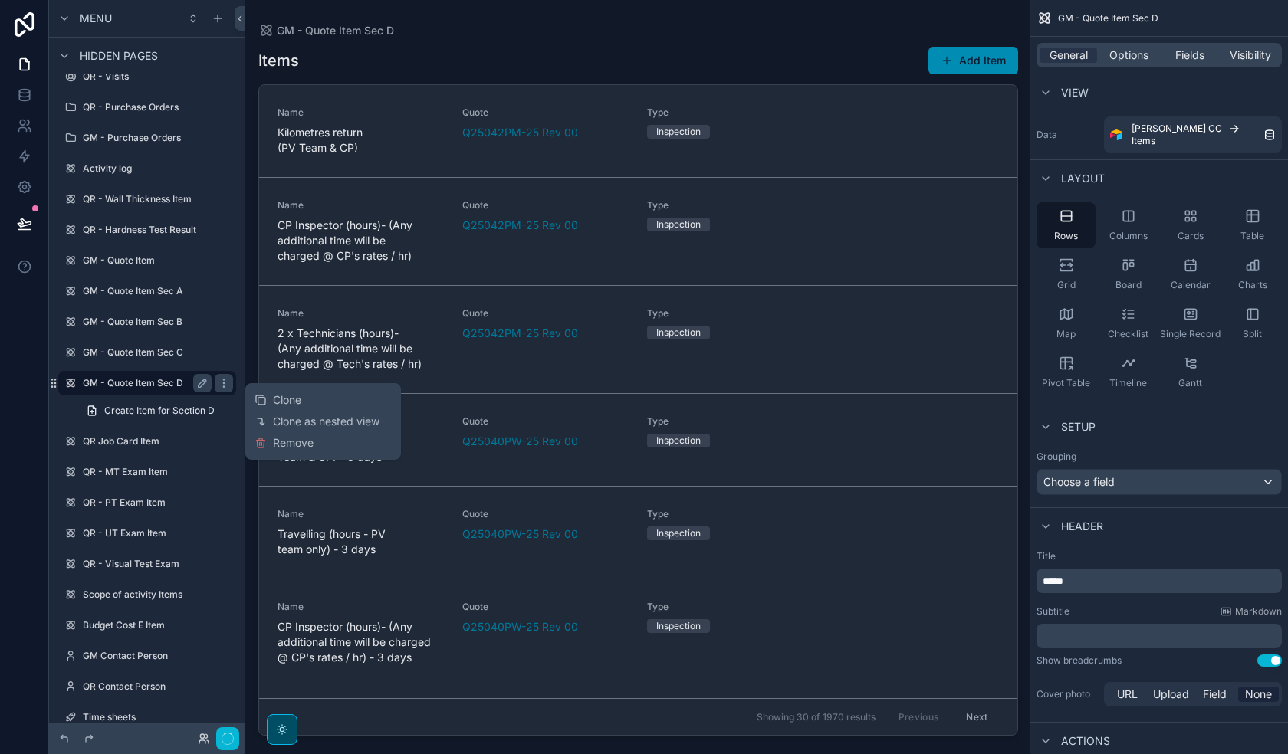
click at [152, 382] on label "GM - Quote Item Sec D" at bounding box center [144, 383] width 123 height 12
click at [223, 387] on icon "scrollable content" at bounding box center [223, 386] width 1 height 1
click at [274, 363] on span "Clone" at bounding box center [287, 361] width 28 height 15
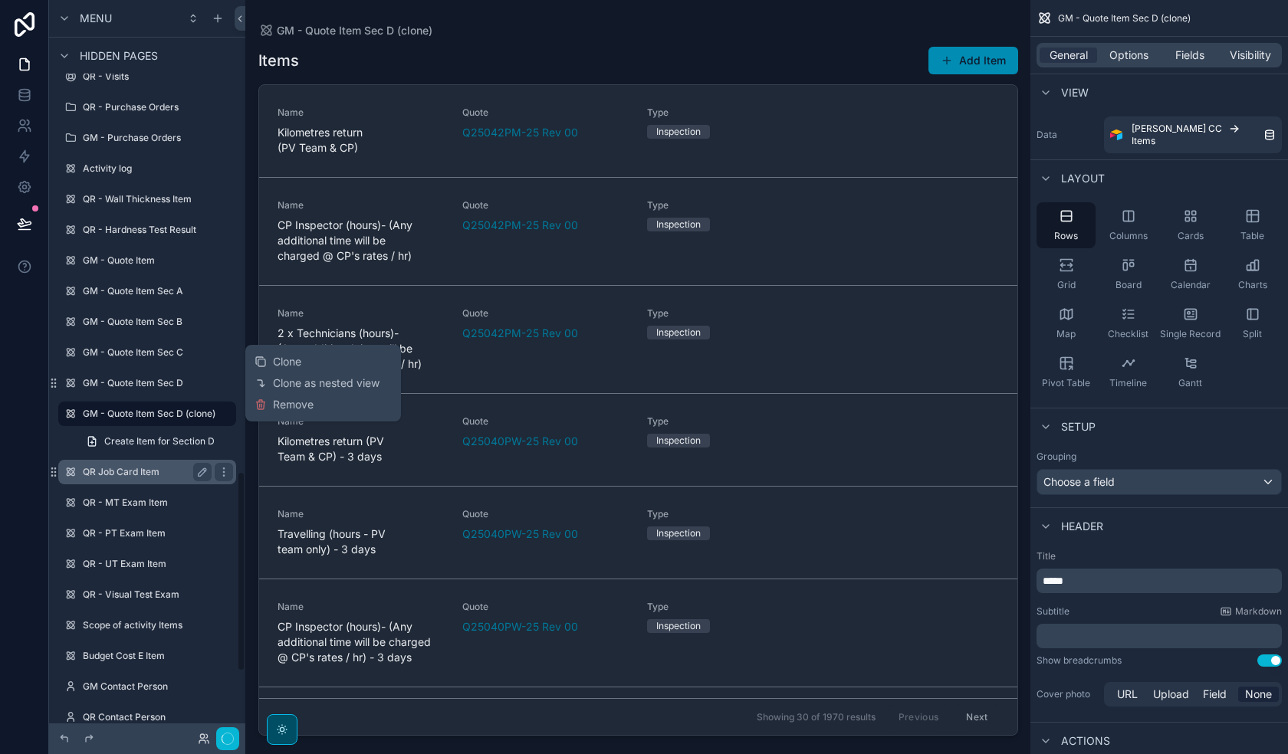
scroll to position [1726, 0]
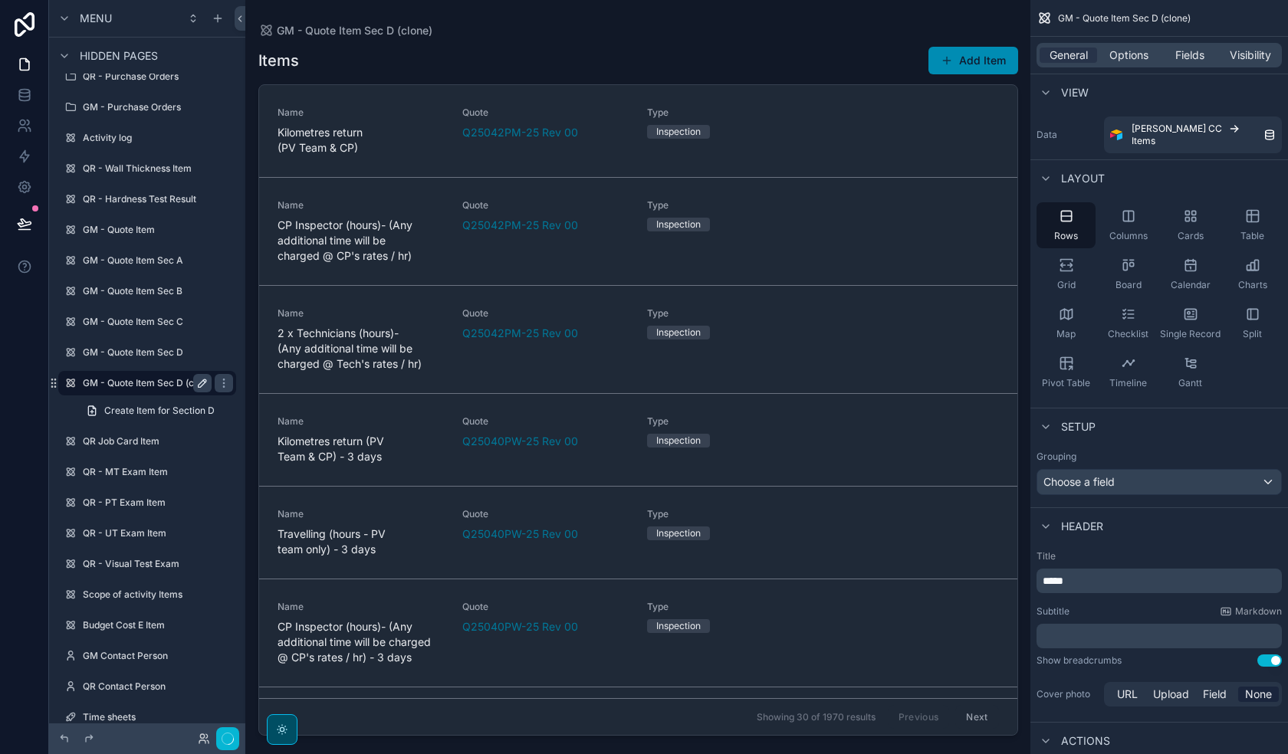
click at [197, 385] on icon "scrollable content" at bounding box center [202, 383] width 12 height 12
click at [117, 383] on input "**********" at bounding box center [135, 383] width 104 height 18
type input "**********"
click at [215, 383] on button "scrollable content" at bounding box center [224, 383] width 18 height 18
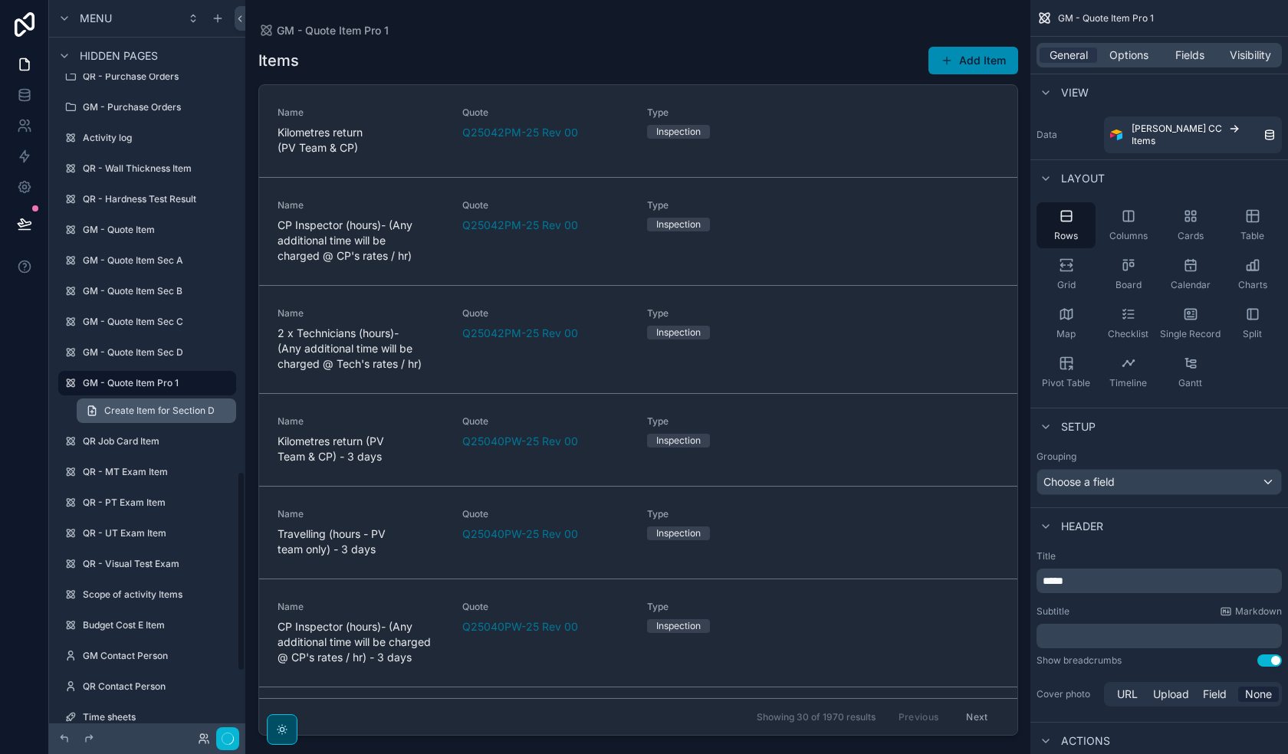
click at [136, 409] on span "Create Item for Section D" at bounding box center [159, 411] width 110 height 12
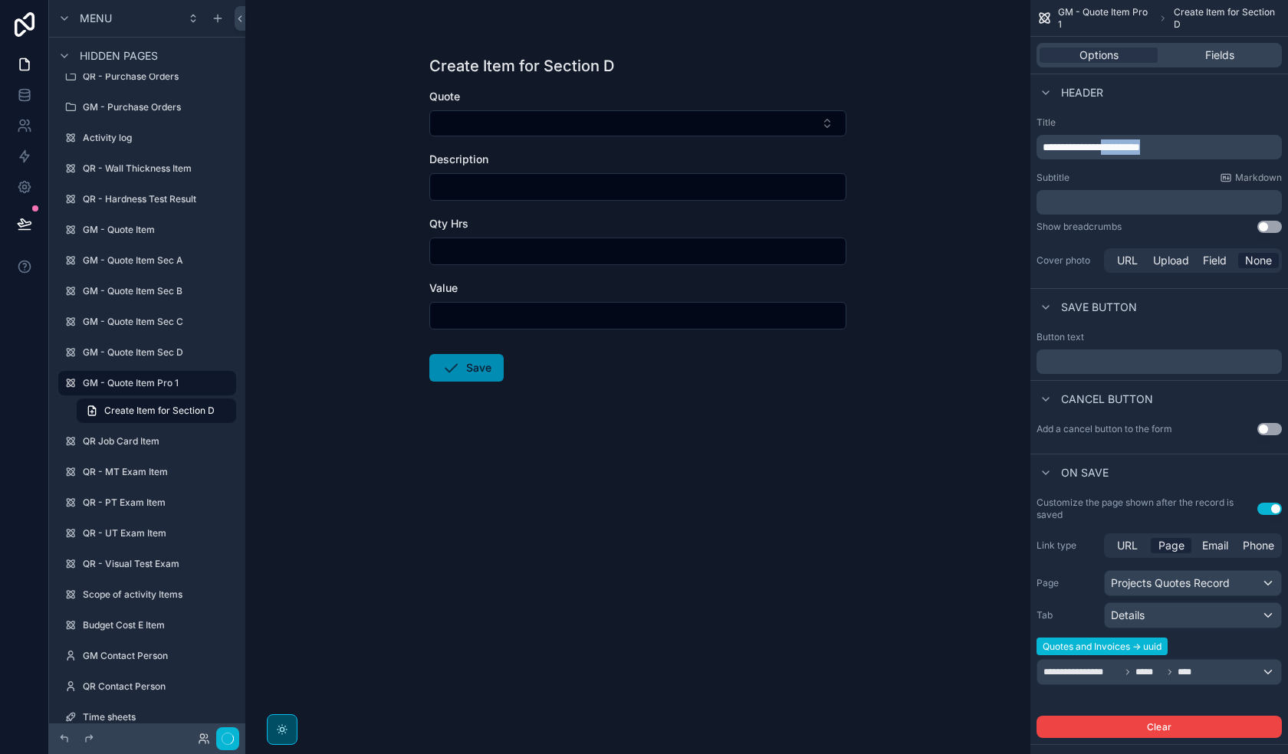
drag, startPoint x: 1194, startPoint y: 148, endPoint x: 1119, endPoint y: 148, distance: 75.1
click at [1119, 148] on p "**********" at bounding box center [1161, 147] width 236 height 15
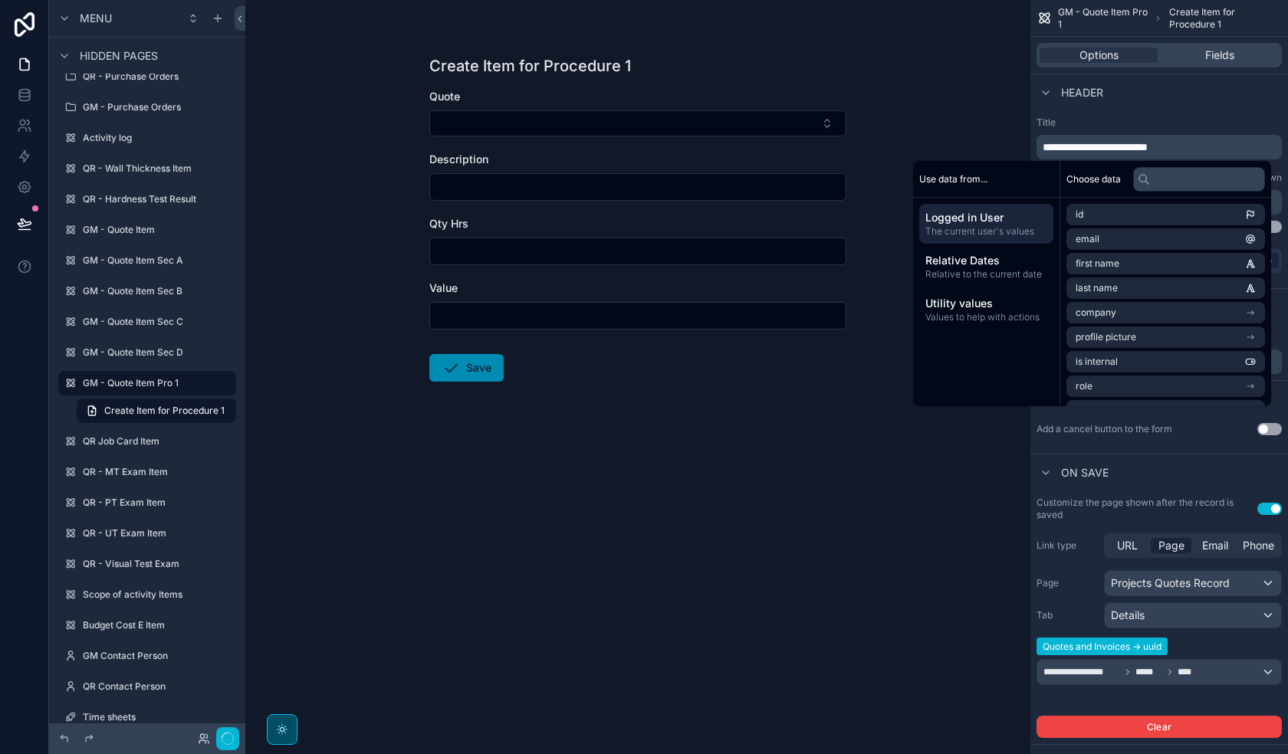
click at [1205, 113] on div "**********" at bounding box center [1159, 196] width 258 height 172
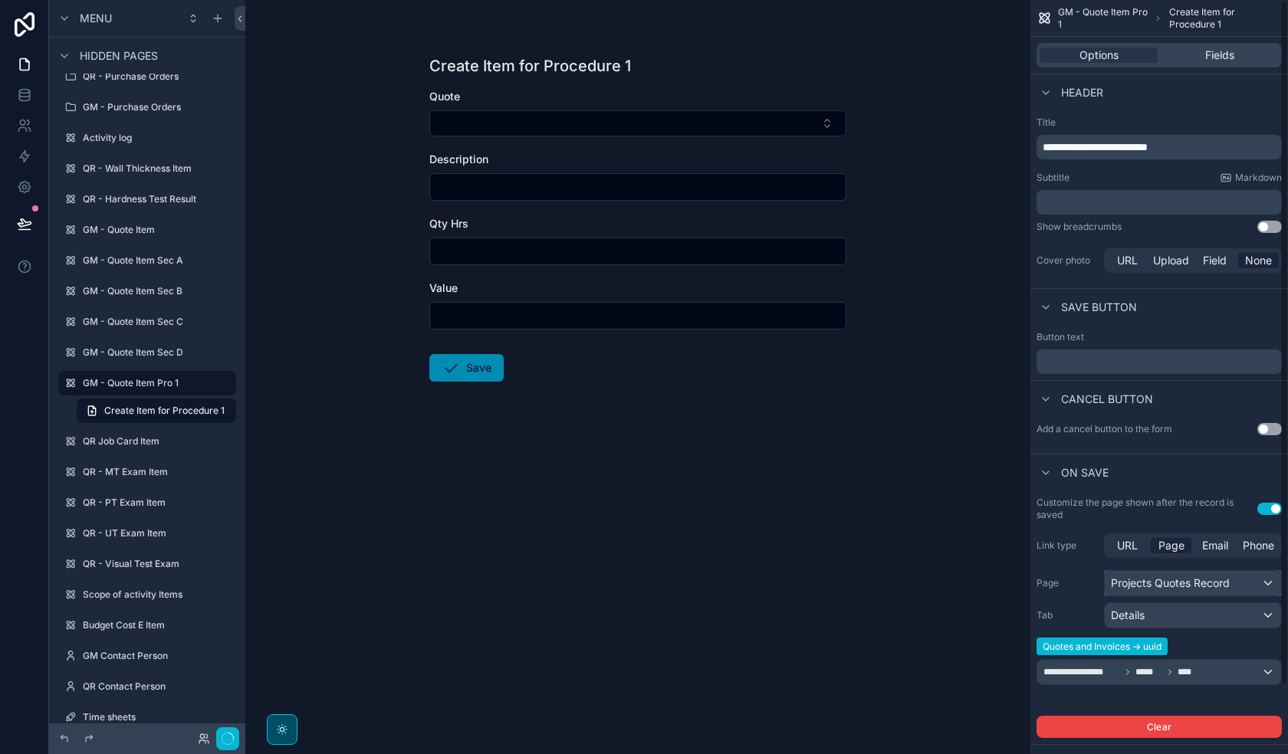
click at [1155, 583] on div "Projects Quotes Record" at bounding box center [1193, 583] width 176 height 25
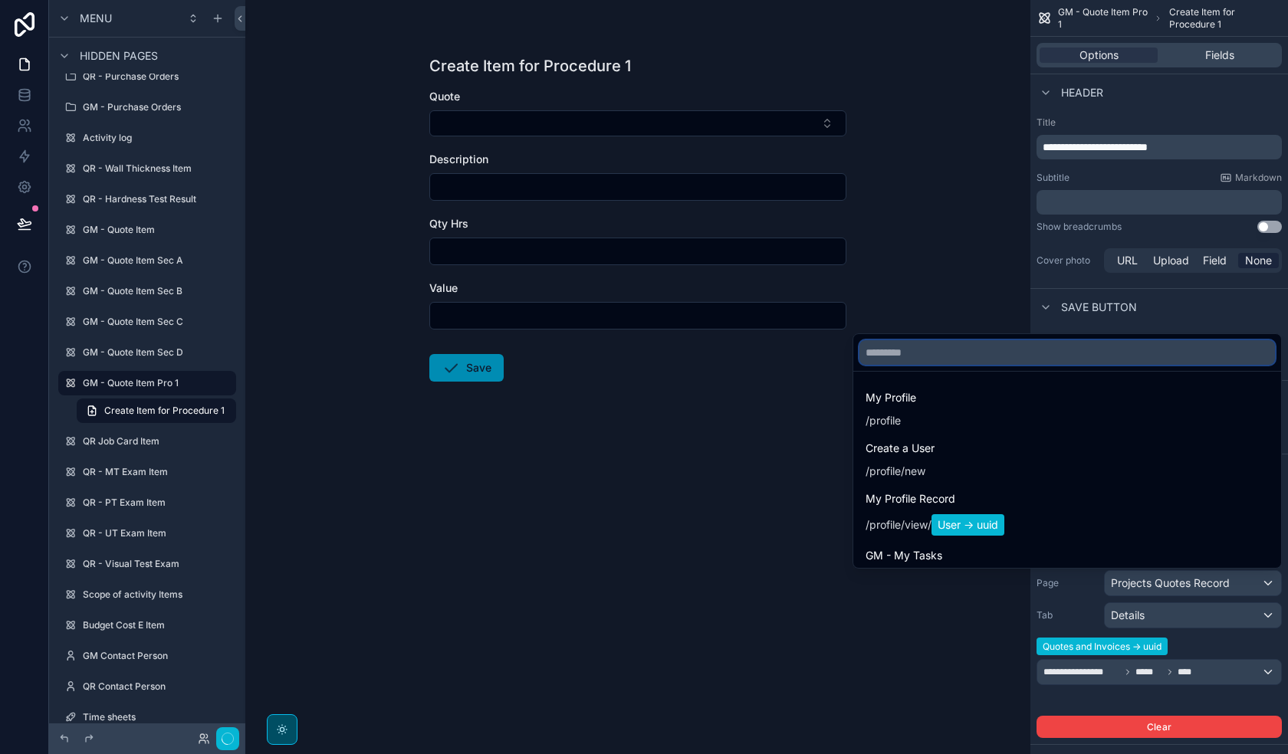
click at [1071, 353] on input "text" at bounding box center [1066, 352] width 415 height 25
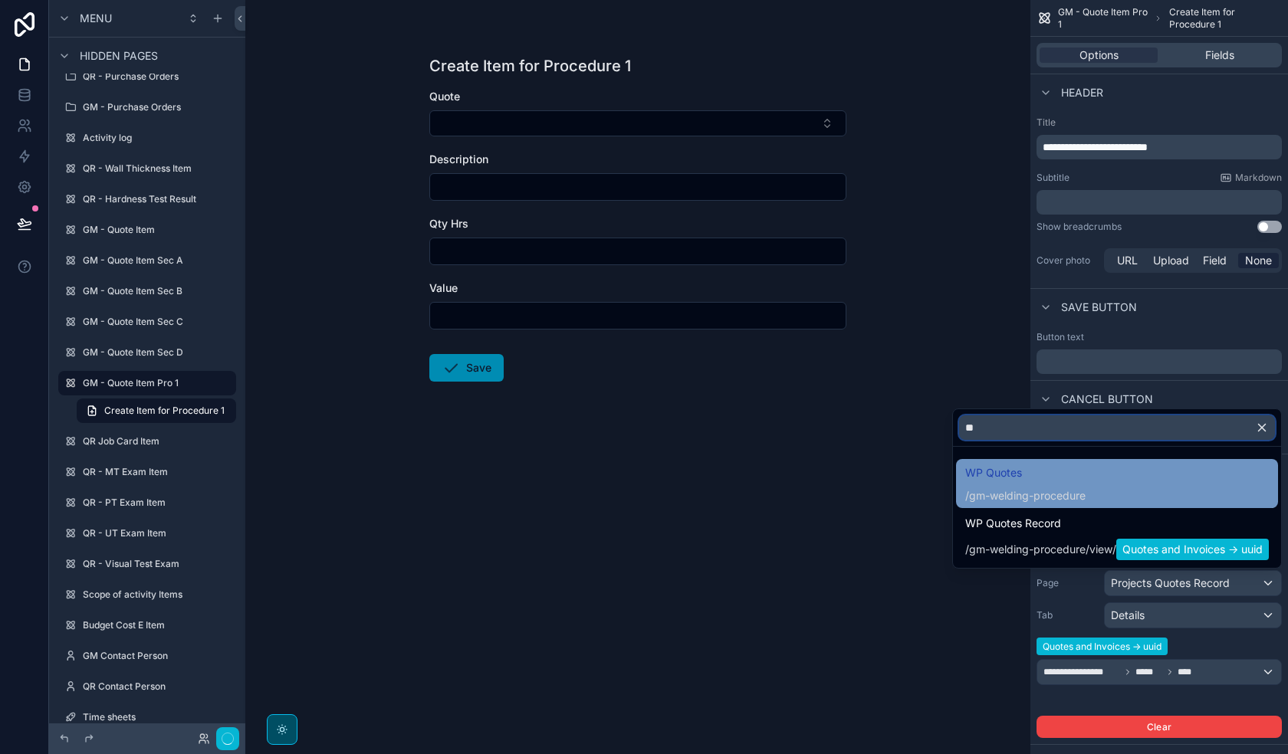
type input "**"
click at [1152, 477] on div "WP Quotes / gm-welding-procedure" at bounding box center [1117, 484] width 304 height 40
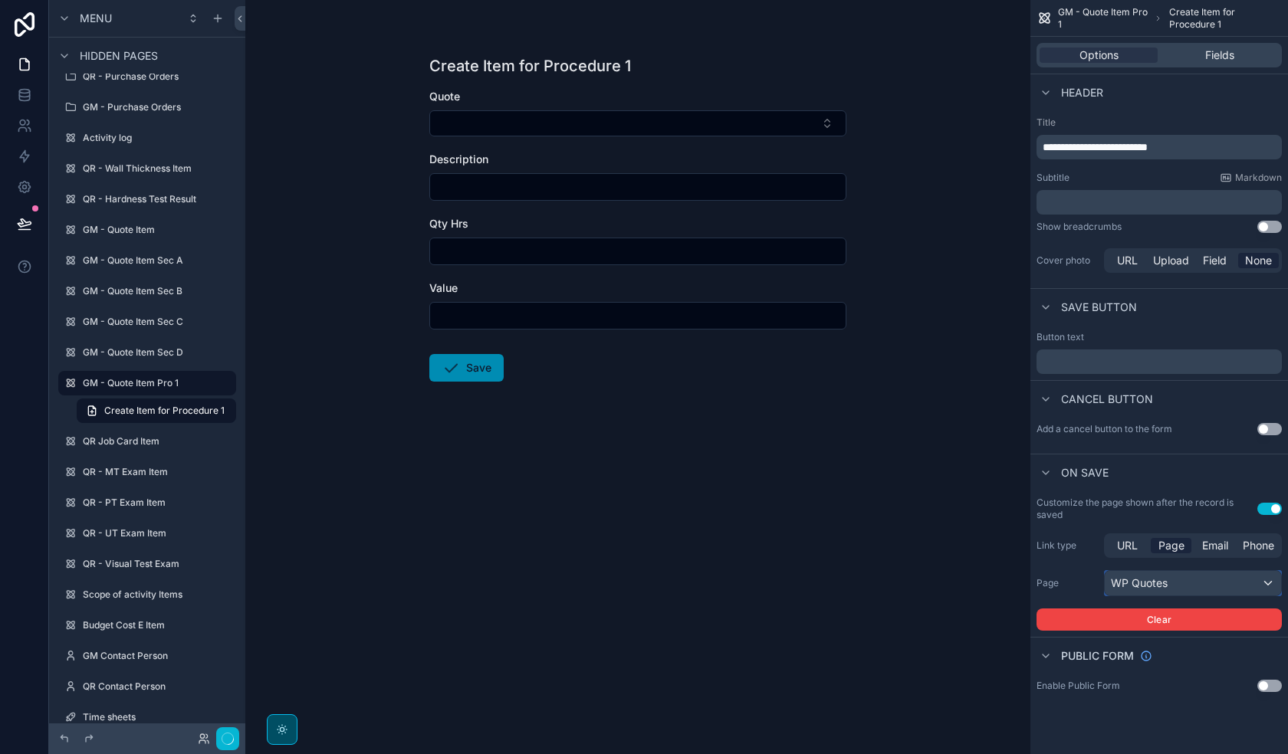
click at [1158, 574] on div "WP Quotes" at bounding box center [1193, 583] width 176 height 25
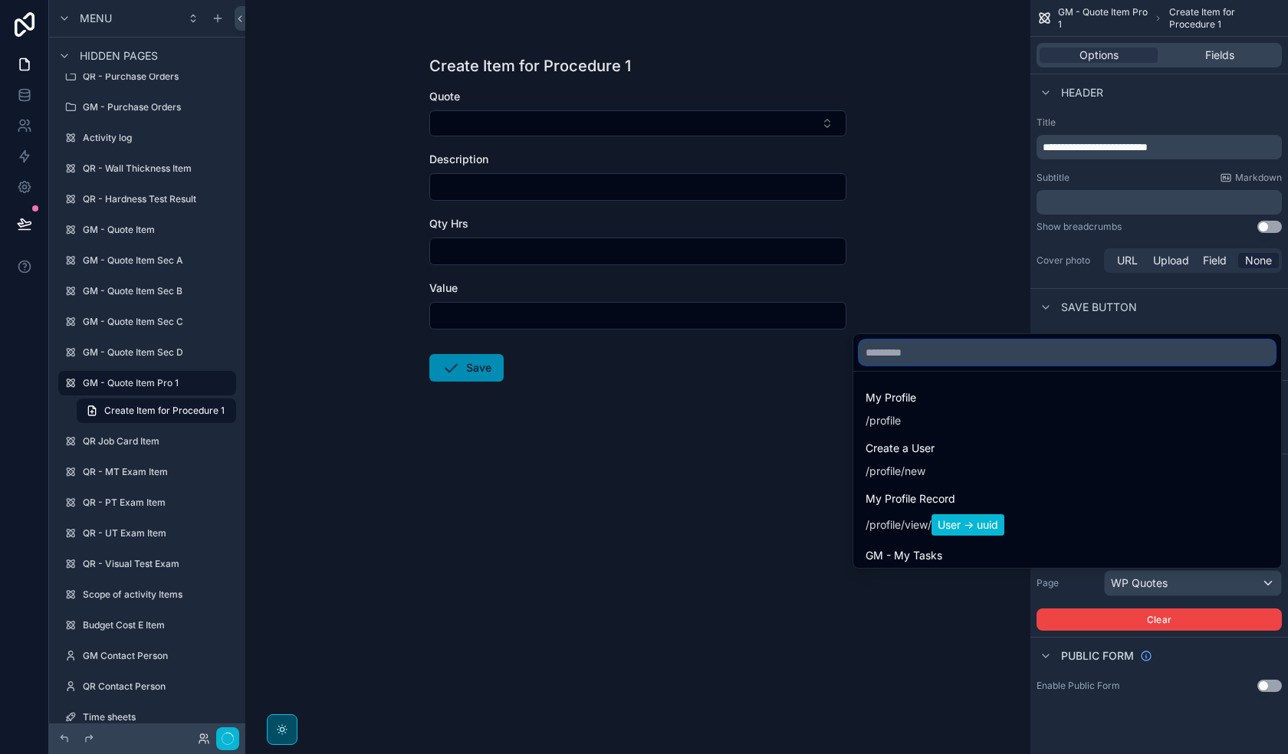
click at [1072, 355] on input "text" at bounding box center [1066, 352] width 415 height 25
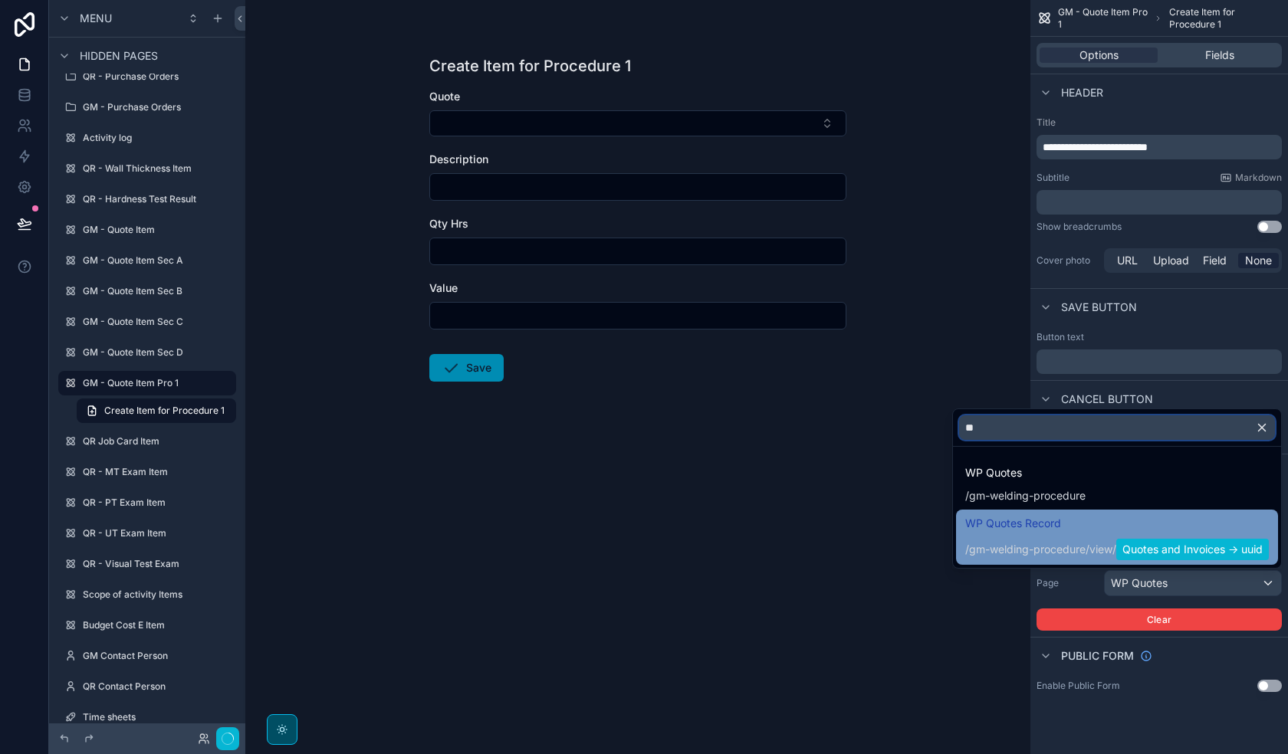
type input "**"
click at [1152, 544] on span "Quotes and Invoices -> uuid" at bounding box center [1192, 549] width 153 height 21
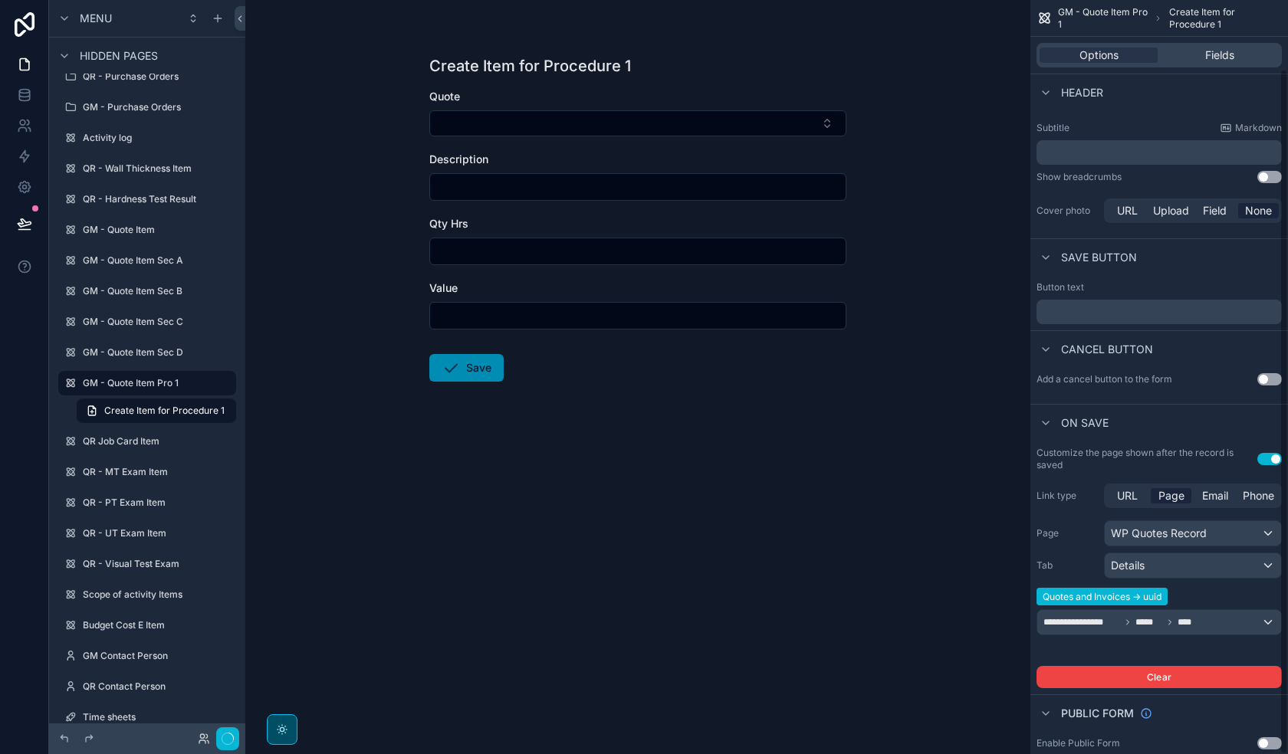
scroll to position [76, 0]
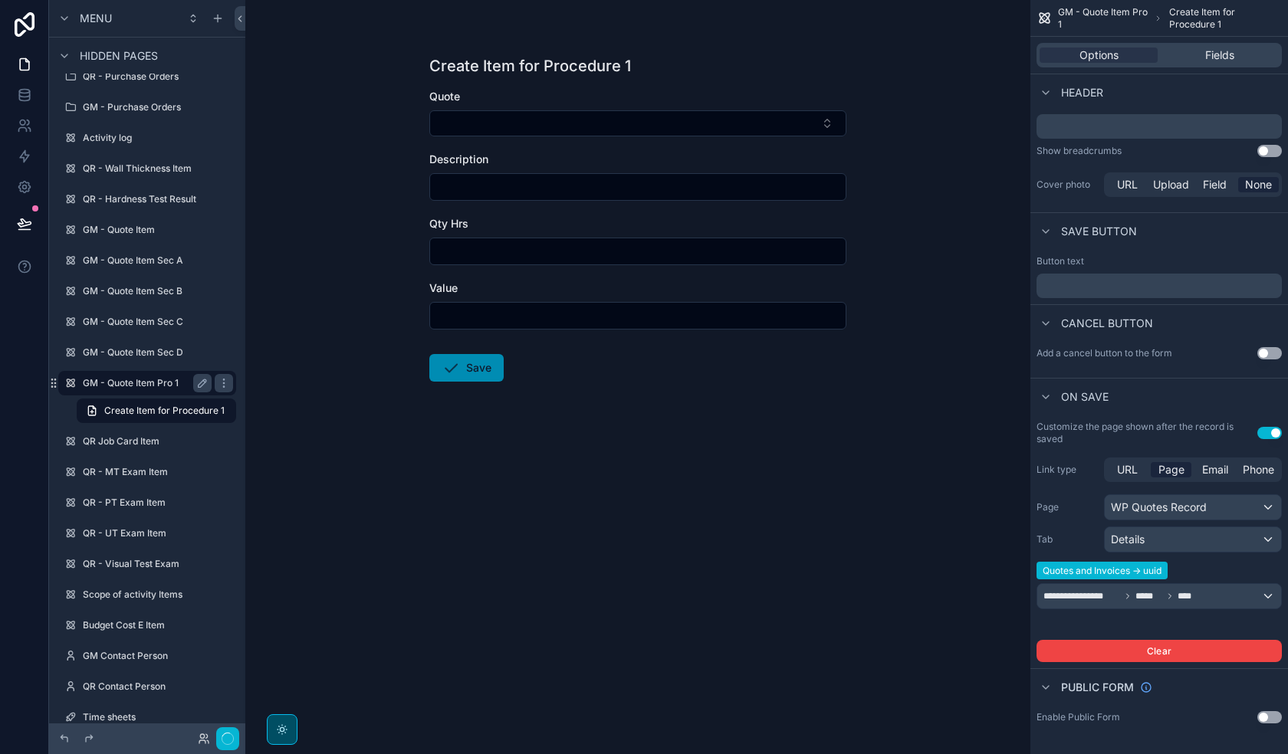
click at [136, 384] on label "GM - Quote Item Pro 1" at bounding box center [144, 383] width 123 height 12
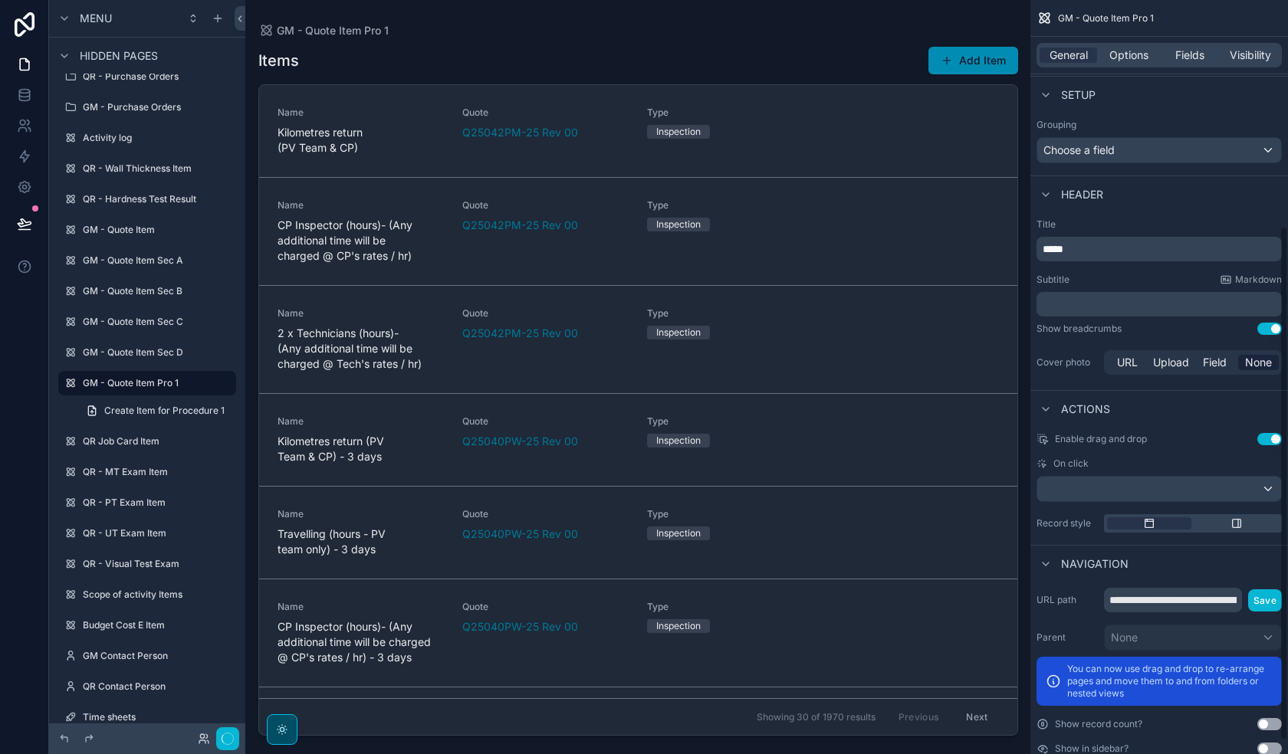
scroll to position [351, 0]
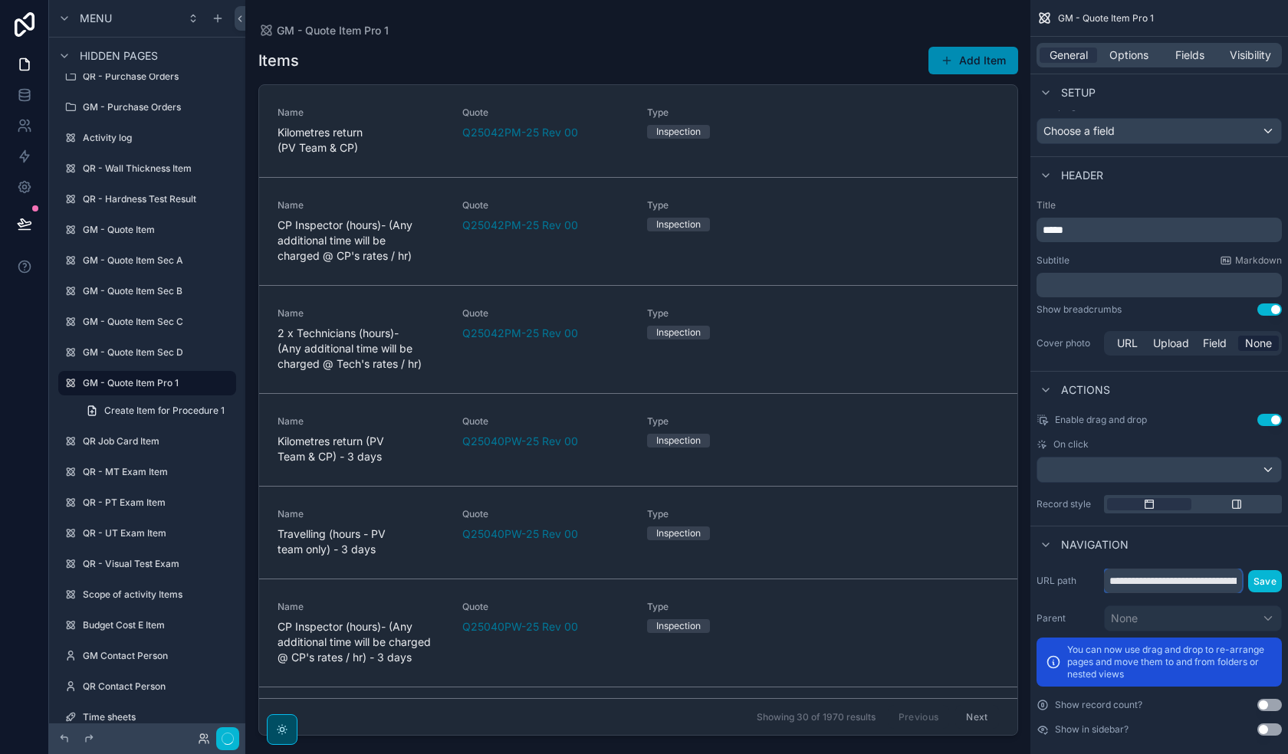
click at [1210, 570] on input "**********" at bounding box center [1173, 581] width 138 height 25
click at [1175, 569] on input "**********" at bounding box center [1173, 581] width 138 height 25
drag, startPoint x: 1171, startPoint y: 568, endPoint x: 1266, endPoint y: 583, distance: 96.2
click at [1266, 583] on div "**********" at bounding box center [1159, 652] width 258 height 179
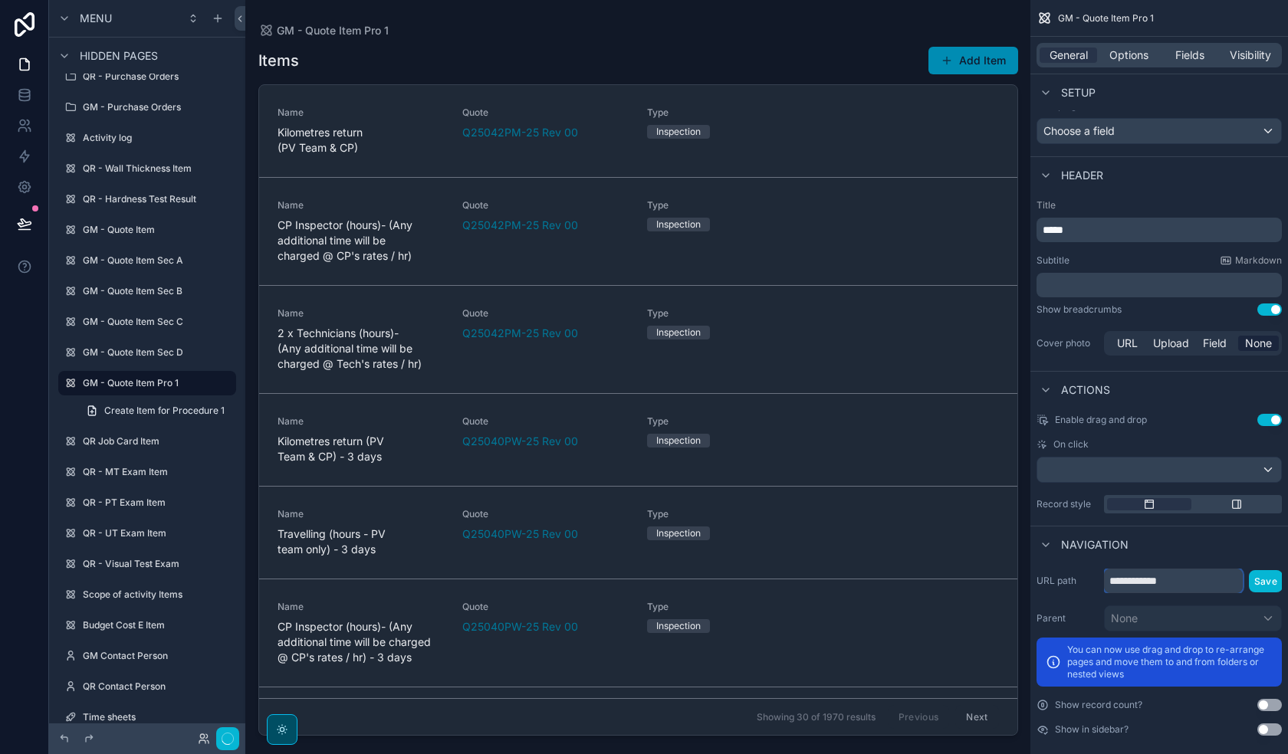
scroll to position [0, 0]
type input "**********"
click at [1258, 570] on button "Save" at bounding box center [1266, 581] width 34 height 22
click at [1265, 570] on button "Save" at bounding box center [1266, 581] width 34 height 22
click at [132, 375] on div "GM - Quote Item Pro 1" at bounding box center [147, 383] width 129 height 18
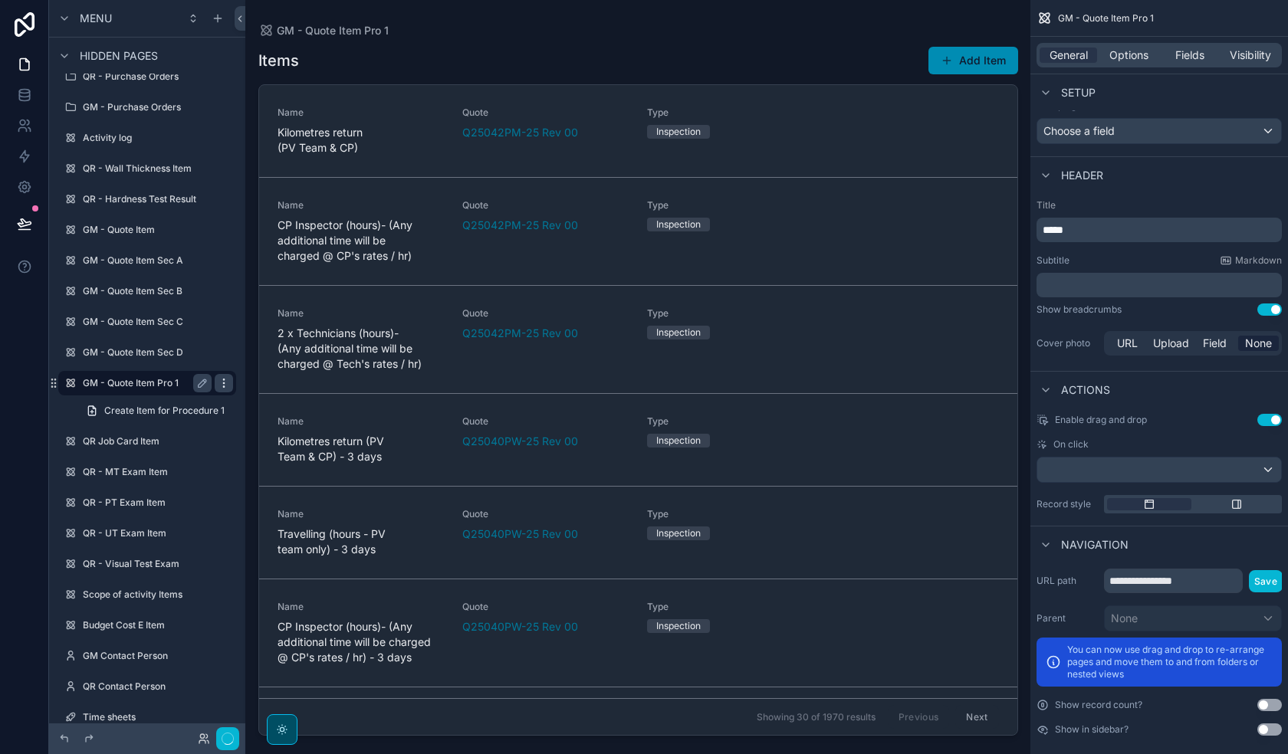
click at [225, 389] on icon "scrollable content" at bounding box center [224, 383] width 12 height 12
click at [280, 400] on span "Clone" at bounding box center [287, 400] width 28 height 15
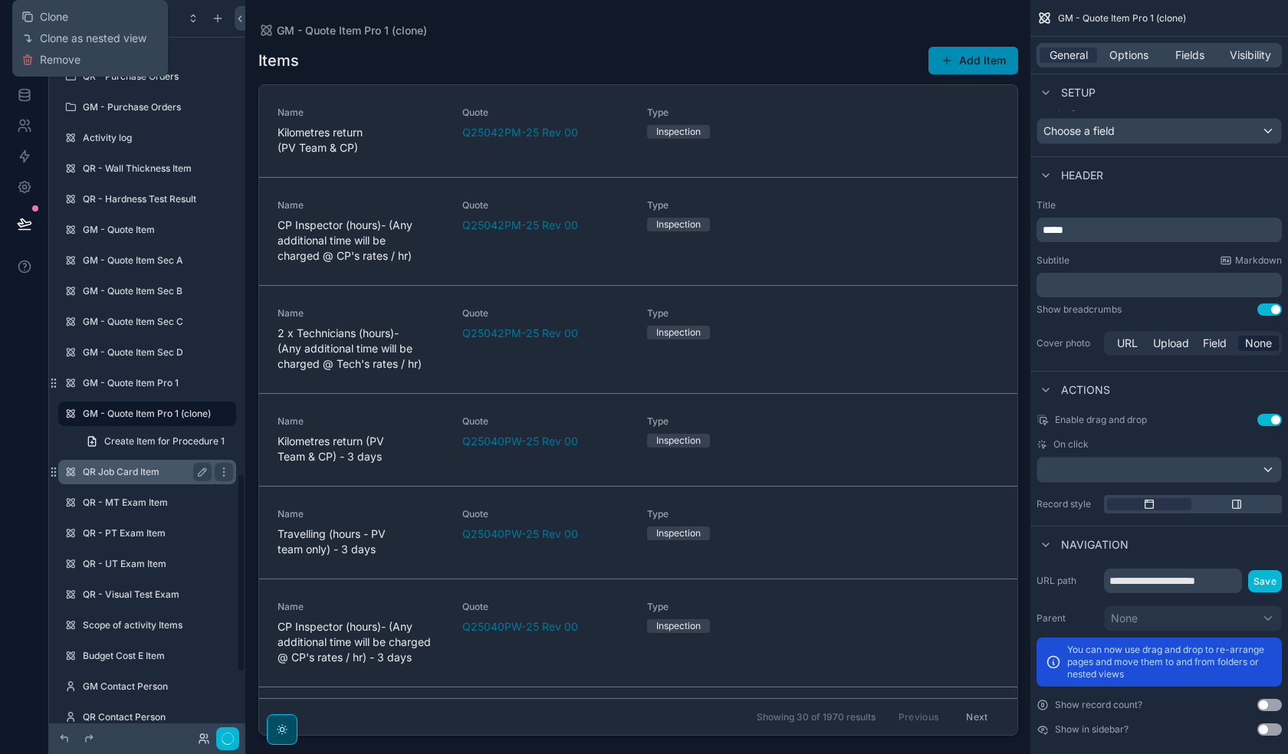
scroll to position [1757, 0]
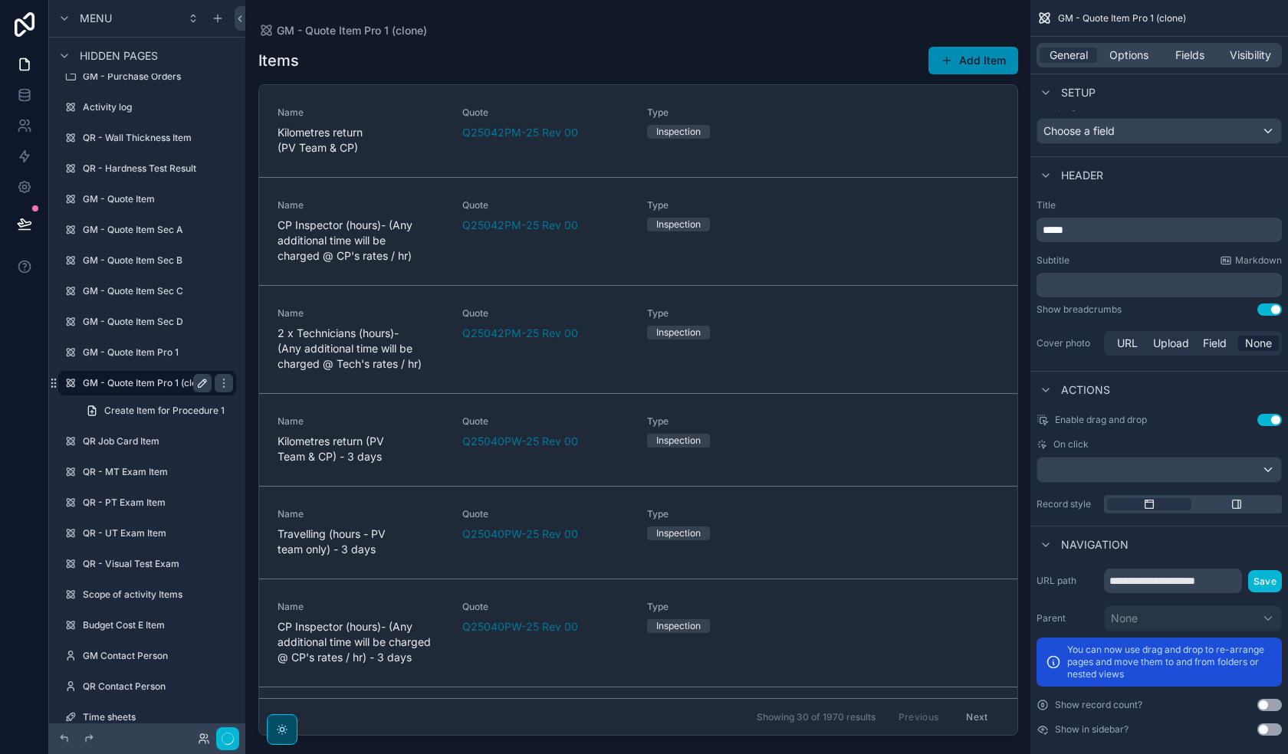
click at [204, 383] on icon "scrollable content" at bounding box center [203, 383] width 8 height 8
click at [179, 386] on input "**********" at bounding box center [135, 383] width 104 height 18
type input "**********"
click at [215, 389] on button "scrollable content" at bounding box center [224, 383] width 18 height 18
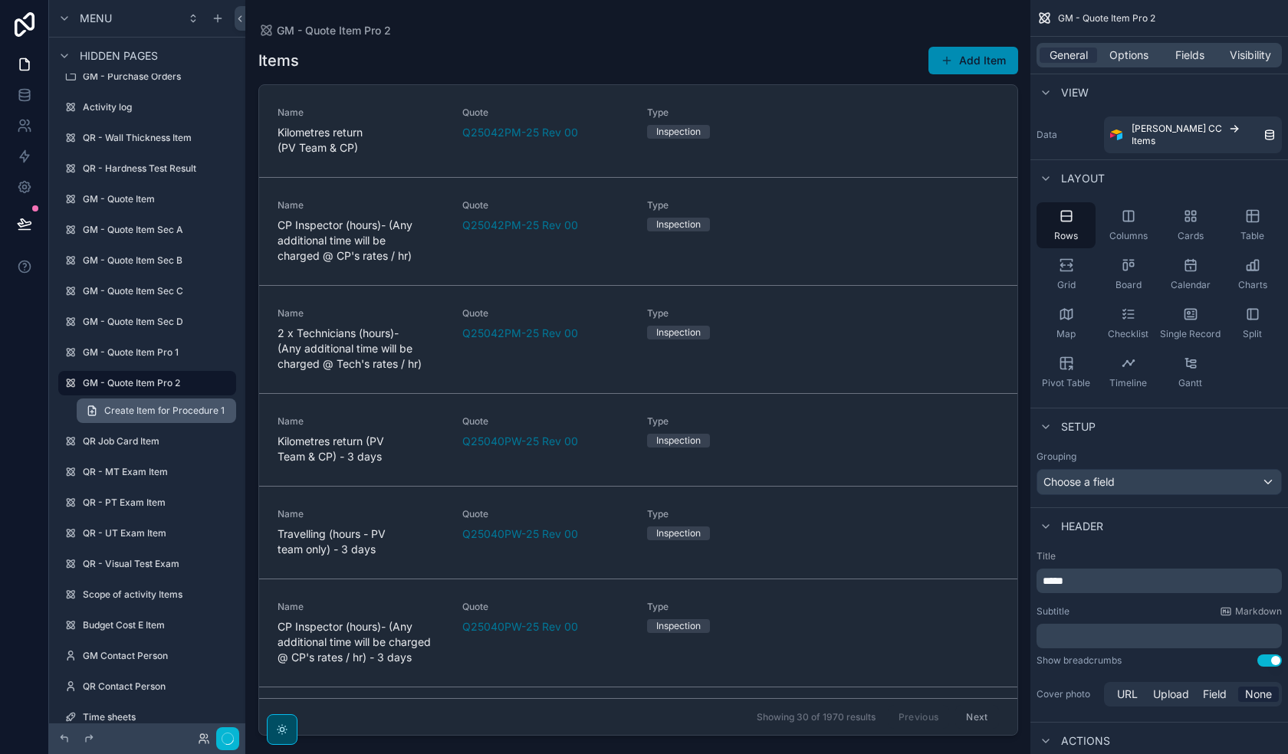
click at [156, 406] on span "Create Item for Procedure 1" at bounding box center [164, 411] width 120 height 12
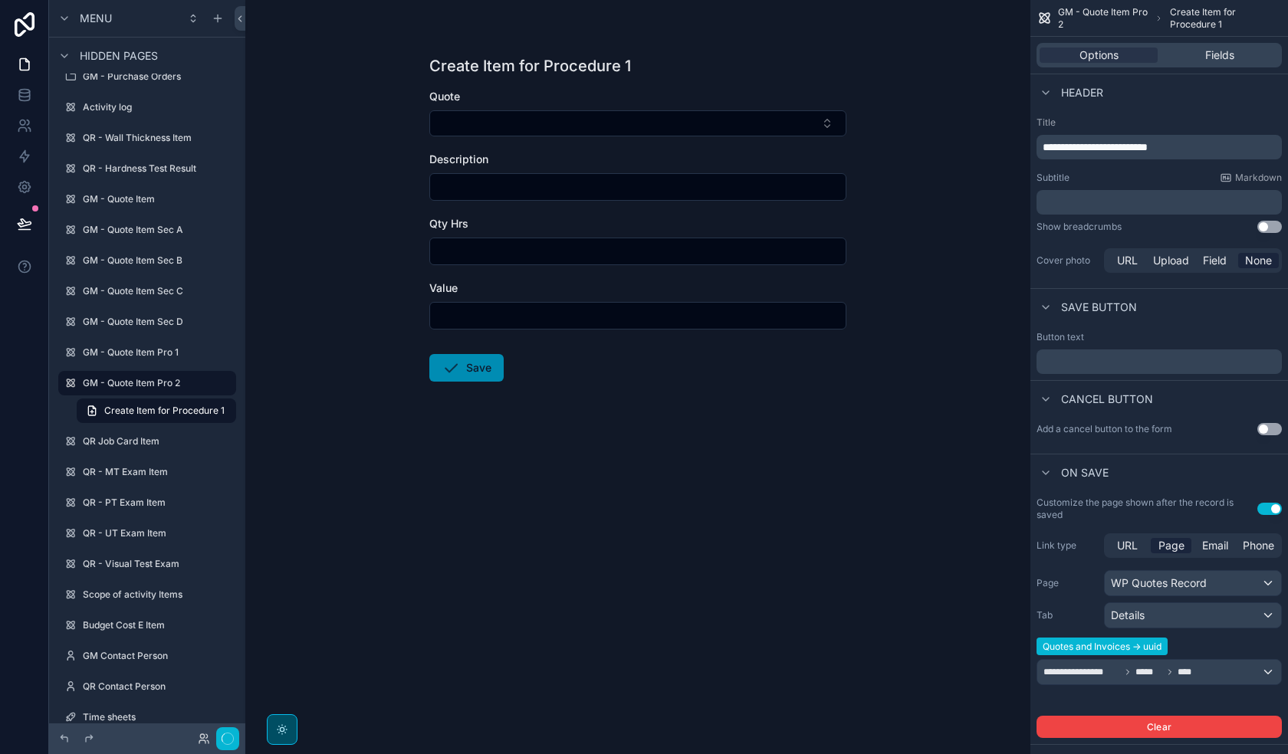
click at [1211, 149] on p "**********" at bounding box center [1161, 147] width 236 height 15
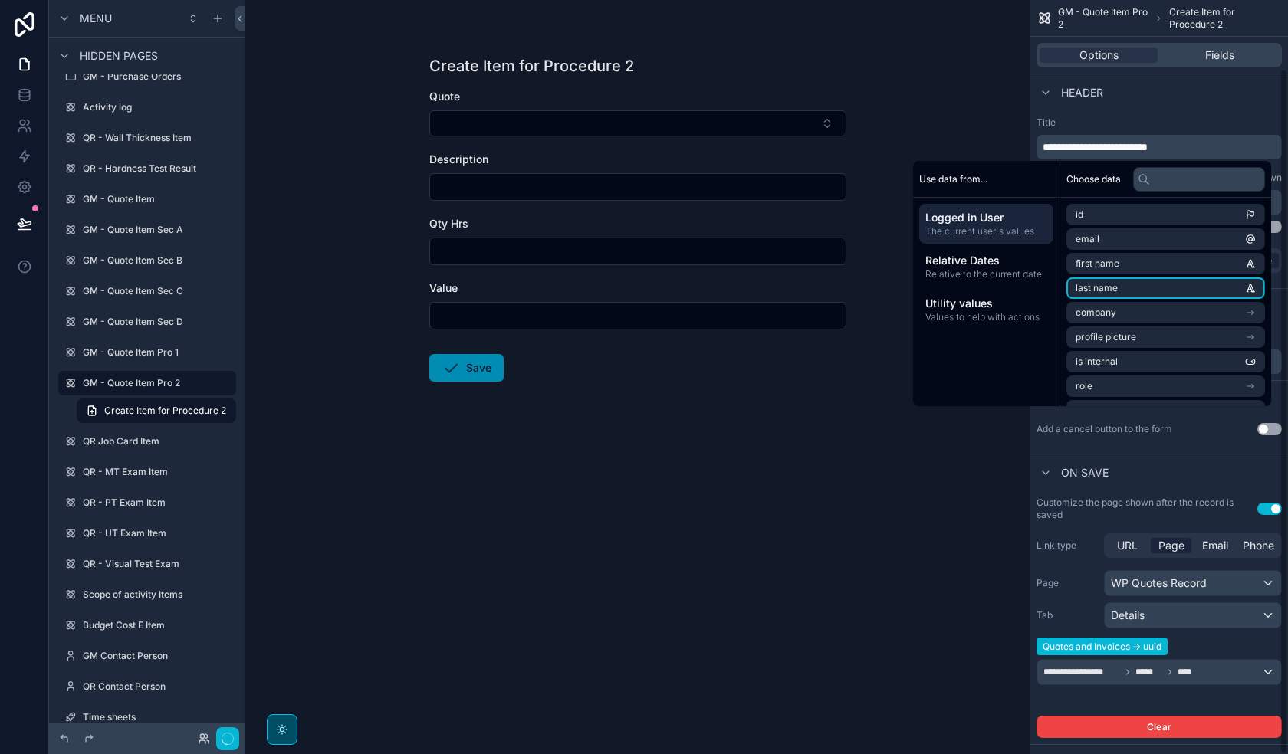
scroll to position [76, 0]
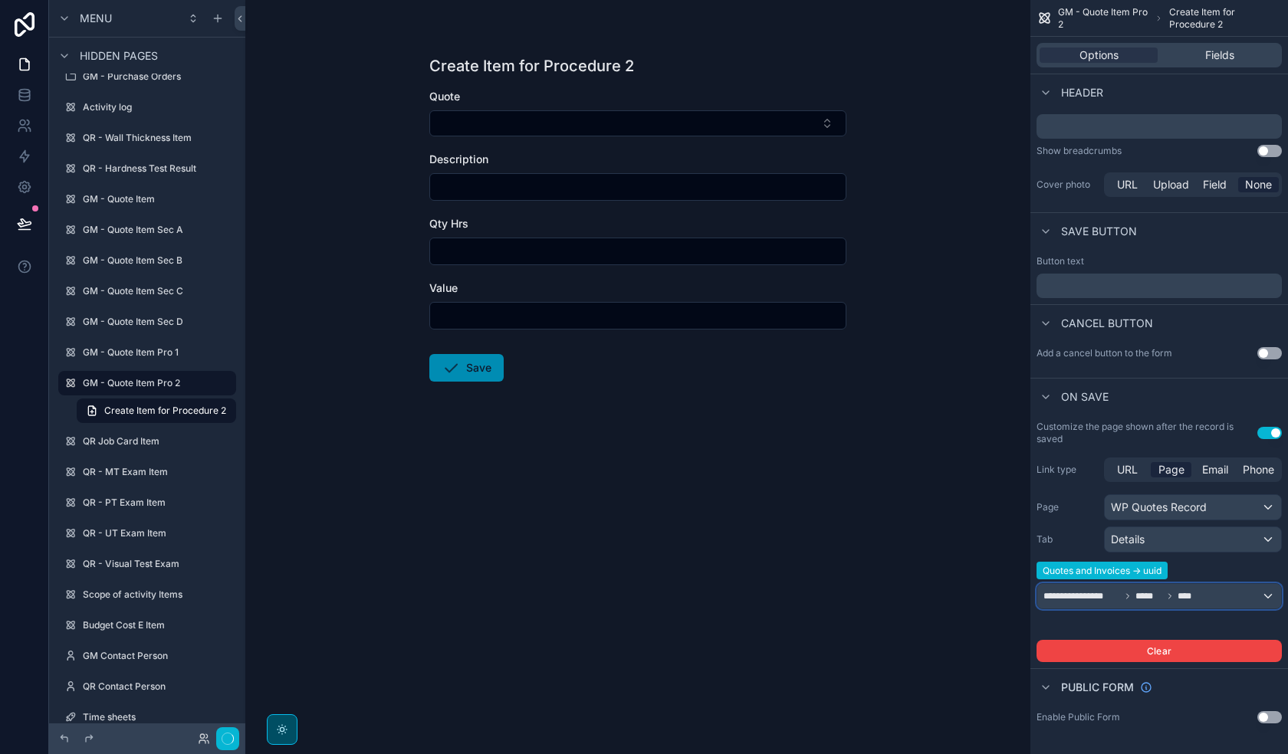
click at [1155, 598] on span "*****" at bounding box center [1148, 596] width 26 height 12
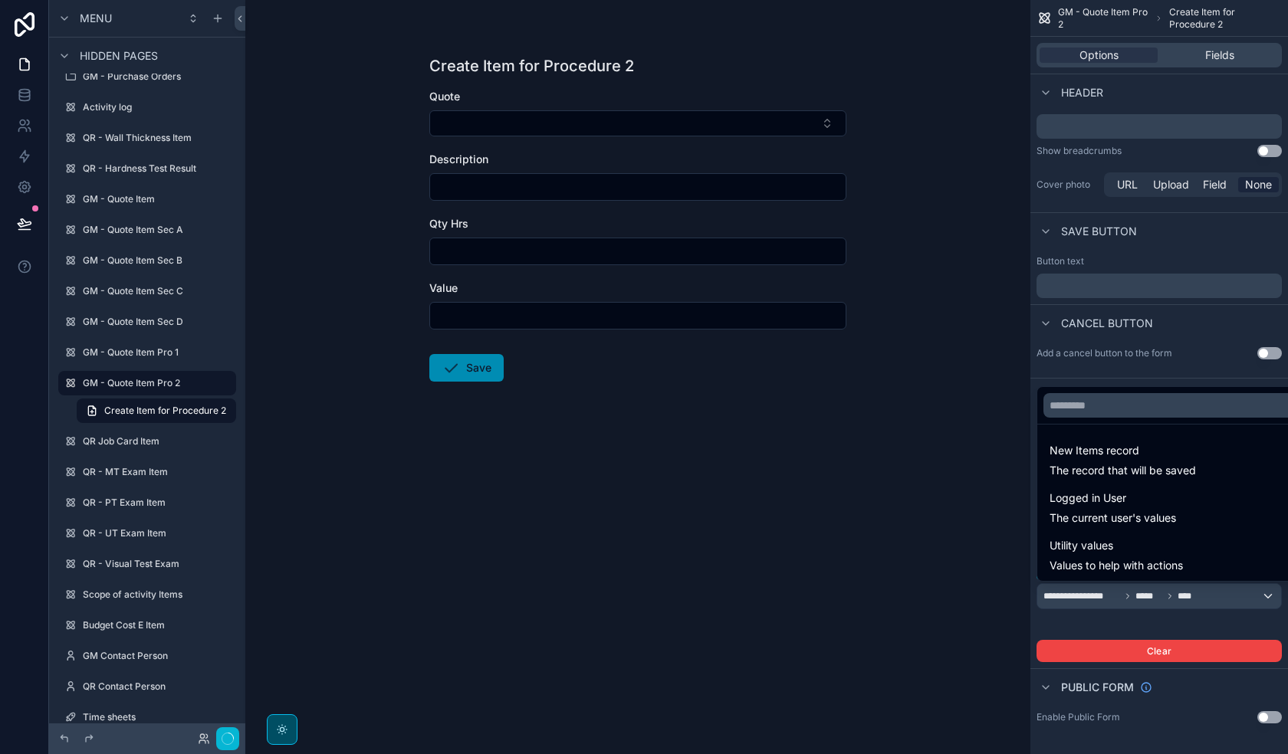
click at [1155, 598] on div "scrollable content" at bounding box center [644, 377] width 1288 height 754
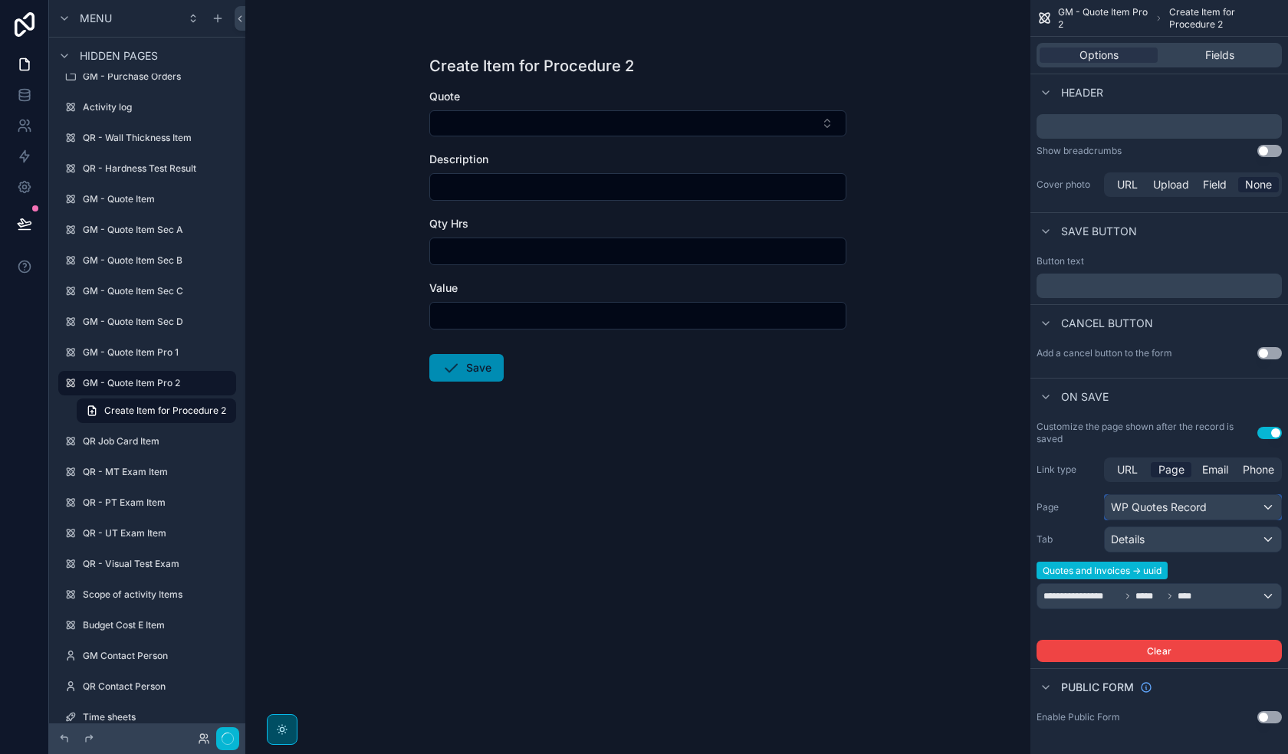
click at [1210, 504] on div "WP Quotes Record" at bounding box center [1193, 507] width 176 height 25
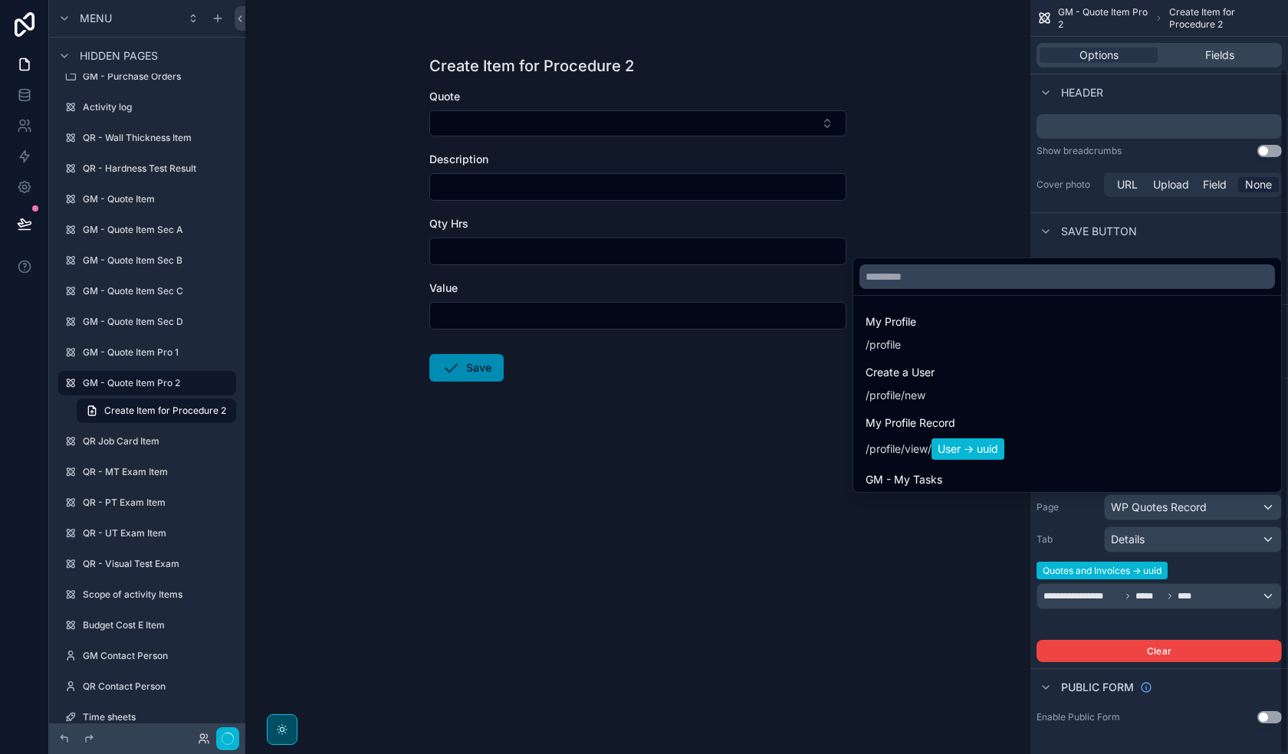
click at [1217, 568] on div "scrollable content" at bounding box center [644, 377] width 1288 height 754
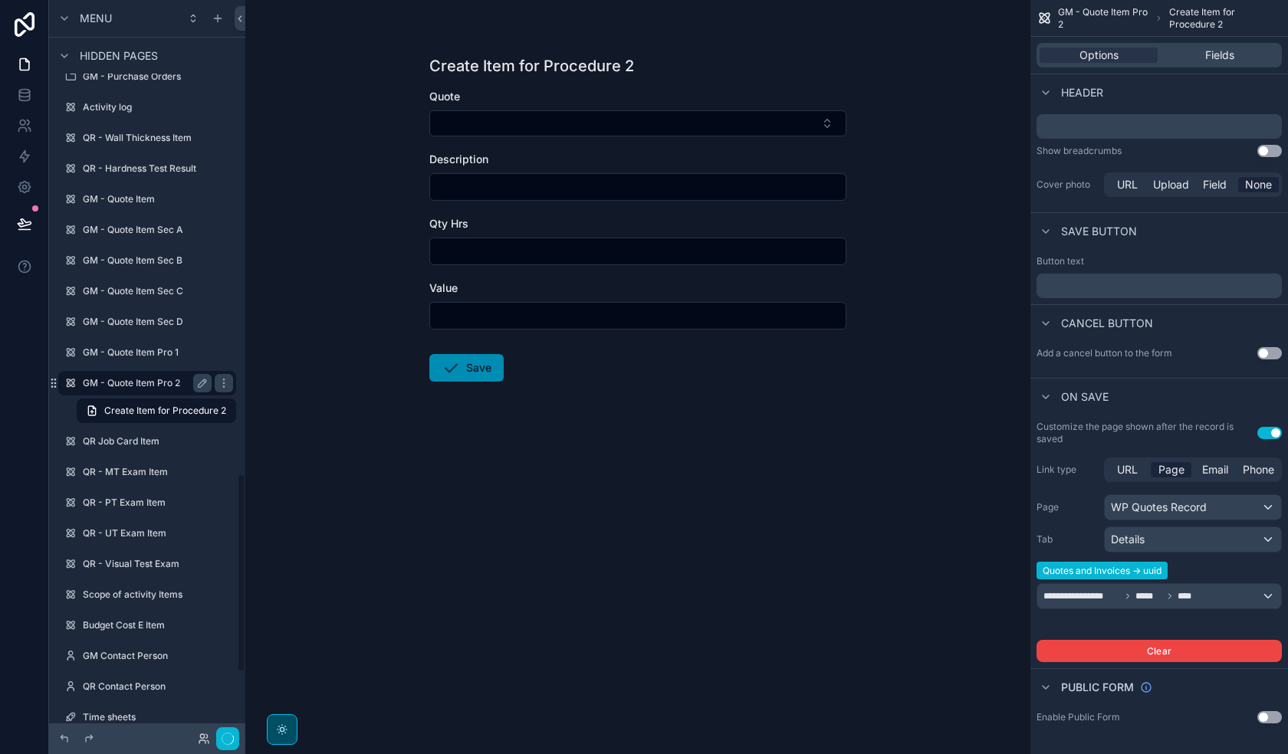
click at [139, 386] on label "GM - Quote Item Pro 2" at bounding box center [144, 383] width 123 height 12
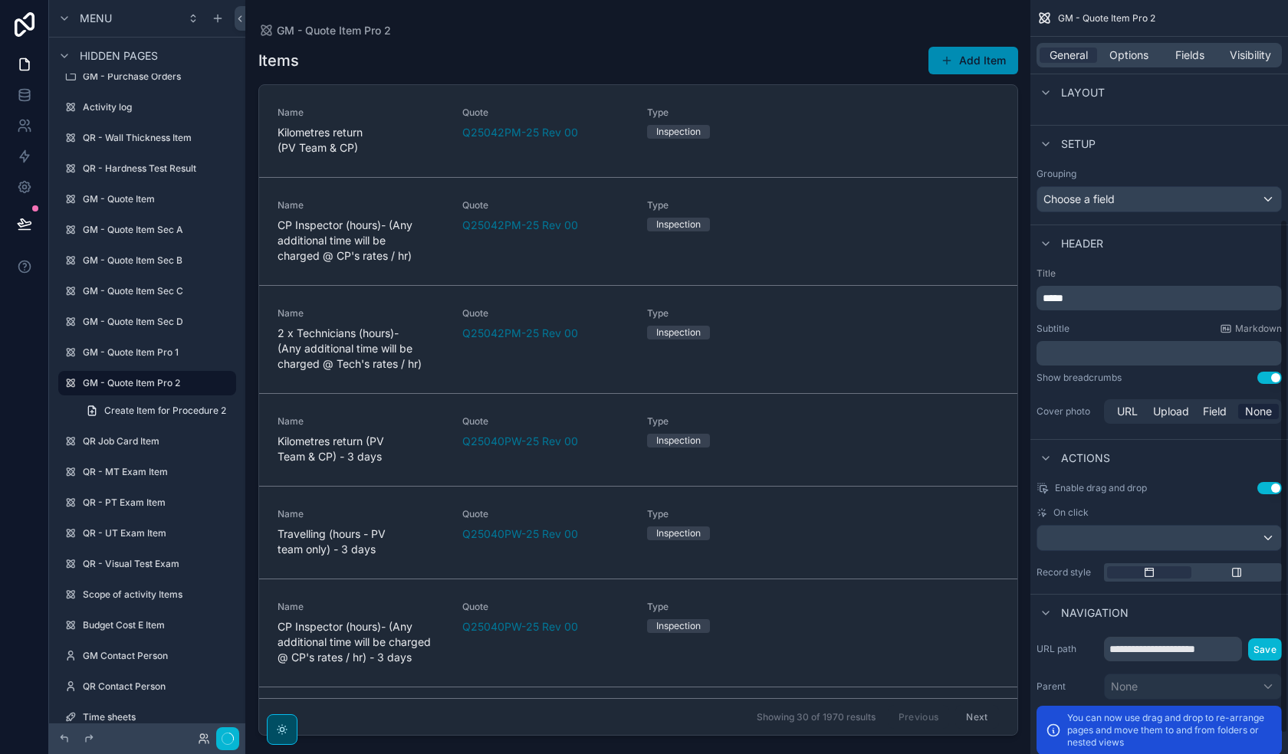
scroll to position [351, 0]
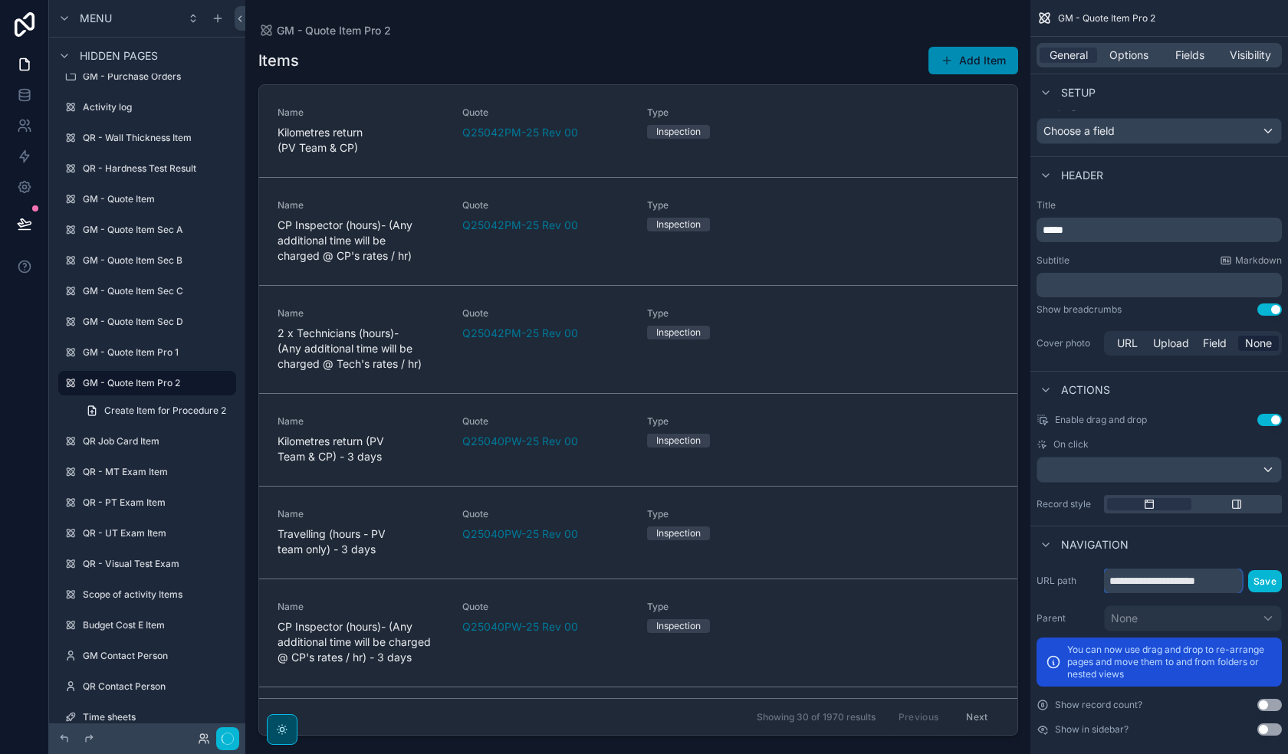
click at [1234, 570] on input "**********" at bounding box center [1173, 581] width 138 height 25
type input "**********"
click at [1263, 570] on button "Save" at bounding box center [1265, 581] width 34 height 22
click at [224, 379] on icon "scrollable content" at bounding box center [223, 379] width 1 height 1
click at [268, 403] on div "Clone" at bounding box center [278, 400] width 47 height 15
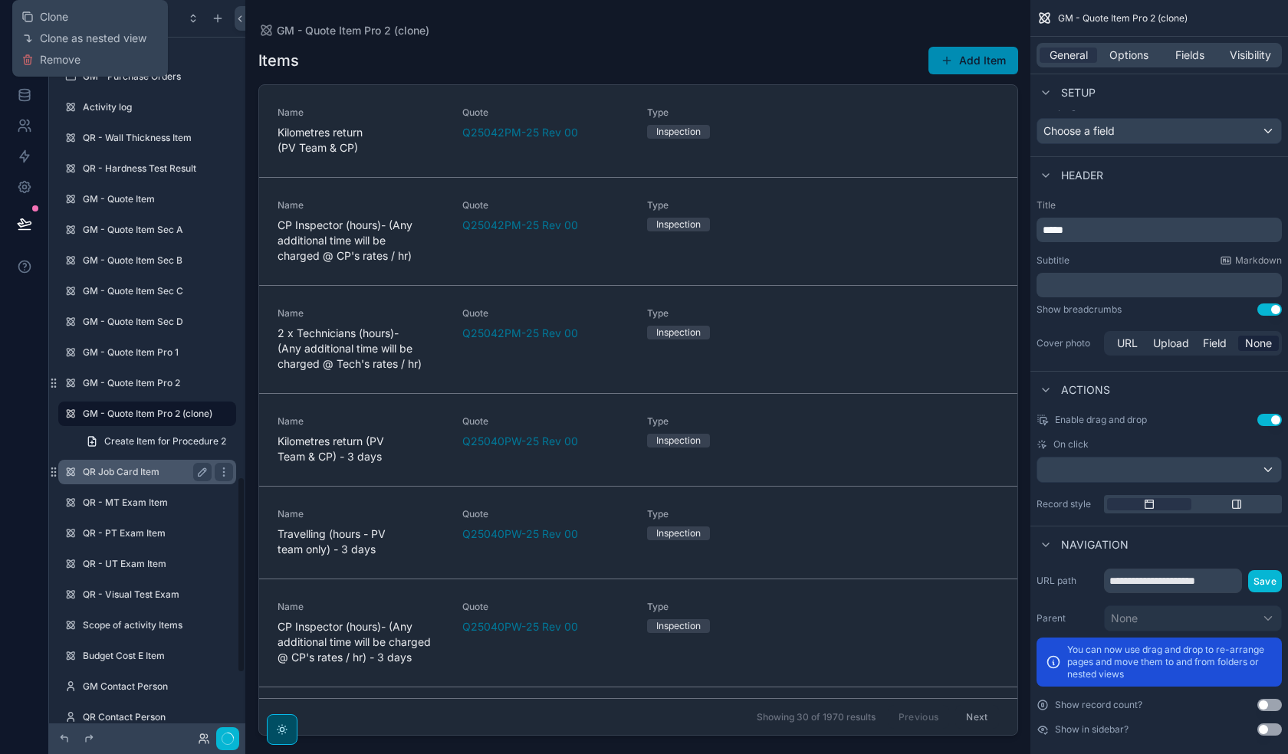
scroll to position [1788, 0]
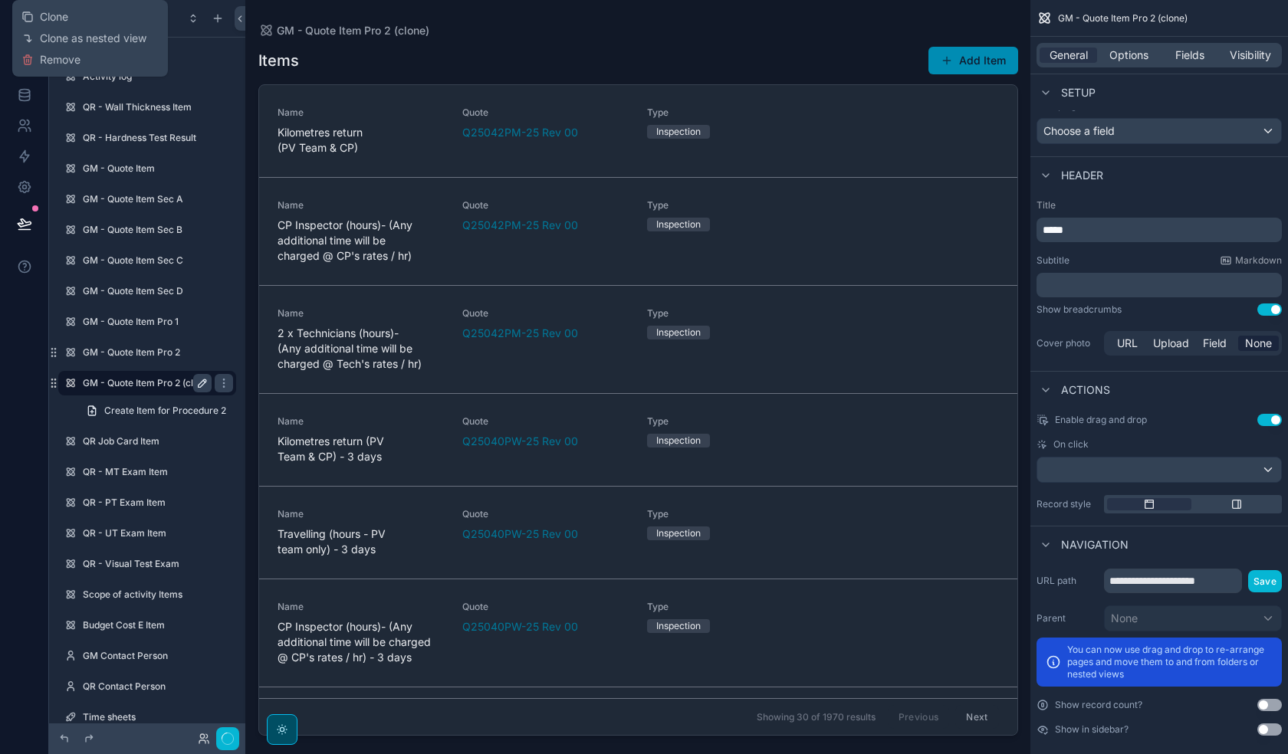
click at [202, 380] on icon "scrollable content" at bounding box center [202, 383] width 12 height 12
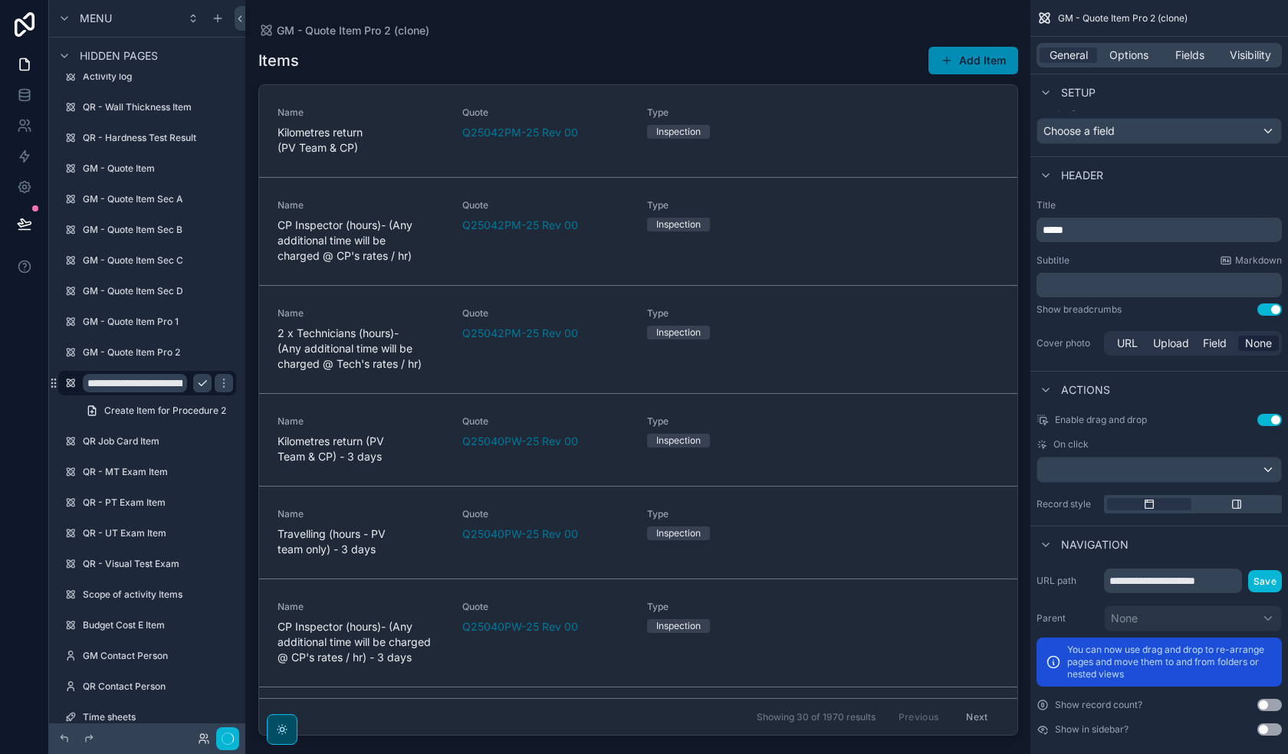
click at [169, 382] on input "**********" at bounding box center [135, 383] width 104 height 18
type input "**********"
click at [218, 384] on icon "scrollable content" at bounding box center [224, 383] width 12 height 12
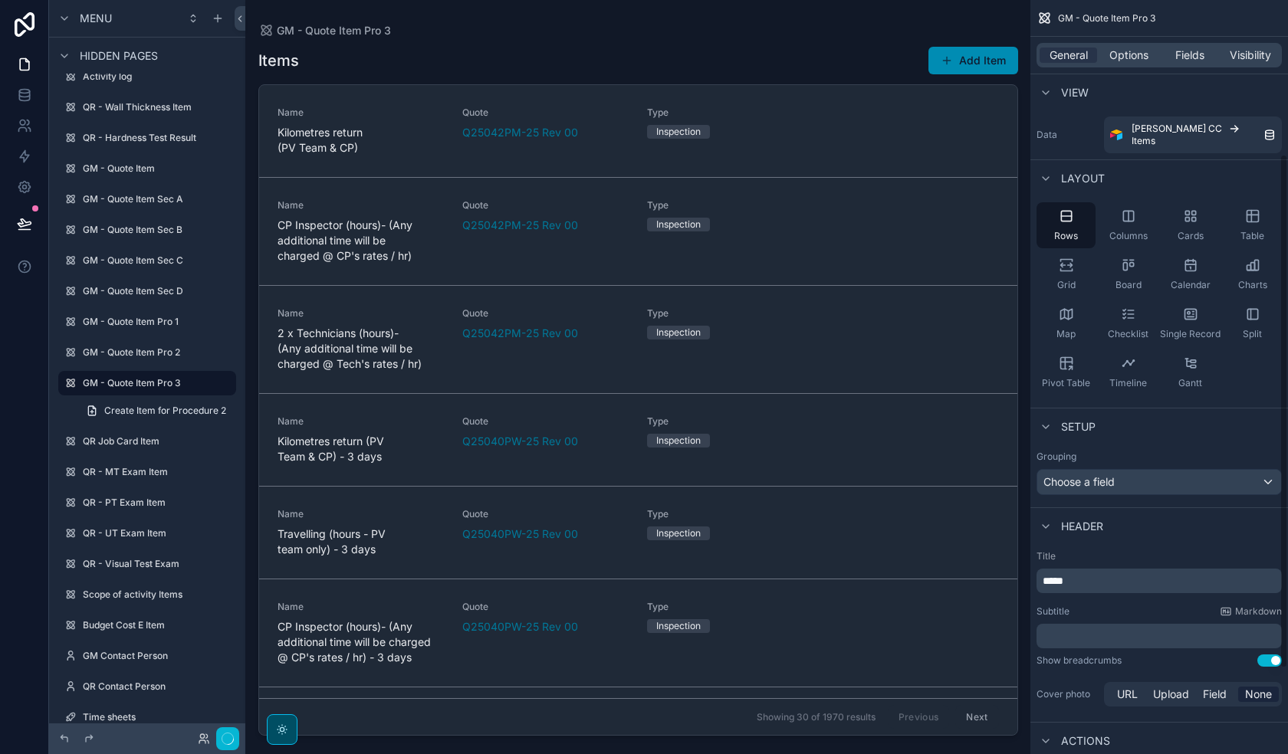
scroll to position [351, 0]
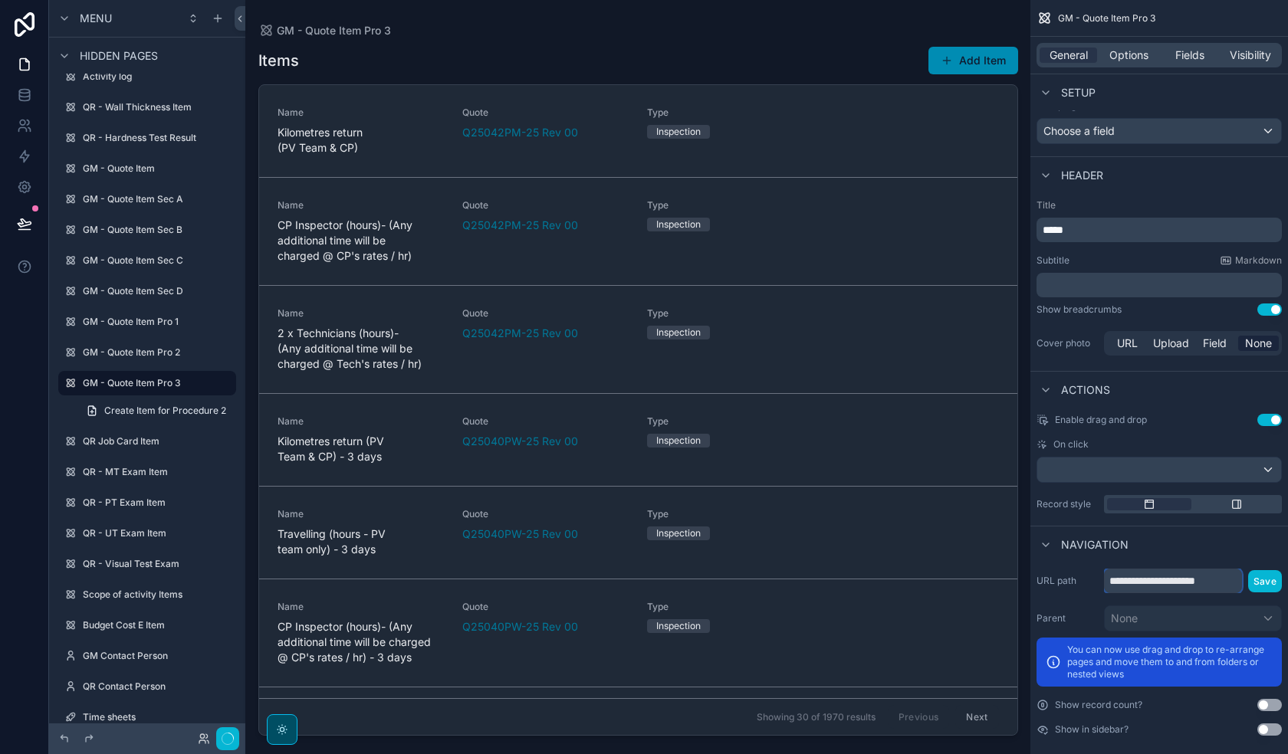
click at [1230, 571] on input "**********" at bounding box center [1173, 581] width 138 height 25
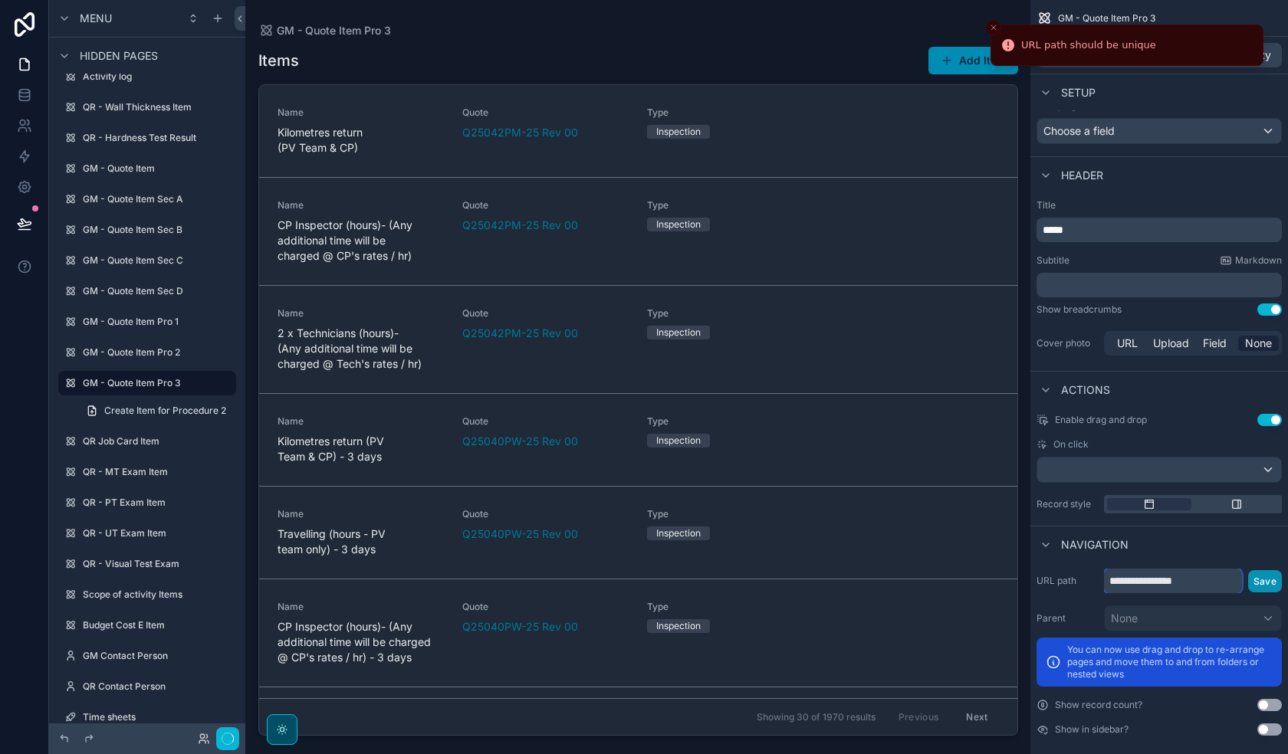
type input "**********"
click at [1266, 570] on button "Save" at bounding box center [1265, 581] width 34 height 22
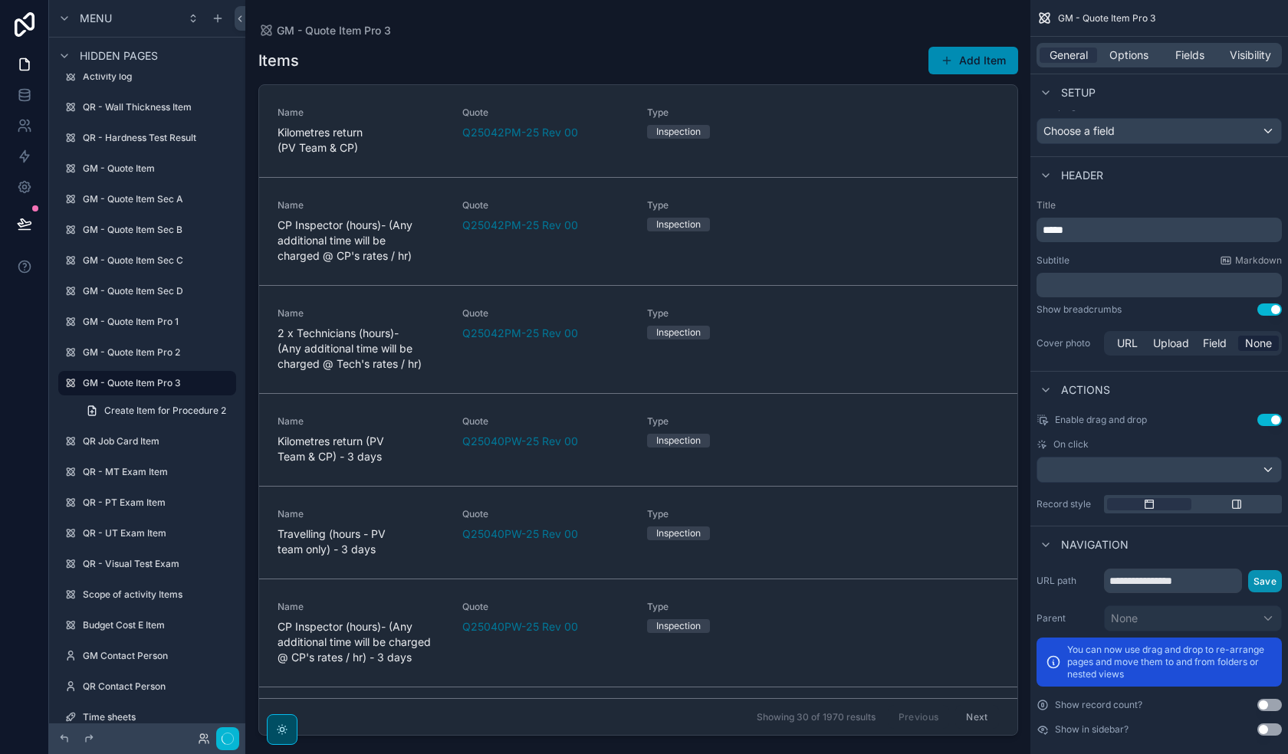
click at [1266, 571] on button "Save" at bounding box center [1265, 581] width 34 height 22
click at [151, 418] on link "Create Item for Procedure 2" at bounding box center [156, 411] width 159 height 25
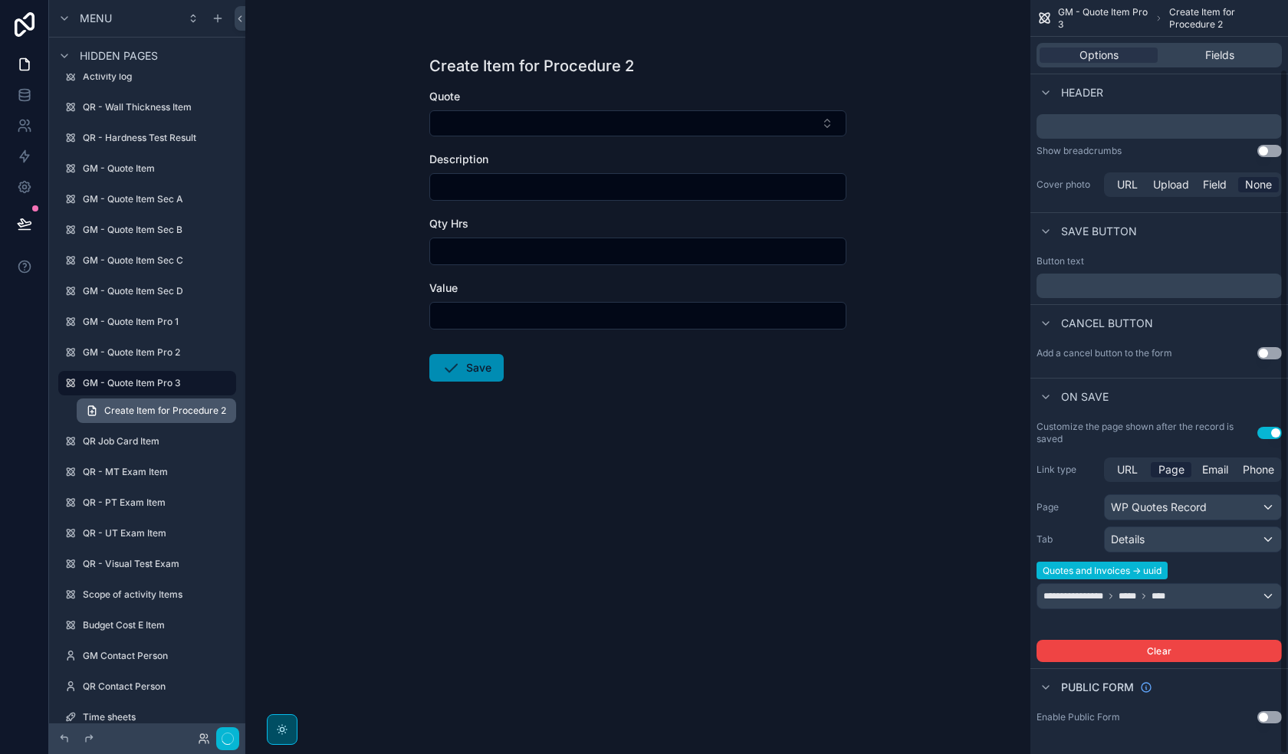
scroll to position [76, 0]
click at [122, 417] on link "Create Item for Procedure 2" at bounding box center [156, 411] width 159 height 25
click at [1095, 132] on p "﻿" at bounding box center [1161, 126] width 236 height 15
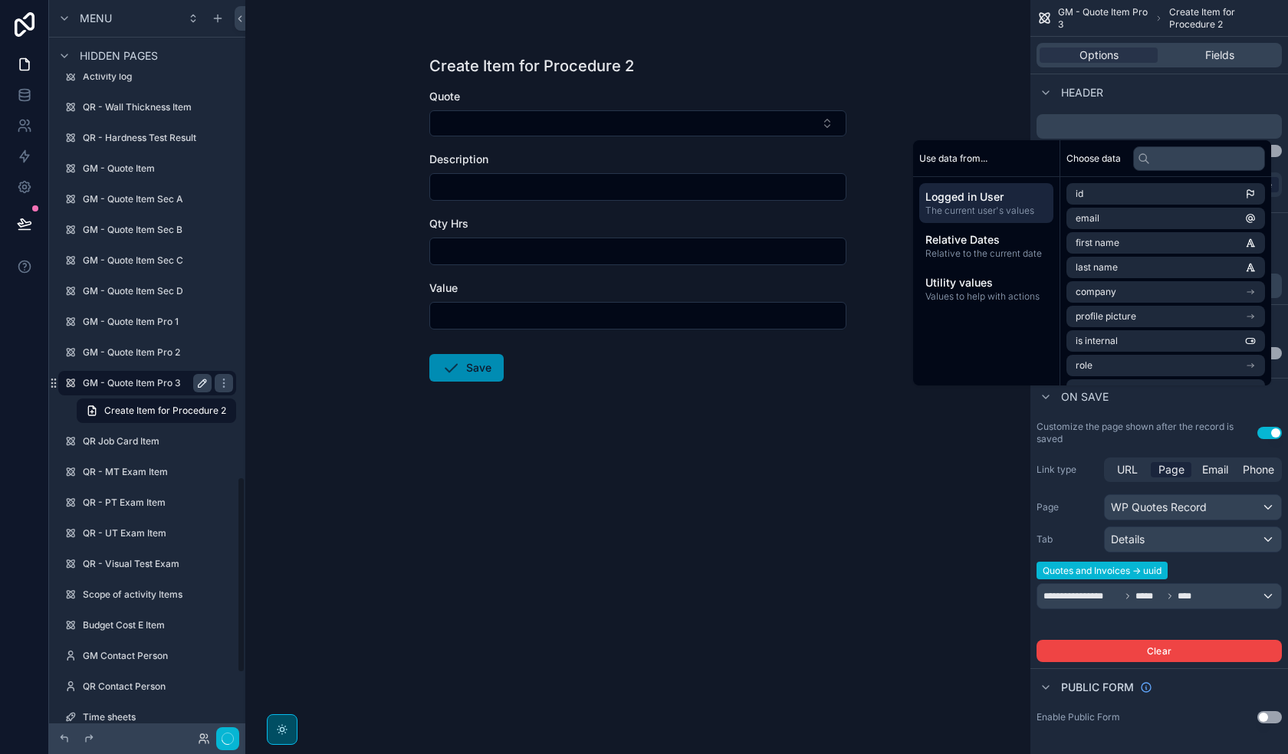
click at [133, 385] on label "GM - Quote Item Pro 3" at bounding box center [144, 383] width 123 height 12
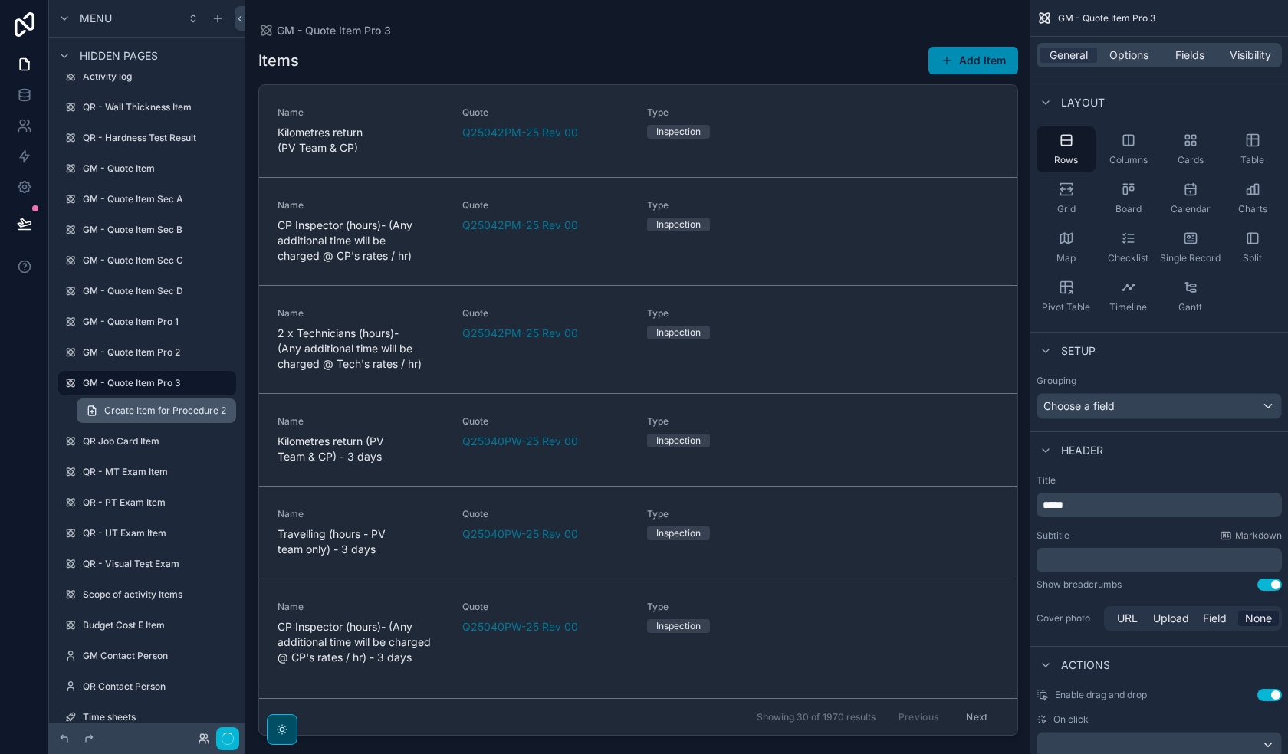
click at [140, 411] on span "Create Item for Procedure 2" at bounding box center [165, 411] width 122 height 12
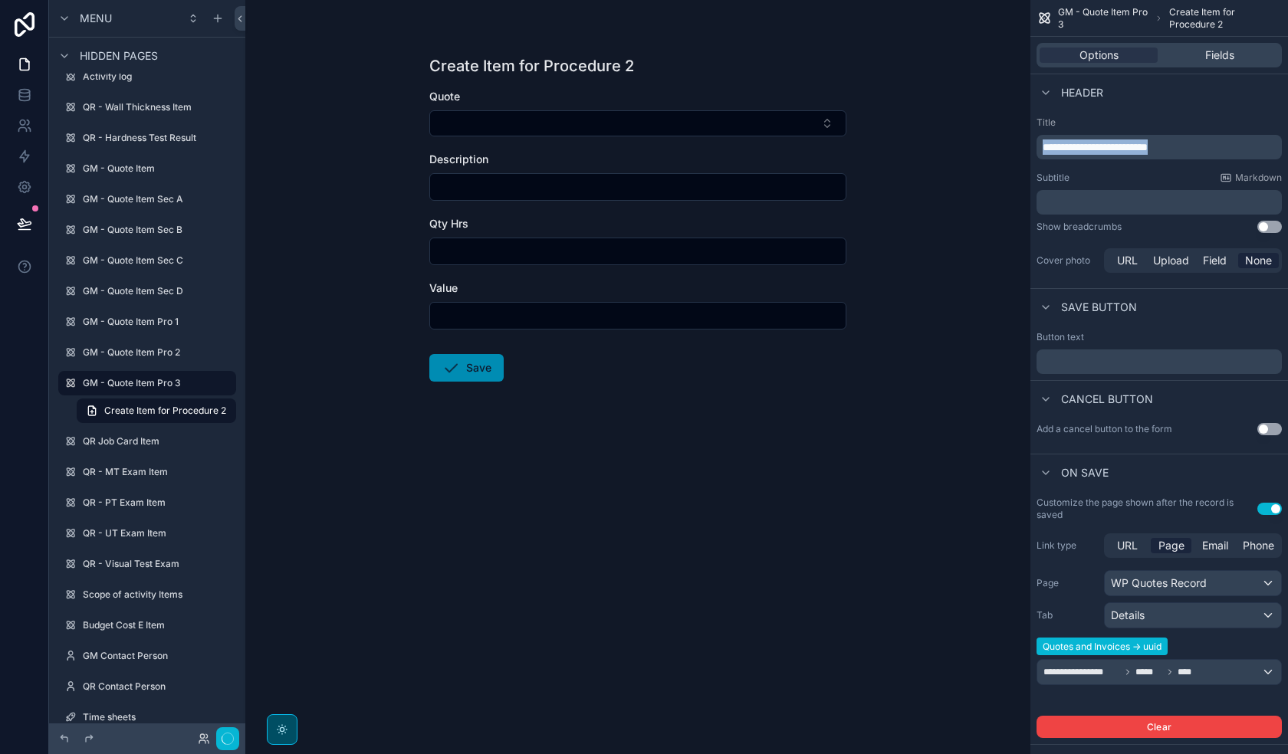
drag, startPoint x: 1214, startPoint y: 149, endPoint x: 1008, endPoint y: 149, distance: 205.5
click at [1008, 149] on div "[PERSON_NAME] CC Alt 1 GM - My Tasks 0 My Approvals Sales PV Quotes Projects Qu…" at bounding box center [766, 377] width 1043 height 754
click at [1194, 147] on p "**********" at bounding box center [1161, 147] width 236 height 15
click at [990, 457] on div "Create Item for Procedure 3 Quote Description Qty Hrs Value Save" at bounding box center [637, 377] width 785 height 754
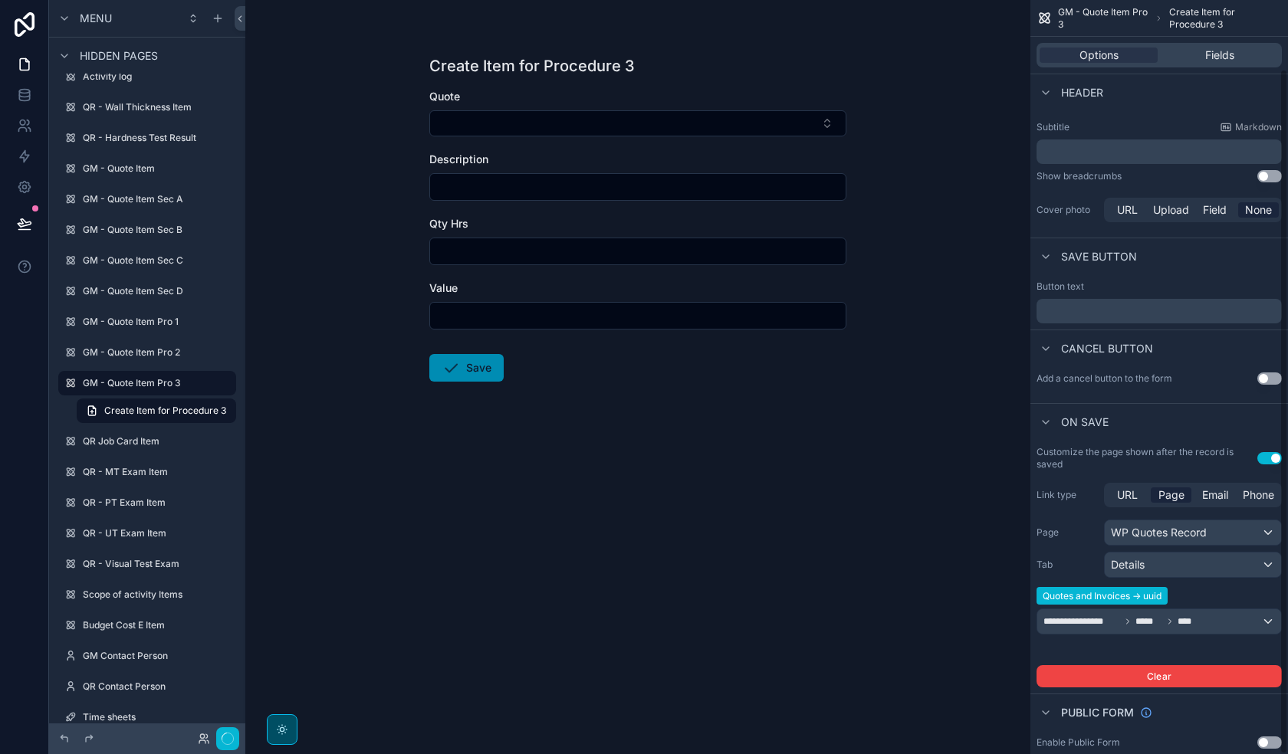
scroll to position [76, 0]
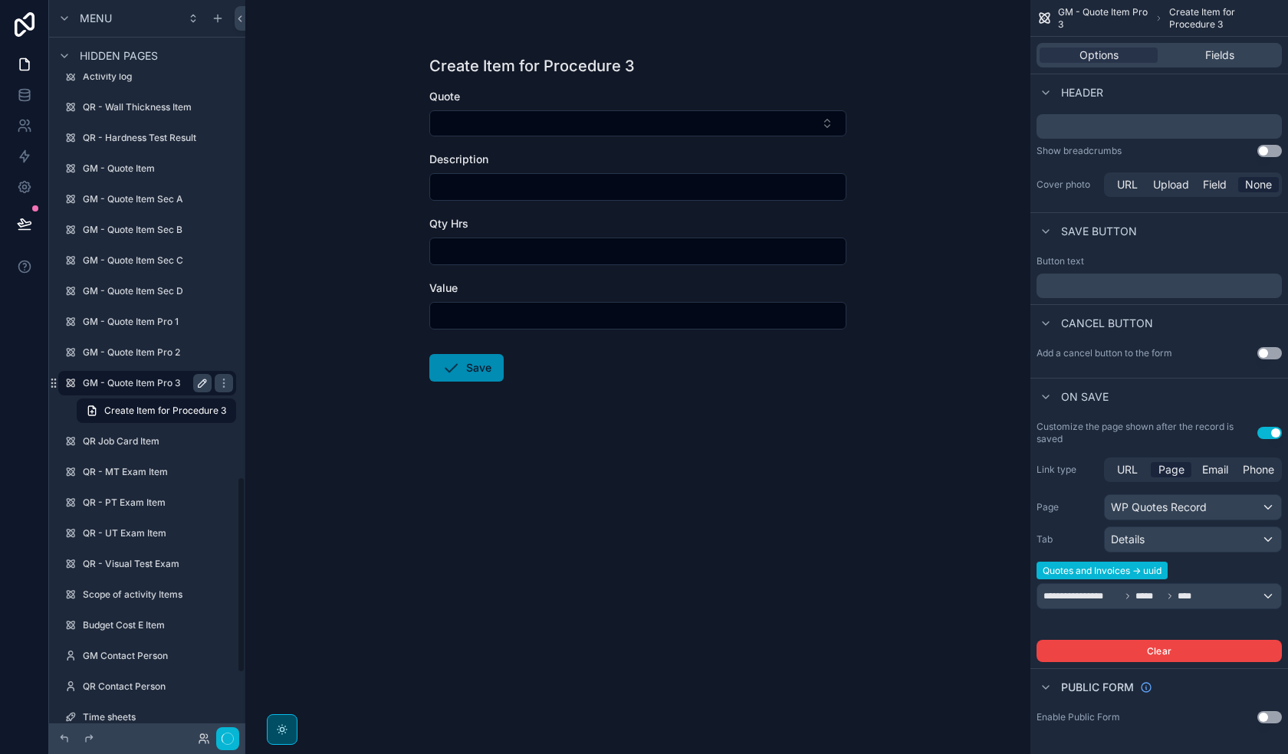
click at [153, 382] on label "GM - Quote Item Pro 3" at bounding box center [144, 383] width 123 height 12
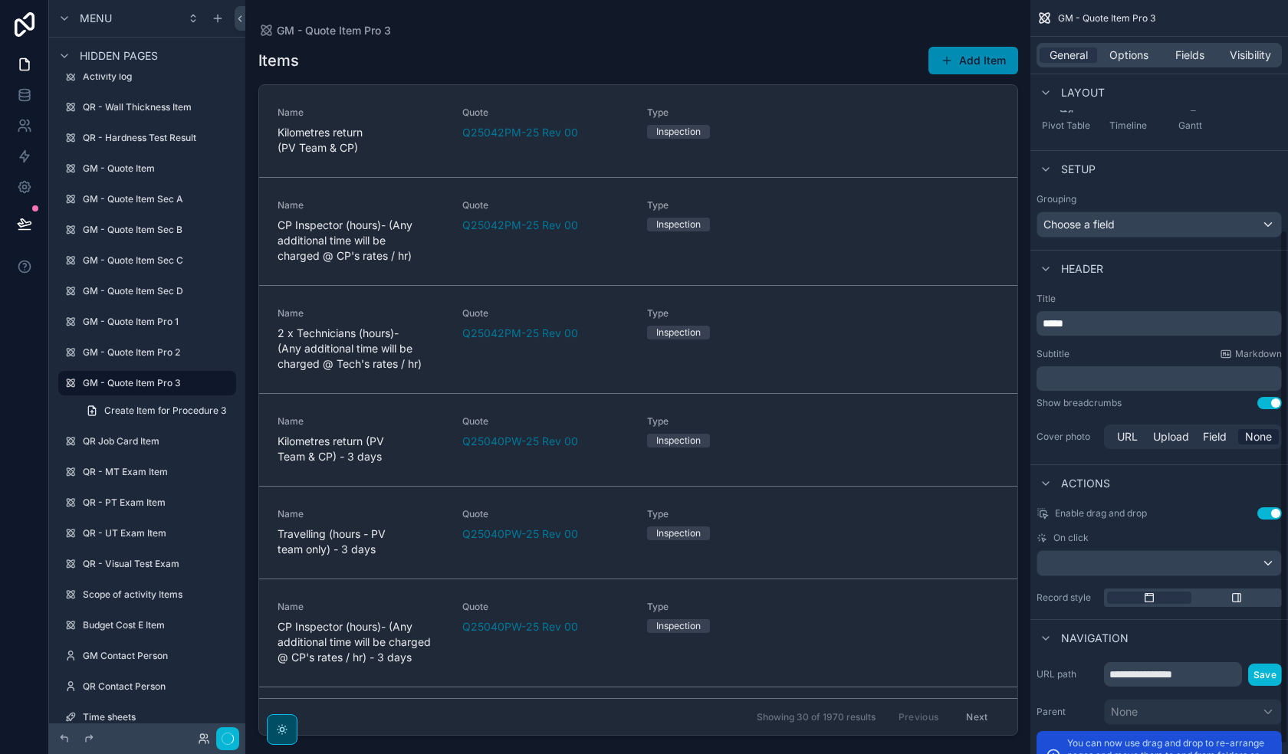
scroll to position [351, 0]
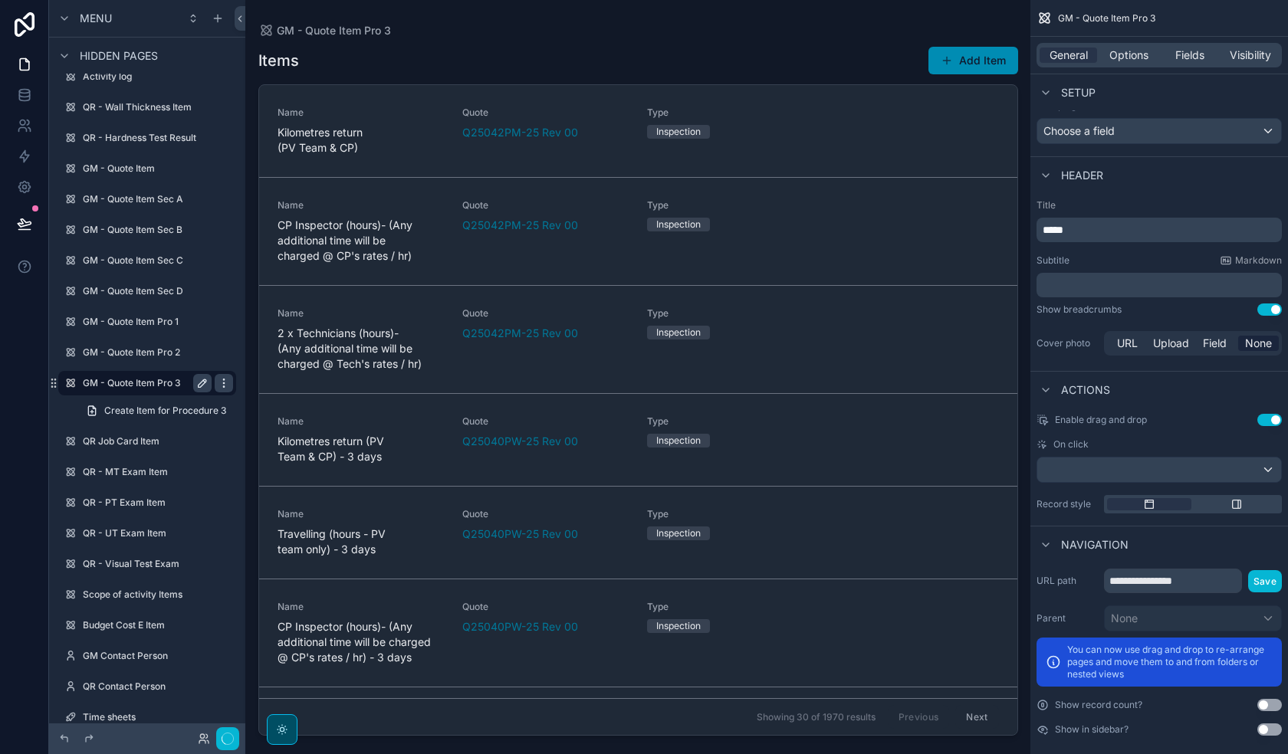
click at [221, 386] on icon "scrollable content" at bounding box center [224, 383] width 12 height 12
click at [286, 401] on span "Clone" at bounding box center [287, 400] width 28 height 15
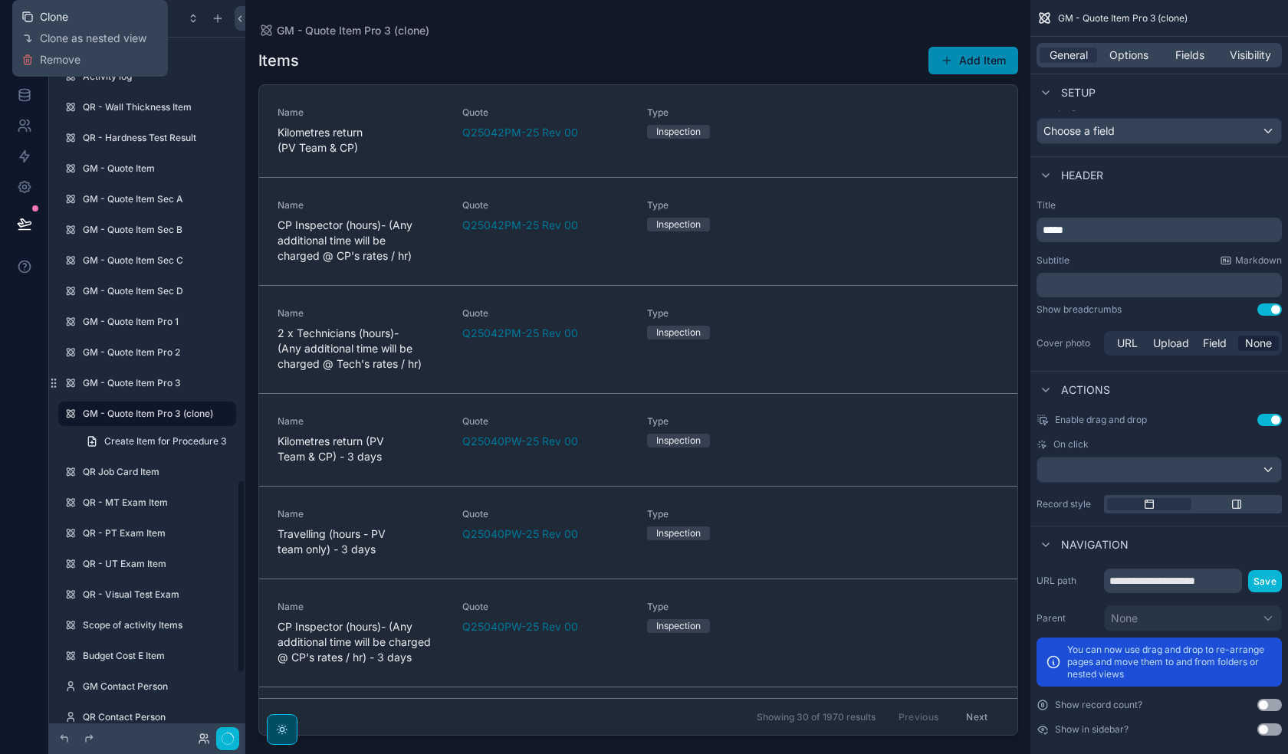
scroll to position [1818, 0]
click at [202, 381] on icon "scrollable content" at bounding box center [203, 383] width 8 height 8
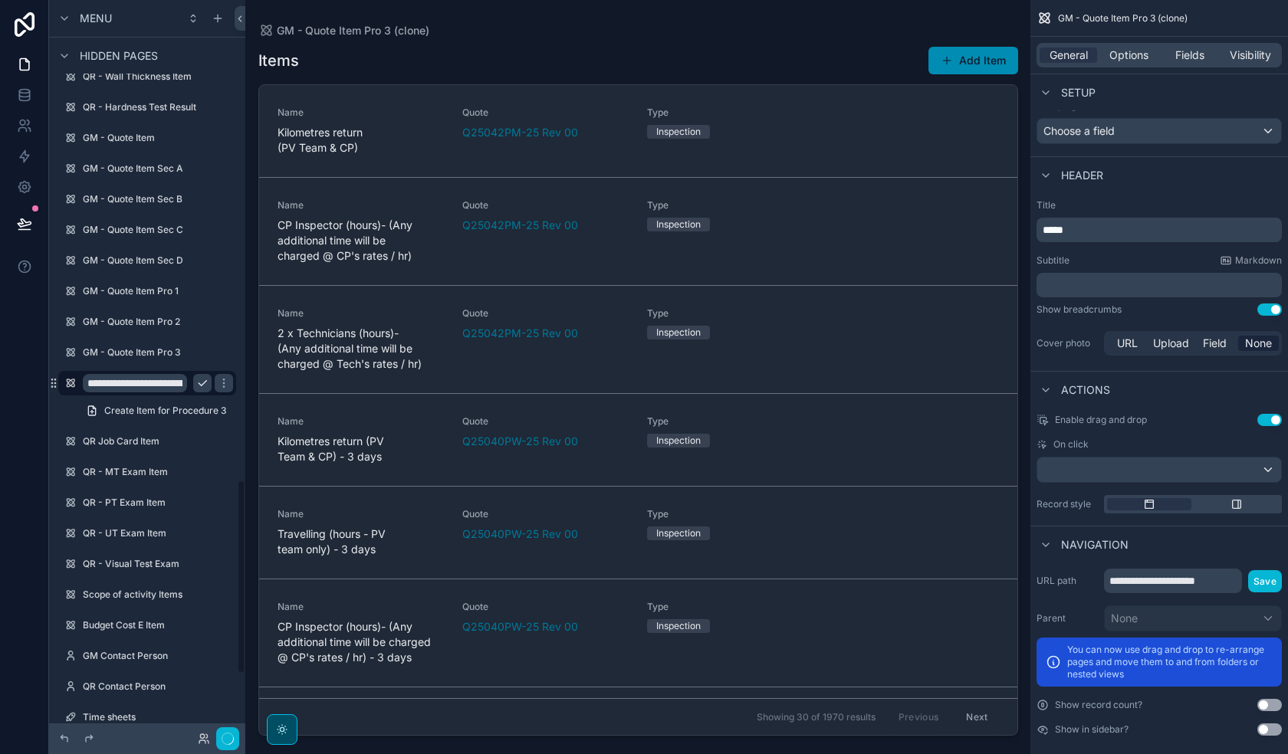
click at [179, 383] on input "**********" at bounding box center [135, 383] width 104 height 18
type input "**********"
click at [198, 382] on icon "scrollable content" at bounding box center [202, 383] width 12 height 12
drag, startPoint x: 1193, startPoint y: 567, endPoint x: 1242, endPoint y: 576, distance: 49.9
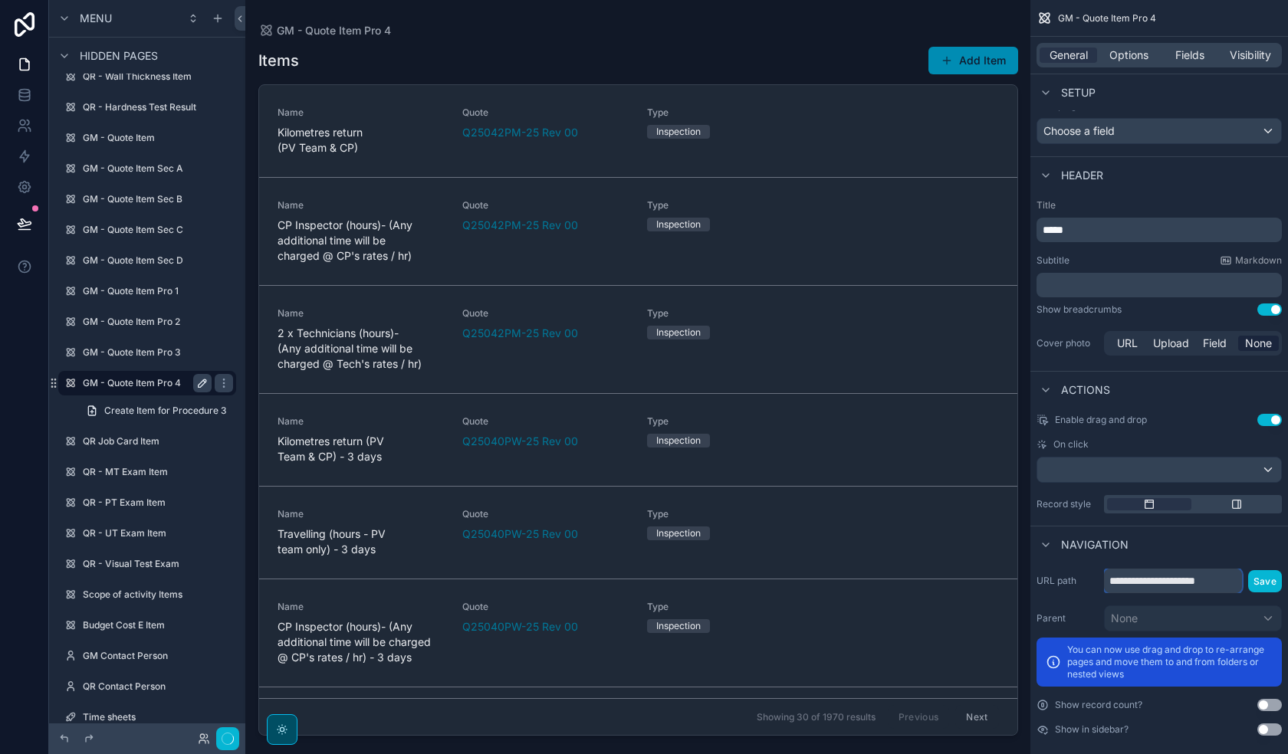
click at [1242, 576] on input "**********" at bounding box center [1173, 581] width 138 height 25
type input "**********"
click at [1273, 570] on button "Save" at bounding box center [1265, 581] width 34 height 22
click at [169, 409] on span "Create Item for Procedure 3" at bounding box center [165, 411] width 122 height 12
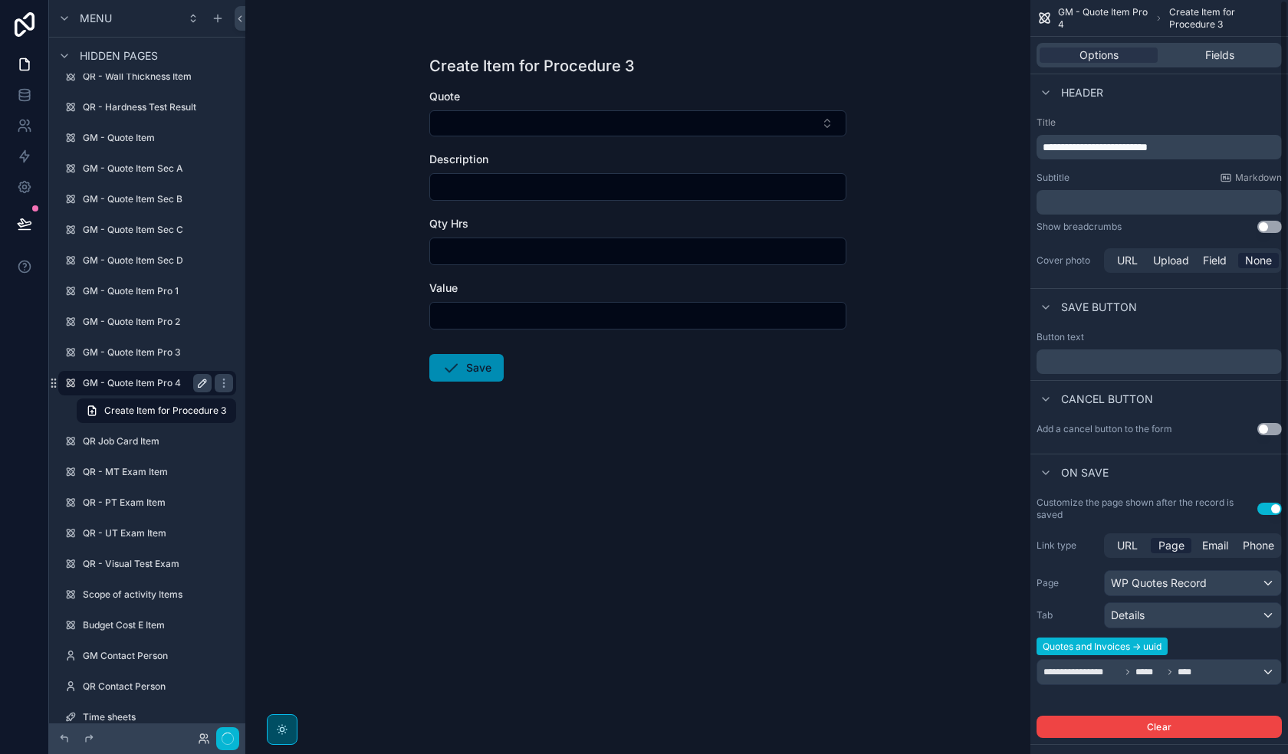
click at [1199, 145] on p "**********" at bounding box center [1161, 147] width 236 height 15
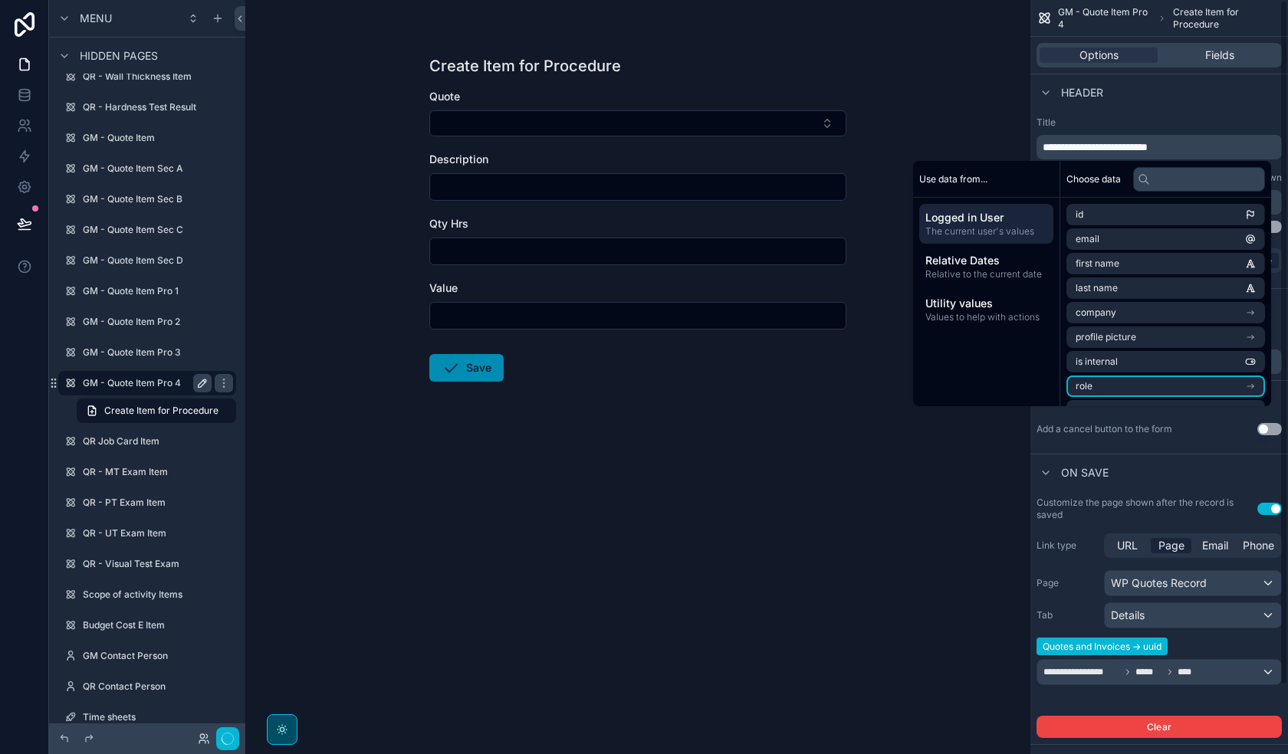
click at [1133, 412] on div "Cancel button" at bounding box center [1159, 398] width 258 height 37
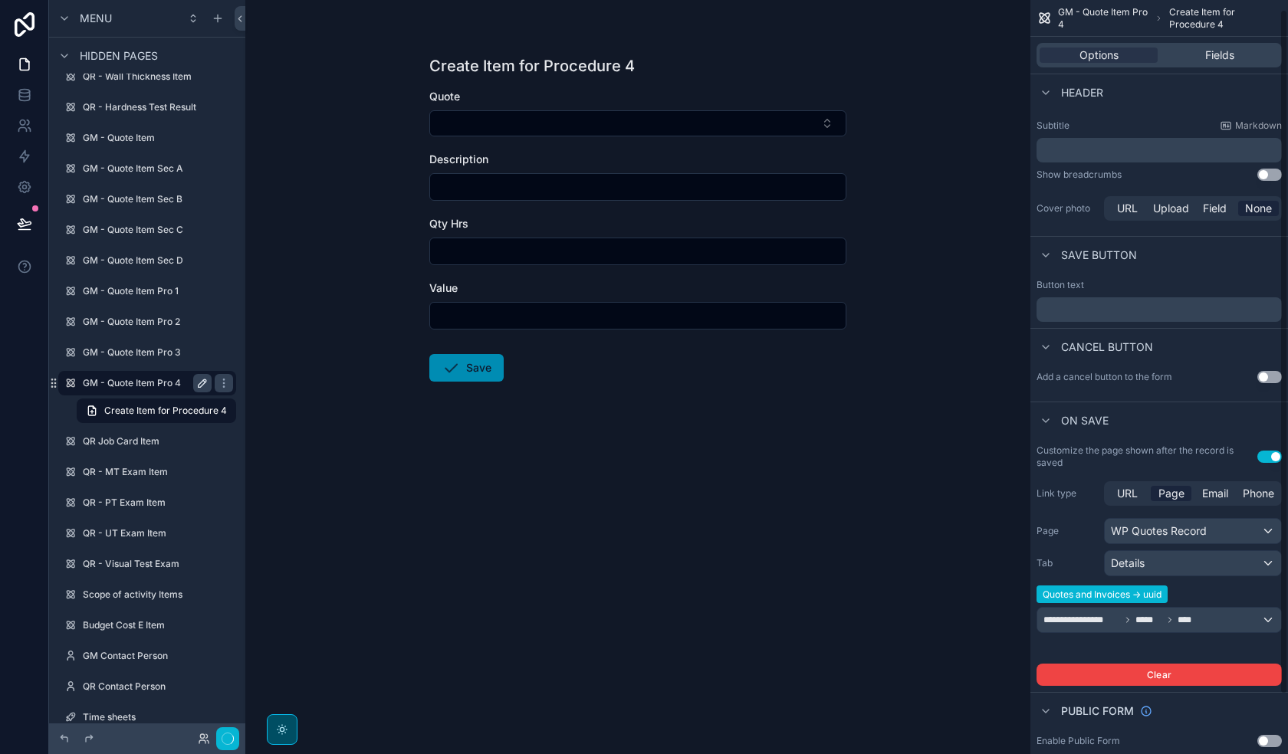
scroll to position [76, 0]
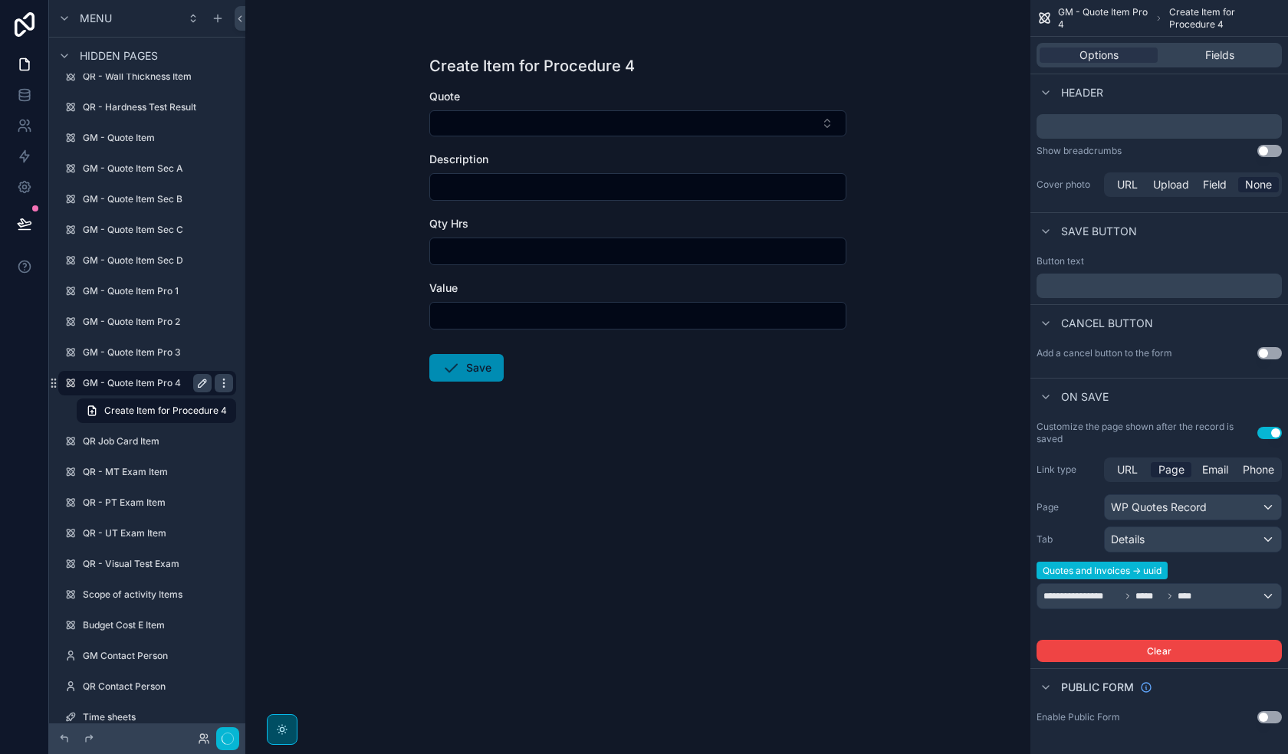
click at [223, 385] on icon "scrollable content" at bounding box center [224, 383] width 12 height 12
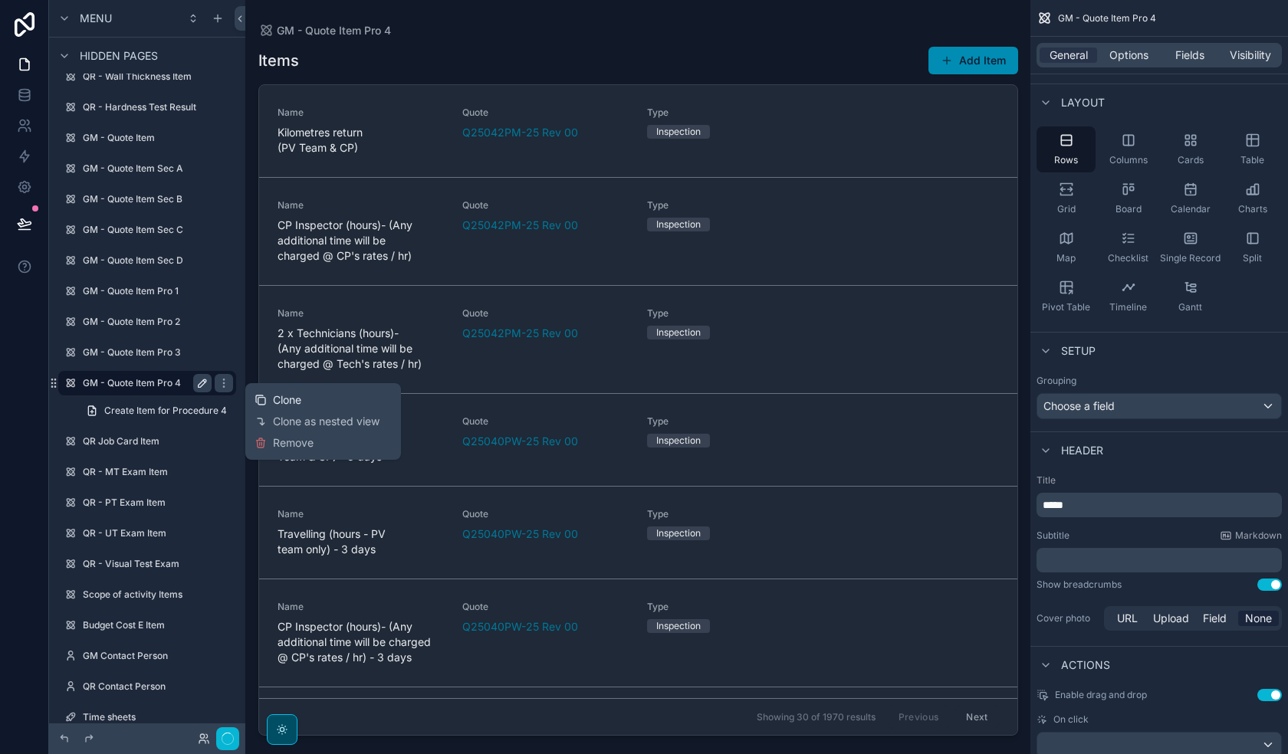
click at [275, 400] on span "Clone" at bounding box center [287, 400] width 28 height 15
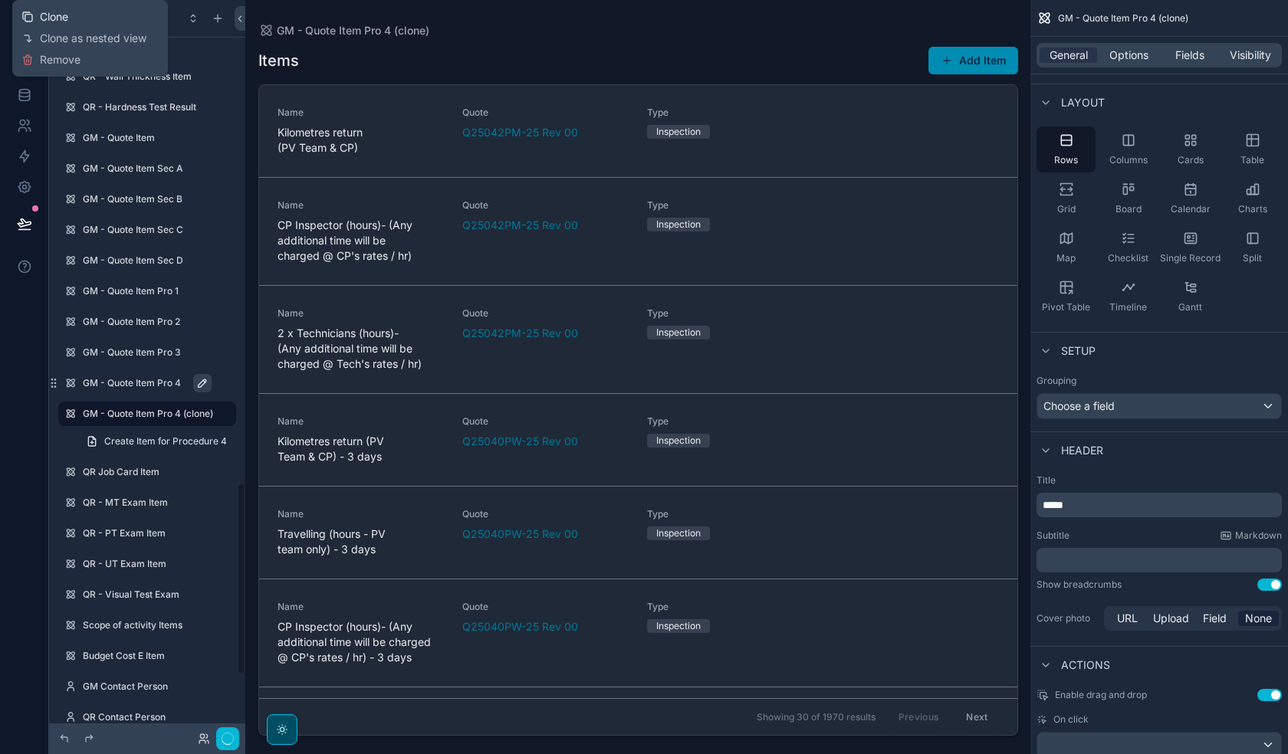
scroll to position [1849, 0]
click at [203, 388] on icon "scrollable content" at bounding box center [202, 383] width 12 height 12
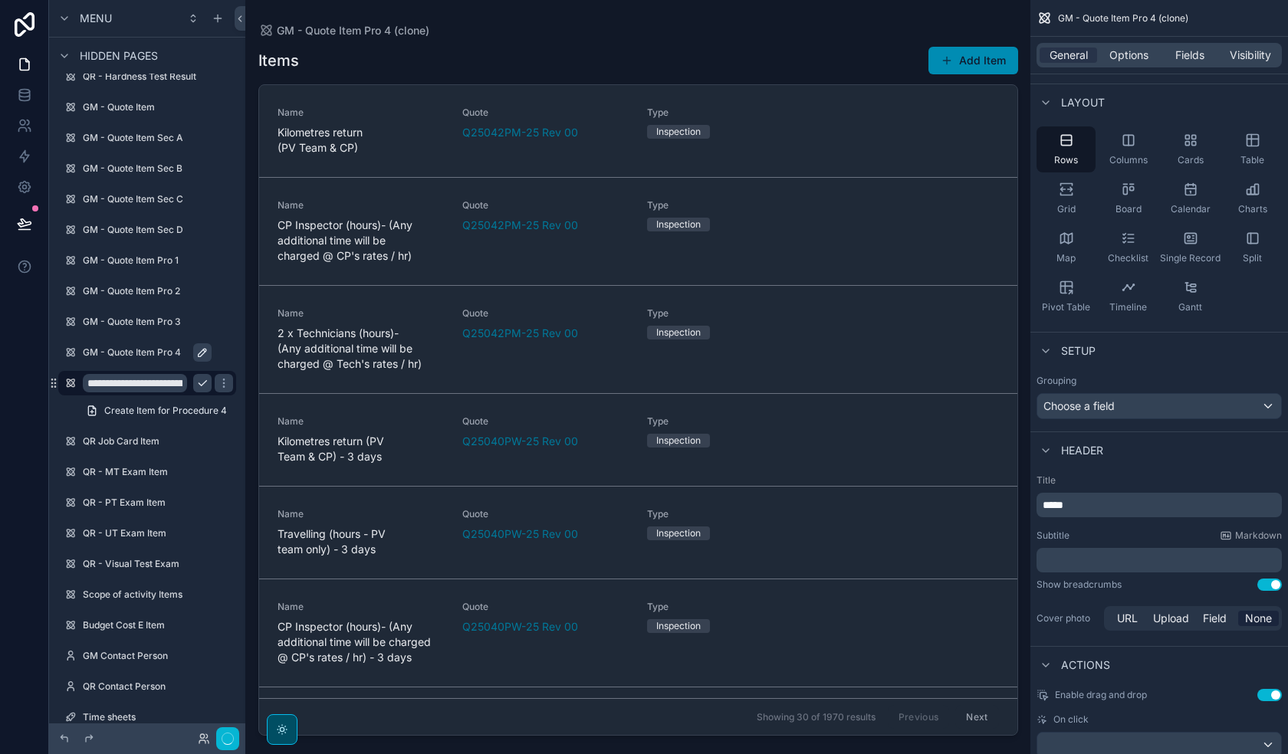
click at [173, 383] on input "**********" at bounding box center [135, 383] width 104 height 18
type input "**********"
click at [220, 386] on icon "scrollable content" at bounding box center [224, 383] width 8 height 5
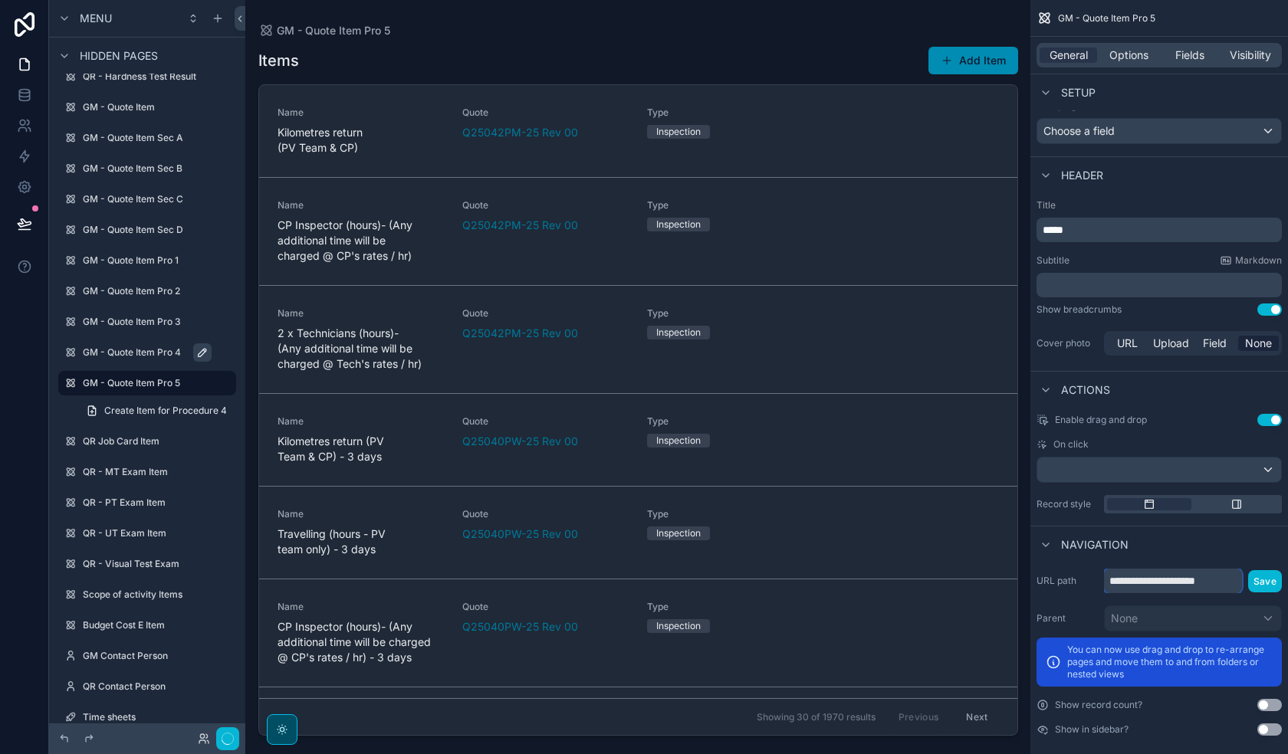
drag, startPoint x: 1233, startPoint y: 570, endPoint x: 1193, endPoint y: 562, distance: 41.5
click at [1193, 569] on input "**********" at bounding box center [1173, 581] width 138 height 25
type input "**********"
click at [1271, 571] on button "Save" at bounding box center [1265, 581] width 34 height 22
click at [173, 409] on span "Create Item for Procedure 4" at bounding box center [165, 411] width 123 height 12
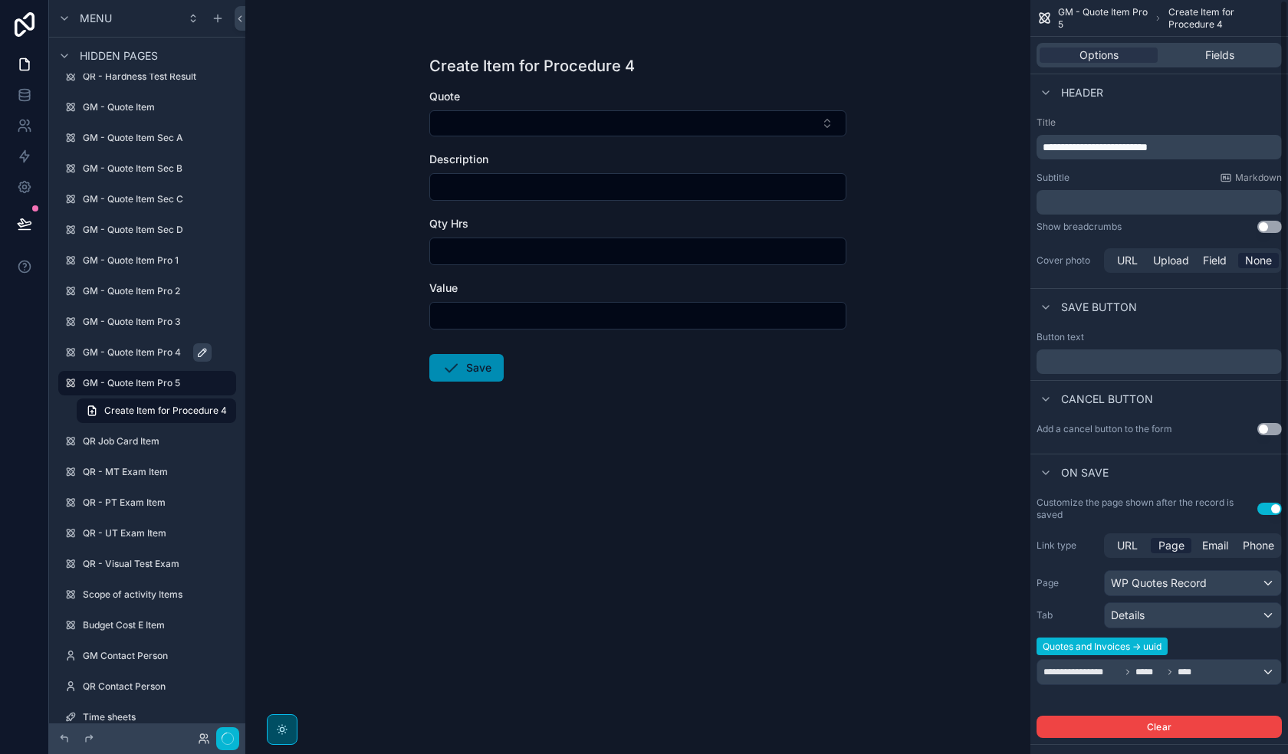
click at [1191, 141] on p "**********" at bounding box center [1161, 147] width 236 height 15
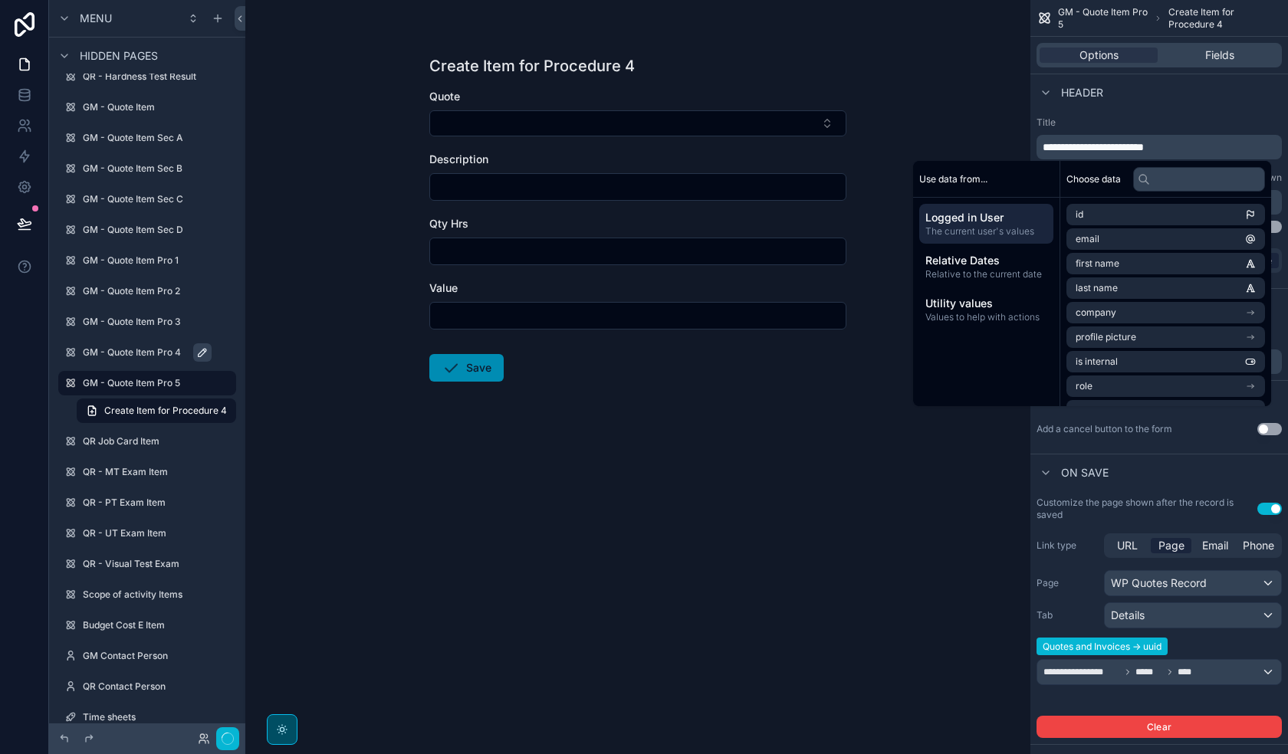
click at [1132, 117] on label "Title" at bounding box center [1158, 123] width 245 height 12
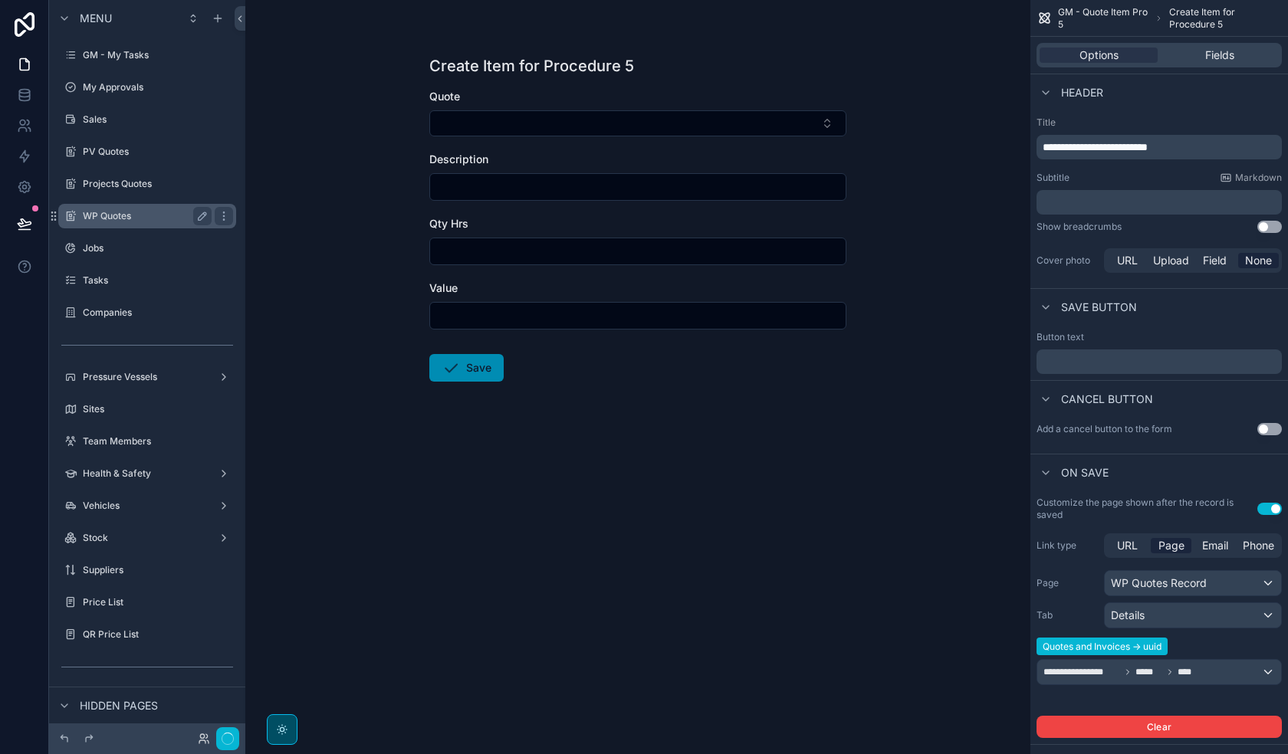
click at [133, 219] on label "WP Quotes" at bounding box center [144, 216] width 123 height 12
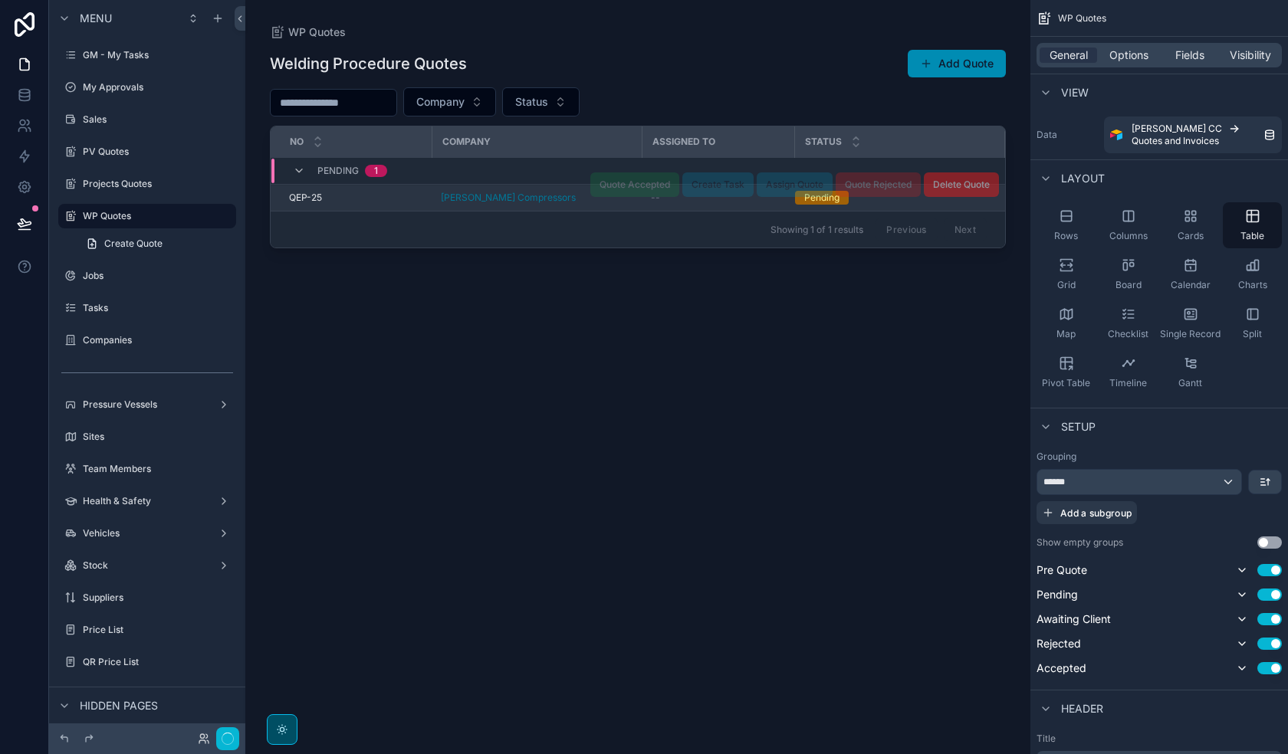
click at [575, 191] on td "[PERSON_NAME] Compressors" at bounding box center [537, 198] width 210 height 27
